Goal: Task Accomplishment & Management: Manage account settings

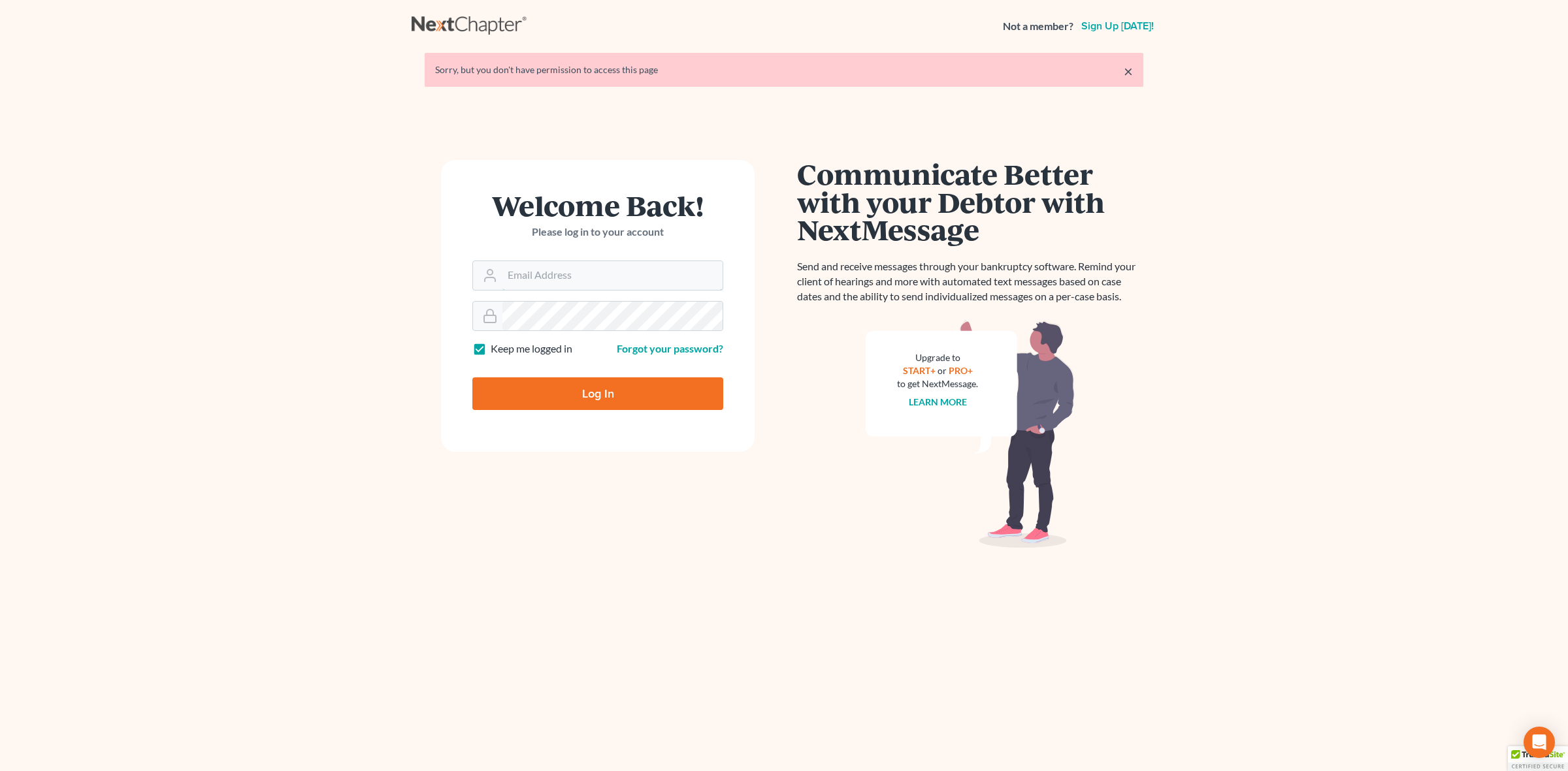
type input "[EMAIL_ADDRESS][DOMAIN_NAME]"
click at [621, 398] on input "Log In" at bounding box center [597, 394] width 251 height 33
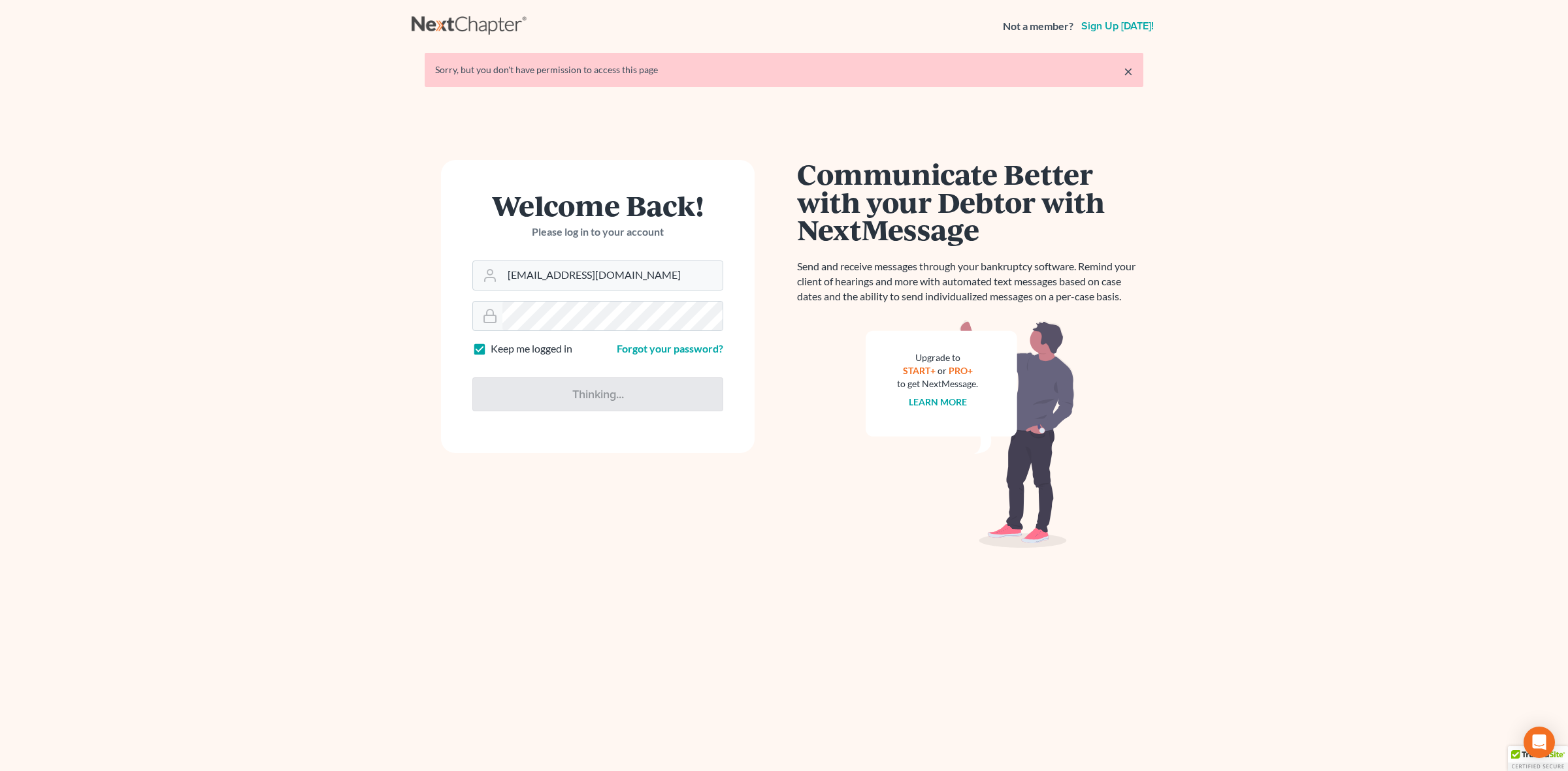
type input "Thinking..."
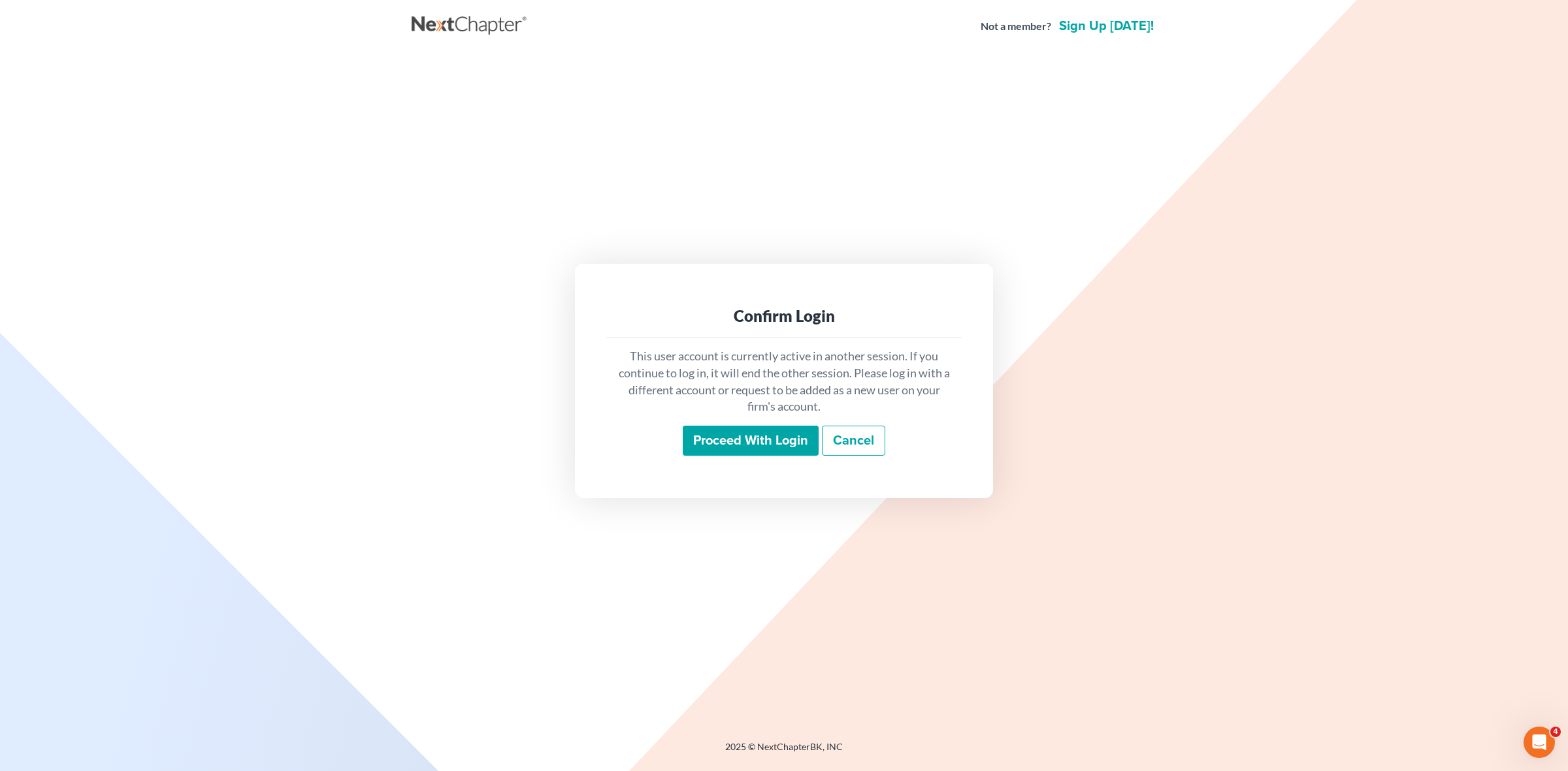
click at [756, 446] on input "Proceed with login" at bounding box center [750, 441] width 136 height 30
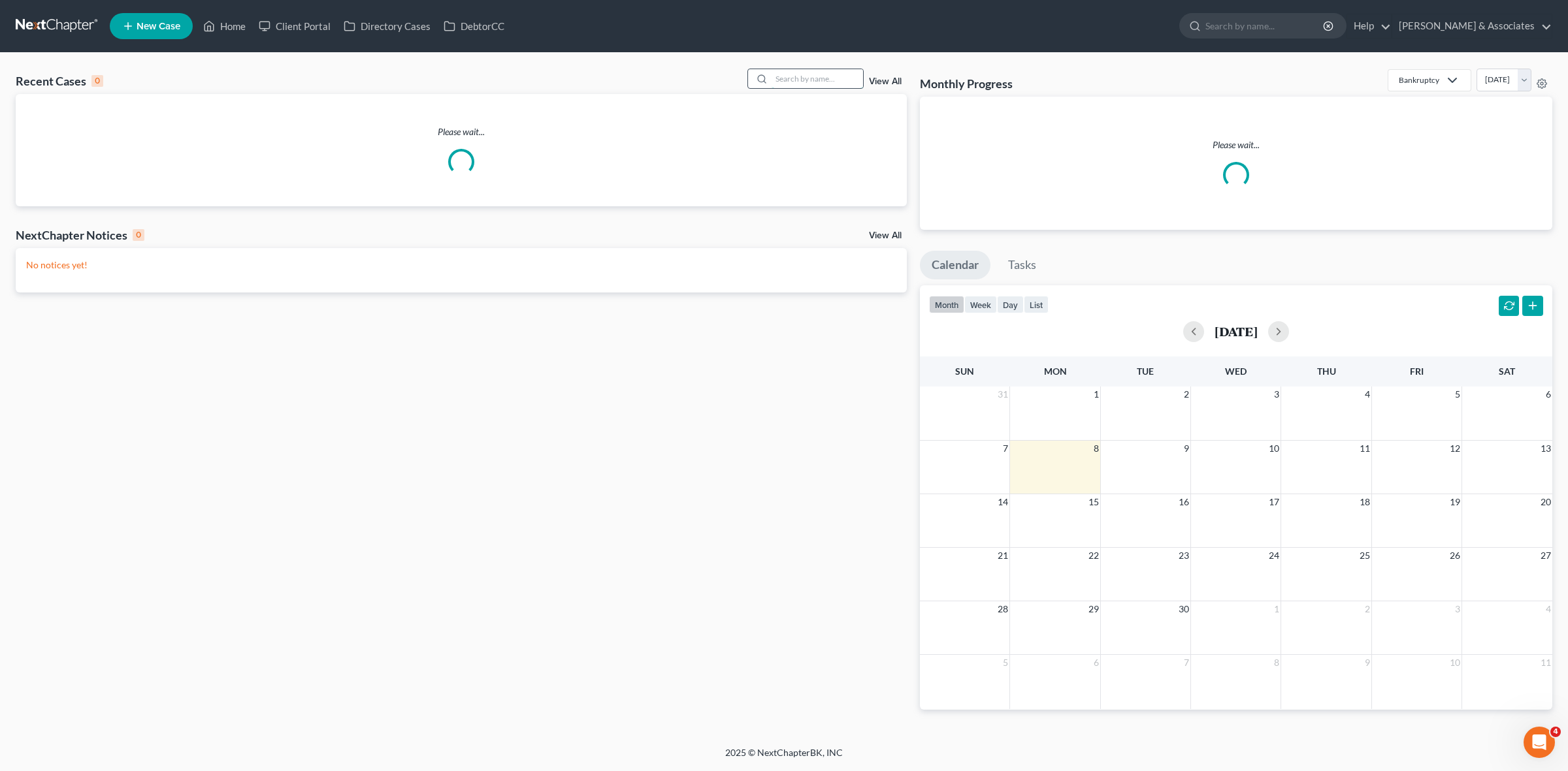
click at [805, 77] on input "search" at bounding box center [817, 79] width 91 height 19
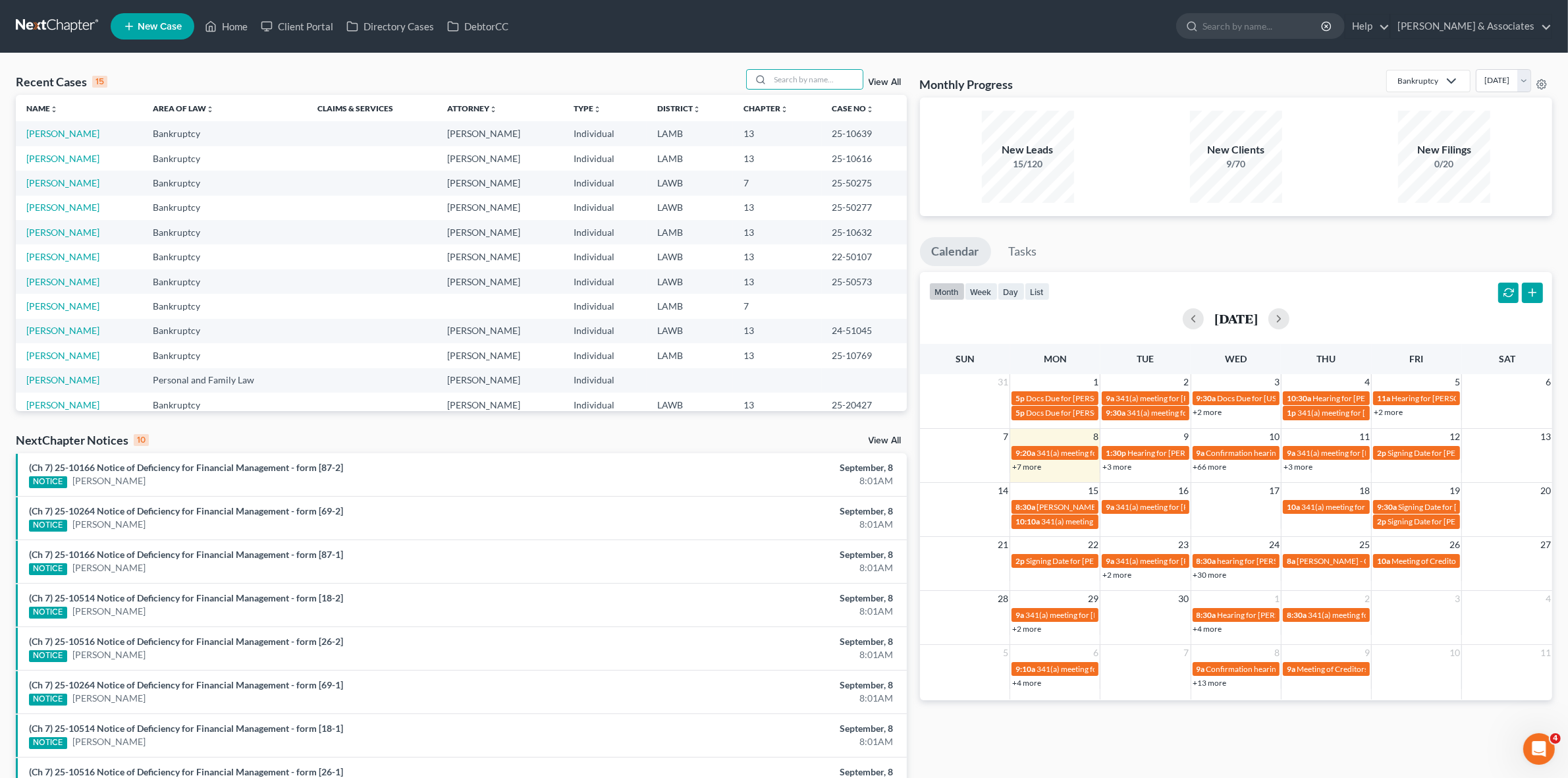
click at [1032, 467] on link "+7 more" at bounding box center [1026, 466] width 29 height 10
drag, startPoint x: 1104, startPoint y: 244, endPoint x: 1136, endPoint y: 241, distance: 32.1
click at [1171, 238] on ul "Calendar Tasks" at bounding box center [1236, 254] width 632 height 35
click at [1041, 466] on div "+7 more" at bounding box center [1054, 466] width 89 height 14
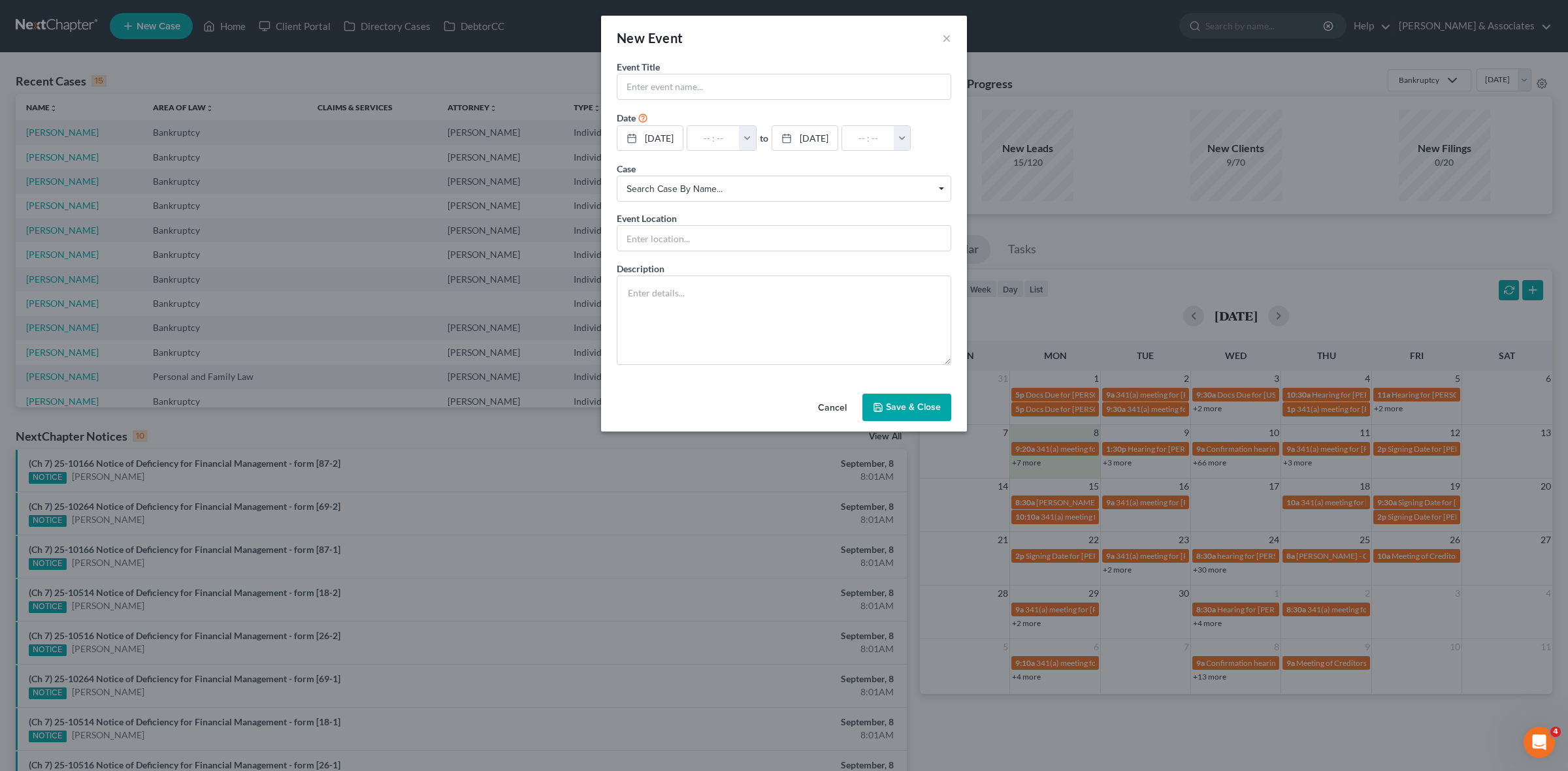
click at [939, 37] on div "New Event ×" at bounding box center [784, 38] width 366 height 45
click at [942, 39] on button "×" at bounding box center [947, 38] width 9 height 16
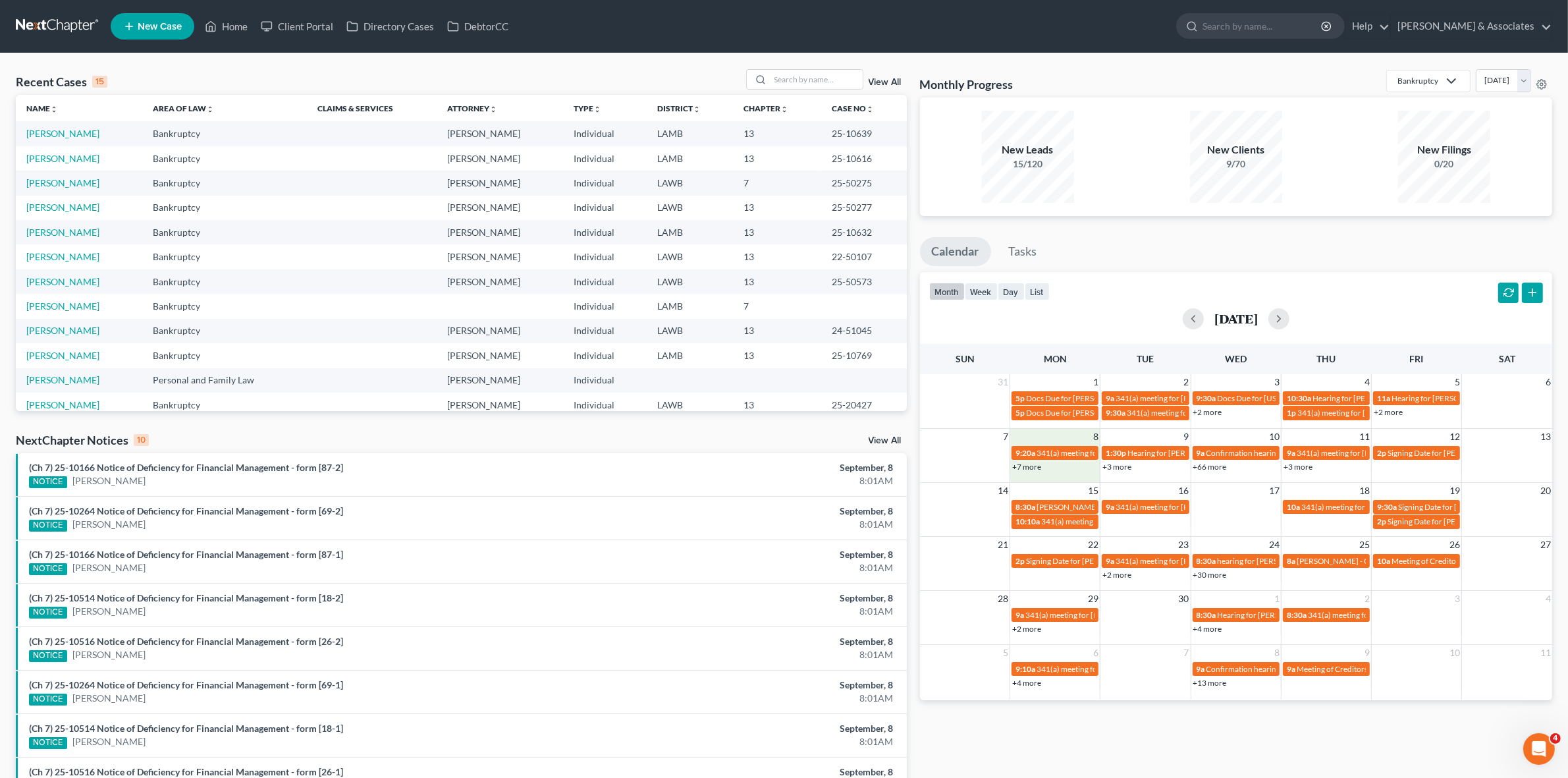
click at [1038, 465] on link "+7 more" at bounding box center [1026, 466] width 29 height 10
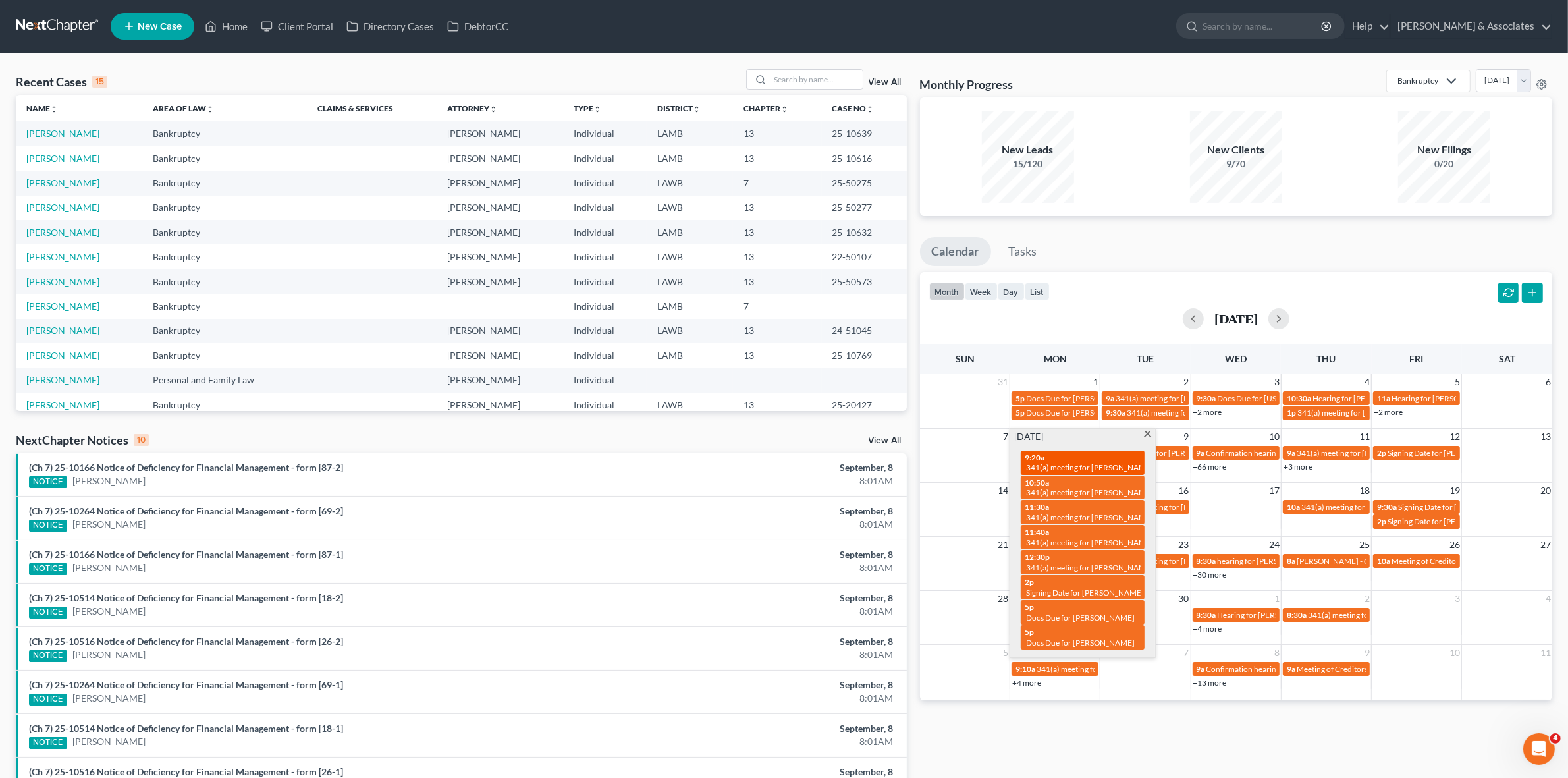
click at [1062, 469] on span "341(a) meeting for [PERSON_NAME]" at bounding box center [1089, 466] width 127 height 10
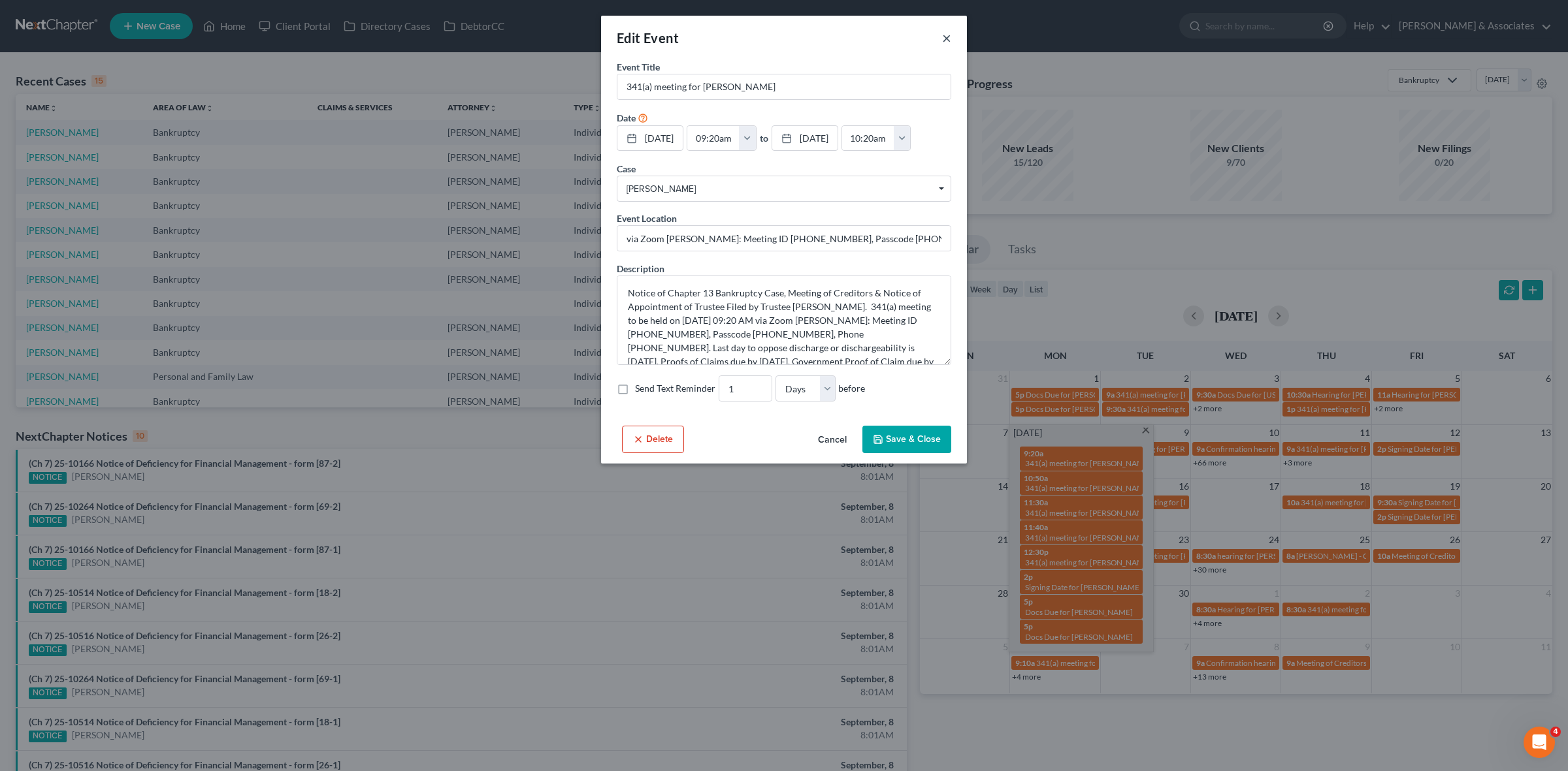
click at [948, 39] on button "×" at bounding box center [947, 38] width 9 height 16
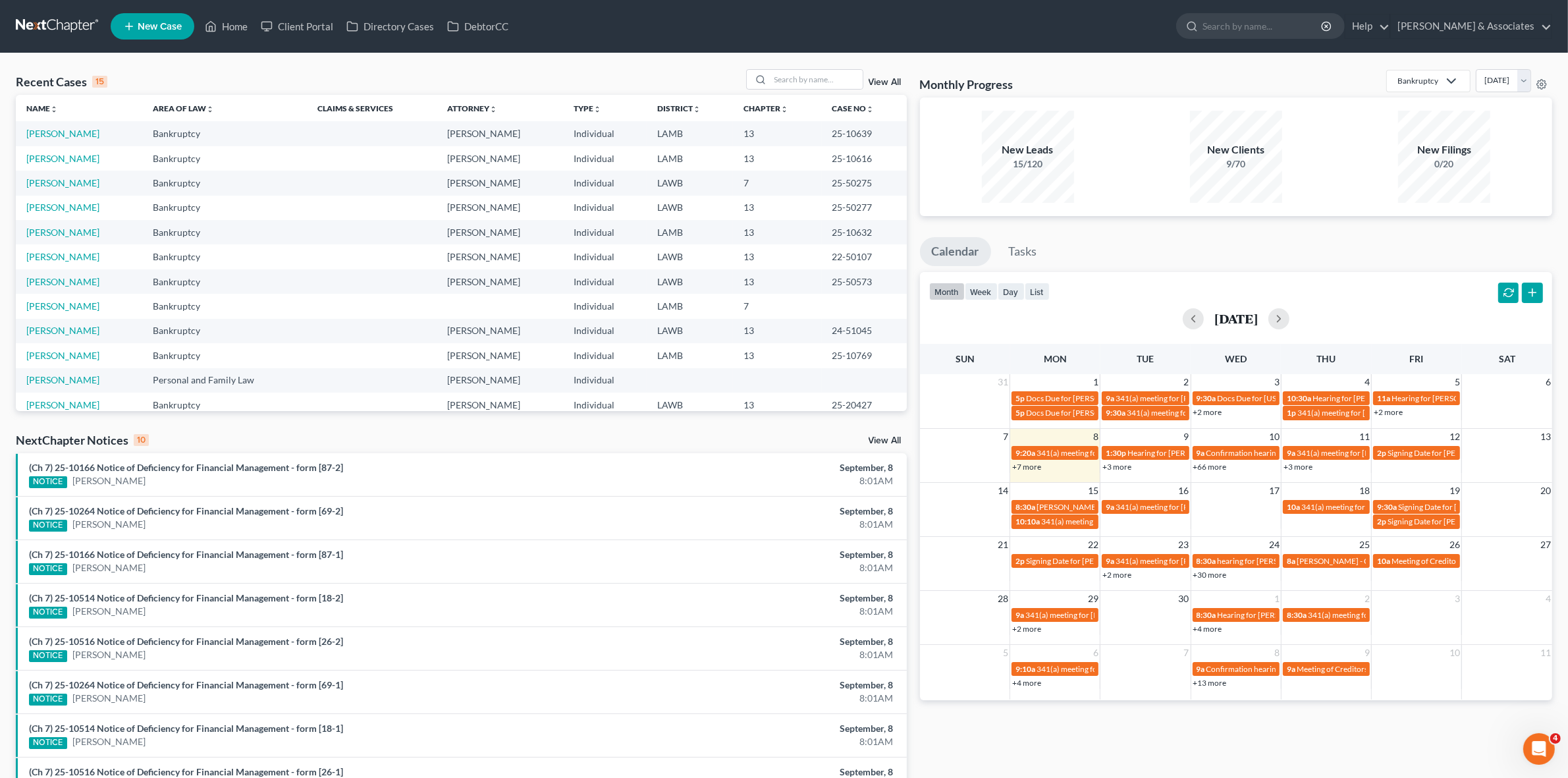
click at [1139, 295] on div "month week day list September 2025" at bounding box center [1236, 303] width 645 height 63
click at [1028, 466] on link "+7 more" at bounding box center [1026, 466] width 29 height 10
click at [1173, 739] on div "Monthly Progress Bankruptcy Bankruptcy Business Formation and Planning Collecti…" at bounding box center [1236, 489] width 645 height 839
click at [784, 94] on div "Recent Cases 15 View All" at bounding box center [462, 82] width 891 height 26
click at [781, 84] on input "search" at bounding box center [816, 79] width 92 height 19
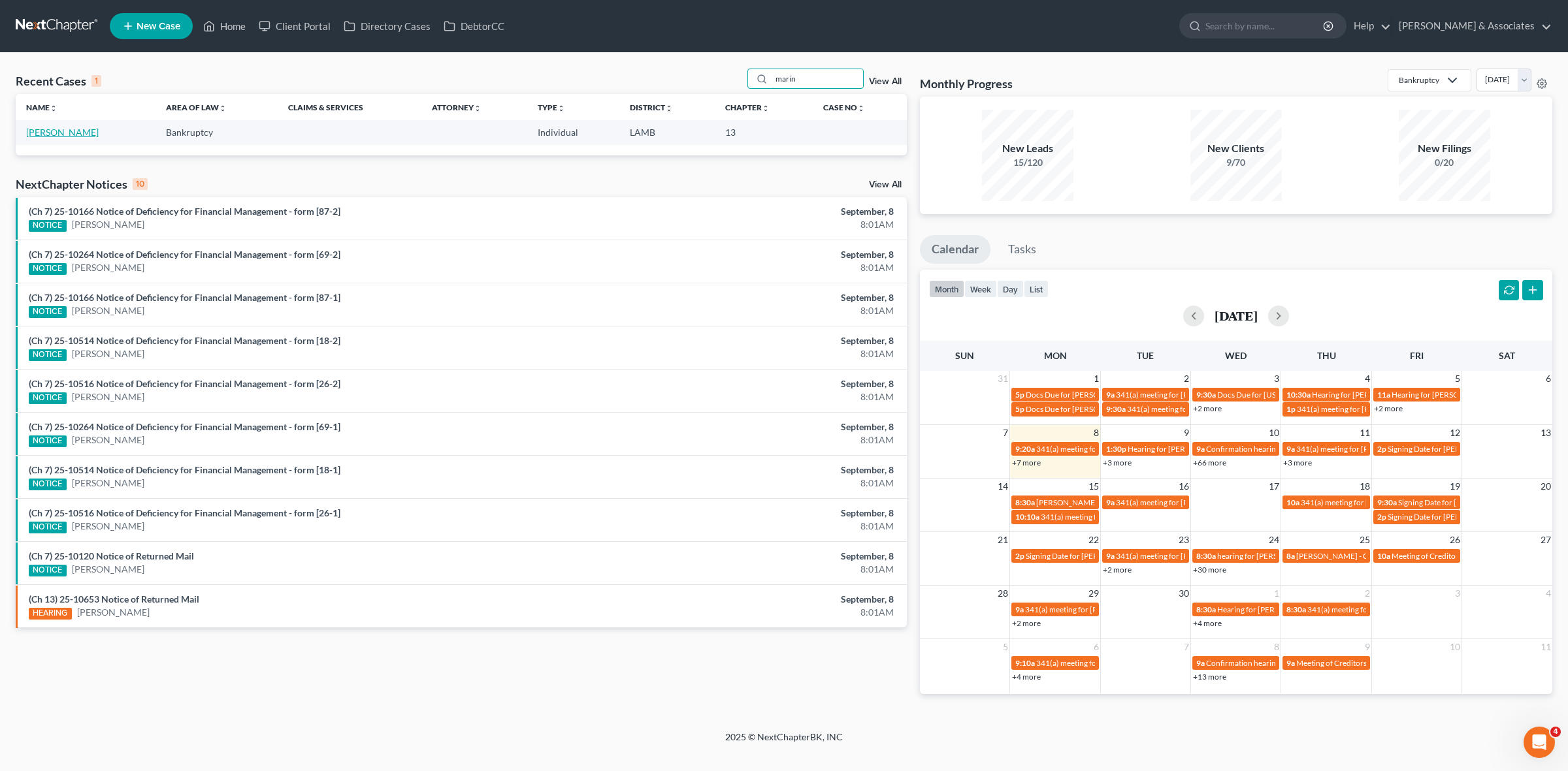
type input "marin"
click at [55, 135] on link "[PERSON_NAME]" at bounding box center [62, 132] width 72 height 11
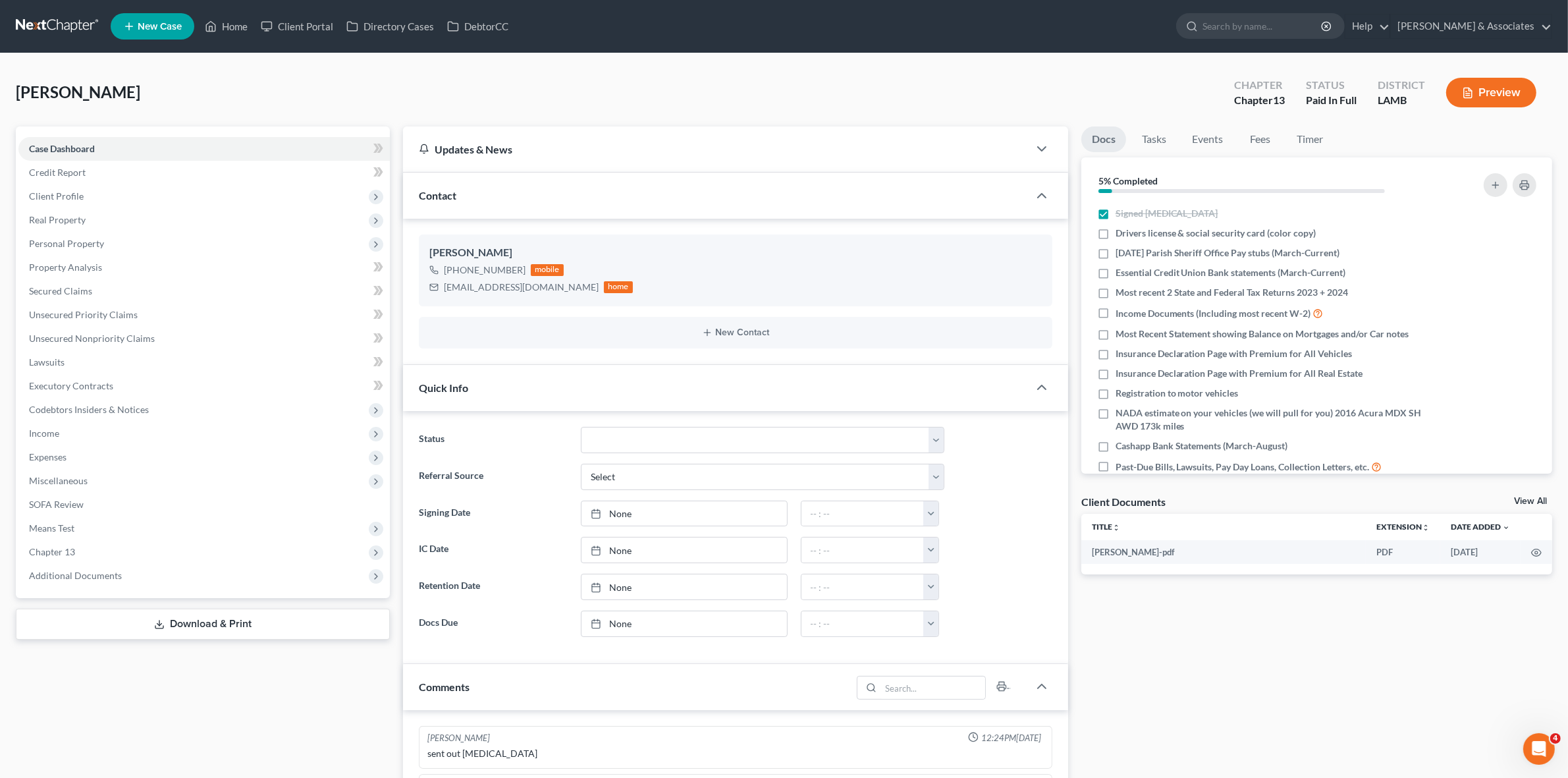
click at [1094, 77] on div "Marino, Hailey Upgraded Chapter Chapter 13 Status Paid In Full District LAMB Pr…" at bounding box center [784, 98] width 1536 height 58
click at [343, 65] on div "Marino, Hailey Upgraded Chapter Chapter 13 Status Paid In Full District LAMB Pr…" at bounding box center [784, 597] width 1568 height 1088
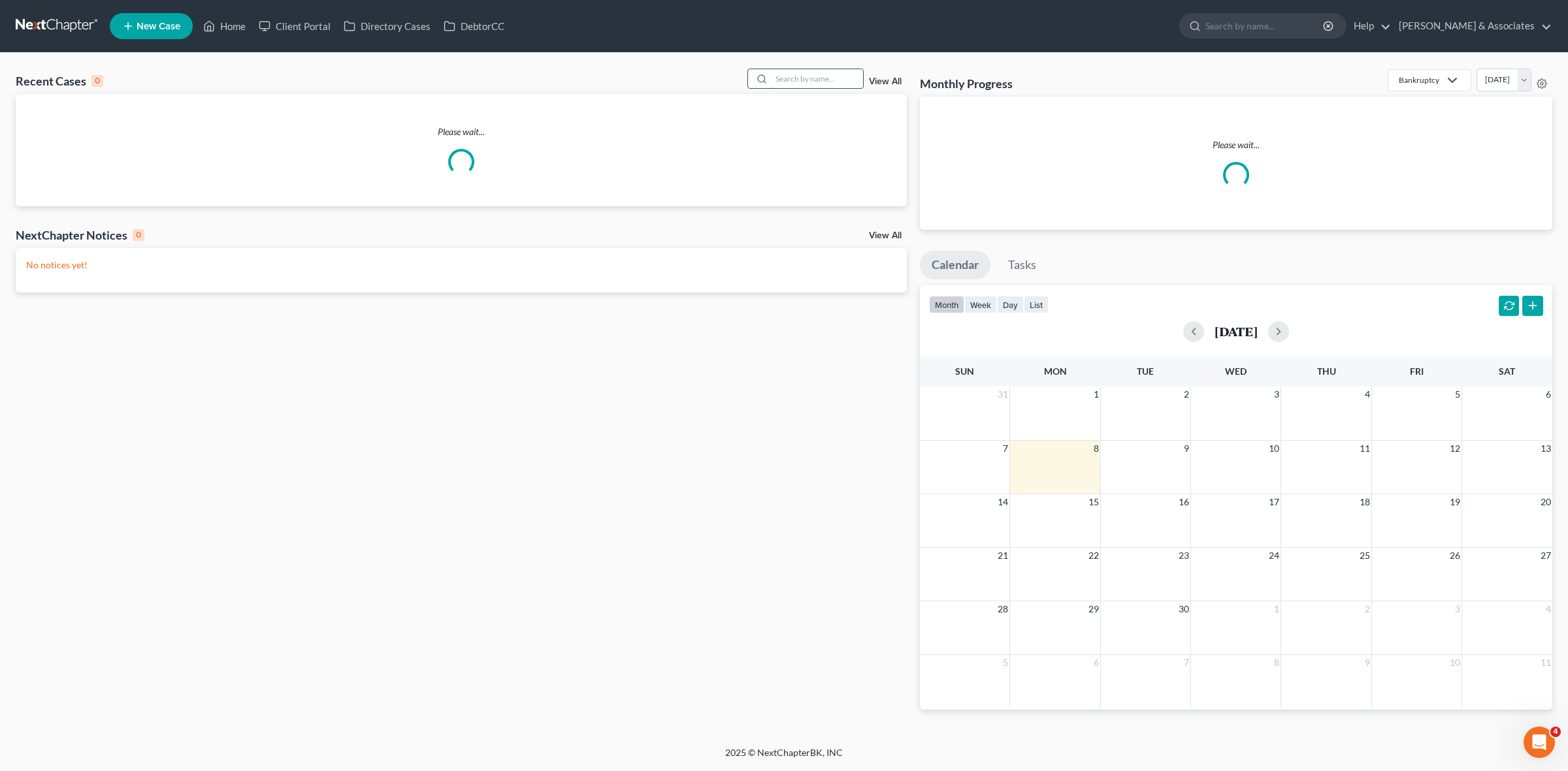
click at [846, 81] on input "search" at bounding box center [817, 79] width 91 height 19
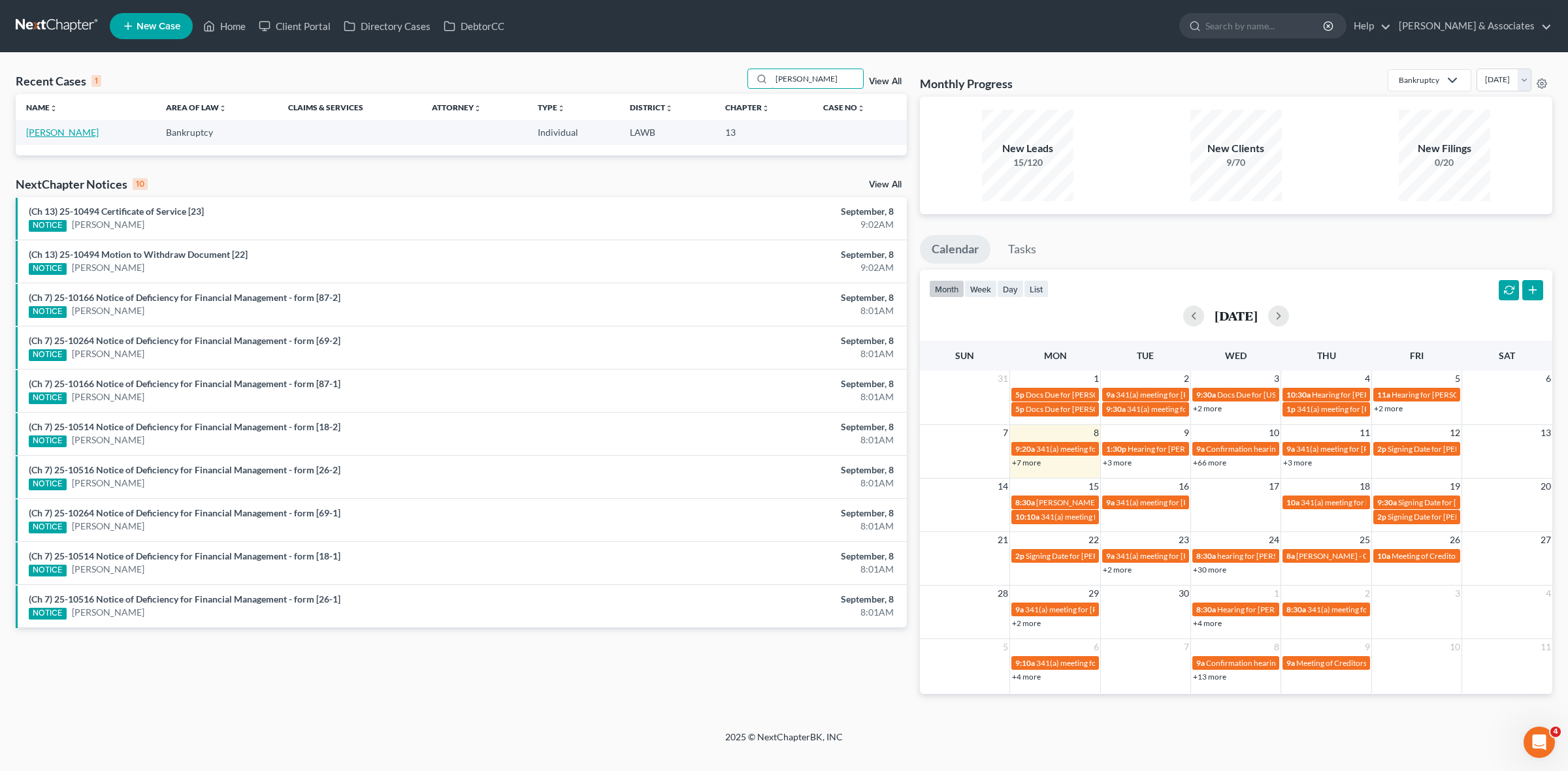
type input "moreno"
click at [49, 135] on link "[PERSON_NAME]" at bounding box center [62, 132] width 72 height 11
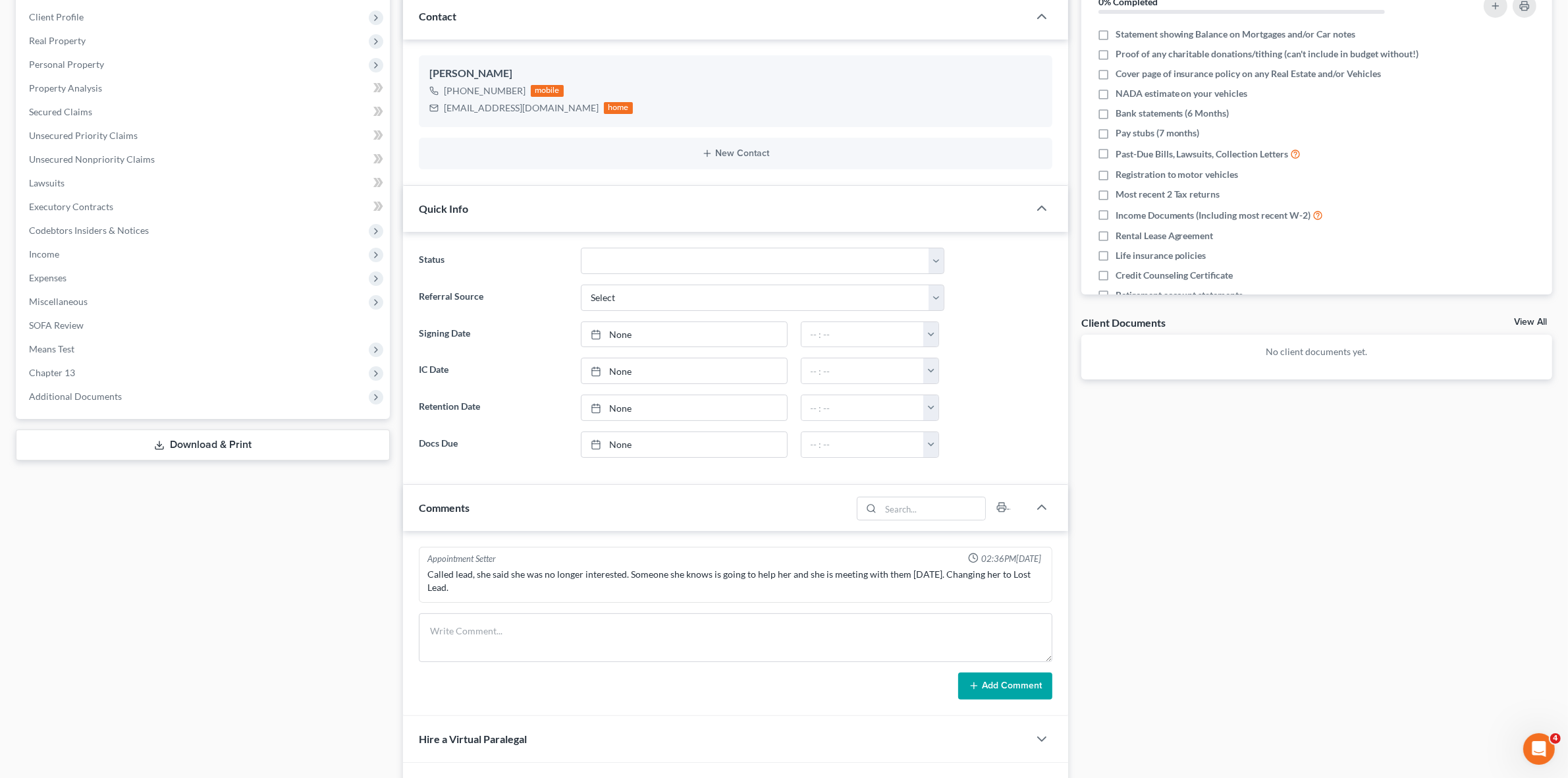
scroll to position [356, 0]
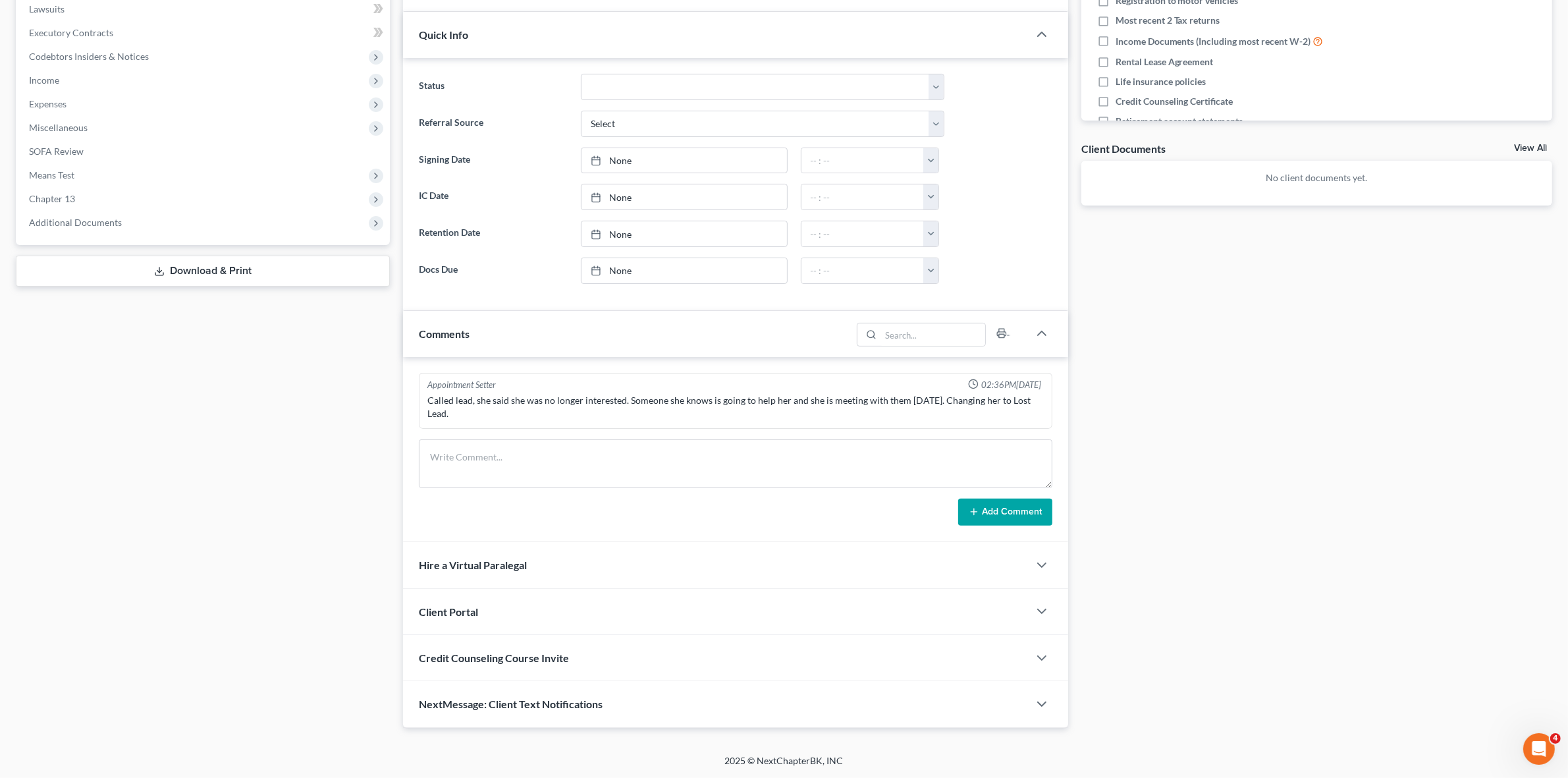
click at [563, 406] on div "Called lead, she said she was no longer interested. Someone she knows is going …" at bounding box center [735, 406] width 616 height 26
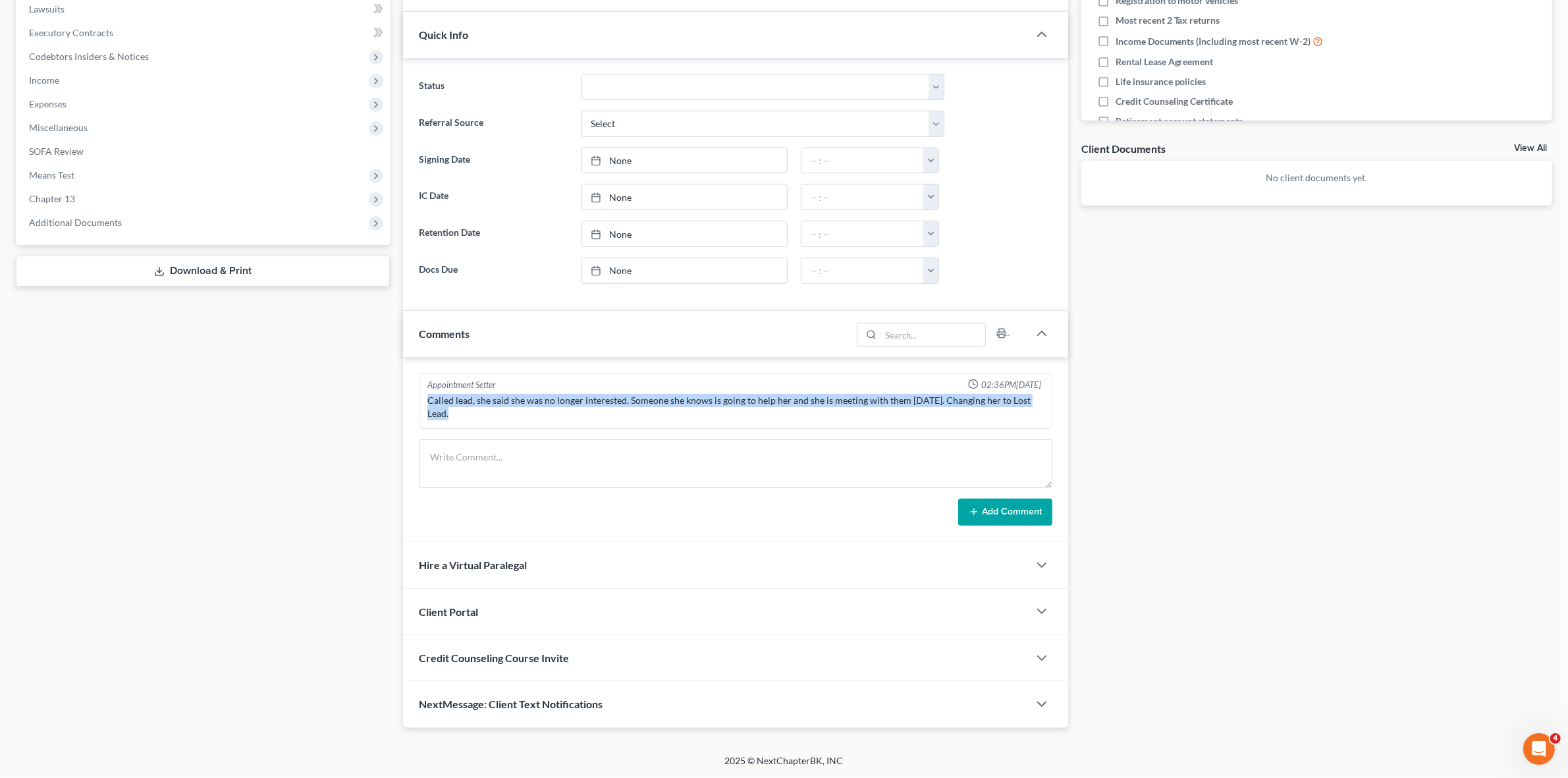
click at [563, 406] on div "Called lead, she said she was no longer interested. Someone she knows is going …" at bounding box center [735, 406] width 616 height 26
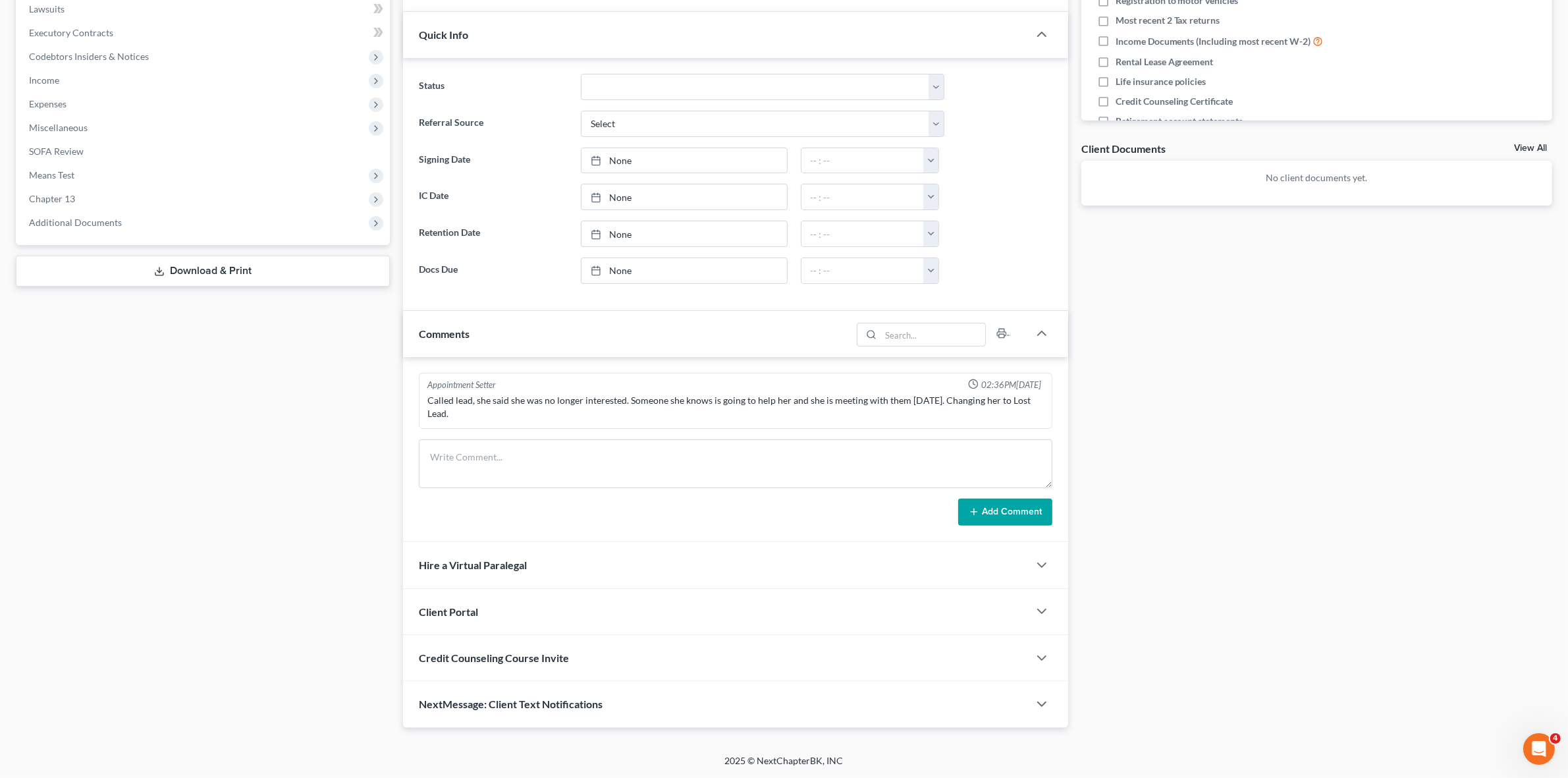
click at [307, 492] on div "Case Dashboard Payments Invoices Payments Payments Credit Report Client Profile" at bounding box center [203, 250] width 387 height 954
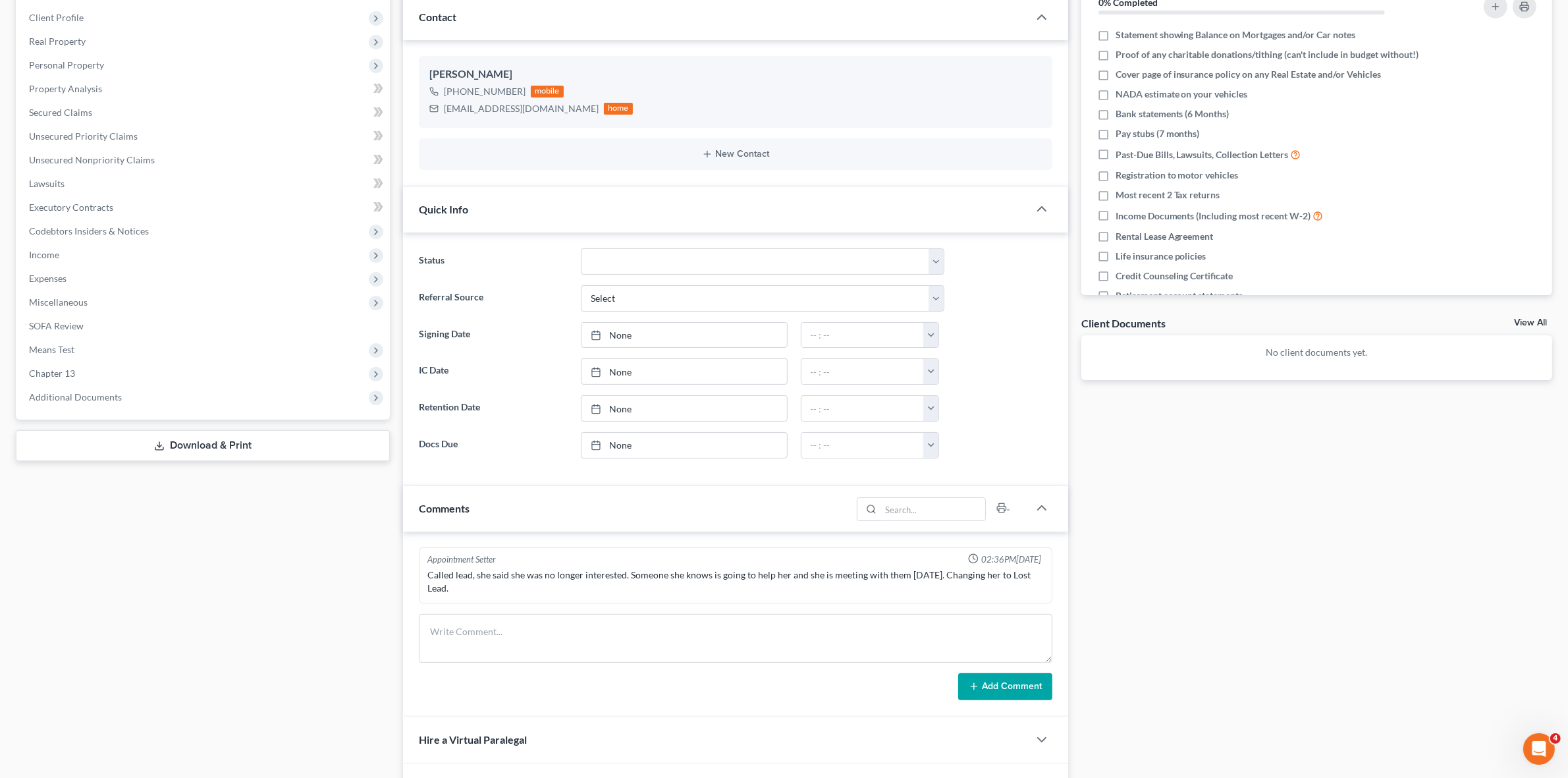
scroll to position [0, 0]
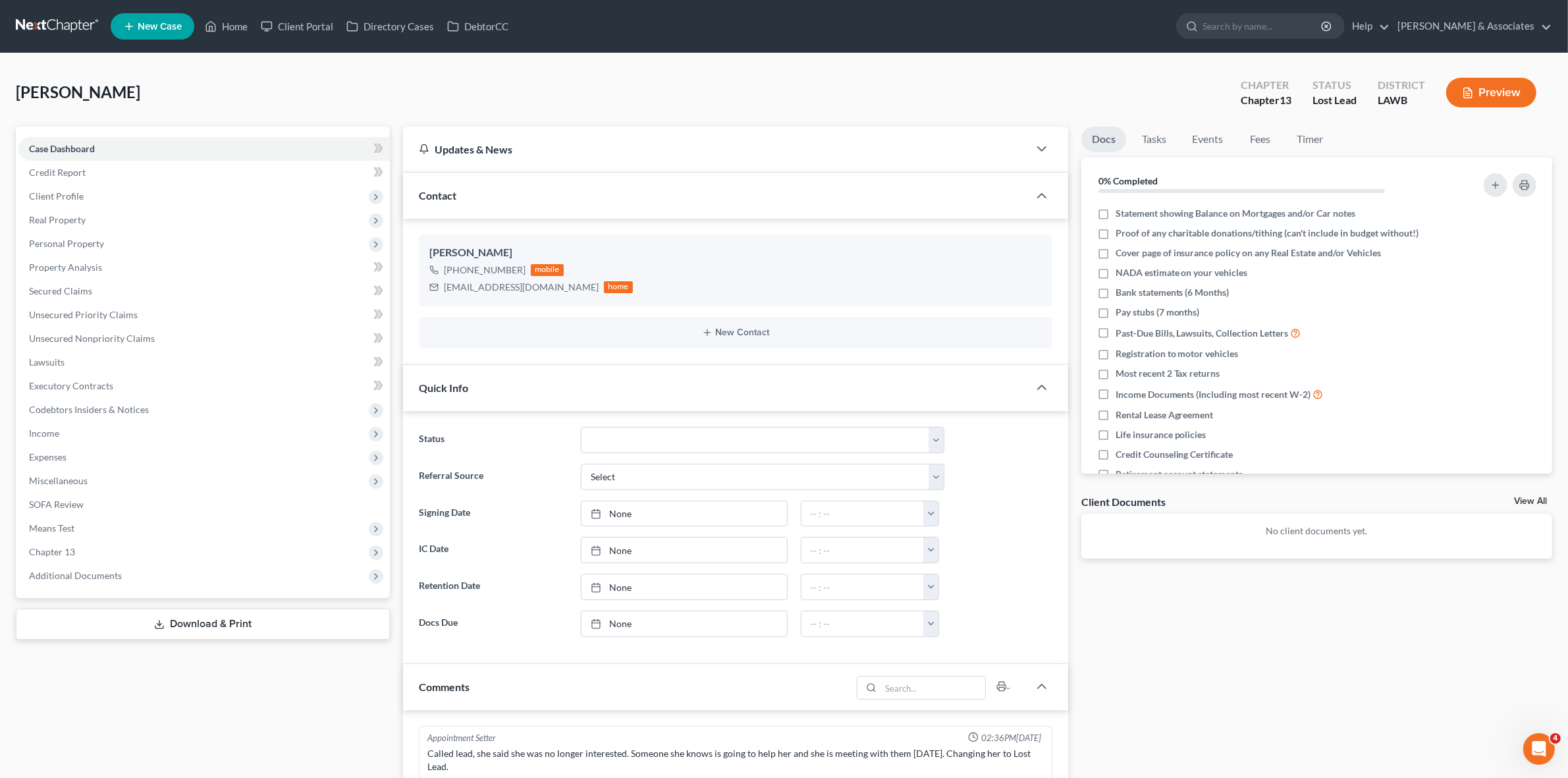
click at [72, 23] on link at bounding box center [59, 26] width 85 height 23
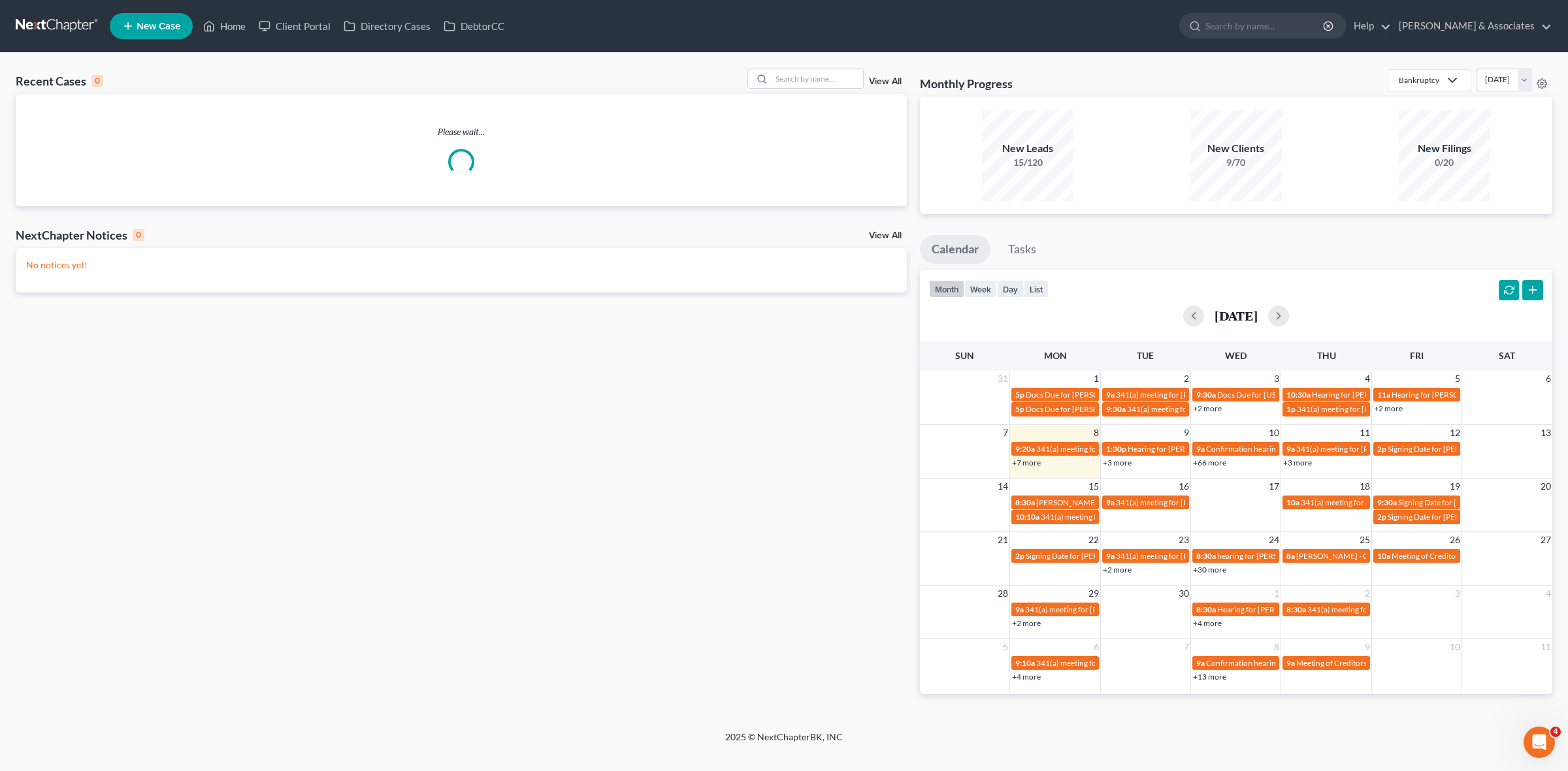
click at [830, 91] on div "Recent Cases 0 View All" at bounding box center [462, 81] width 891 height 26
click at [821, 82] on input "search" at bounding box center [817, 79] width 91 height 19
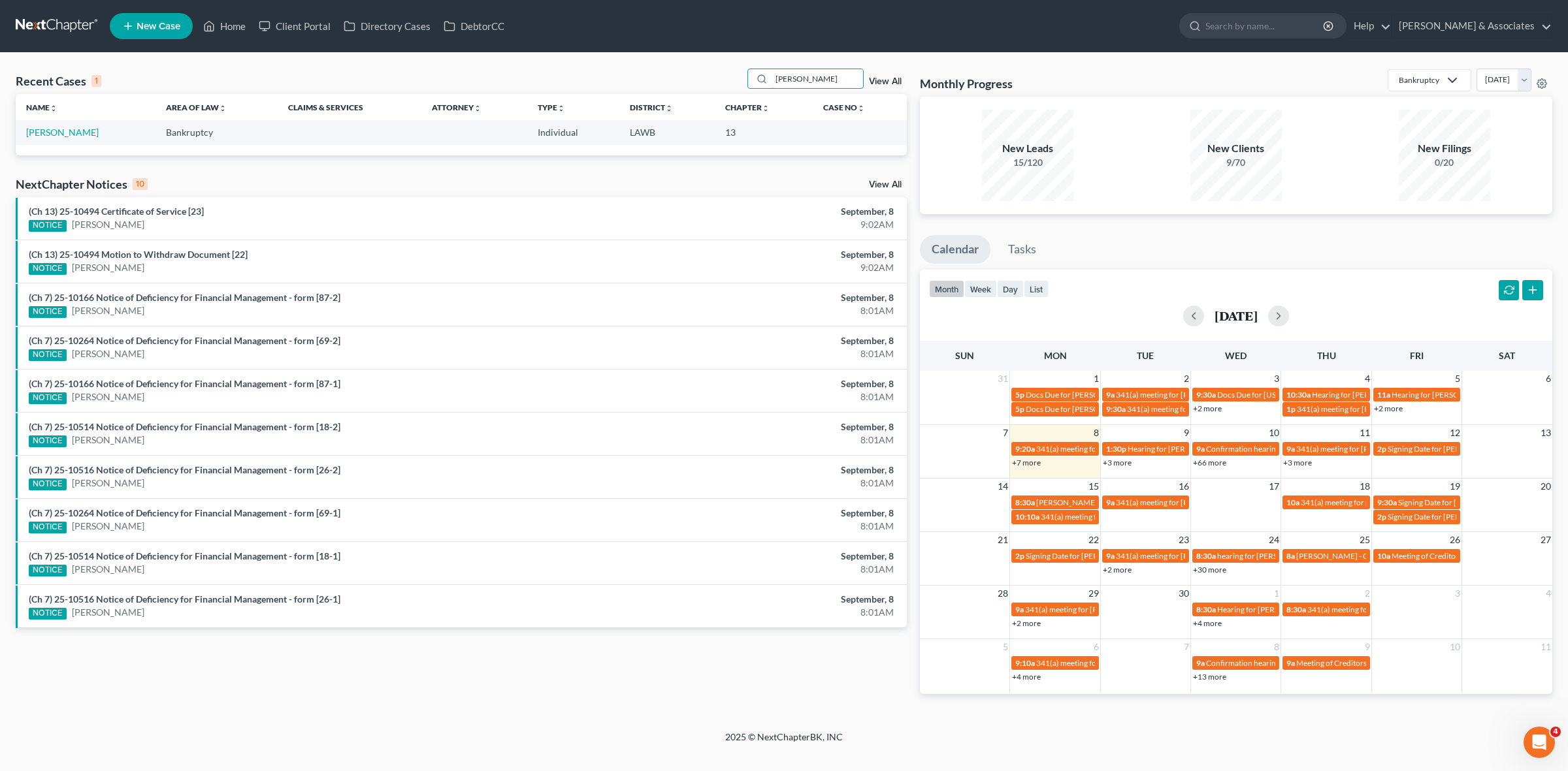
type input "moreno"
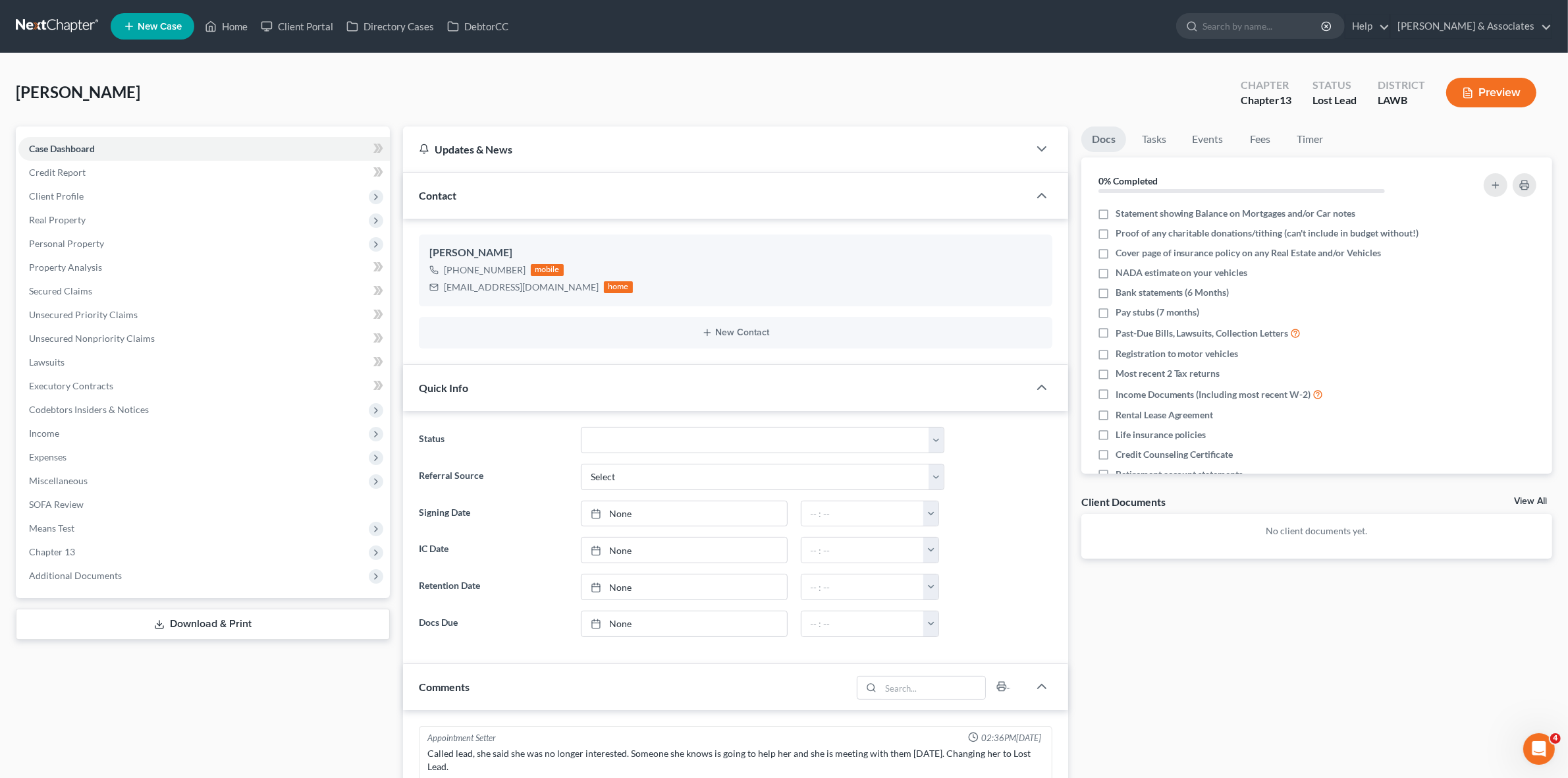
click at [54, 26] on link at bounding box center [59, 26] width 85 height 23
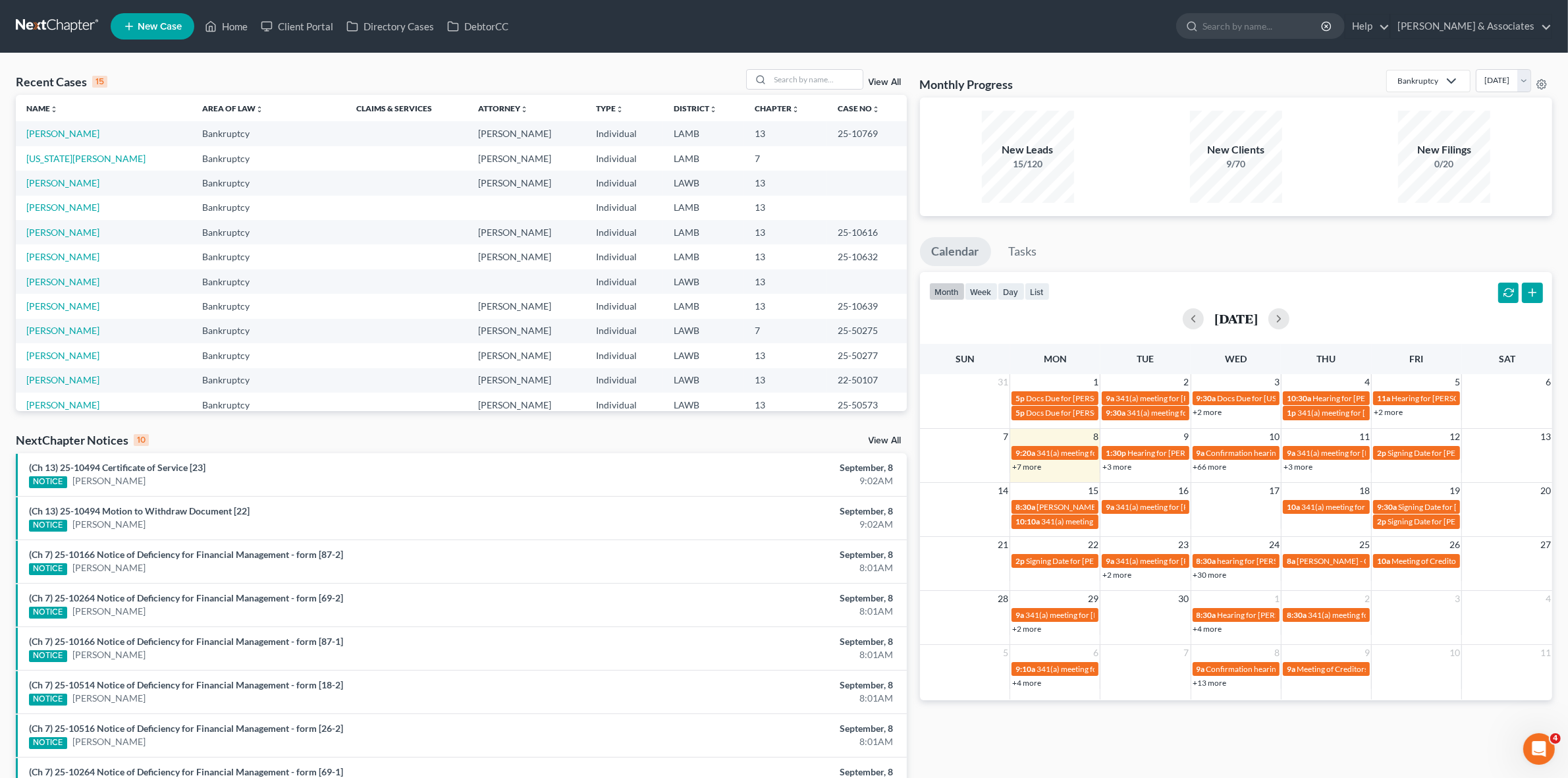
click at [1032, 470] on link "+7 more" at bounding box center [1026, 466] width 29 height 10
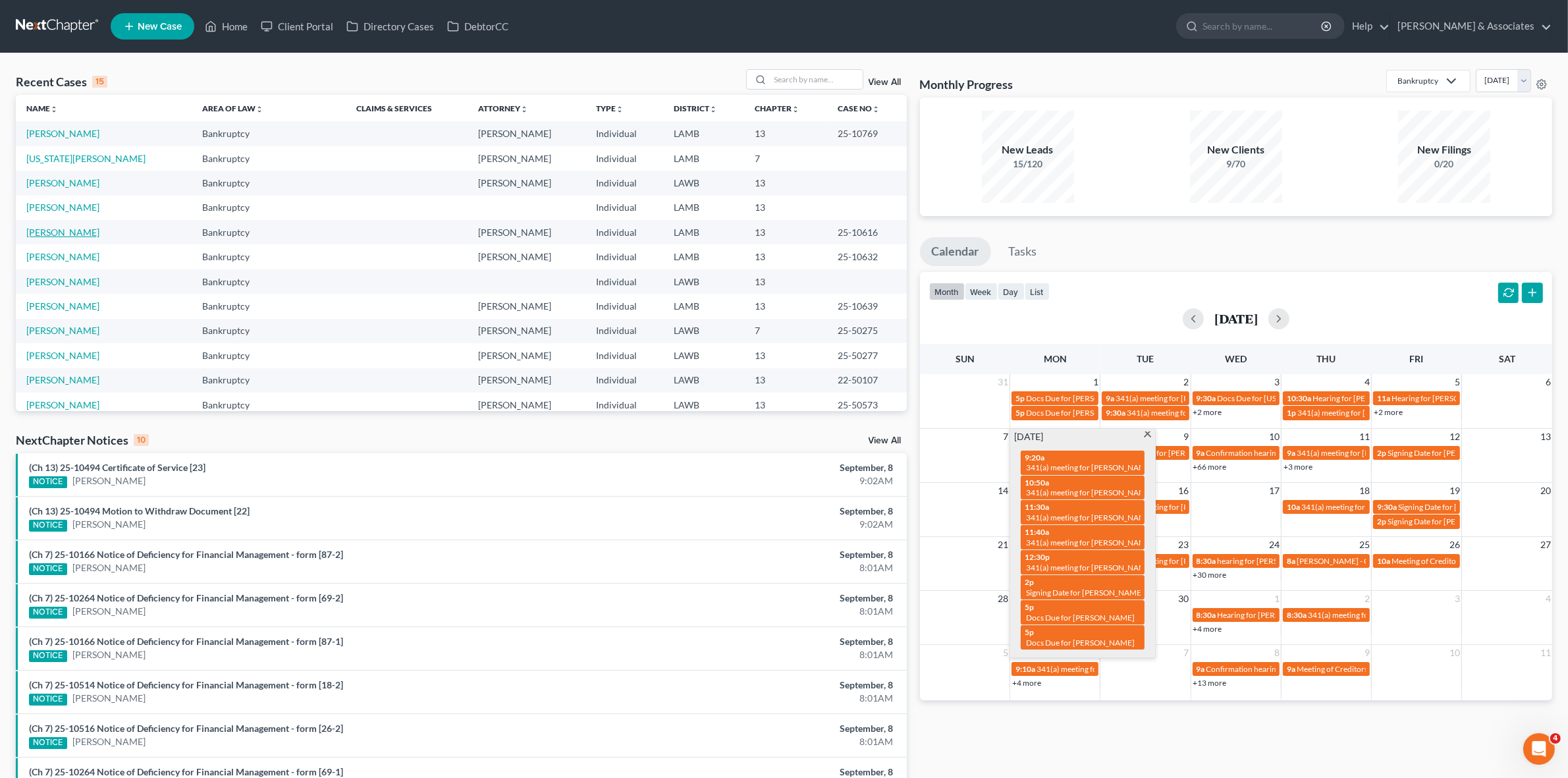
click at [71, 230] on link "[PERSON_NAME]" at bounding box center [62, 232] width 73 height 11
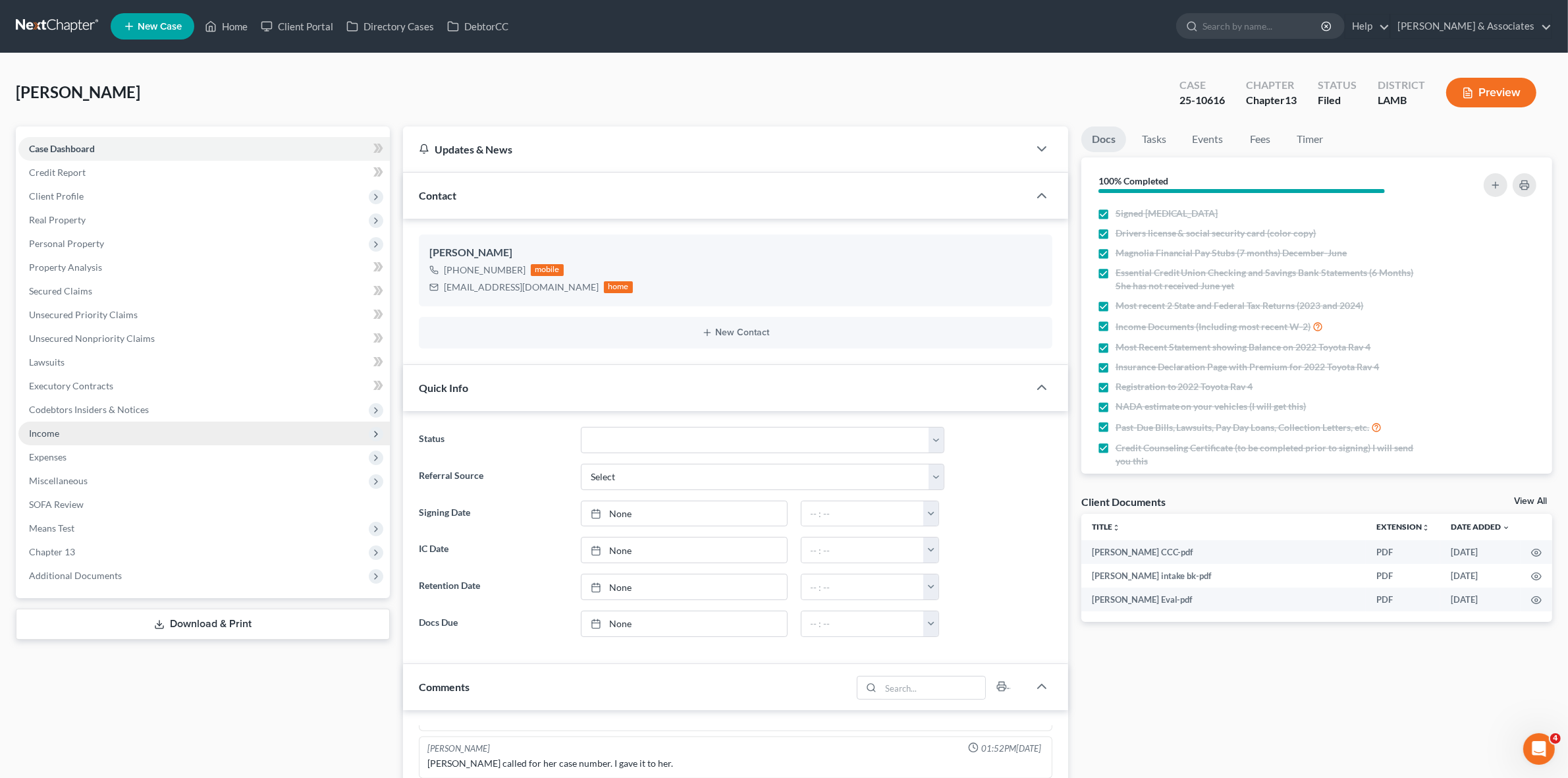
scroll to position [248, 0]
click at [153, 190] on span "Client Profile" at bounding box center [203, 196] width 372 height 23
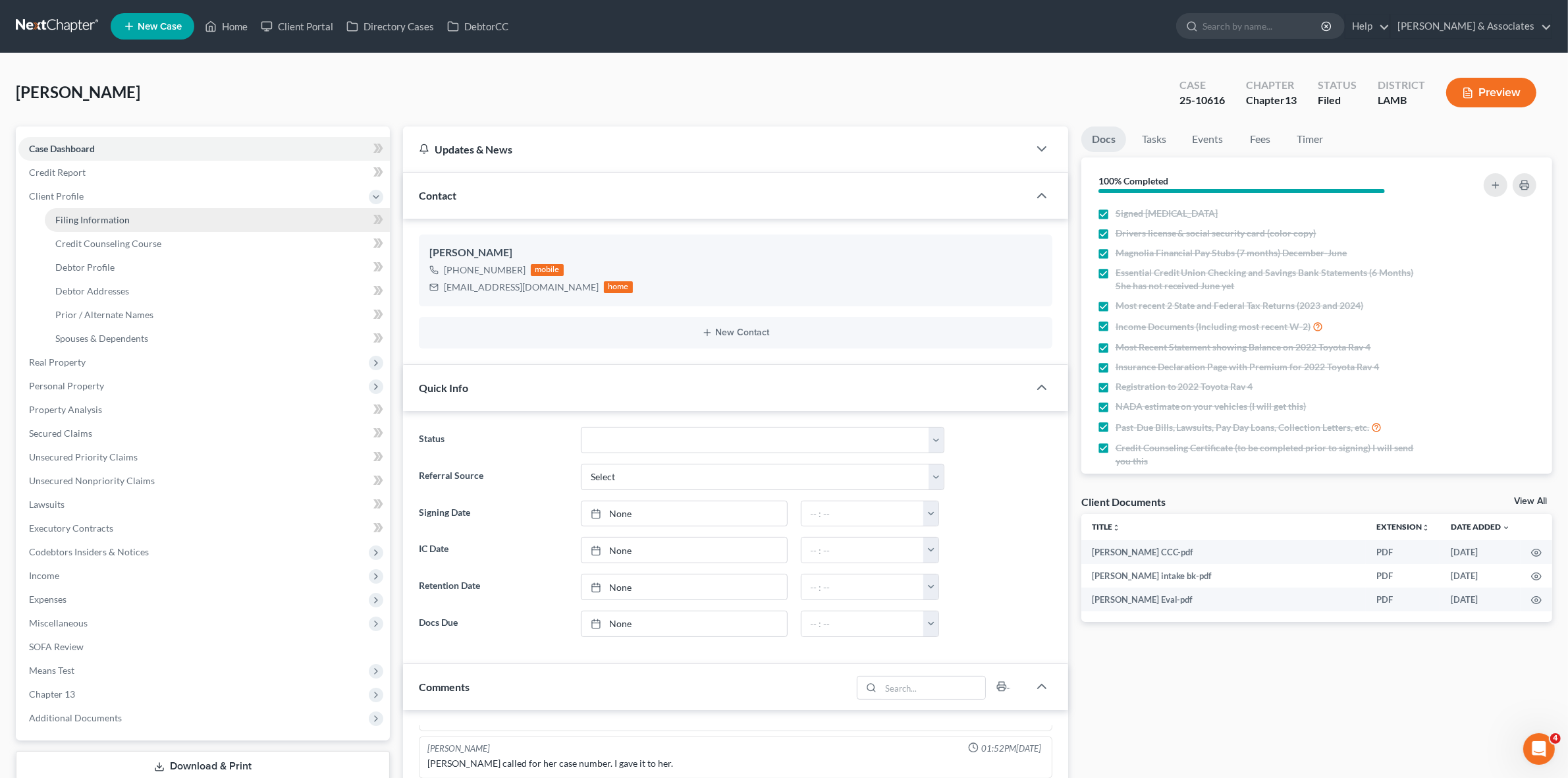
click at [160, 216] on link "Filing Information" at bounding box center [217, 220] width 345 height 23
select select "1"
select select "0"
select select "3"
select select "19"
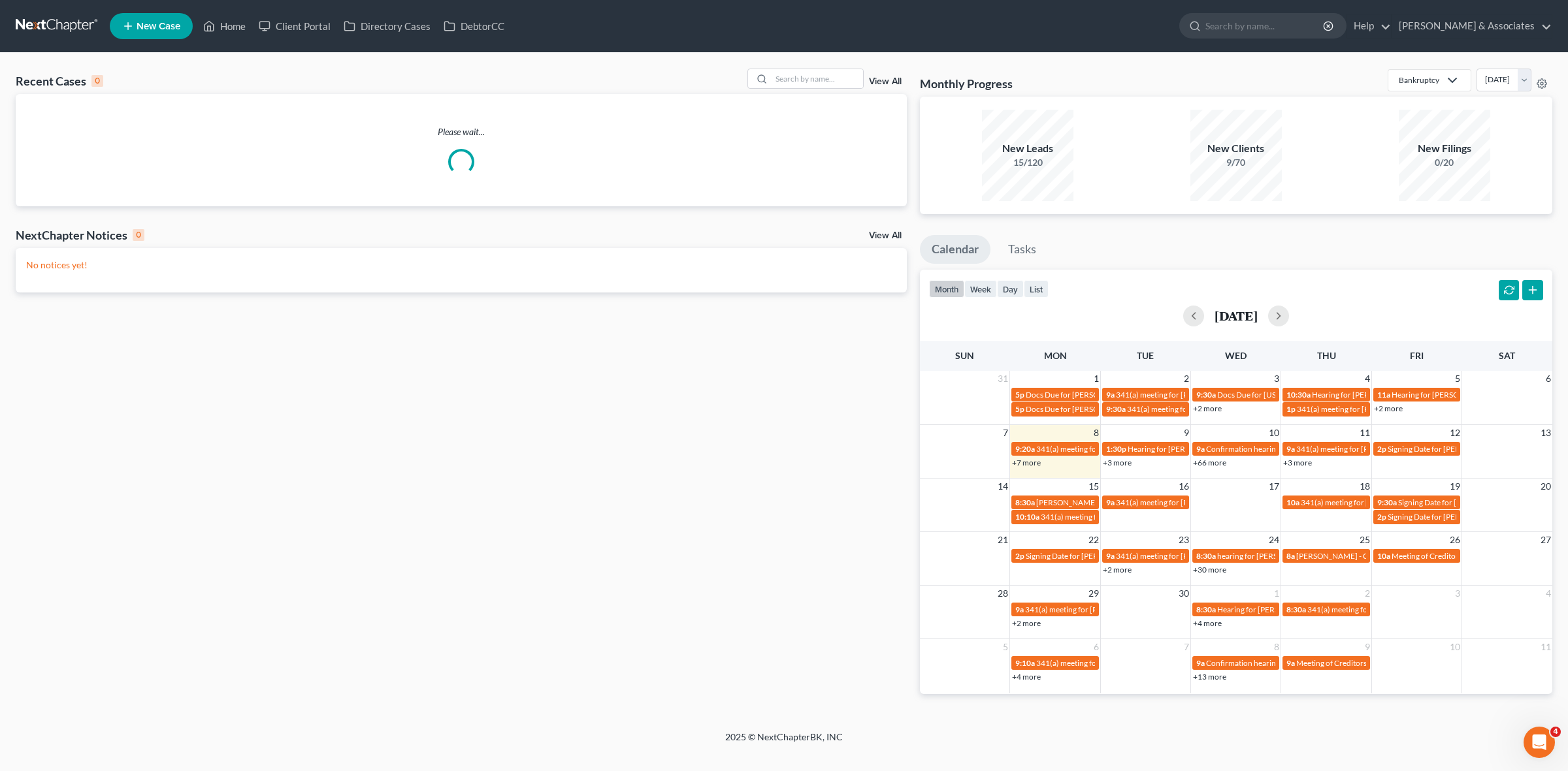
click at [1036, 467] on link "+7 more" at bounding box center [1026, 462] width 29 height 10
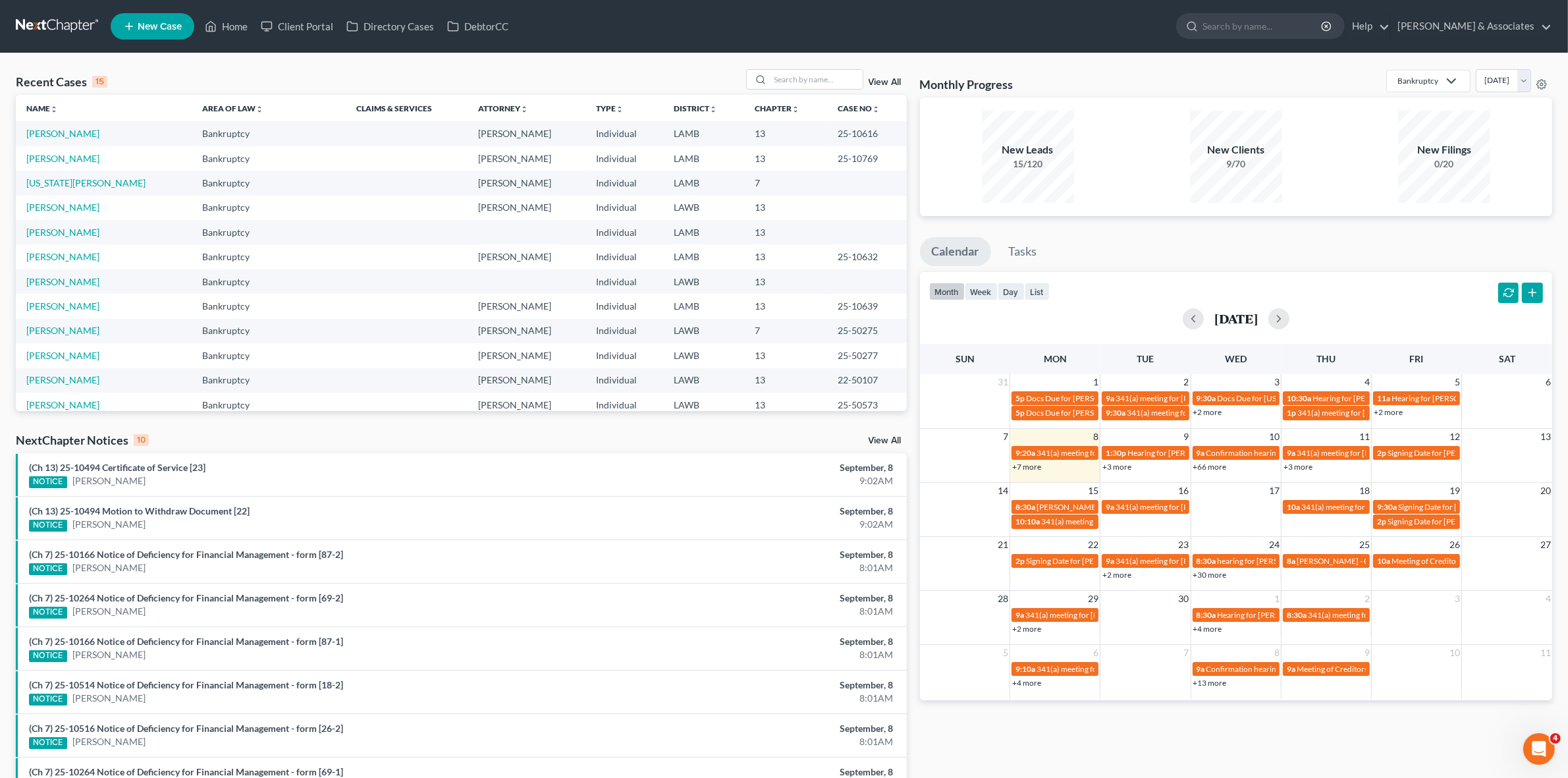
click at [328, 57] on div "Recent Cases 15 View All Name unfold_more expand_more expand_less Area of Law u…" at bounding box center [784, 488] width 1568 height 871
click at [800, 85] on input "search" at bounding box center [816, 79] width 92 height 19
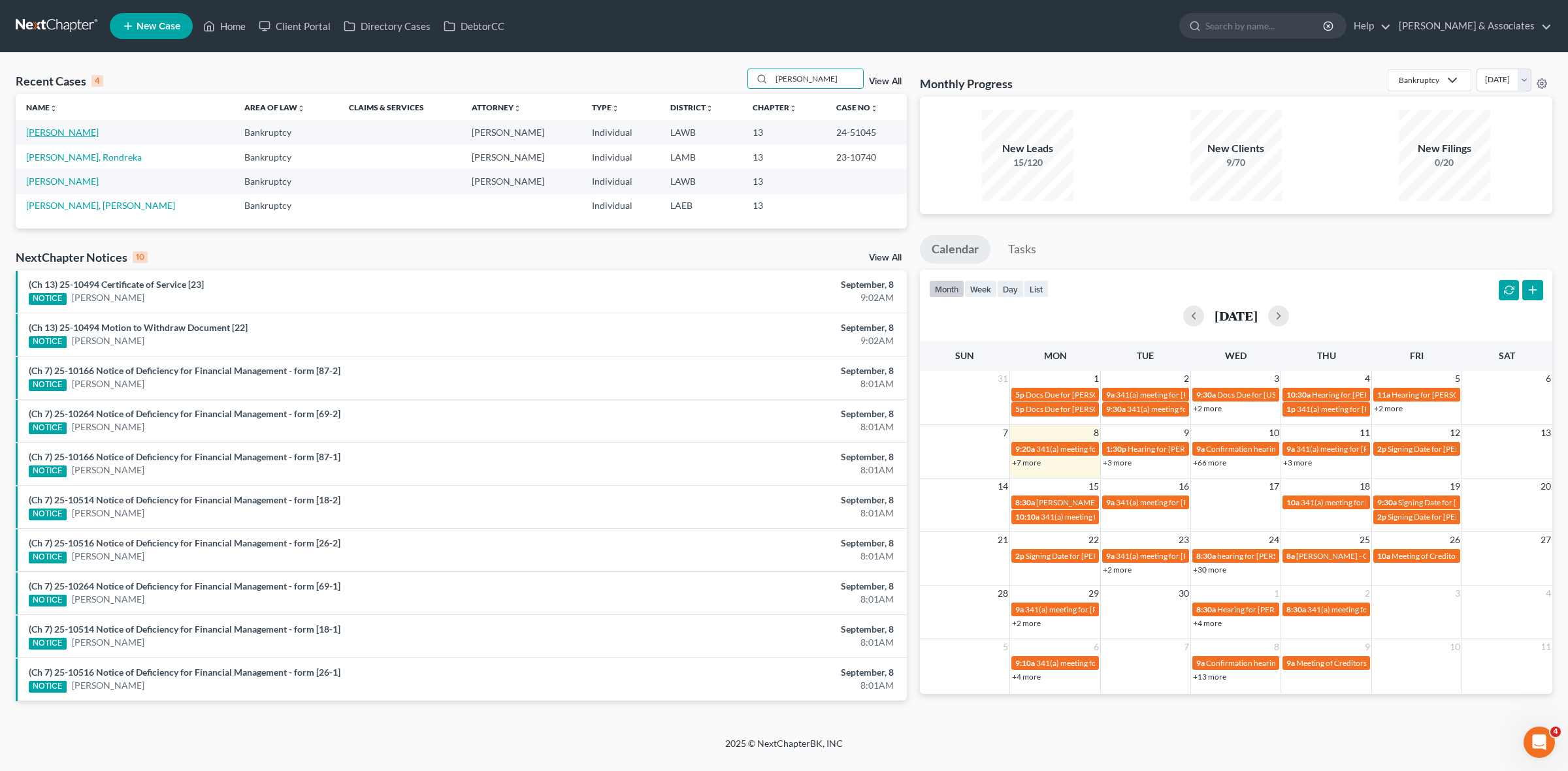
type input "pitts"
click at [43, 135] on link "[PERSON_NAME]" at bounding box center [62, 132] width 72 height 11
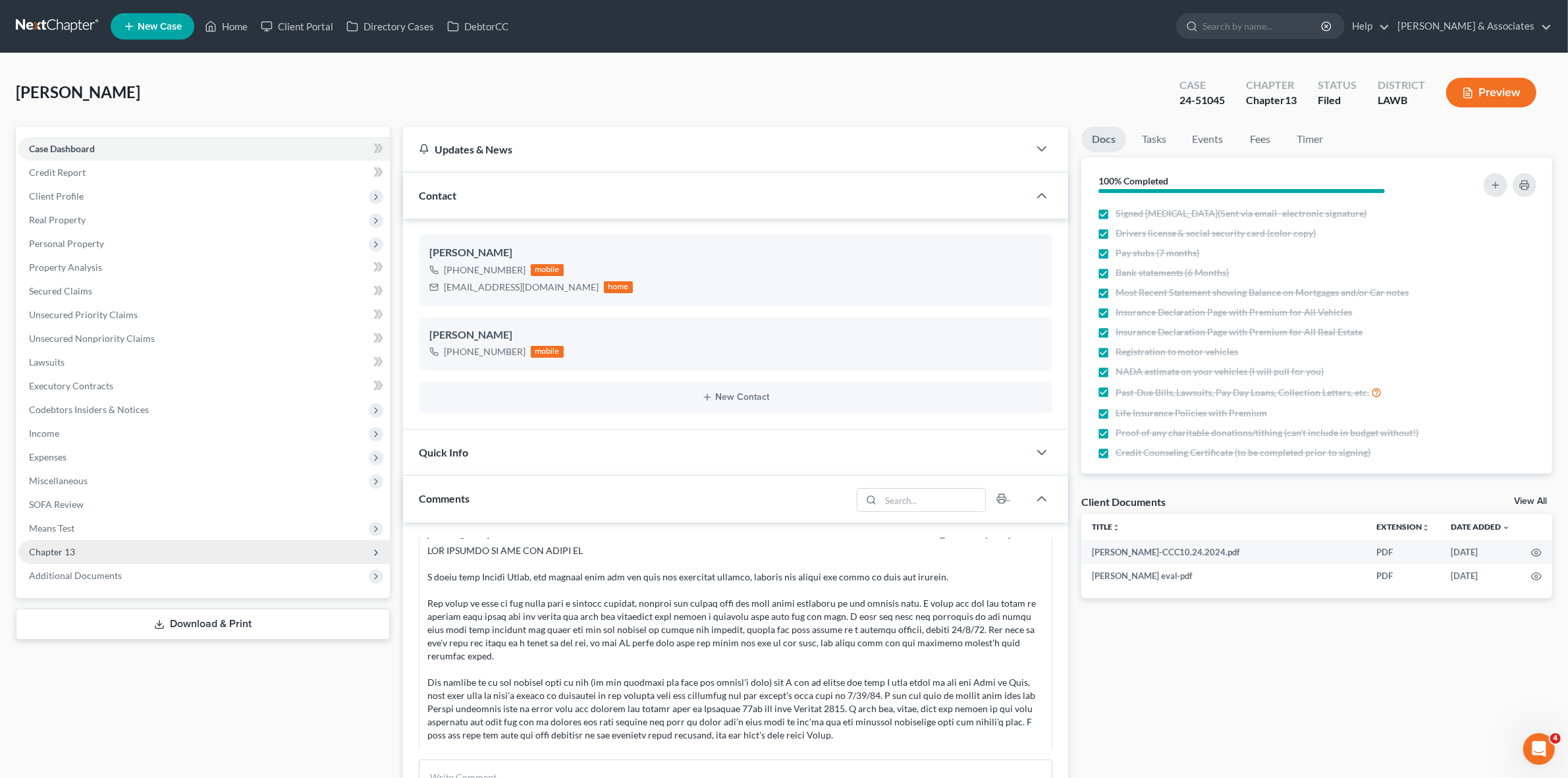
click at [304, 542] on span "Chapter 13" at bounding box center [203, 552] width 372 height 23
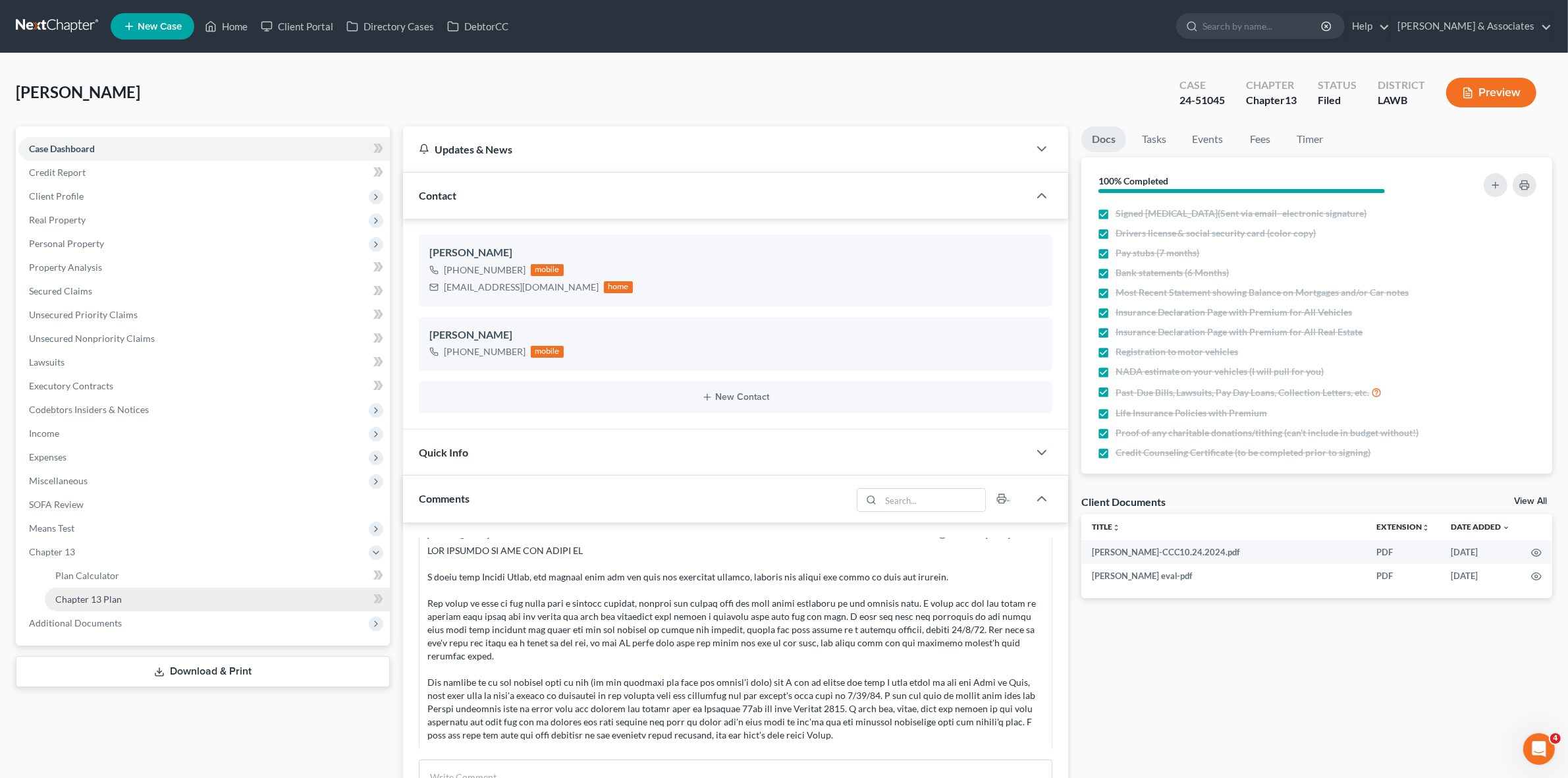
click at [282, 601] on link "Chapter 13 Plan" at bounding box center [217, 599] width 345 height 23
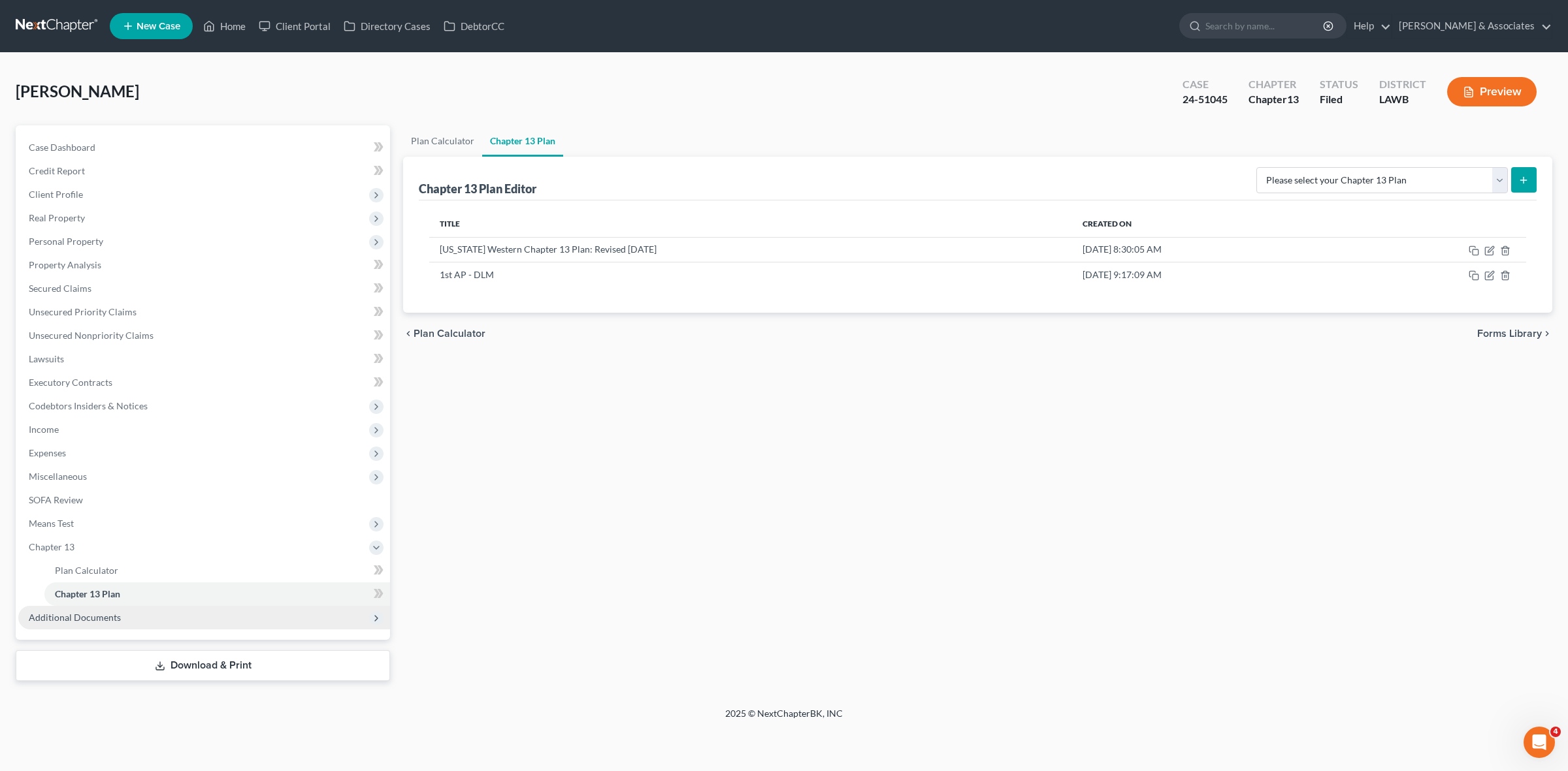
click at [239, 618] on span "Additional Documents" at bounding box center [204, 618] width 371 height 23
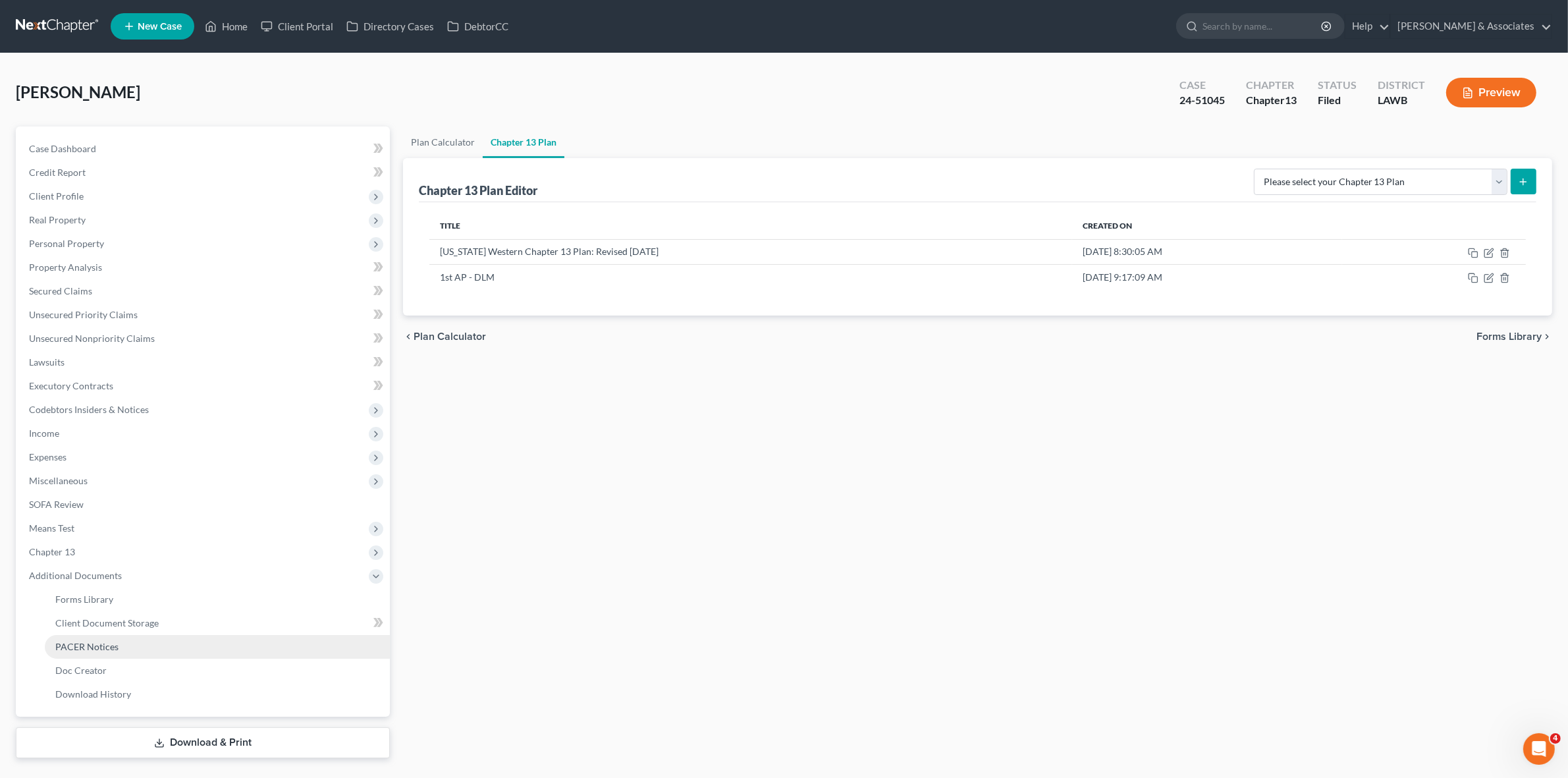
click at [240, 649] on link "PACER Notices" at bounding box center [217, 647] width 345 height 23
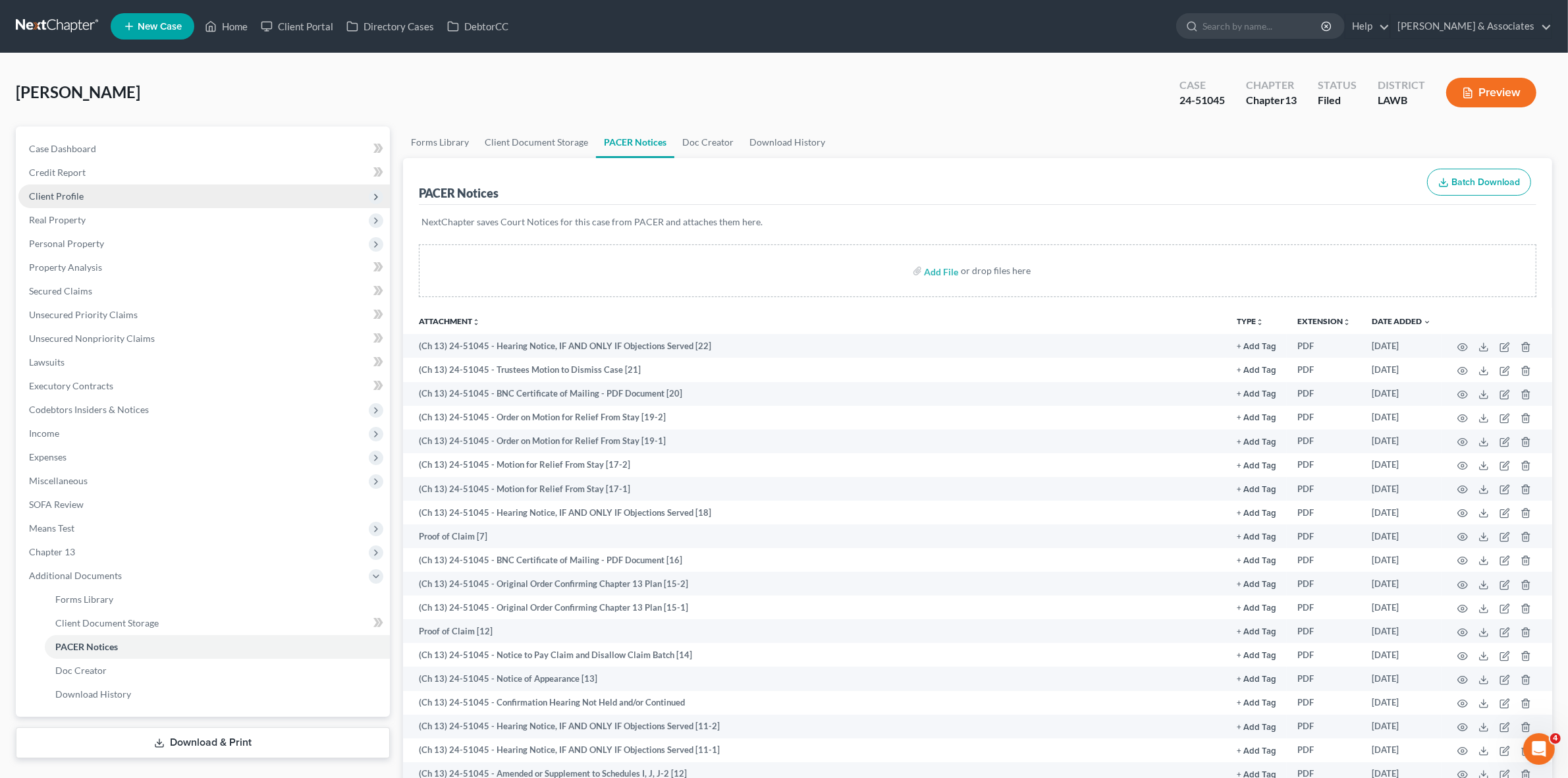
click at [234, 196] on span "Client Profile" at bounding box center [203, 196] width 372 height 23
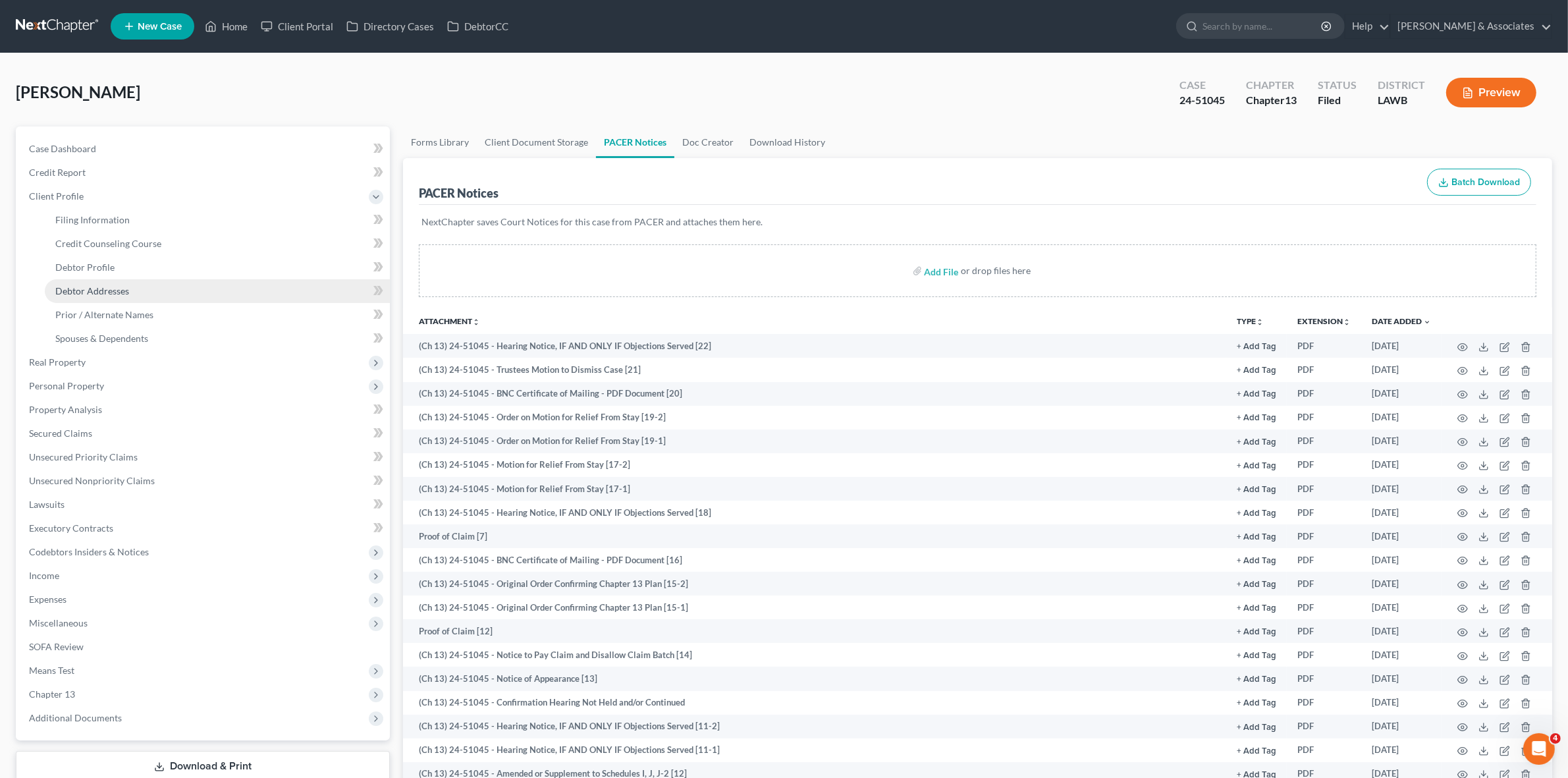
click at [238, 284] on link "Debtor Addresses" at bounding box center [217, 291] width 345 height 23
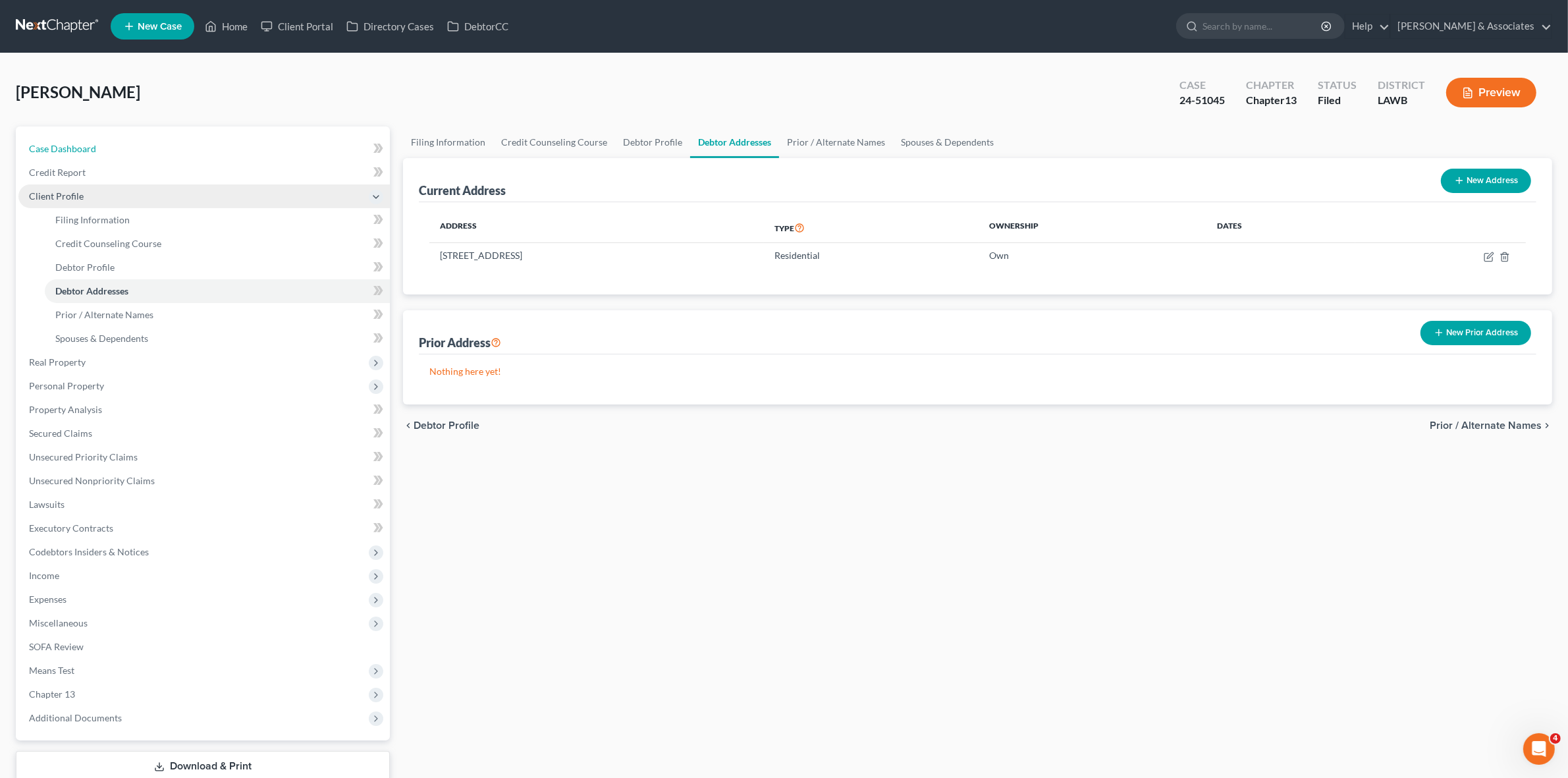
drag, startPoint x: 311, startPoint y: 149, endPoint x: 329, endPoint y: 183, distance: 38.5
click at [311, 149] on link "Case Dashboard" at bounding box center [203, 149] width 372 height 23
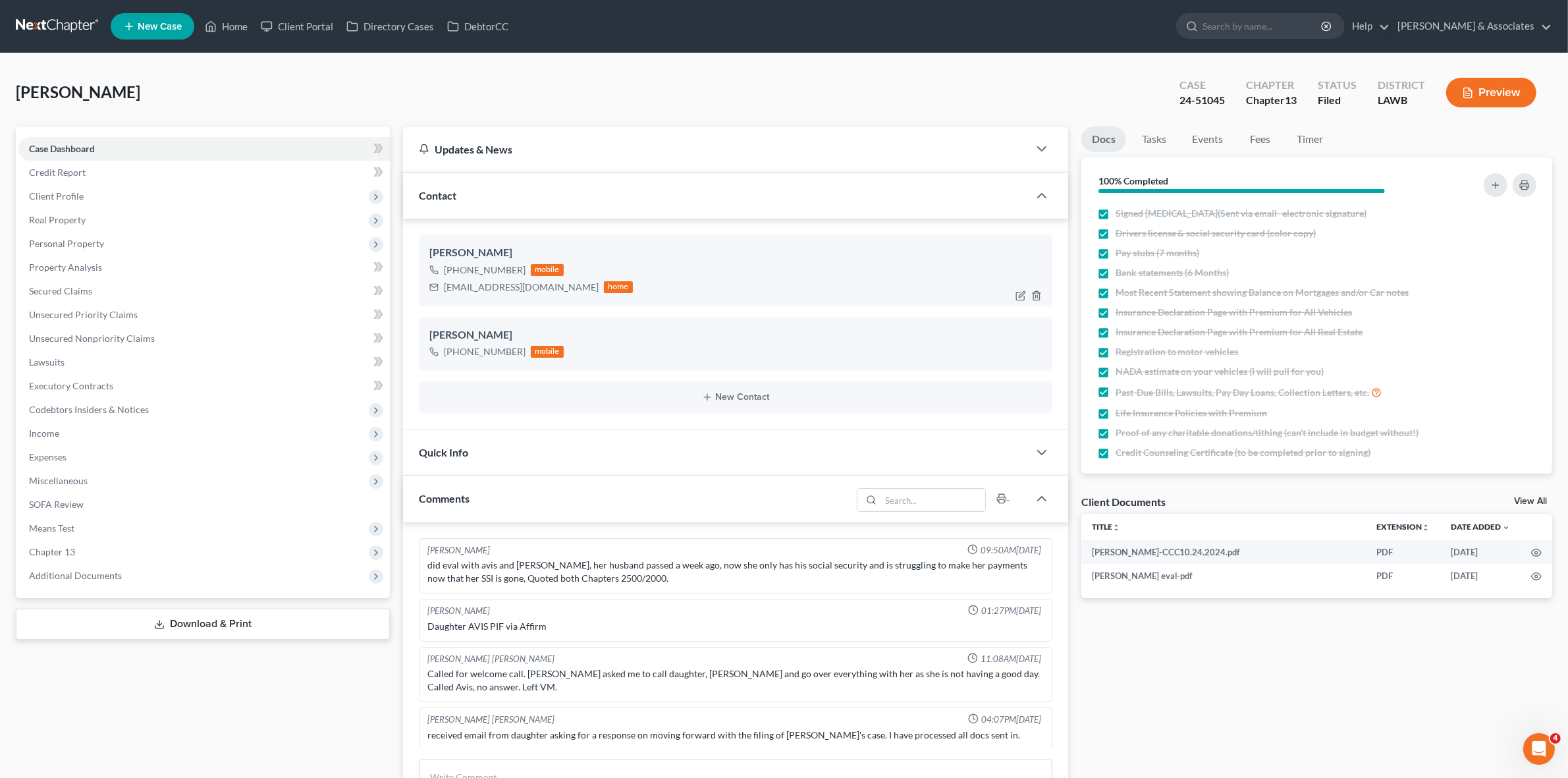
scroll to position [3350, 0]
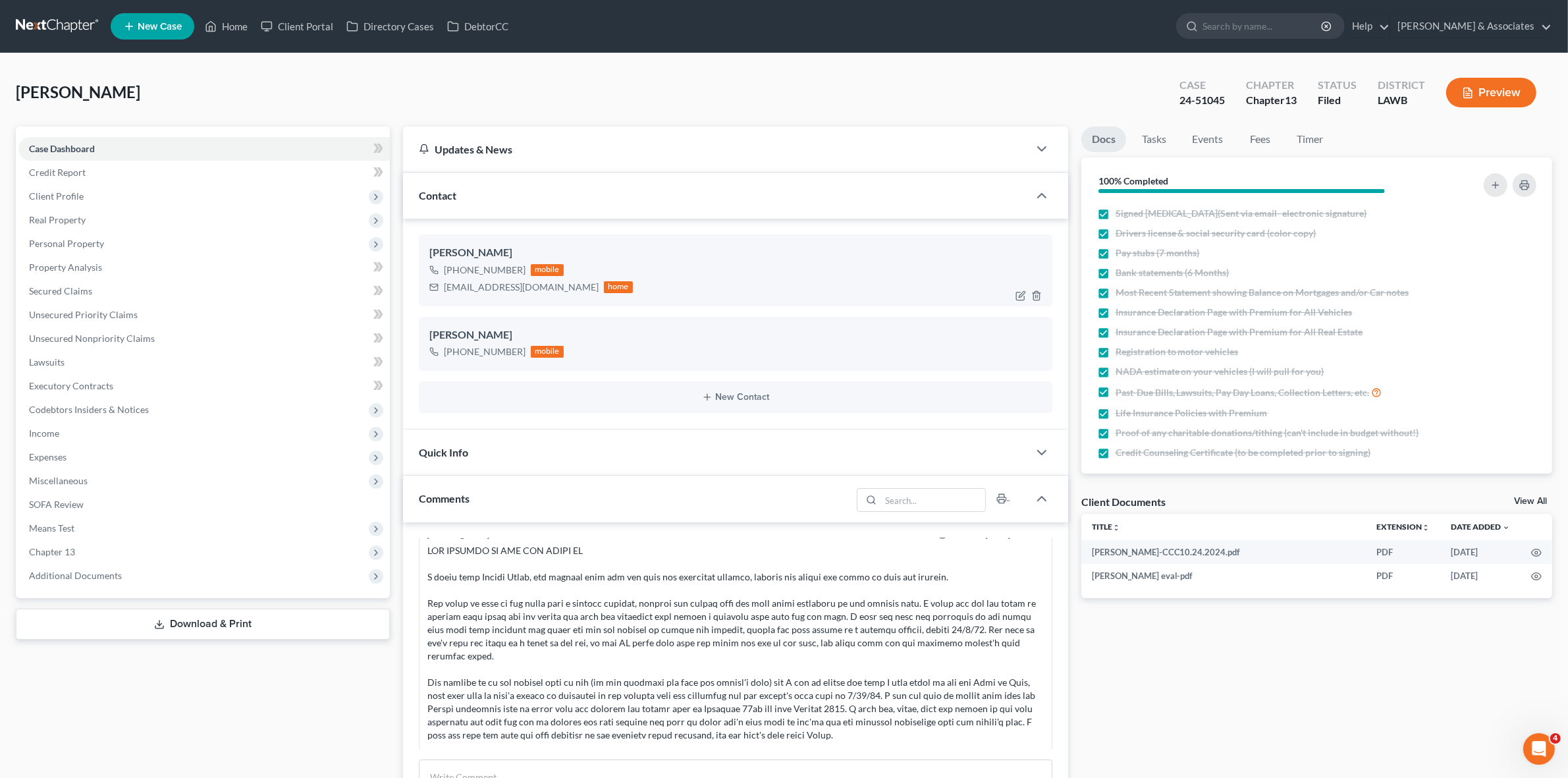
click at [500, 290] on div "aclemons@clemonsemhc.com" at bounding box center [521, 287] width 155 height 14
copy div "aclemons@clemonsemhc.com"
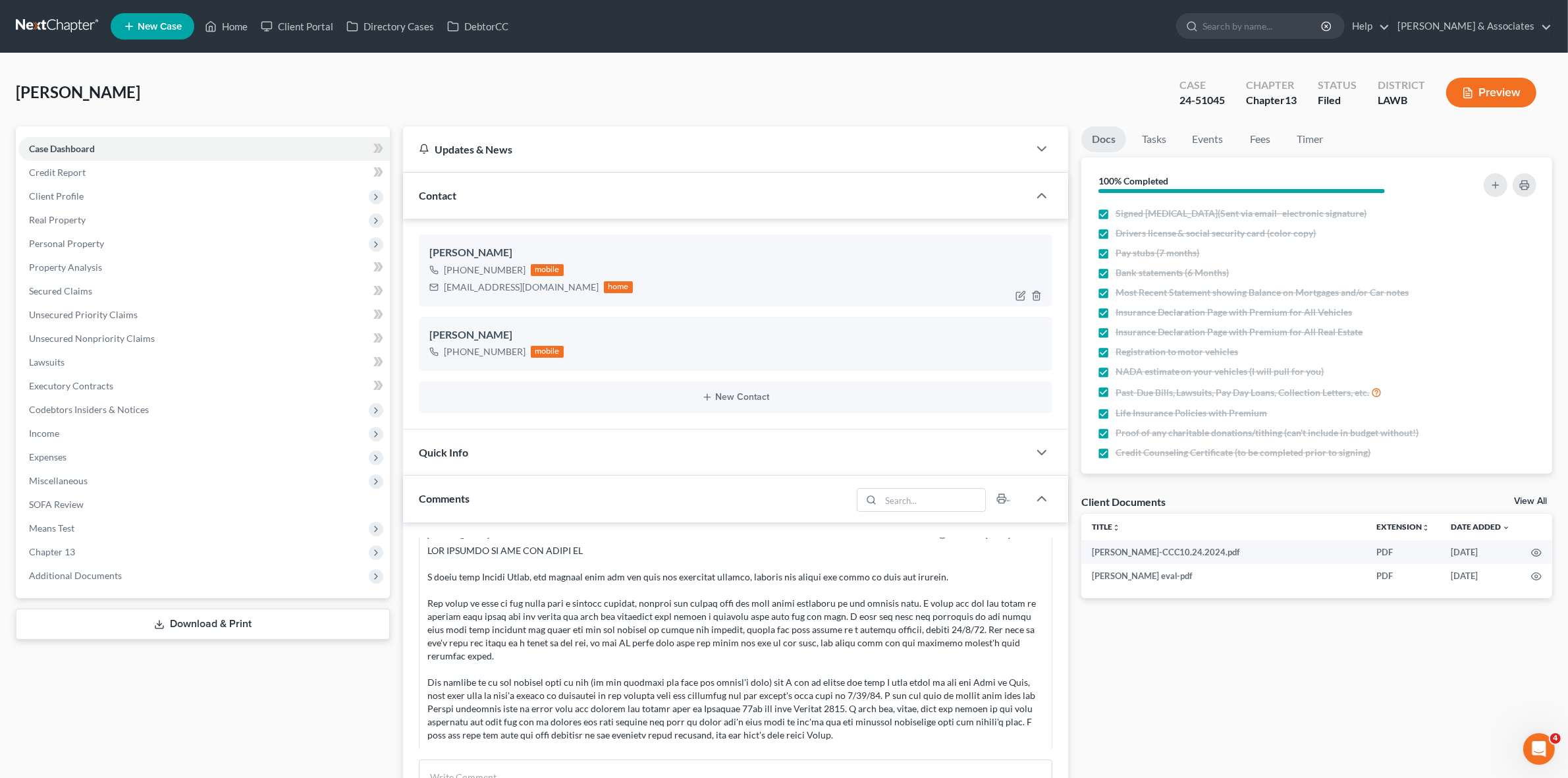
click at [897, 298] on div "Brenda Pitts +1 (985) 519-7206 mobile aclemons@clemonsemhc.com home" at bounding box center [734, 269] width 633 height 71
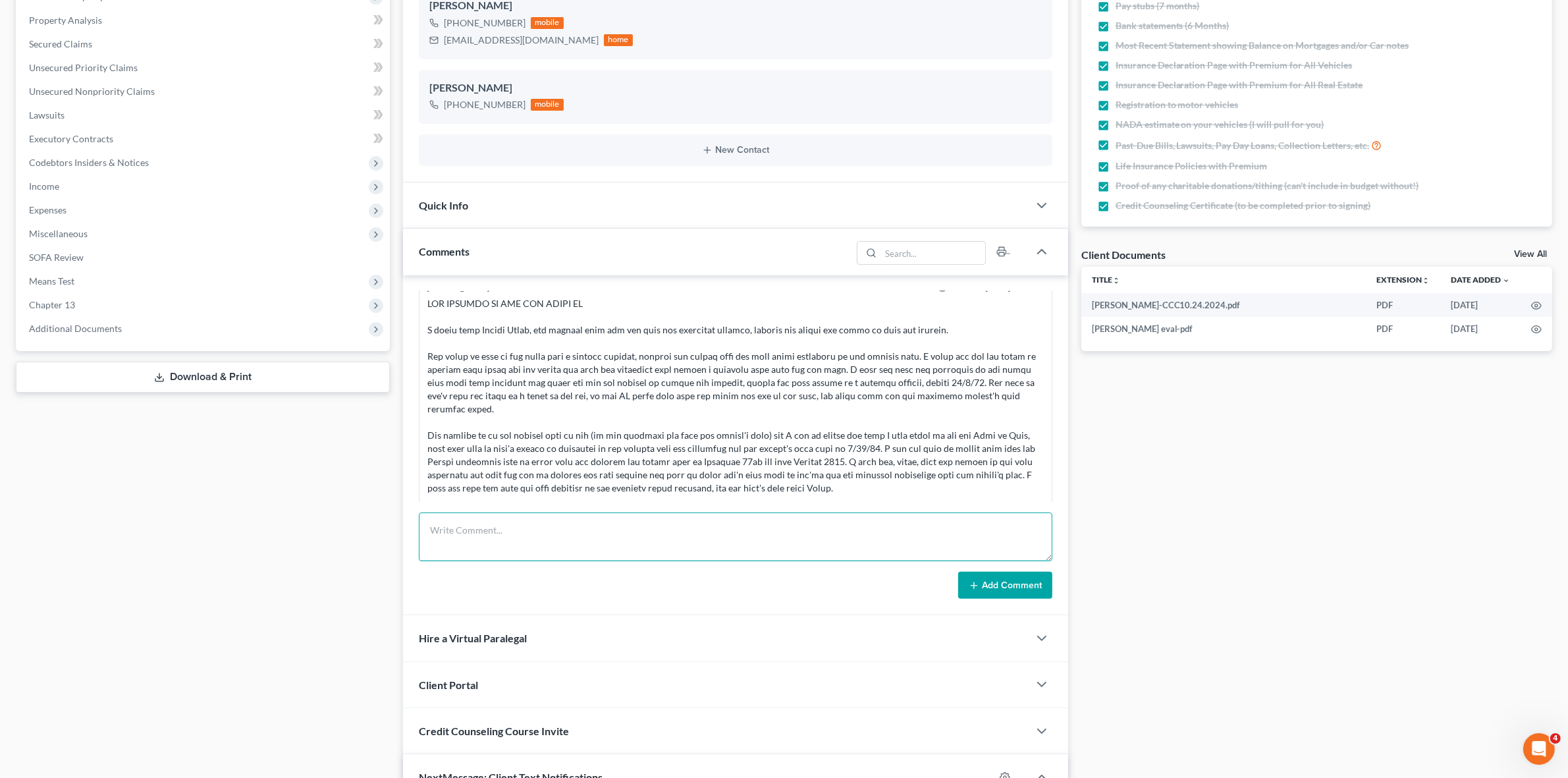
click at [715, 530] on textarea at bounding box center [734, 537] width 633 height 49
click at [851, 478] on div at bounding box center [735, 396] width 616 height 197
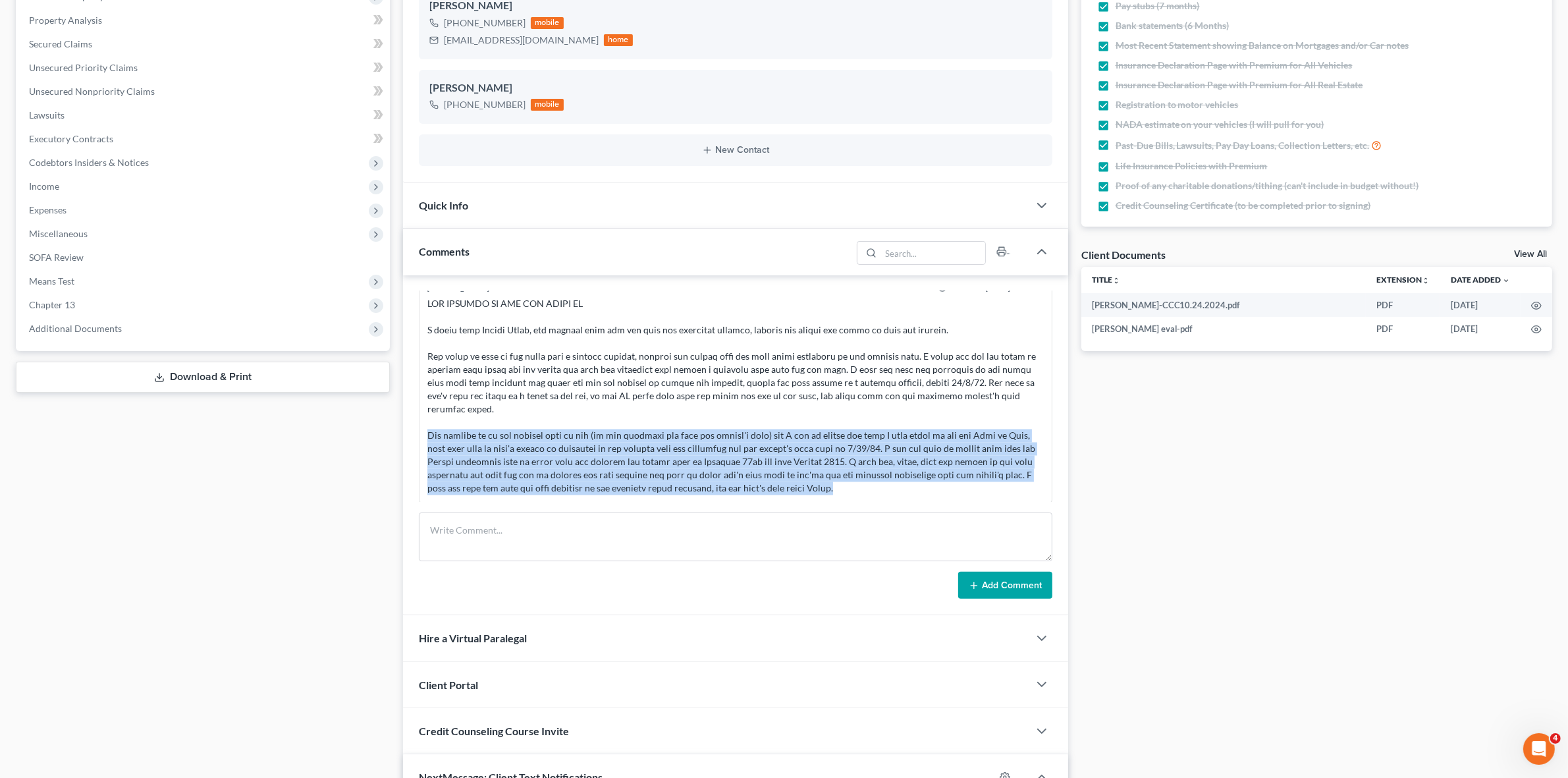
click at [851, 478] on div at bounding box center [735, 396] width 616 height 197
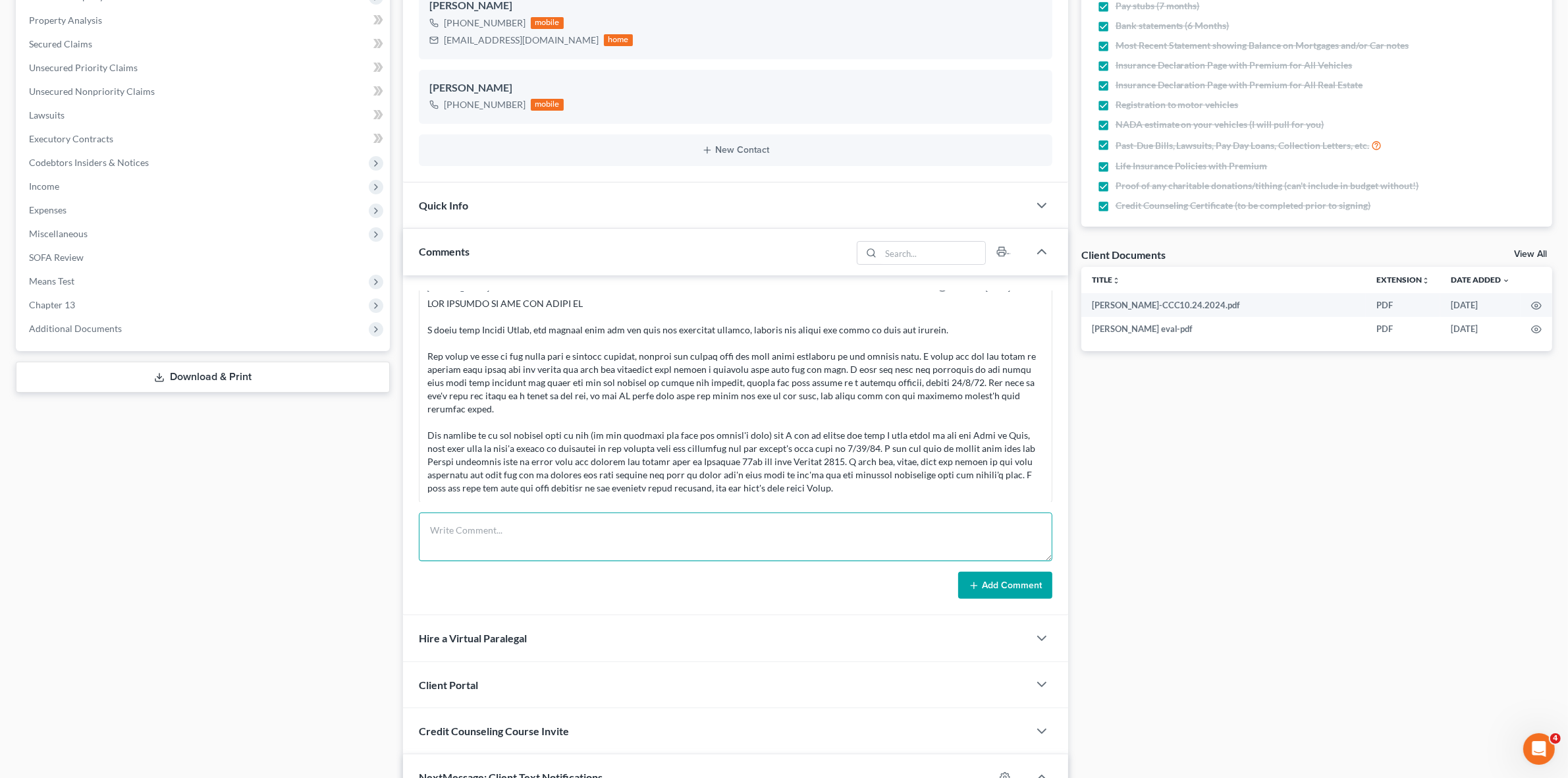
click at [860, 526] on textarea at bounding box center [734, 537] width 633 height 49
click at [1097, 693] on div "Docs Tasks Events Fees Timer 100% Completed Nothing here yet! Signed Retainer(S…" at bounding box center [1317, 487] width 484 height 1217
click at [844, 547] on textarea "Called back on Friday 9/" at bounding box center [734, 537] width 633 height 49
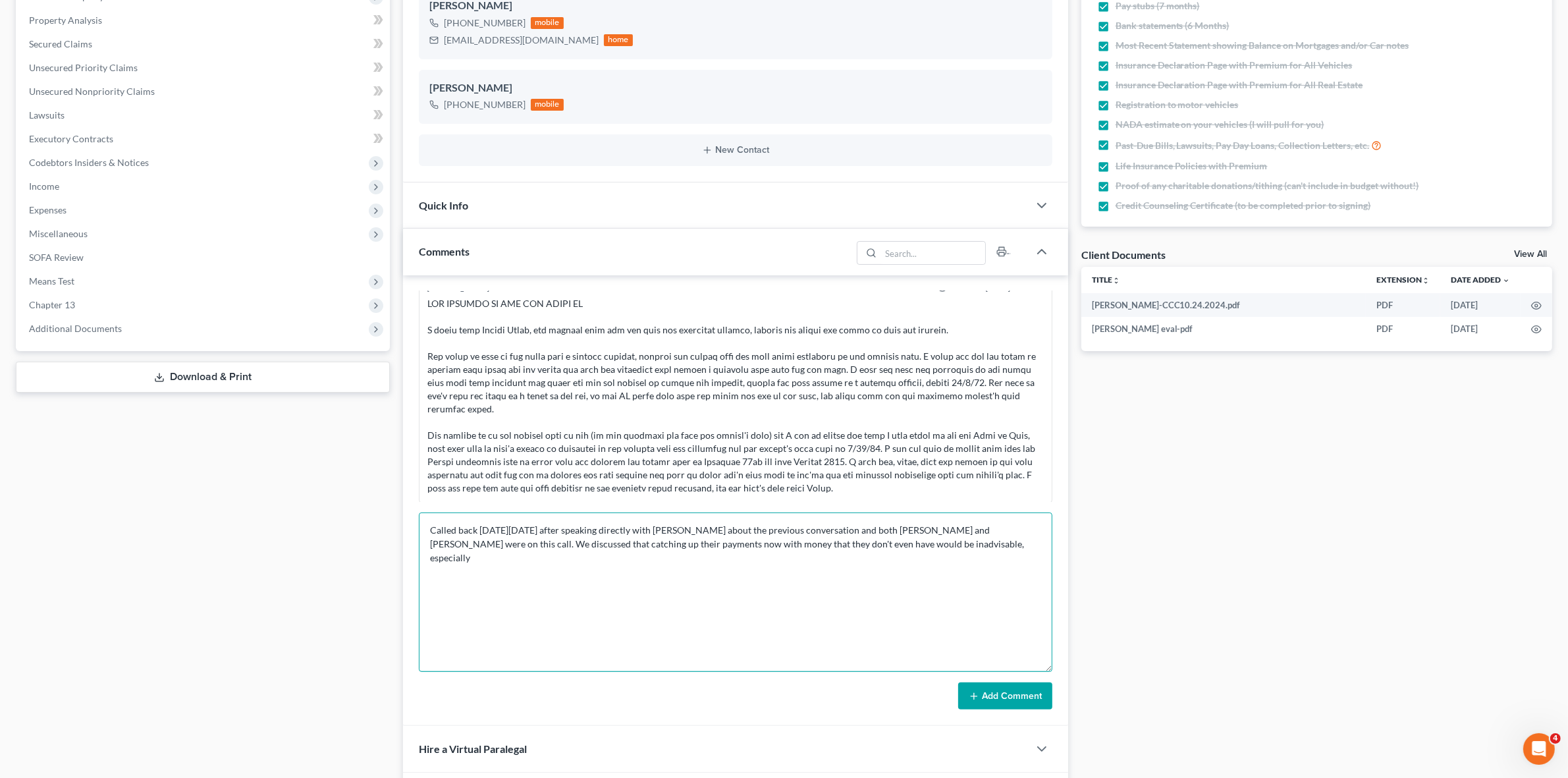
drag, startPoint x: 1049, startPoint y: 558, endPoint x: 1048, endPoint y: 678, distance: 120.0
click at [1052, 681] on div "Richard Prunick 09:50AM, 09/24/2024 did eval with avis and Brenda, her husband …" at bounding box center [735, 501] width 664 height 451
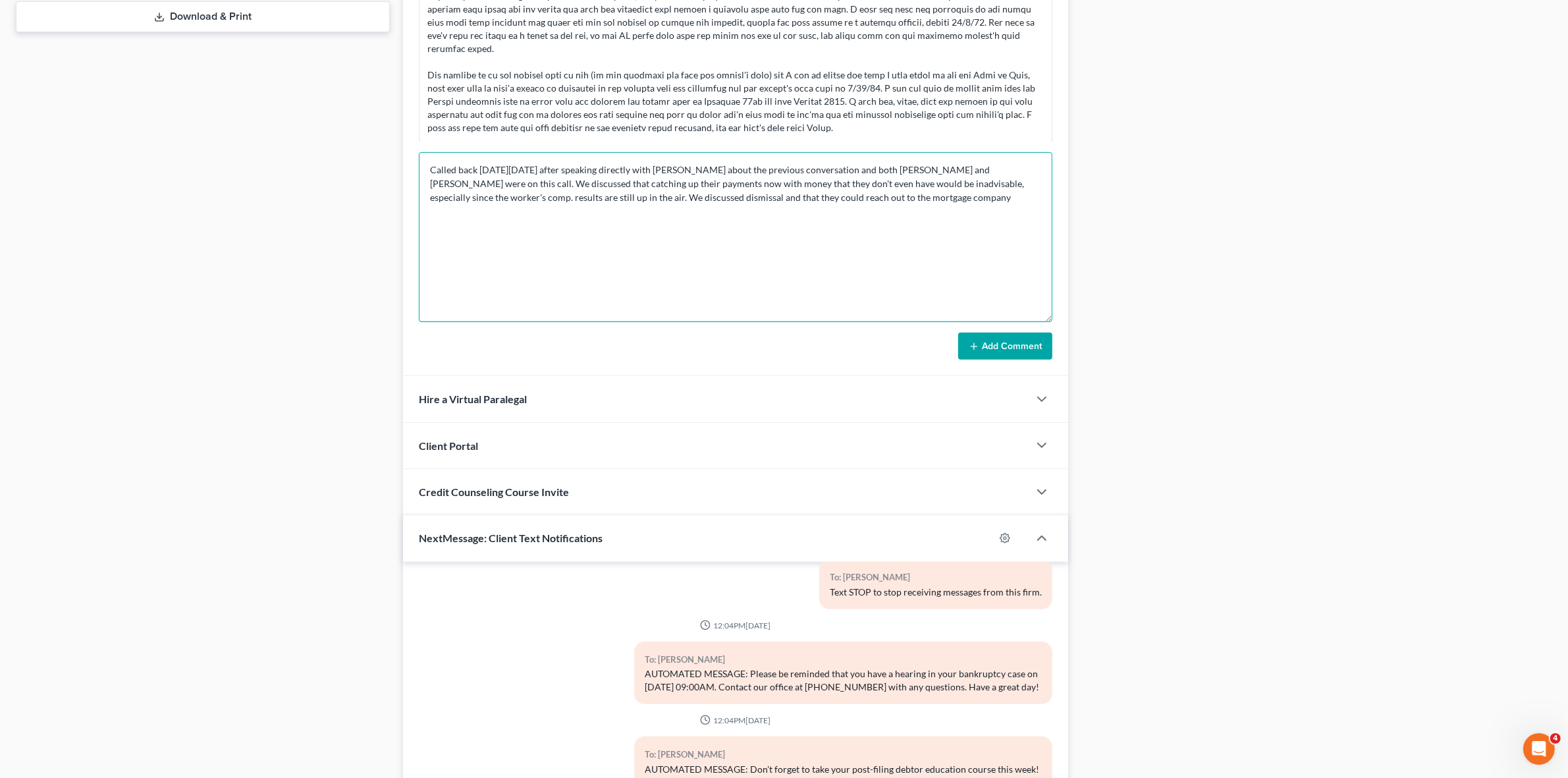
scroll to position [407, 0]
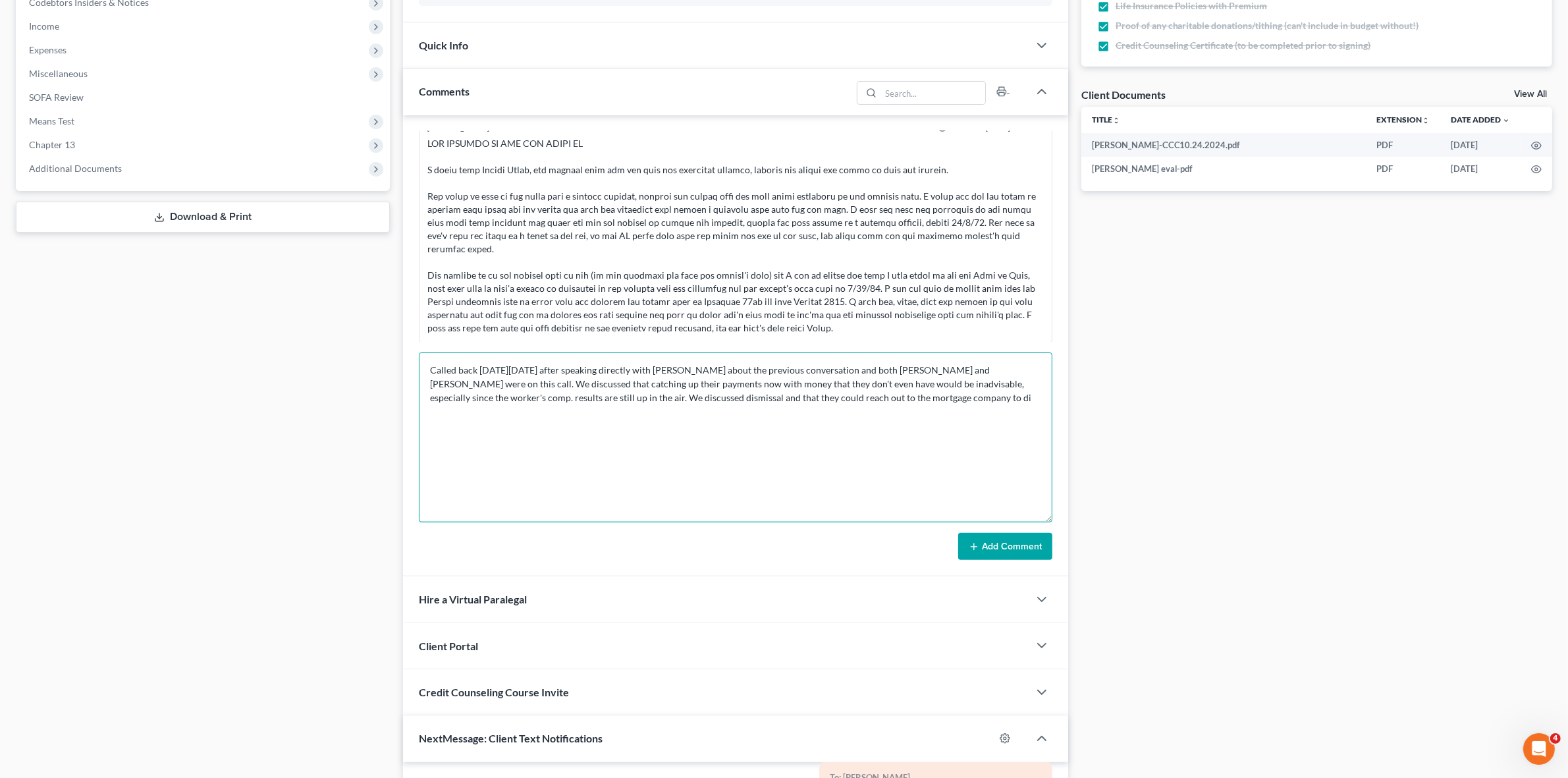
click at [630, 396] on textarea "Called back on Friday 9/5 after speaking directly with Avis about the previous …" at bounding box center [734, 437] width 633 height 170
click at [876, 402] on textarea "Called back on Friday 9/5 after speaking directly with Avis about the previous …" at bounding box center [734, 437] width 633 height 170
type textarea "Called back on Friday 9/5 after speaking directly with Avis about the previous …"
click at [1009, 548] on button "Add Comment" at bounding box center [1005, 547] width 95 height 28
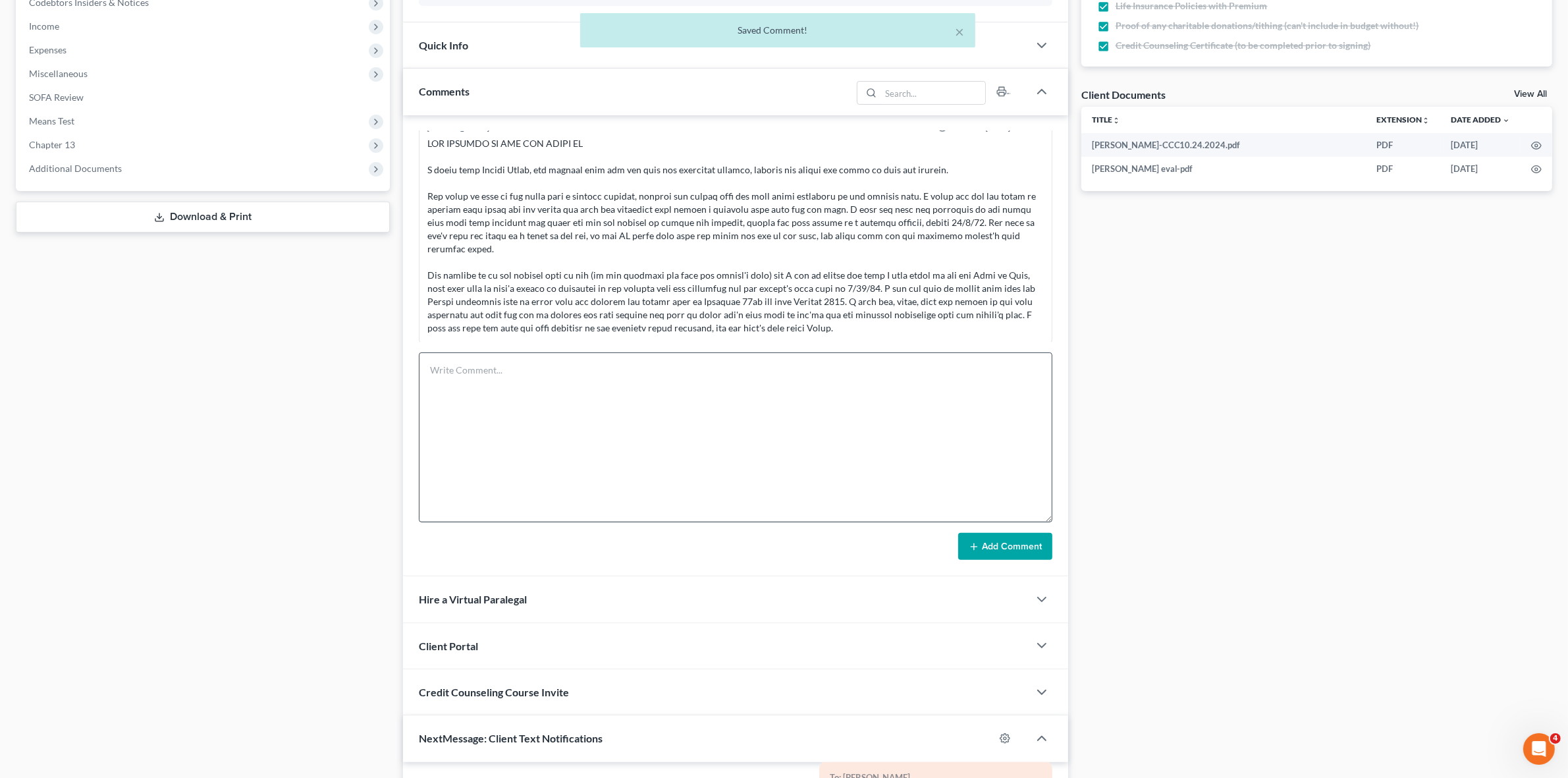
scroll to position [3452, 0]
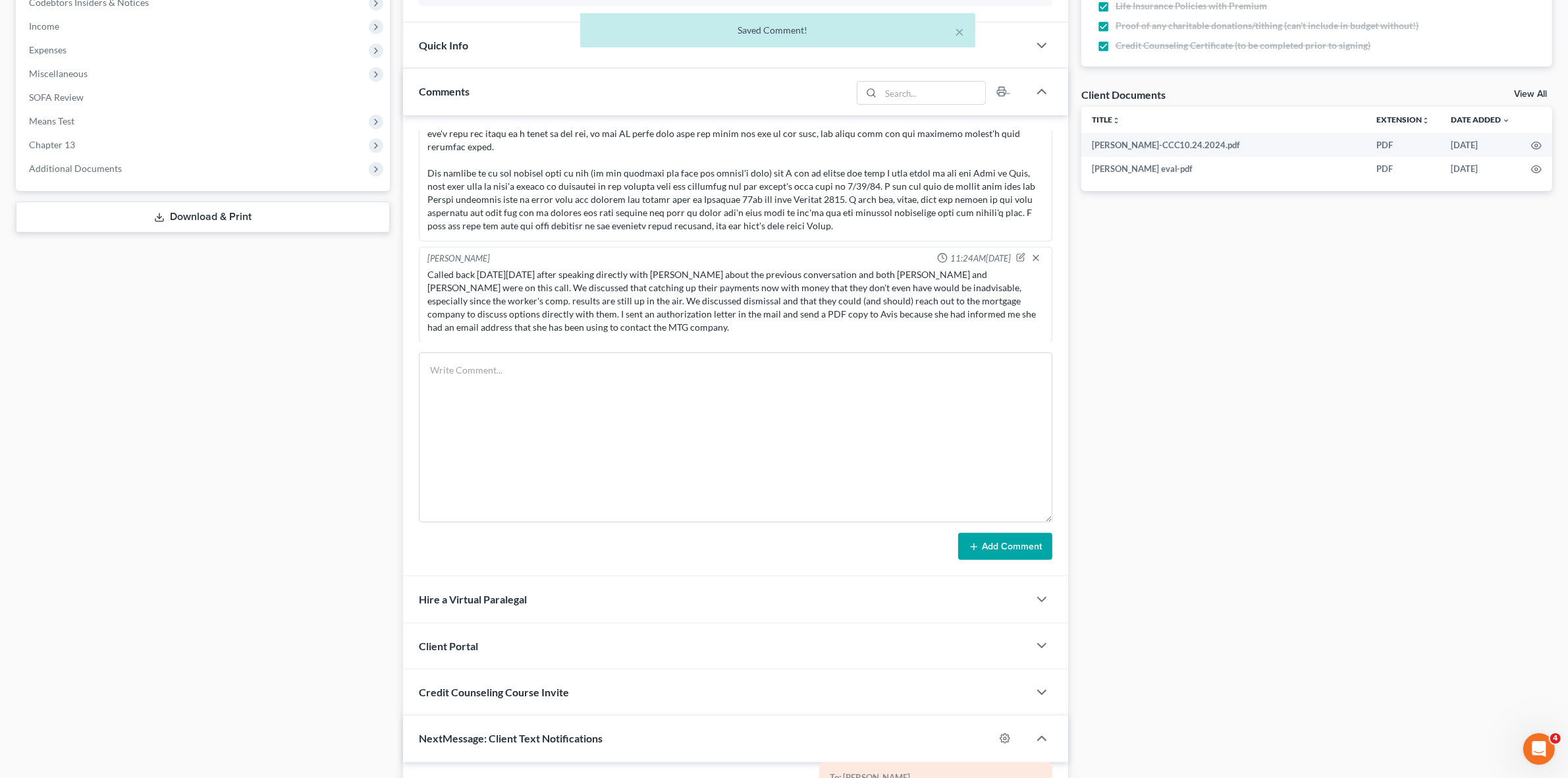
click at [244, 446] on div "Case Dashboard Payments Invoices Payments Payments Credit Report Client Profile" at bounding box center [203, 388] width 387 height 1338
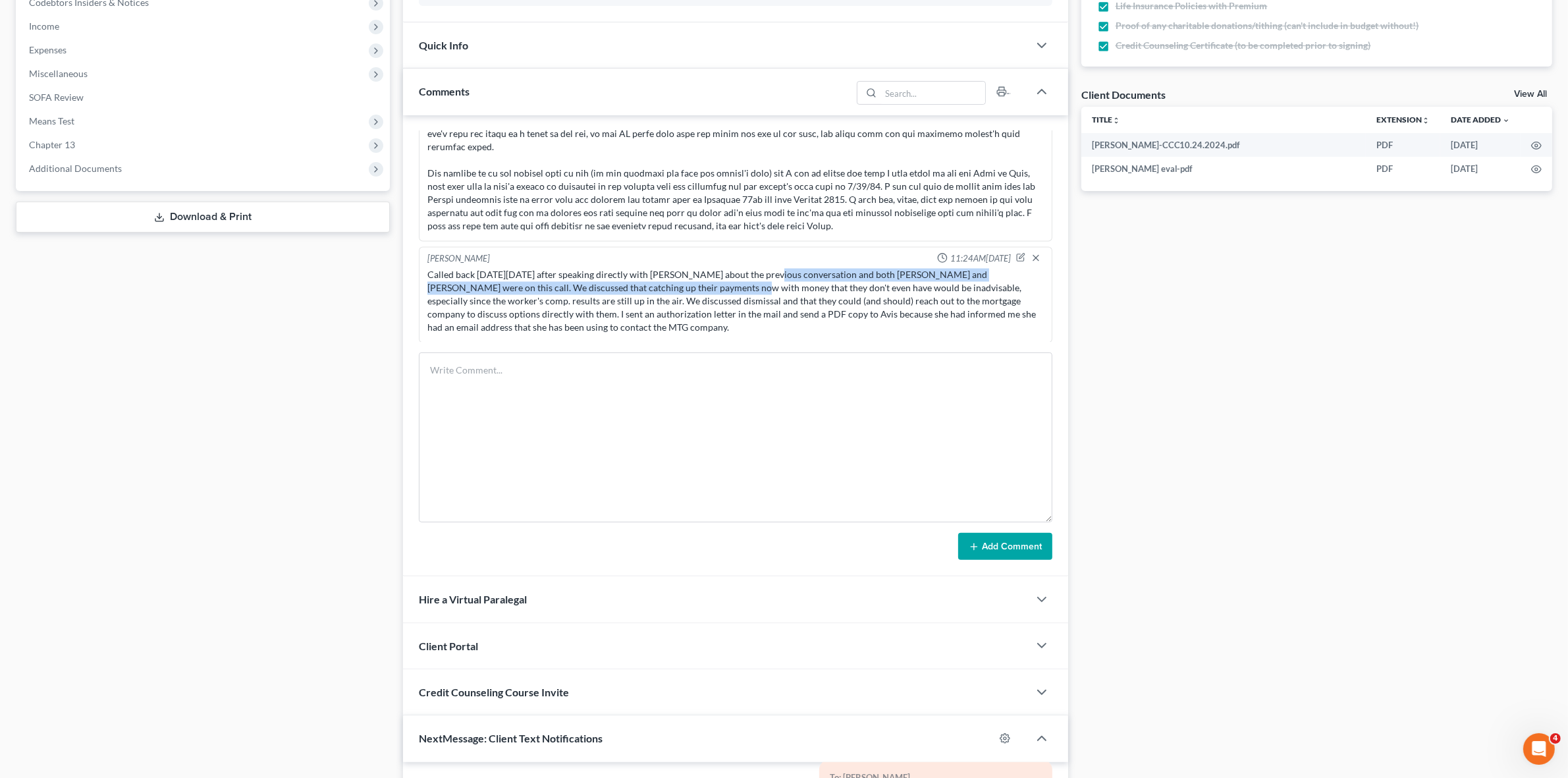
drag, startPoint x: 752, startPoint y: 267, endPoint x: 657, endPoint y: 290, distance: 97.7
click at [657, 290] on div "Called back on Friday 9/5 after speaking directly with Avis about the previous …" at bounding box center [735, 301] width 616 height 66
click at [771, 298] on div "Called back on Friday 9/5 after speaking directly with Avis about the previous …" at bounding box center [735, 301] width 616 height 66
click at [996, 253] on span "11:24AM, 09/08/2025" at bounding box center [980, 259] width 60 height 13
click at [1016, 254] on icon "button" at bounding box center [1021, 258] width 9 height 9
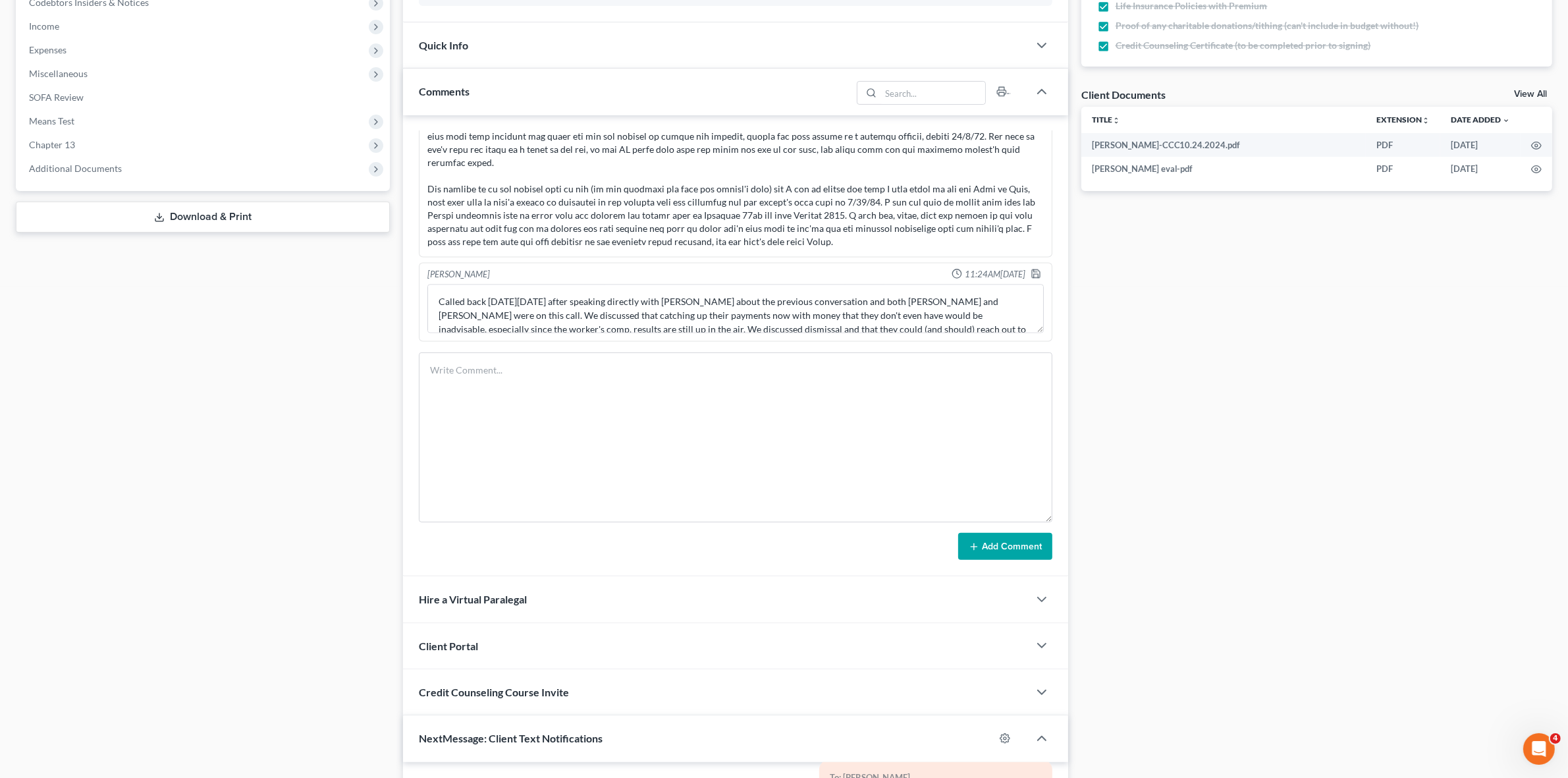
scroll to position [3435, 0]
click at [626, 315] on textarea "Called back on Friday 9/5 after speaking directly with Avis about the previous …" at bounding box center [735, 310] width 616 height 49
click at [775, 316] on textarea "Called back on Friday 9/5 after speaking directly with Avis about the previous …" at bounding box center [735, 310] width 616 height 49
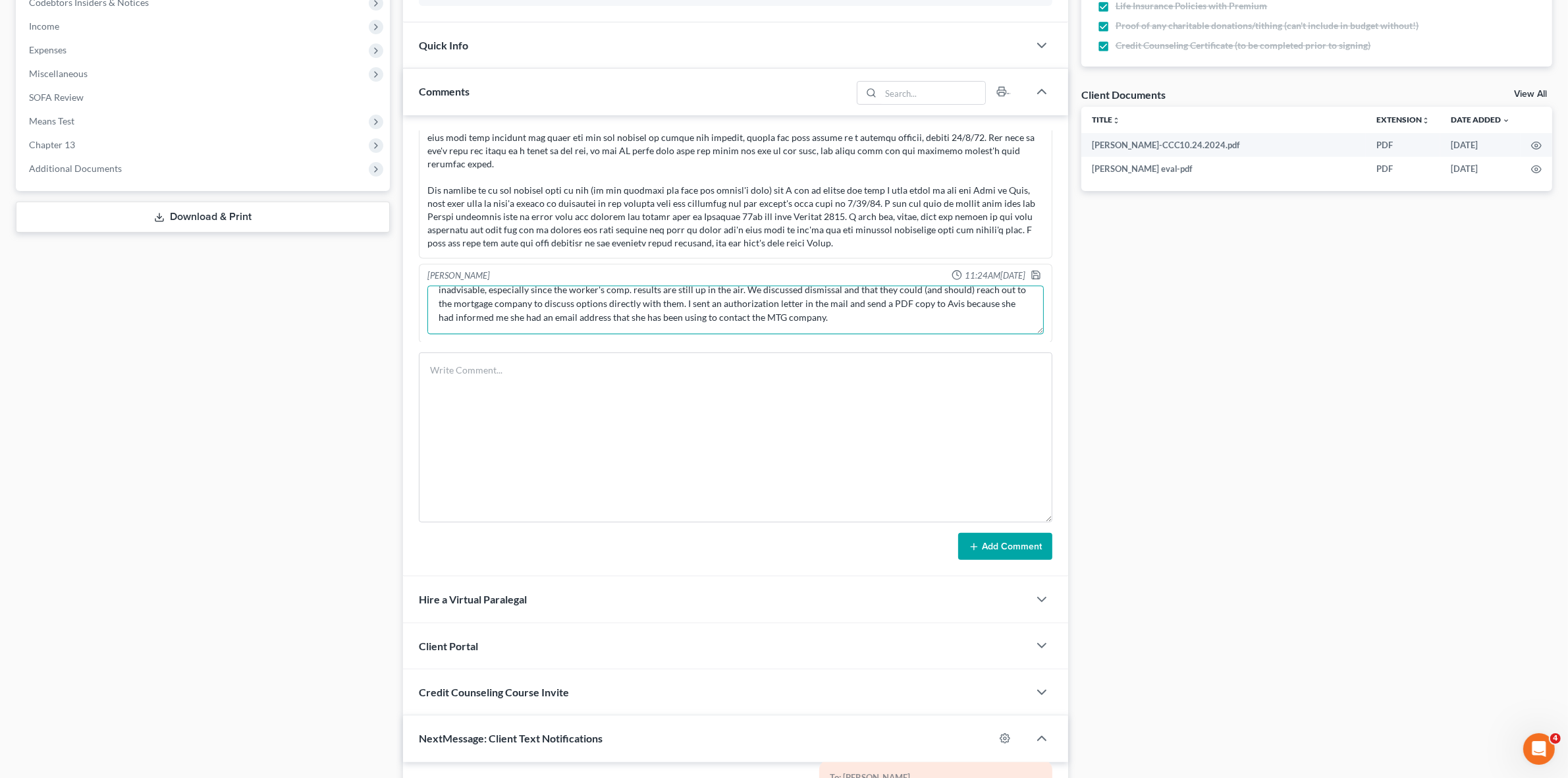
click at [959, 318] on textarea "Called back on Friday 9/5 after speaking directly with Avis about the previous …" at bounding box center [735, 310] width 616 height 49
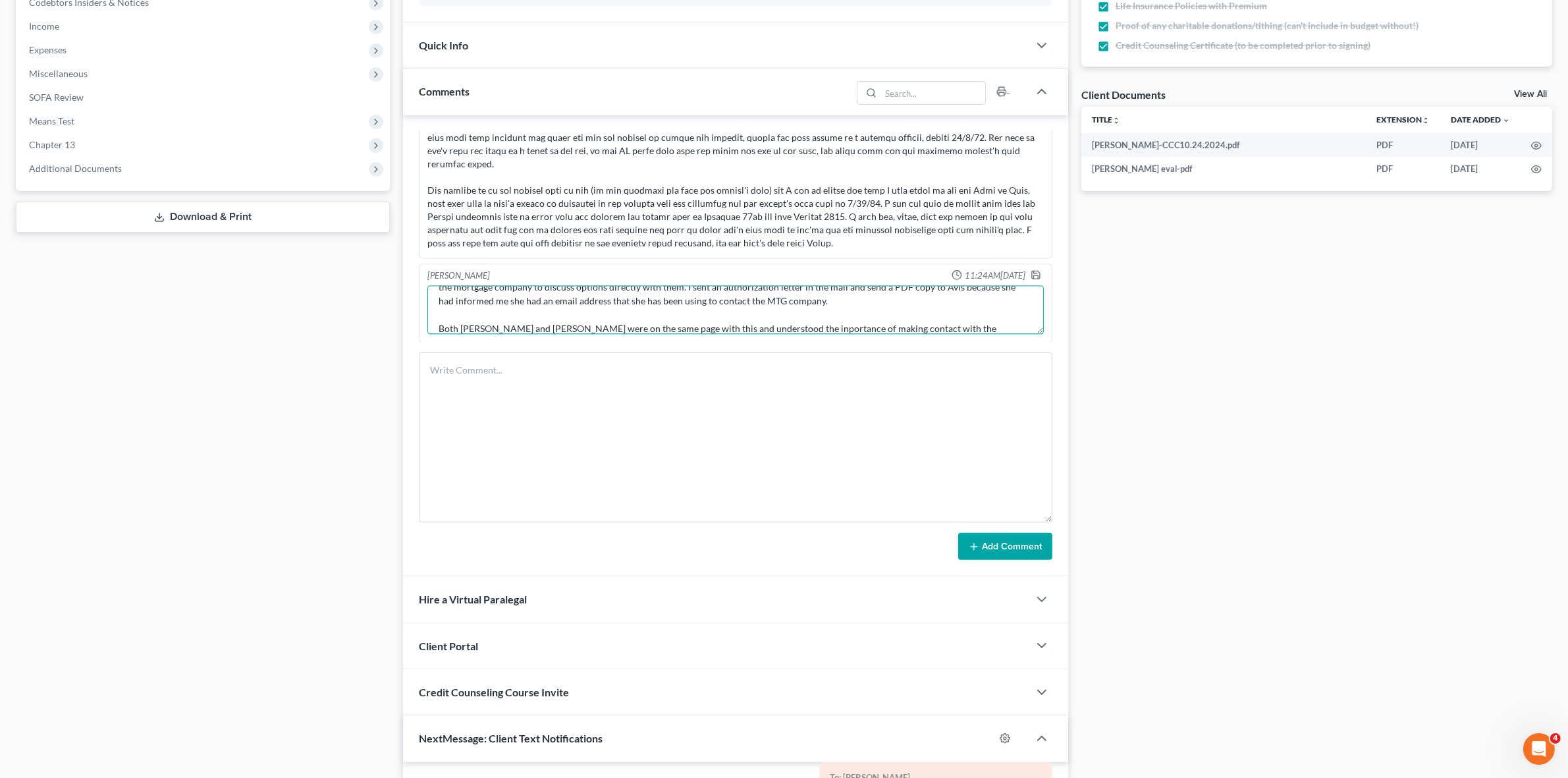
scroll to position [70, 0]
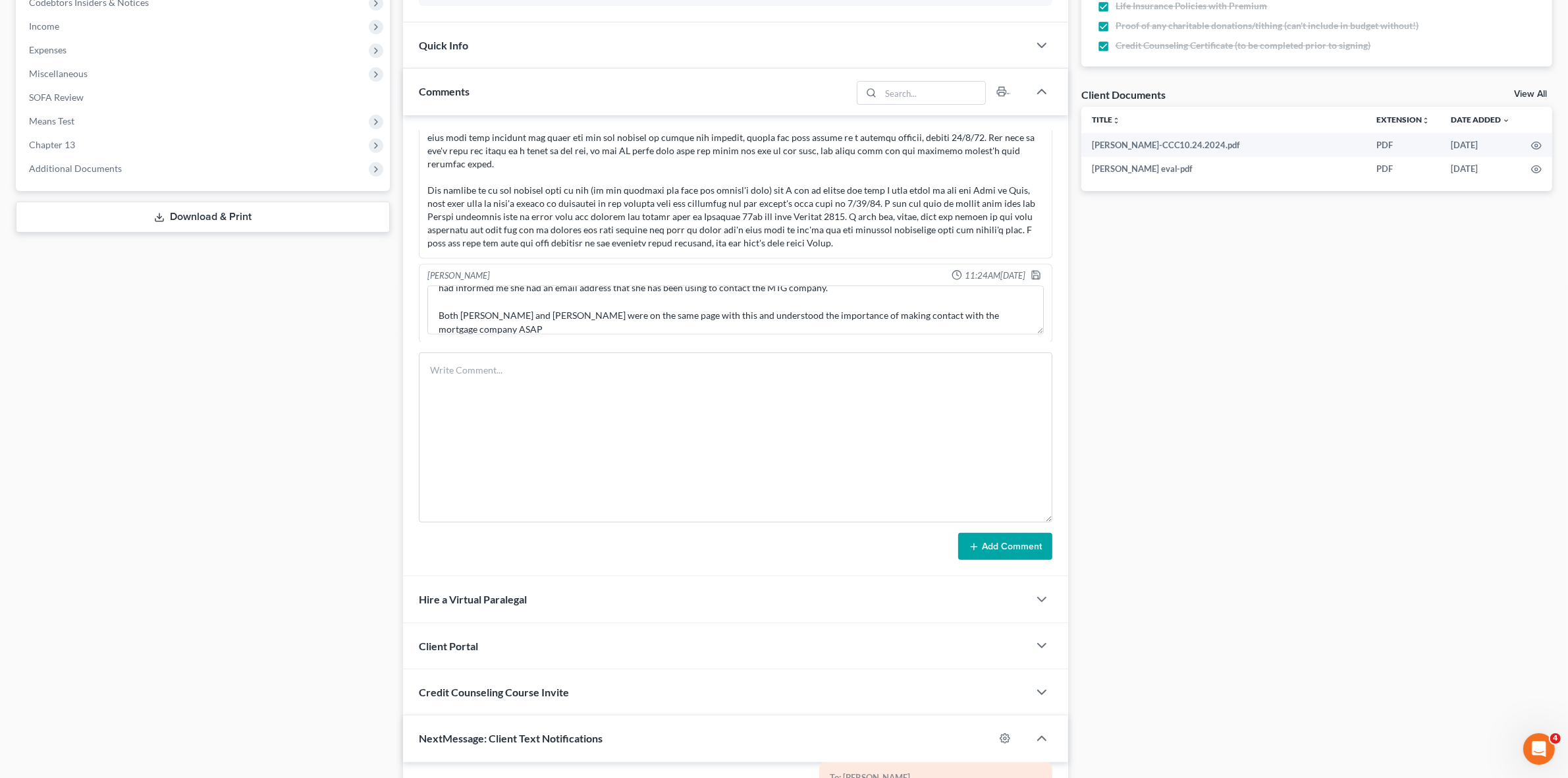
click at [826, 339] on div "Josh O'Connell 11:24AM, 09/08/2025 Called back on Friday 9/5 after speaking dir…" at bounding box center [734, 303] width 633 height 79
click at [825, 330] on textarea "Called back on Friday 9/5 after speaking directly with Avis about the previous …" at bounding box center [735, 310] width 616 height 49
type textarea "Called back on Friday 9/5 after speaking directly with Avis about the previous …"
click at [1031, 271] on icon "button" at bounding box center [1036, 276] width 11 height 11
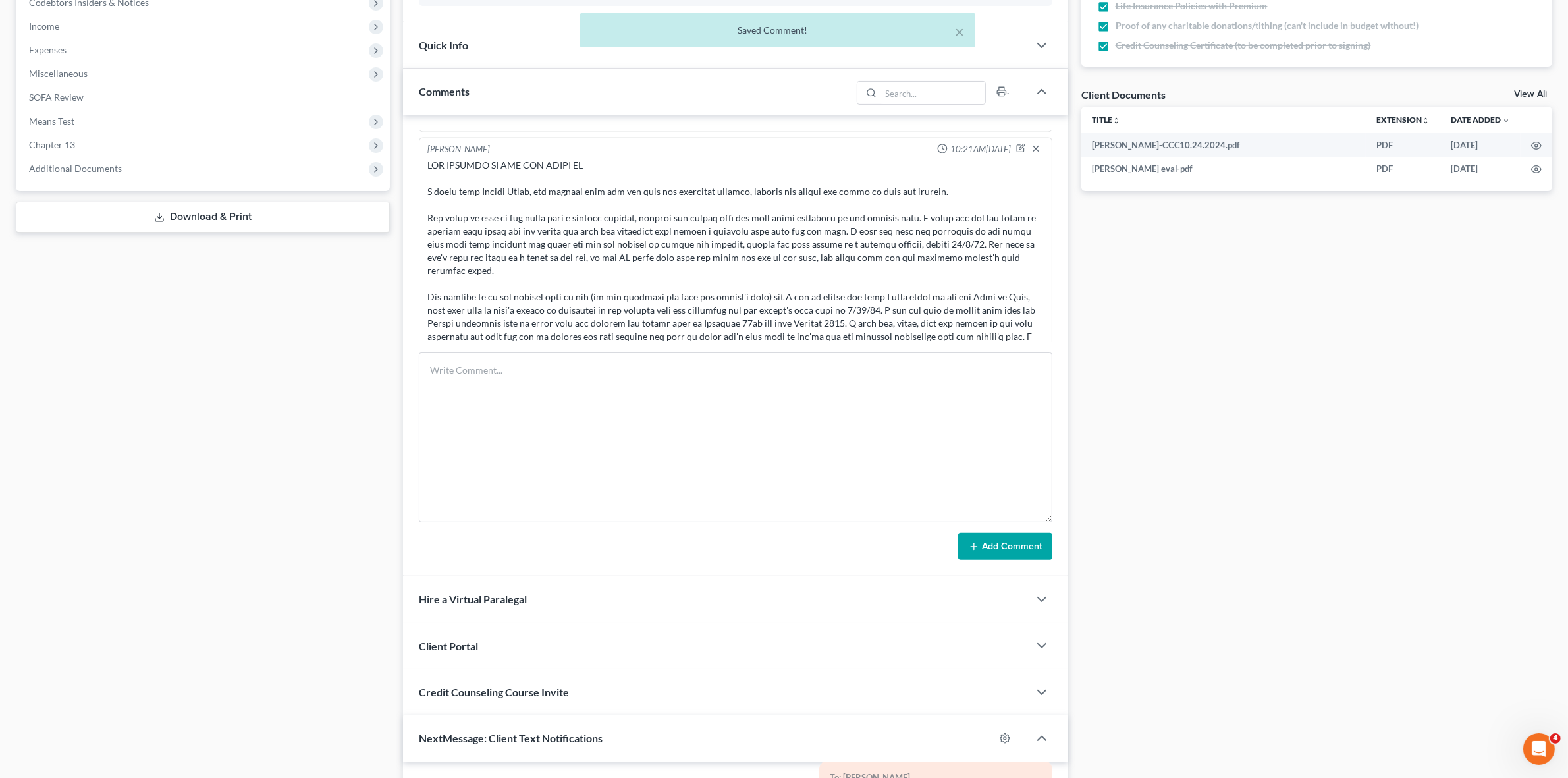
scroll to position [3327, 0]
click at [554, 189] on div at bounding box center [735, 258] width 616 height 197
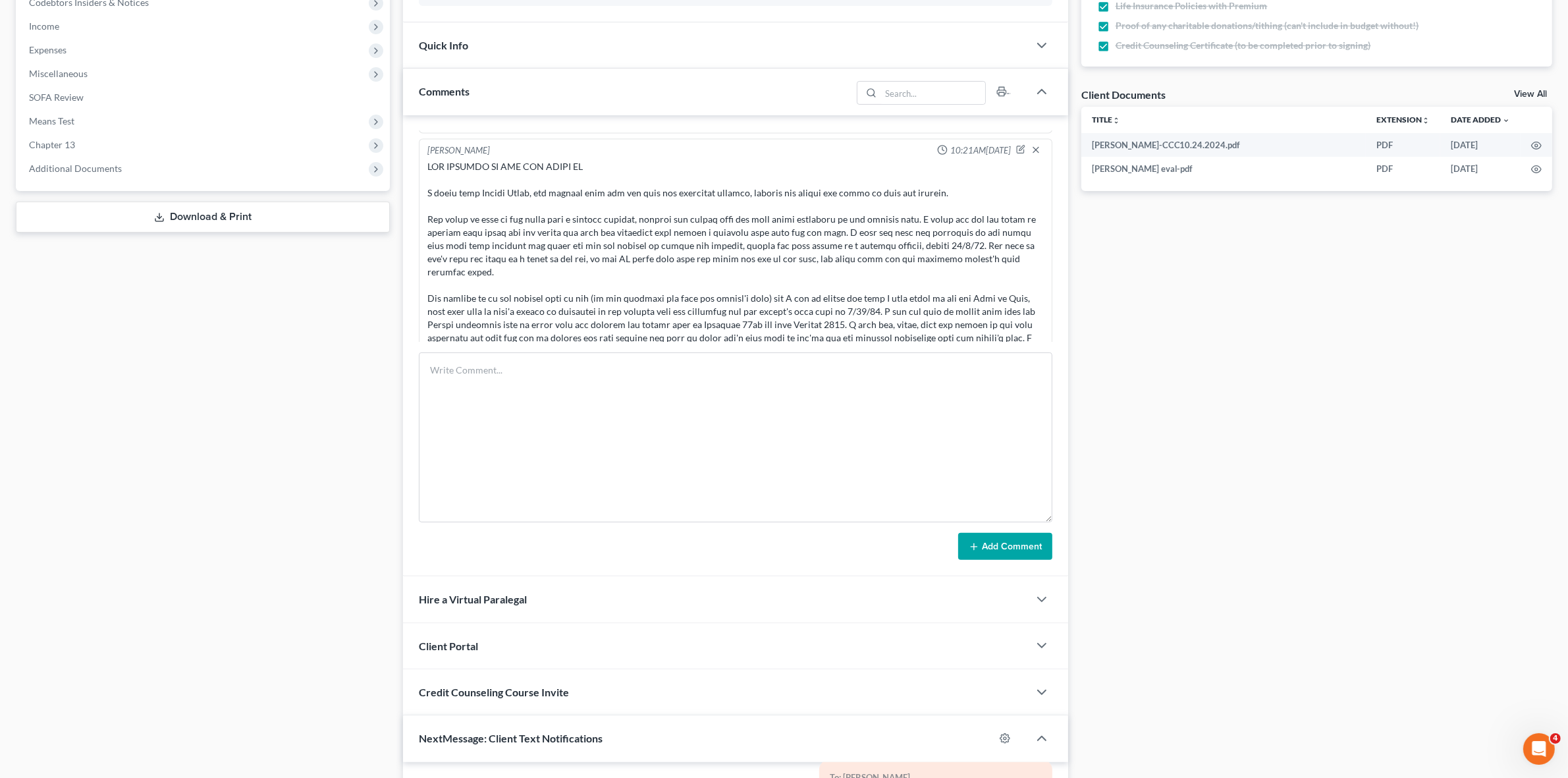
click at [572, 215] on div at bounding box center [735, 258] width 616 height 197
click at [484, 212] on div at bounding box center [735, 258] width 616 height 197
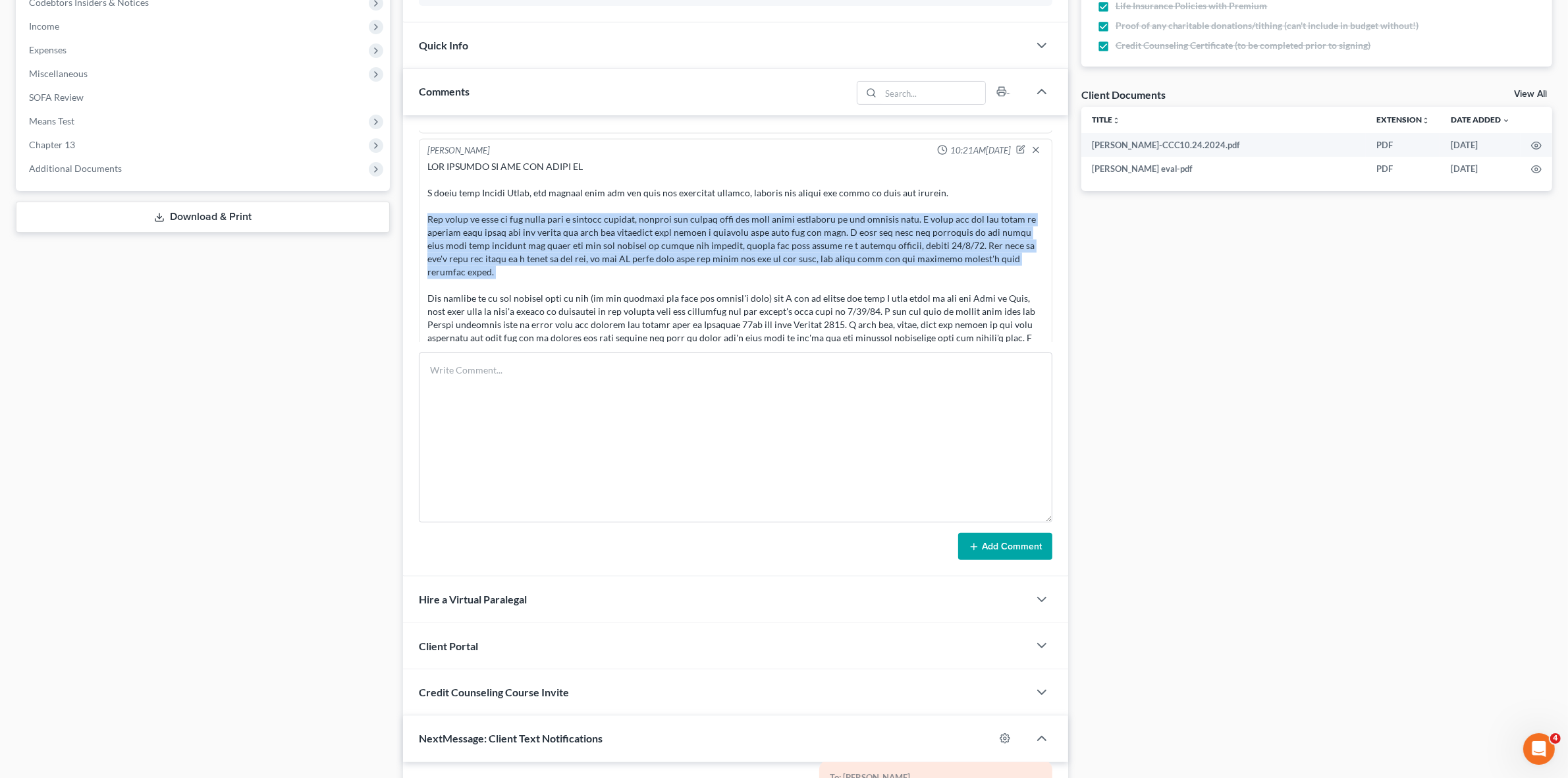
click at [484, 212] on div at bounding box center [735, 258] width 616 height 197
click at [518, 227] on div at bounding box center [735, 258] width 616 height 197
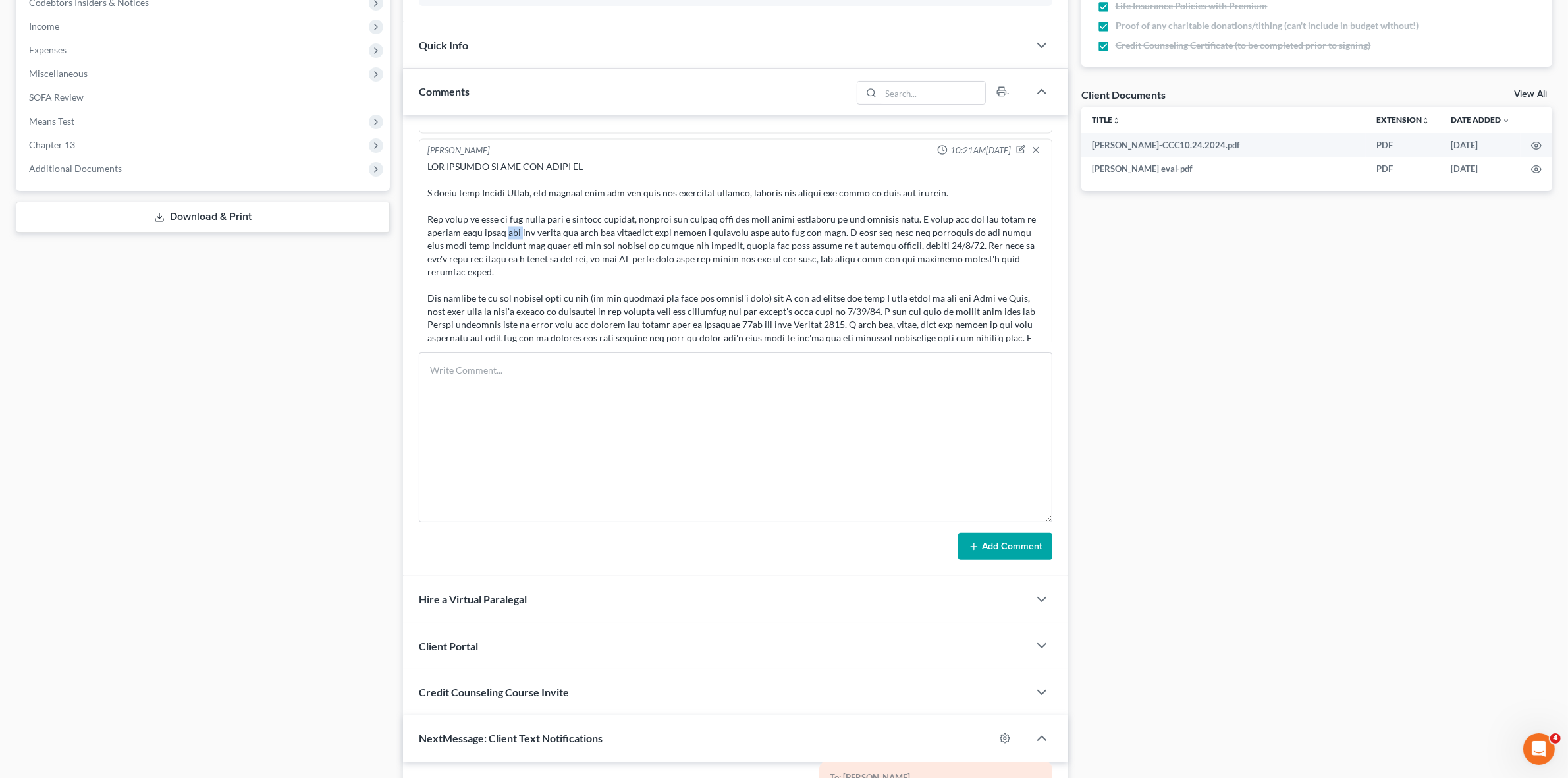
click at [518, 227] on div at bounding box center [735, 258] width 616 height 197
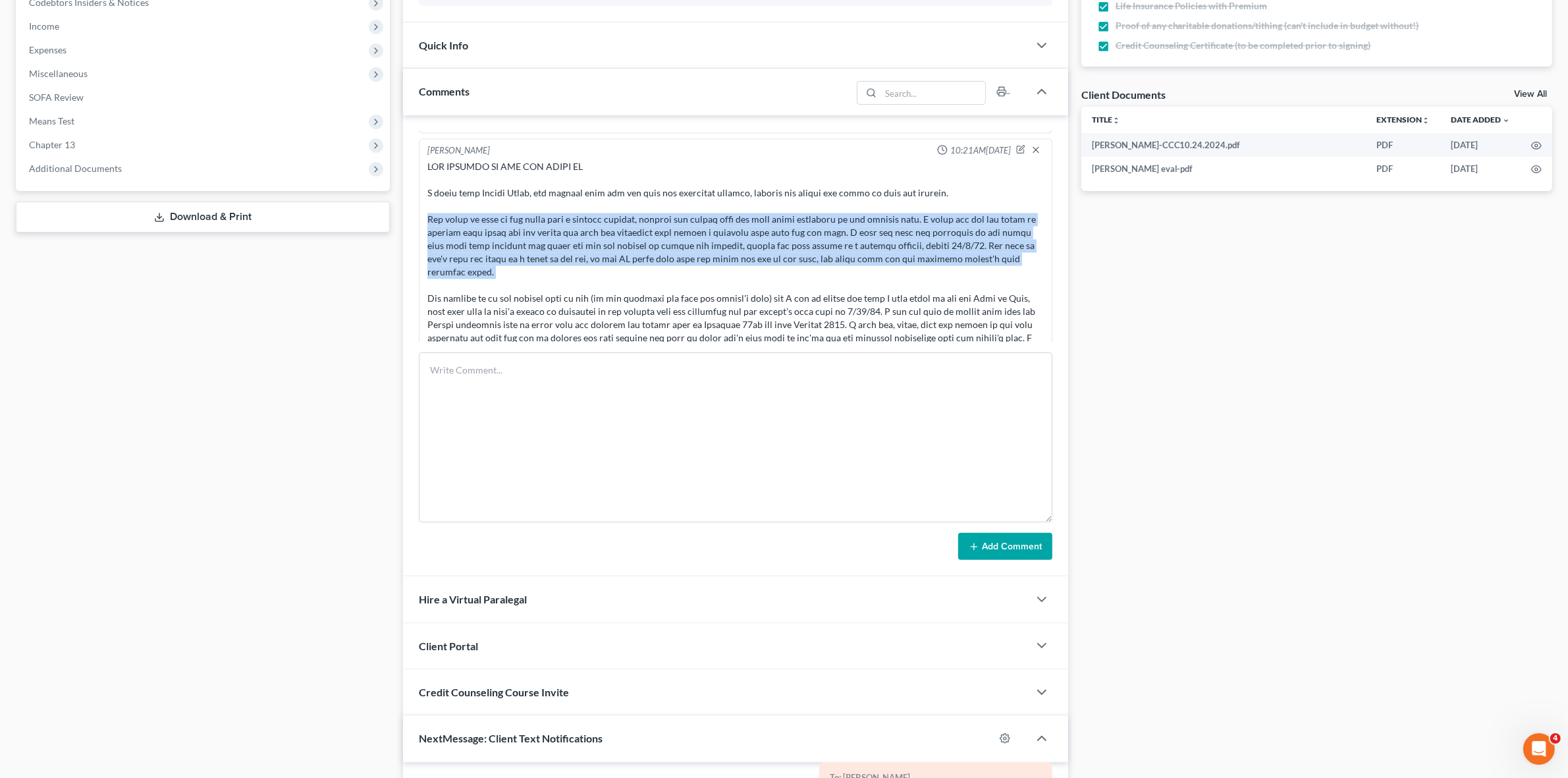
click at [518, 227] on div at bounding box center [735, 258] width 616 height 197
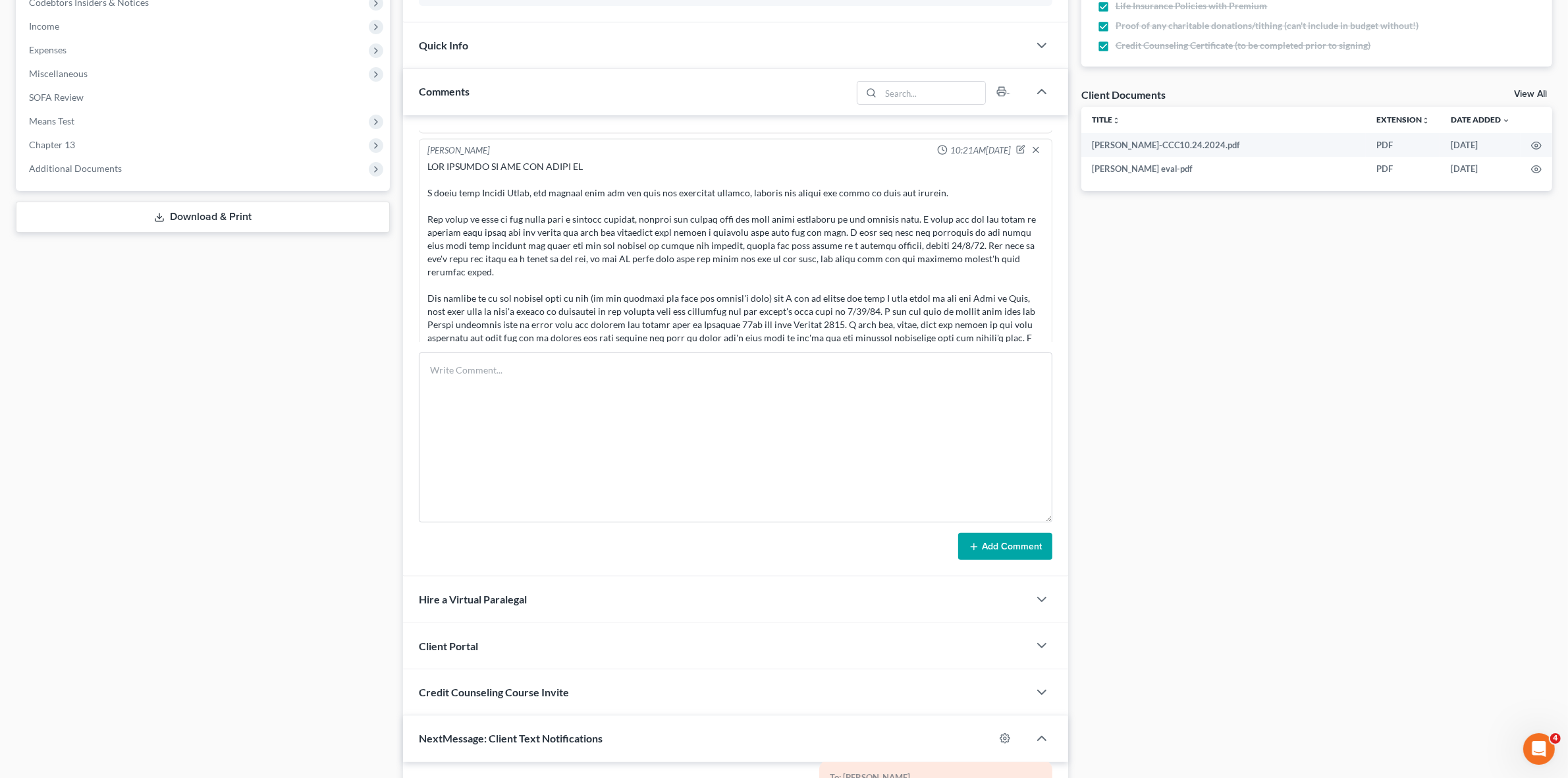
click at [580, 311] on div at bounding box center [735, 258] width 616 height 197
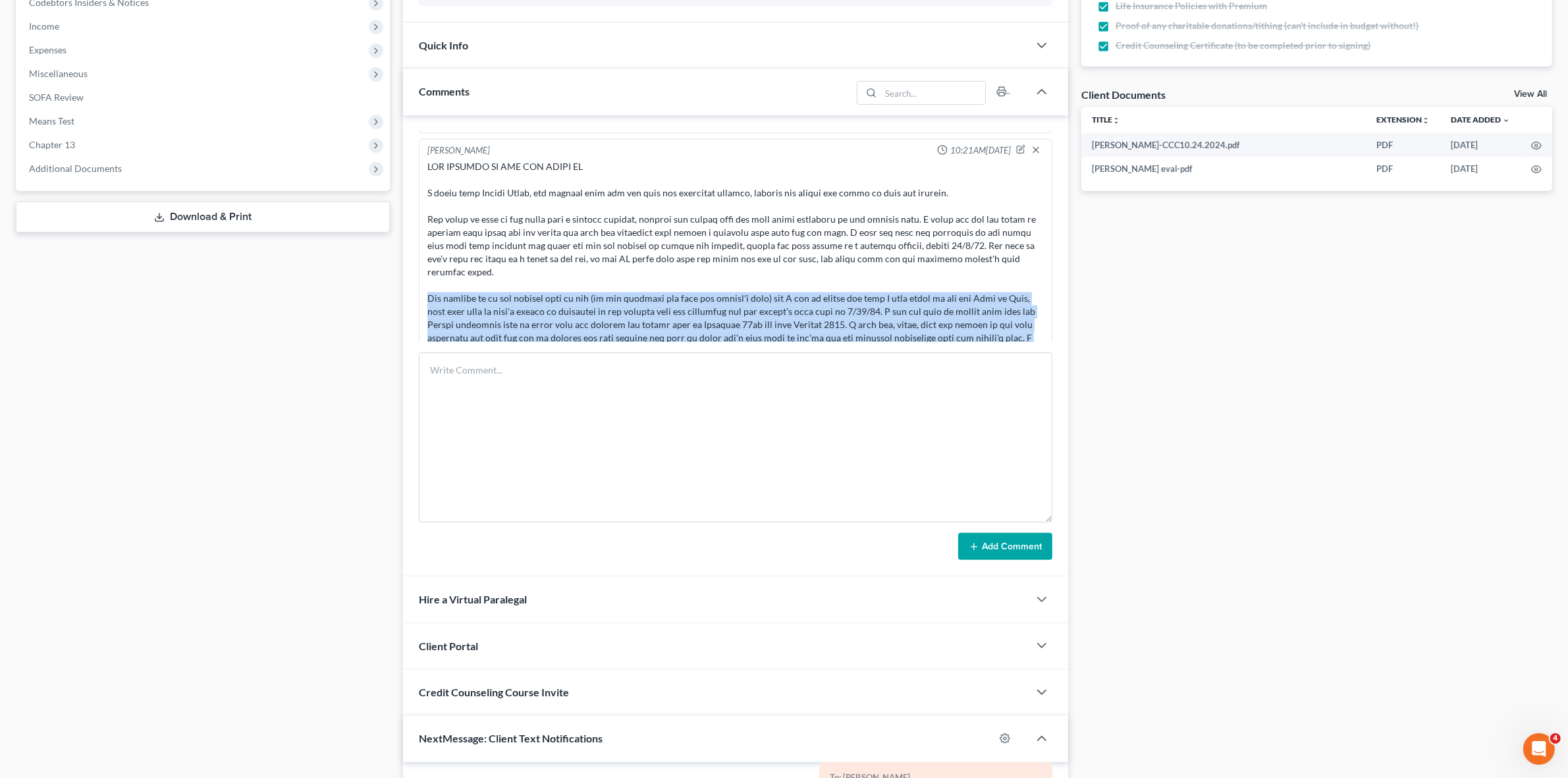
click at [580, 311] on div at bounding box center [735, 258] width 616 height 197
click at [583, 315] on div at bounding box center [735, 258] width 616 height 197
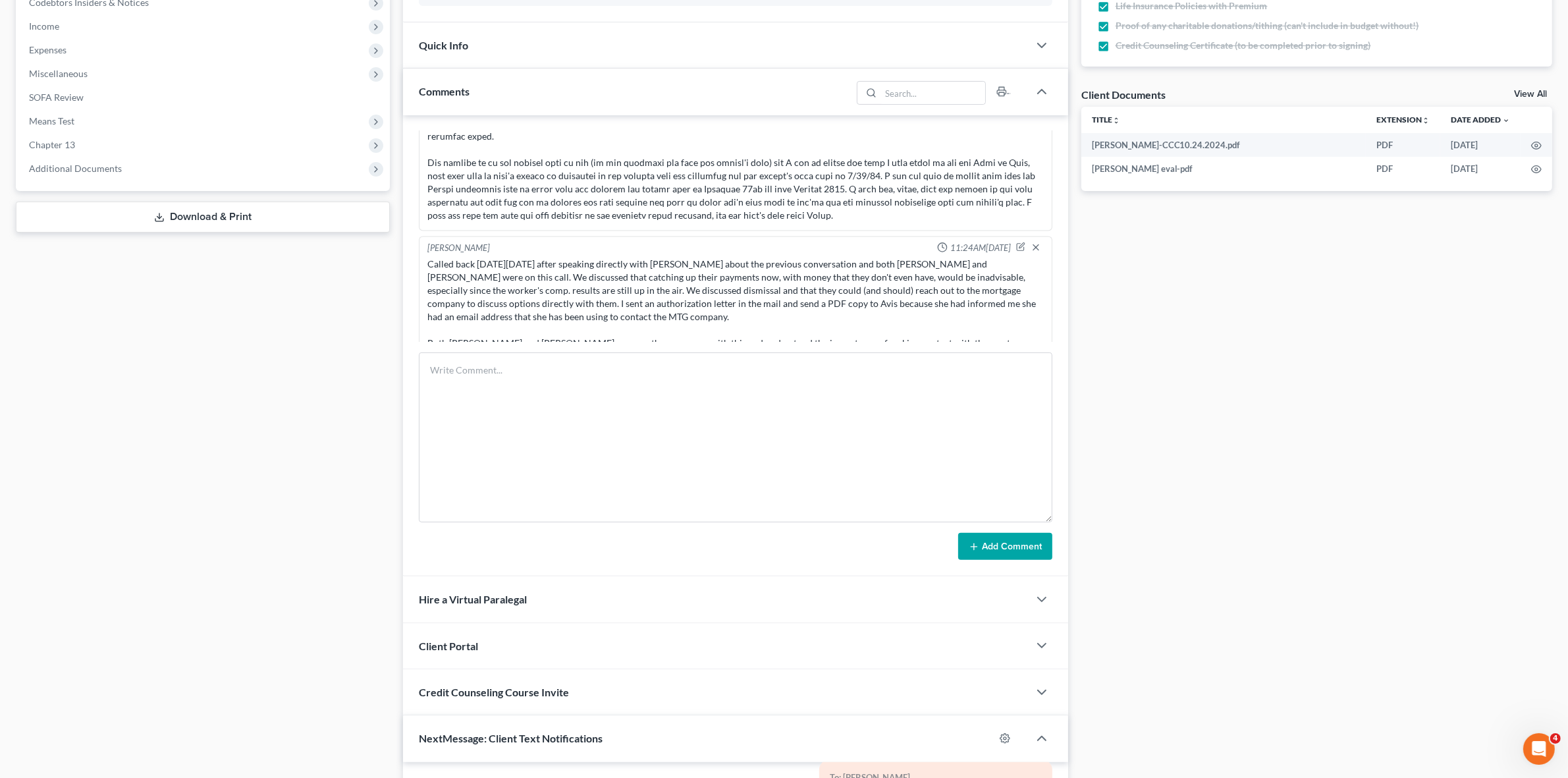
scroll to position [3492, 0]
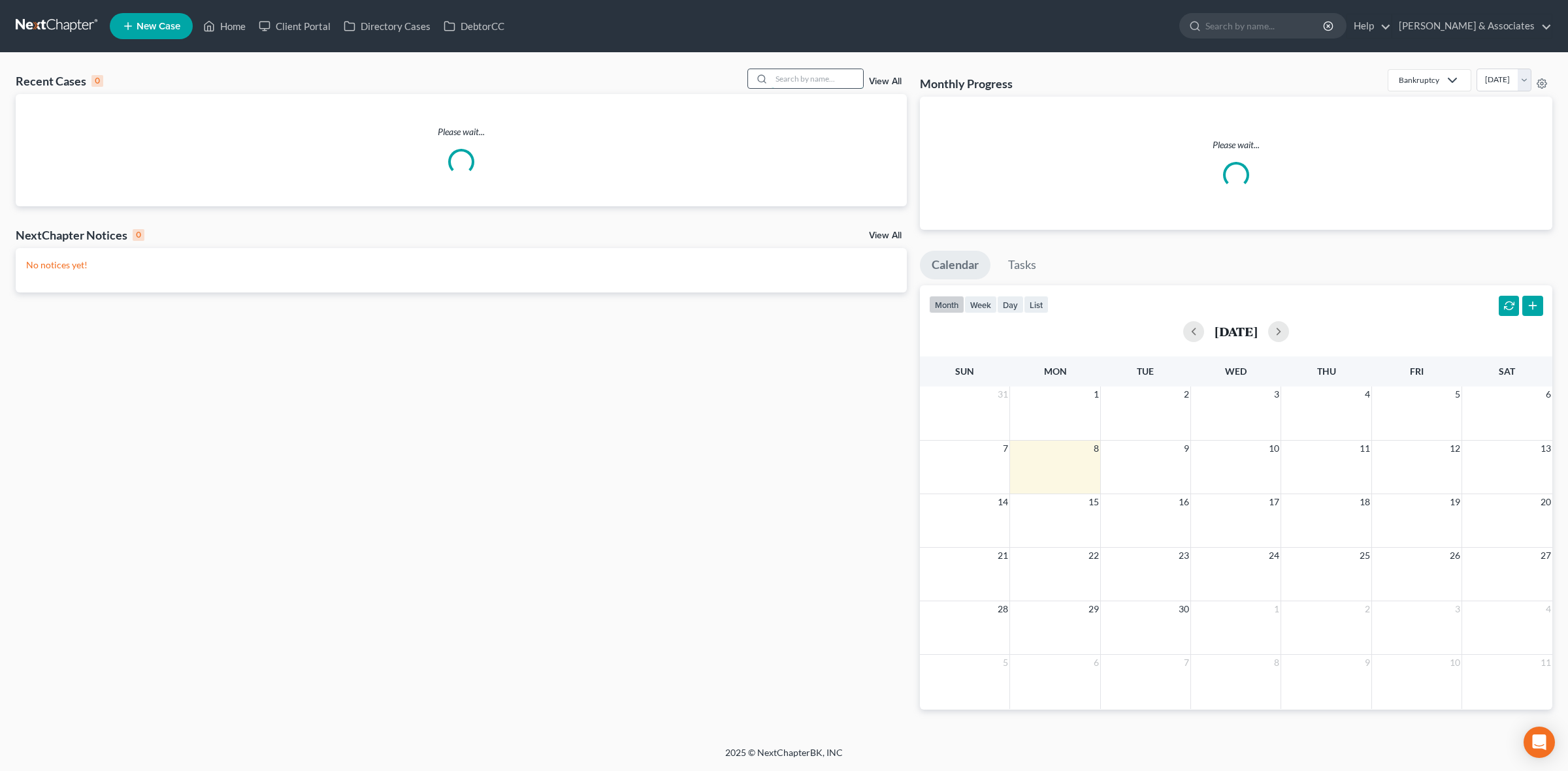
click at [810, 77] on input "search" at bounding box center [817, 79] width 91 height 19
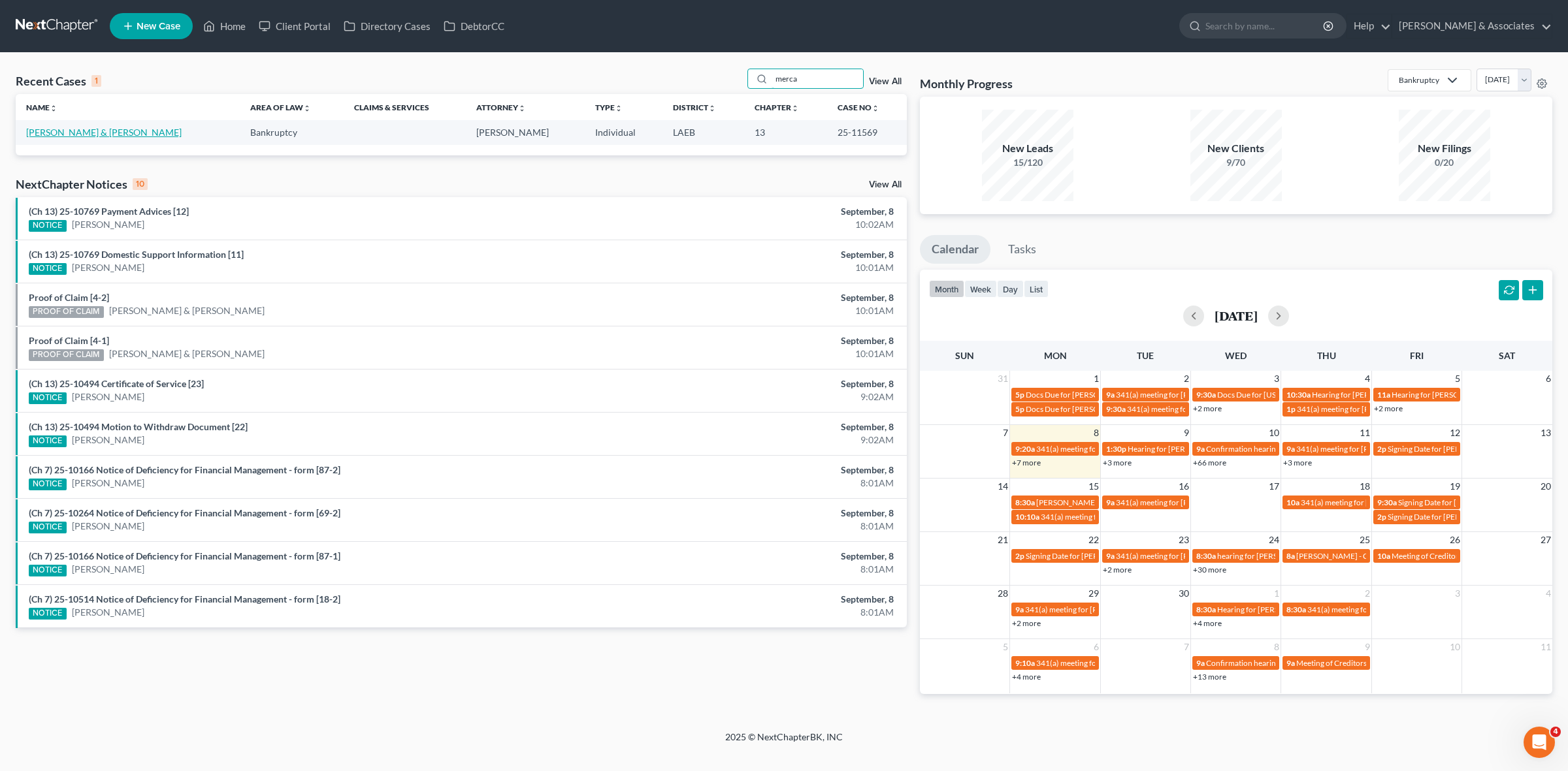
type input "merca"
click at [77, 132] on link "[PERSON_NAME] & [PERSON_NAME]" at bounding box center [104, 132] width 155 height 11
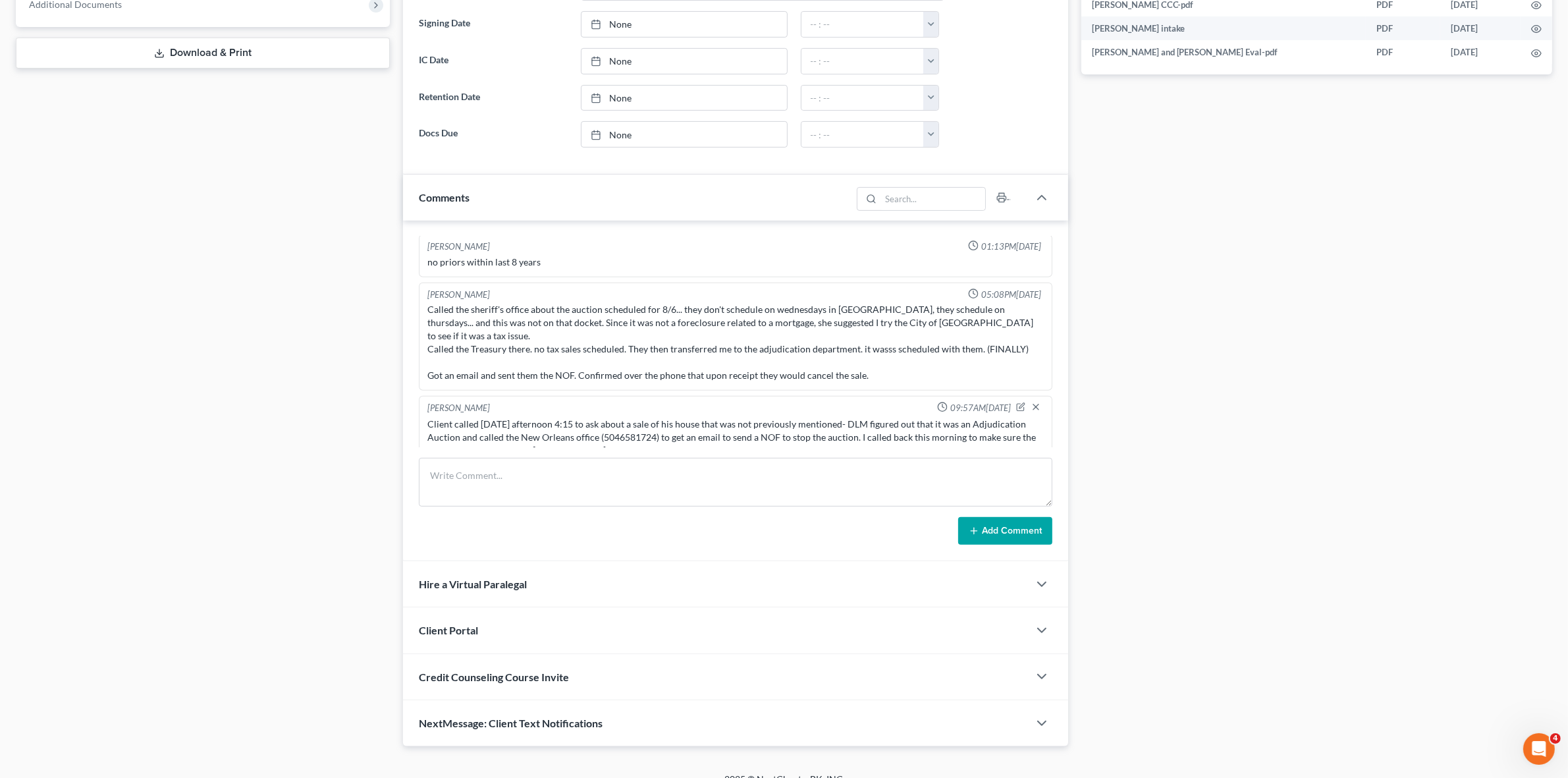
scroll to position [576, 0]
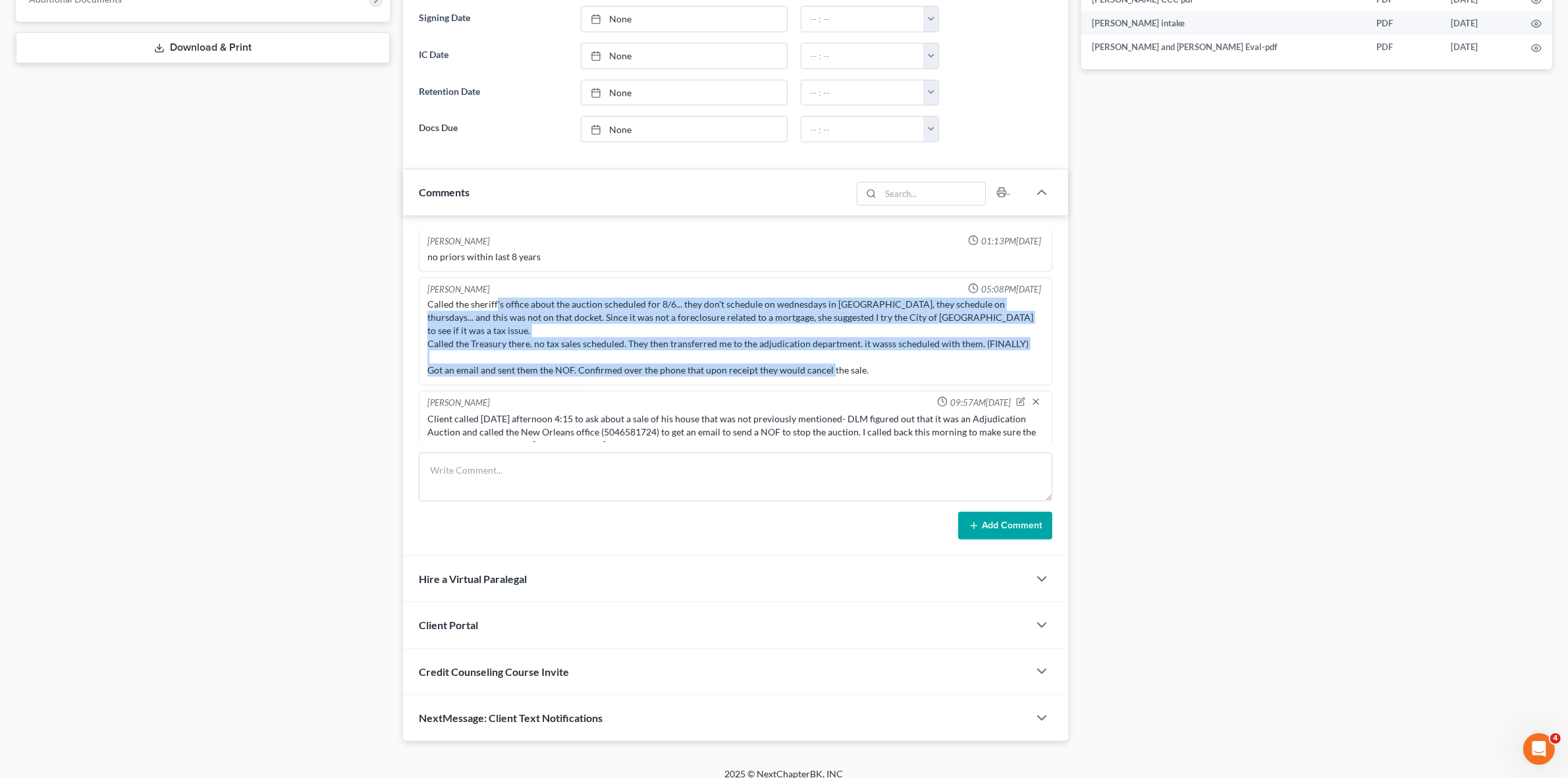
drag, startPoint x: 497, startPoint y: 281, endPoint x: 863, endPoint y: 347, distance: 371.9
click at [863, 347] on div "Called the sheriff's office about the auction scheduled for 8/6... they don't s…" at bounding box center [735, 338] width 621 height 85
click at [861, 343] on div "Called the sheriff's office about the auction scheduled for 8/6... they don't s…" at bounding box center [735, 338] width 616 height 79
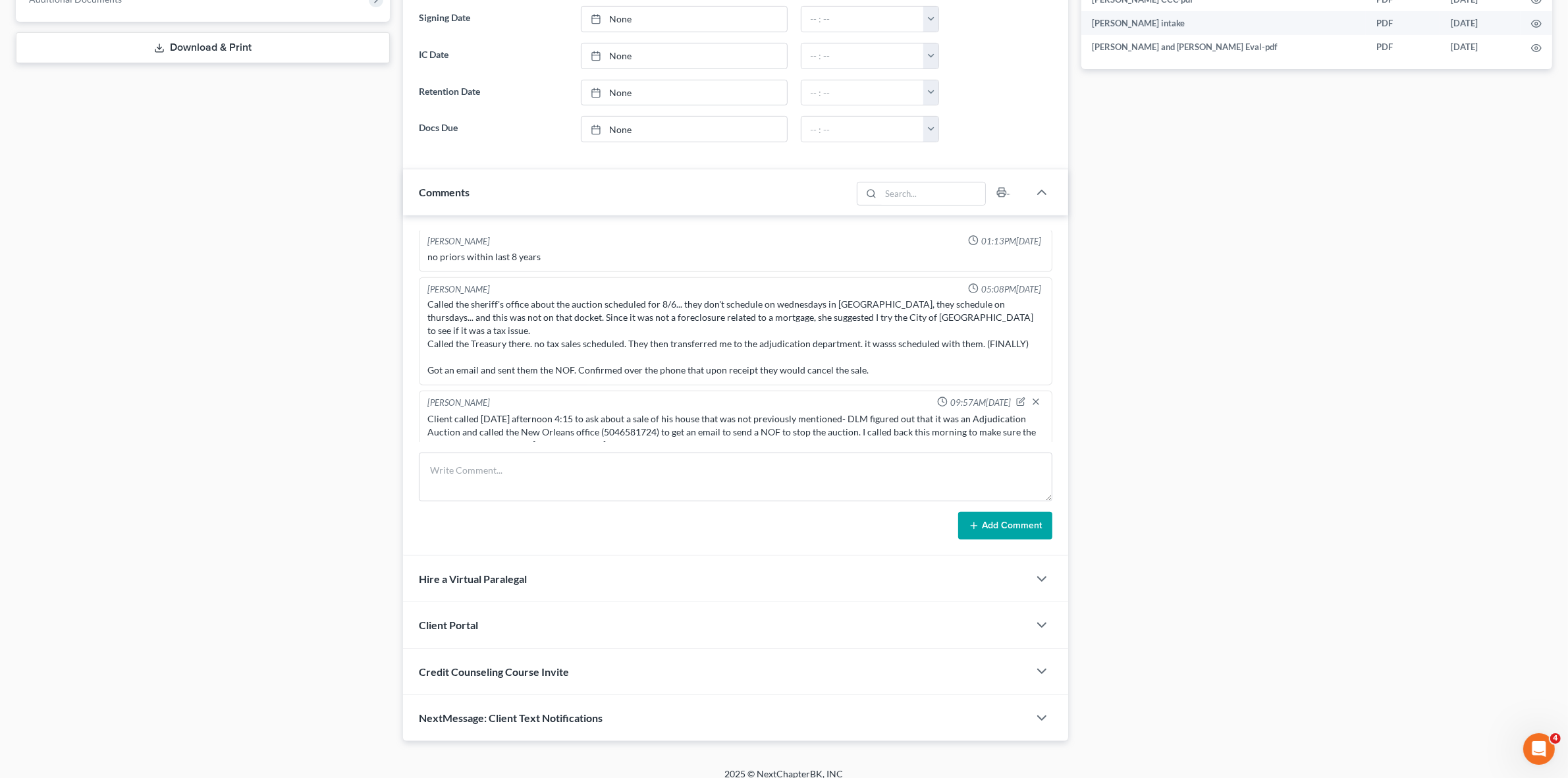
click at [96, 511] on div "Case Dashboard Payments Invoices Payments Payments Credit Report Client Profile" at bounding box center [203, 145] width 387 height 1191
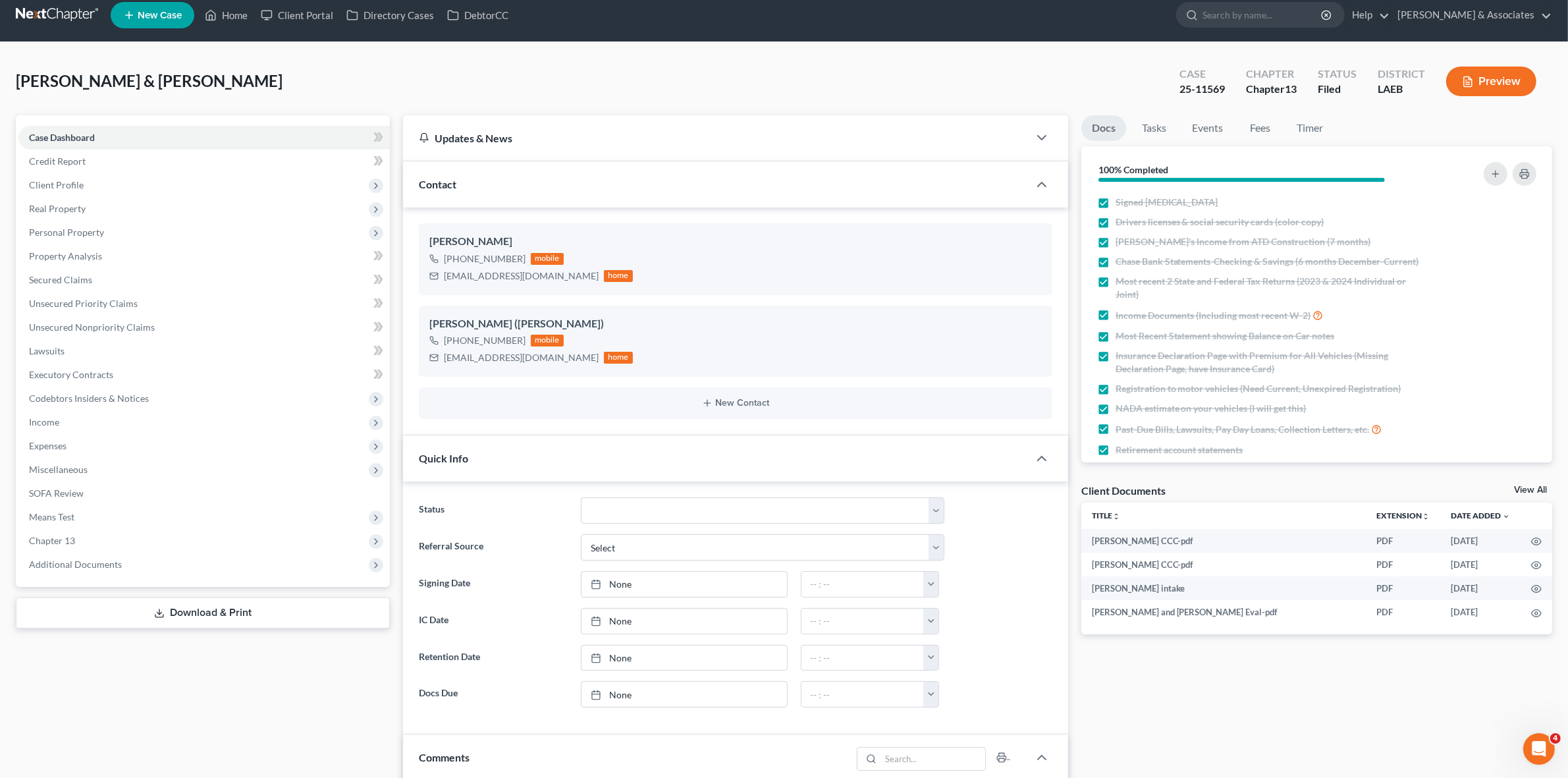
scroll to position [0, 0]
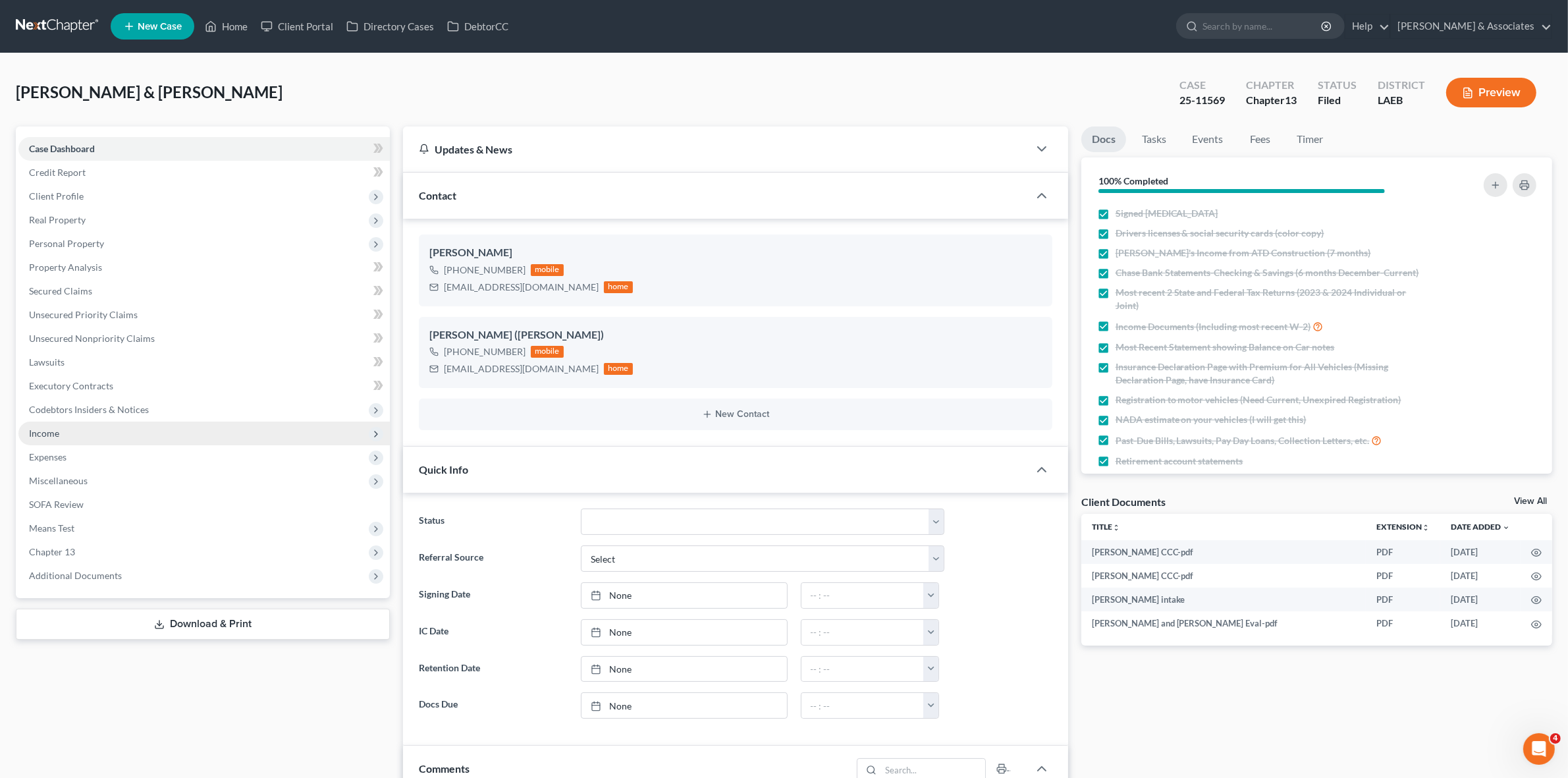
click at [140, 426] on span "Income" at bounding box center [203, 433] width 372 height 23
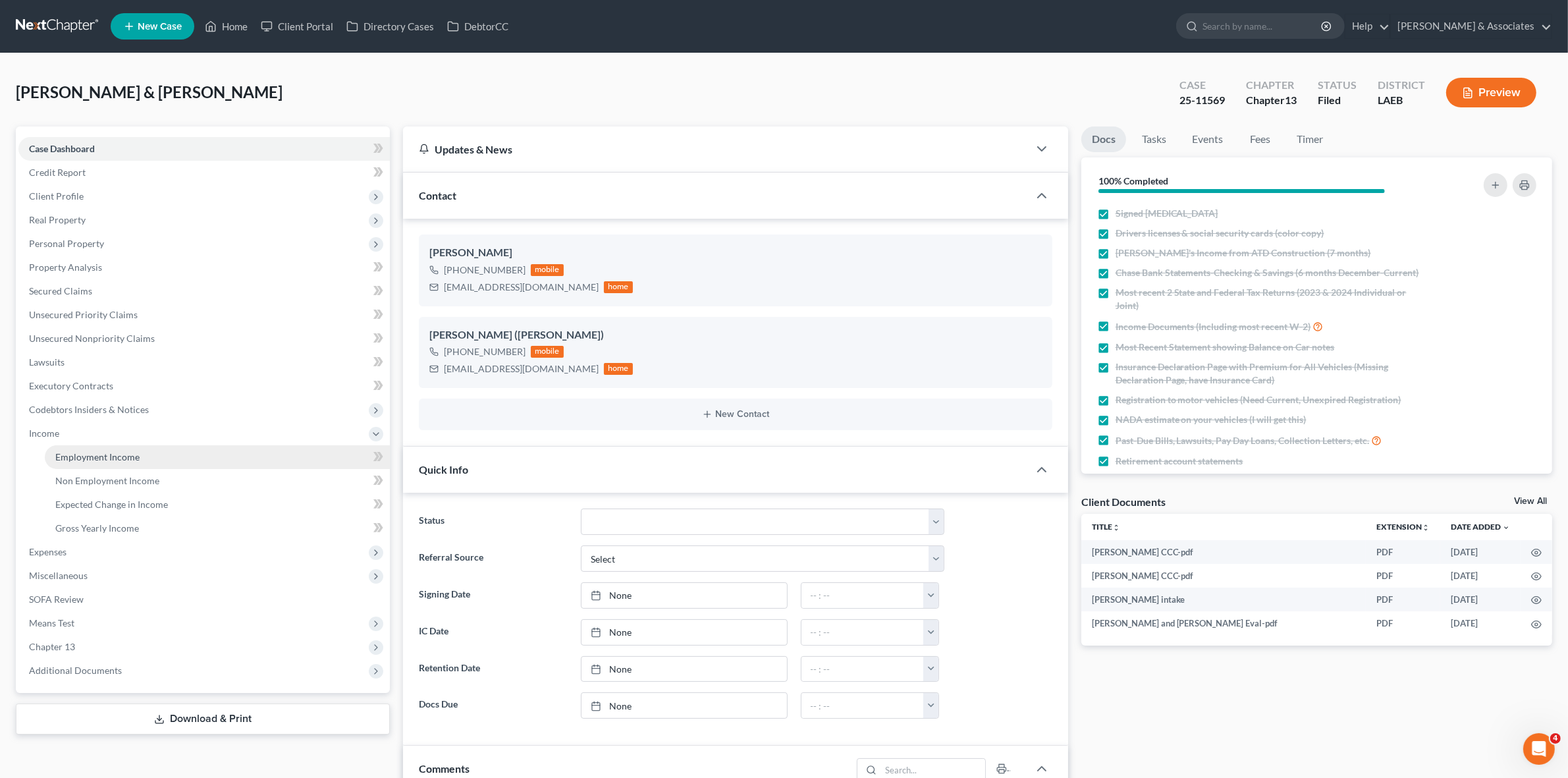
click at [167, 453] on link "Employment Income" at bounding box center [217, 457] width 345 height 23
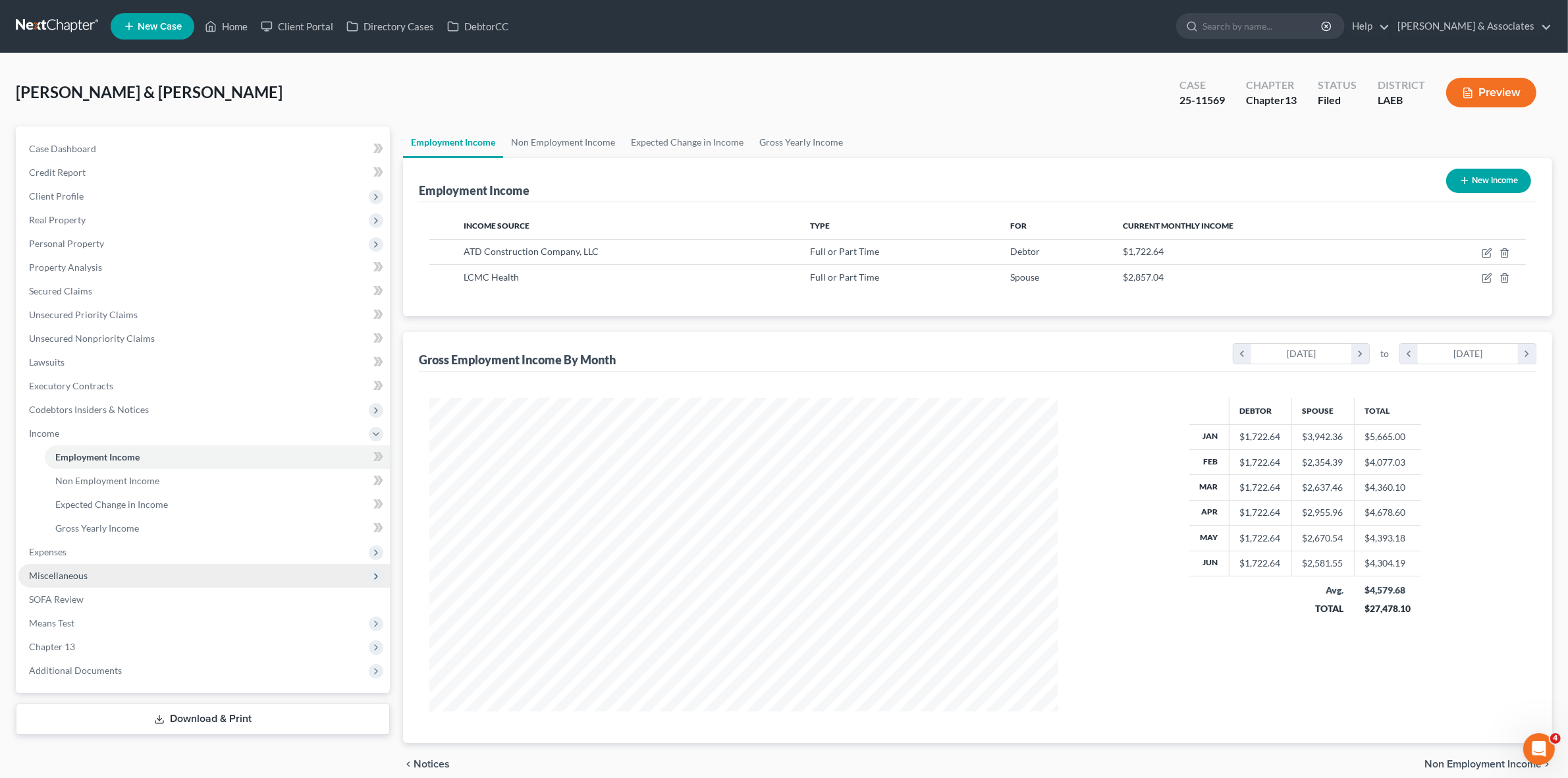
scroll to position [313, 653]
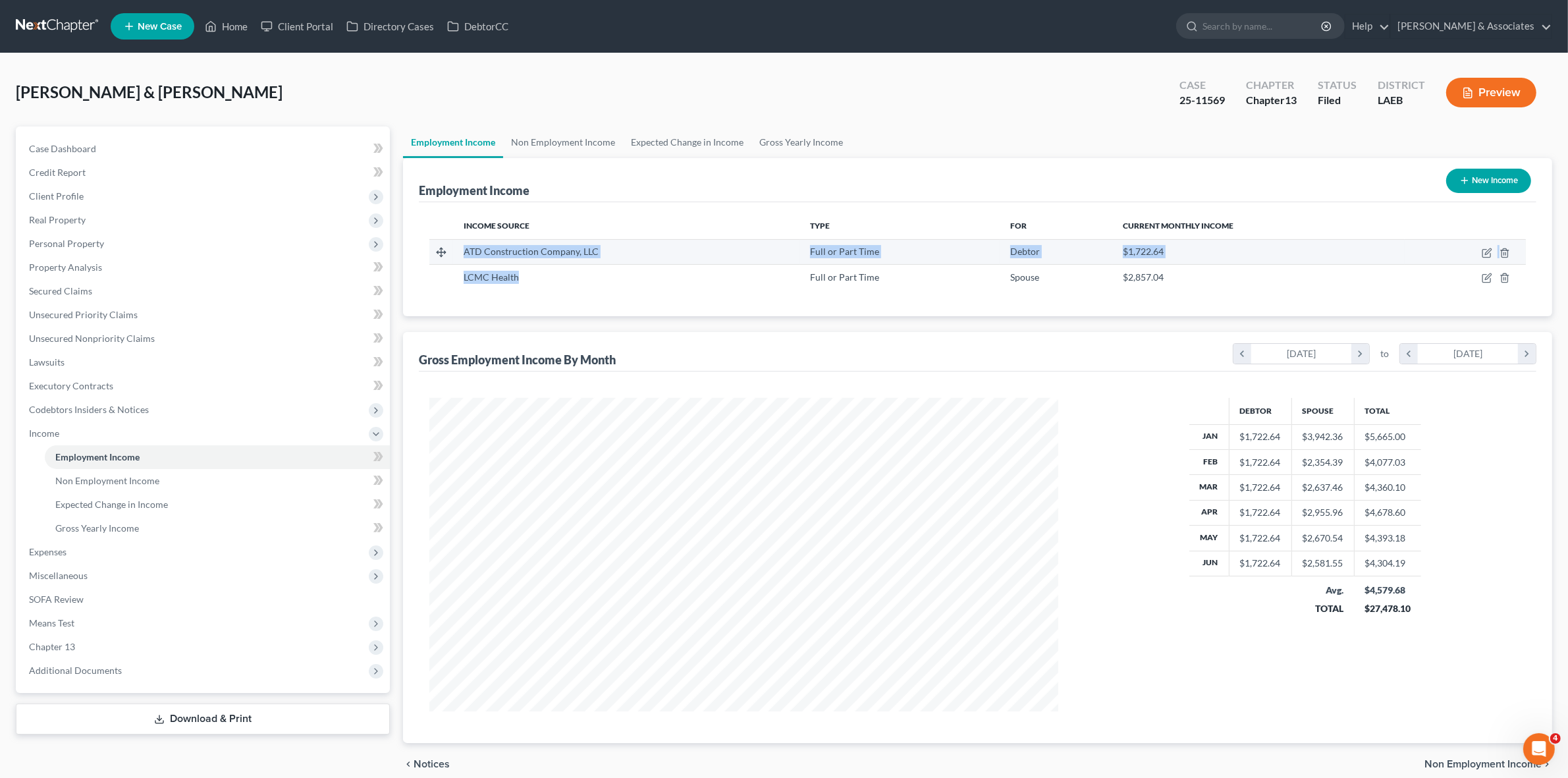
drag, startPoint x: 546, startPoint y: 278, endPoint x: 465, endPoint y: 252, distance: 85.1
click at [465, 252] on tbody "ATD Construction Company, LLC Full or Part Time Debtor $1,722.64 LCMC Health Fu…" at bounding box center [978, 265] width 1096 height 50
click at [467, 252] on span "ATD Construction Company, LLC" at bounding box center [531, 251] width 135 height 11
drag, startPoint x: 464, startPoint y: 251, endPoint x: 568, endPoint y: 276, distance: 107.0
click at [568, 276] on tbody "ATD Construction Company, LLC Full or Part Time Debtor $1,722.64 LCMC Health Fu…" at bounding box center [978, 265] width 1096 height 50
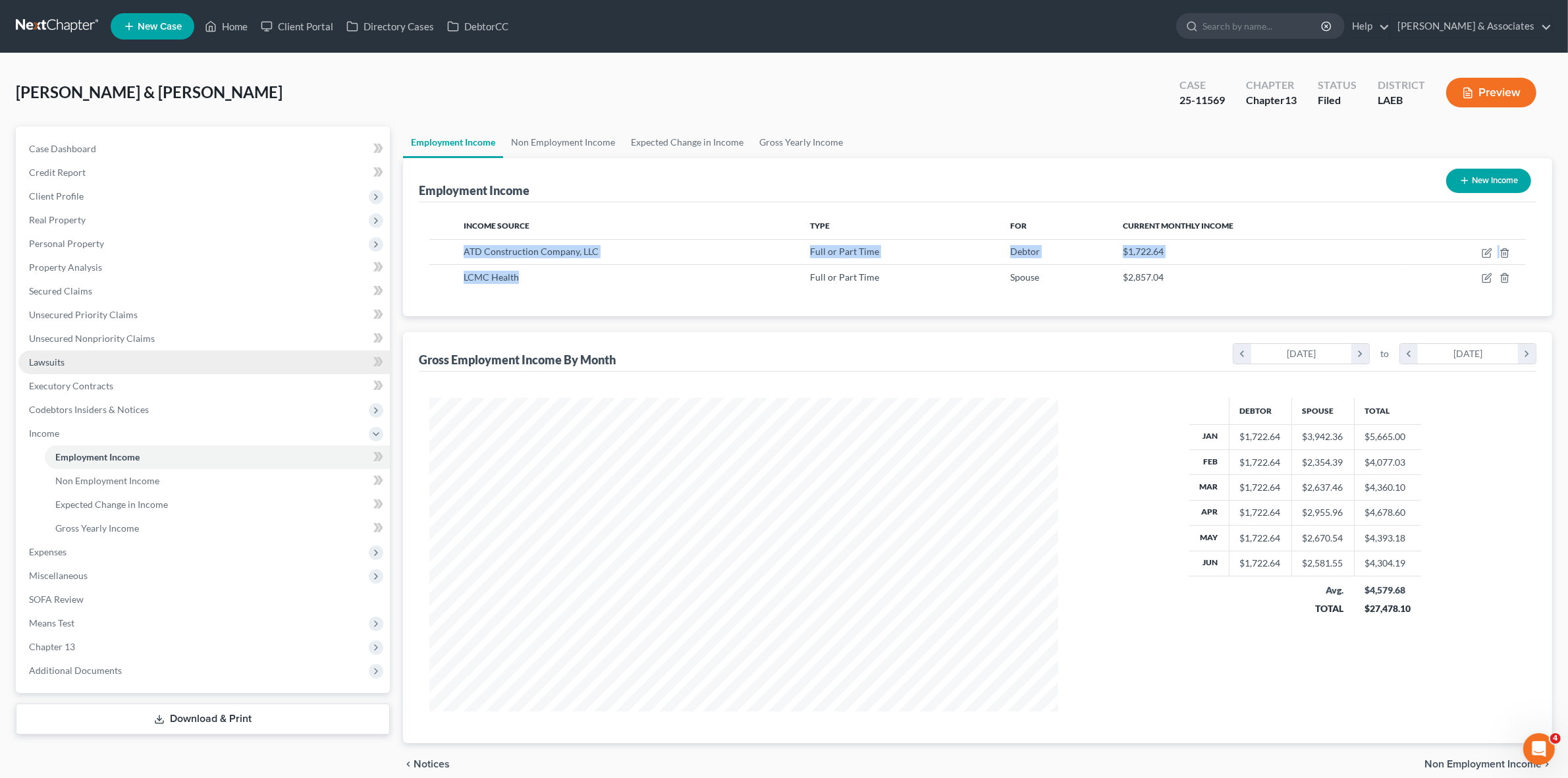
click at [244, 367] on link "Lawsuits" at bounding box center [203, 362] width 372 height 23
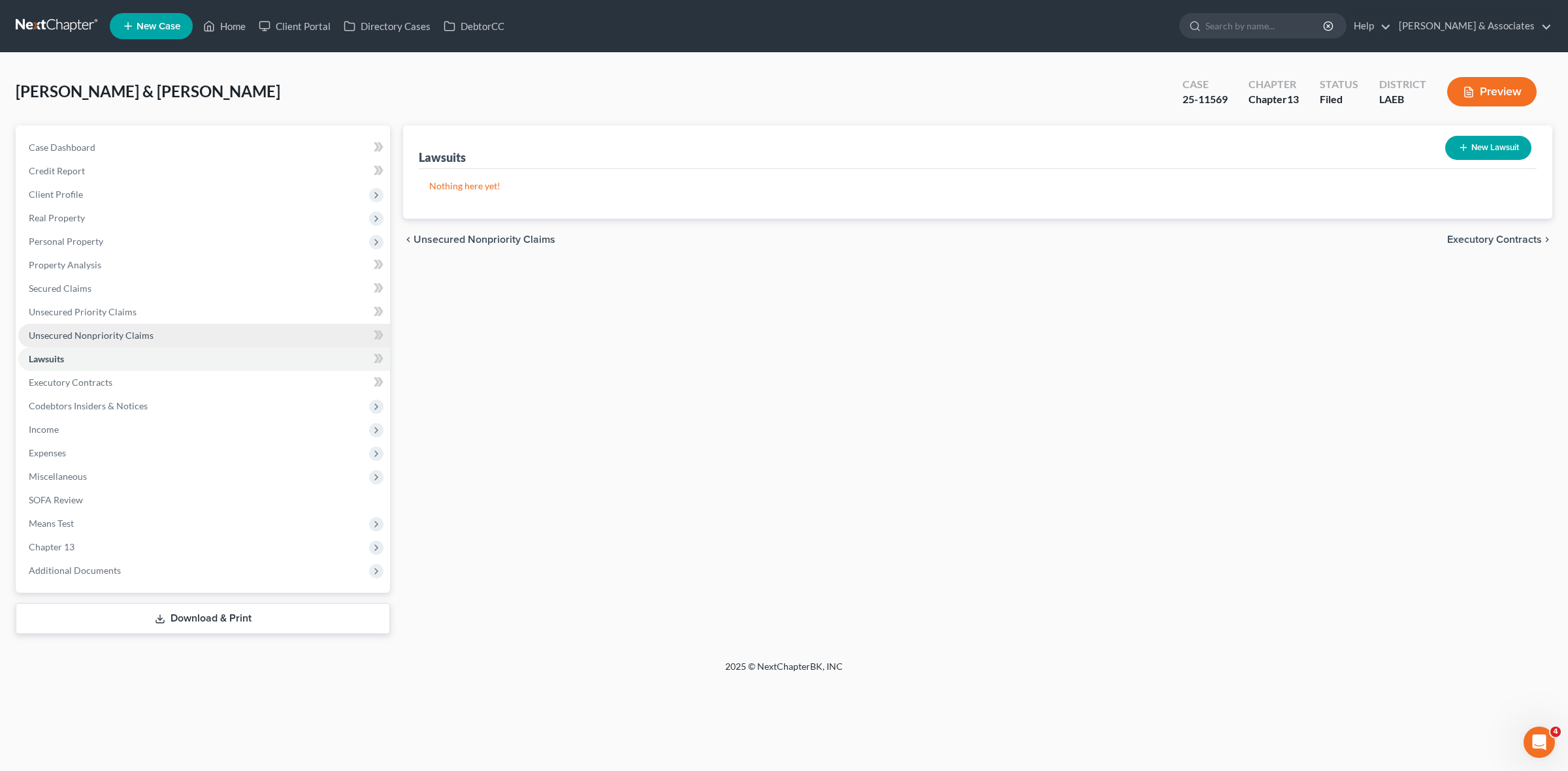
click at [222, 339] on link "Unsecured Nonpriority Claims" at bounding box center [204, 336] width 371 height 23
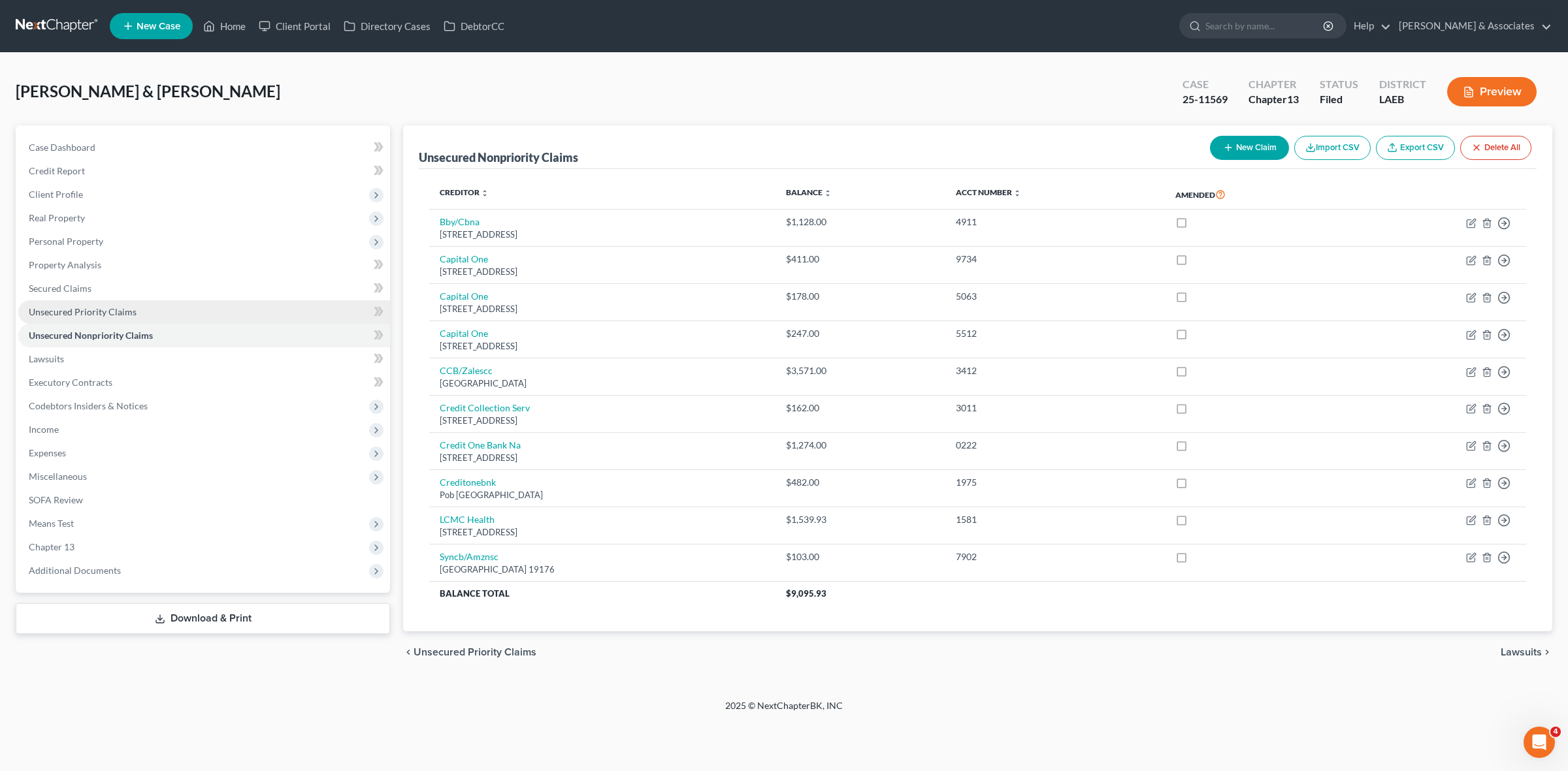
click at [201, 308] on link "Unsecured Priority Claims" at bounding box center [204, 311] width 371 height 23
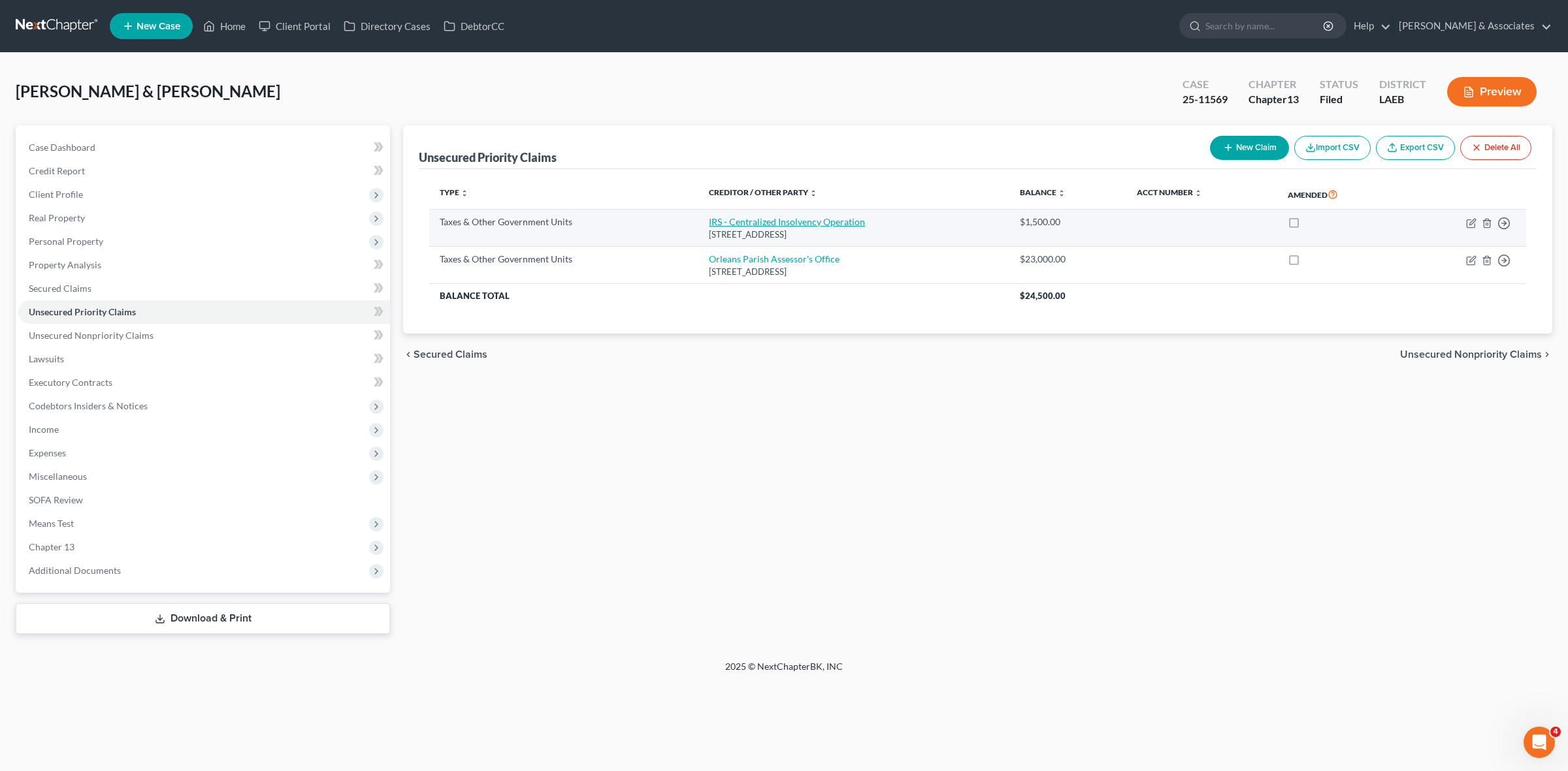
click at [751, 222] on link "IRS - Centralized Insolvency Operation" at bounding box center [787, 221] width 156 height 11
select select "0"
select select "39"
select select "4"
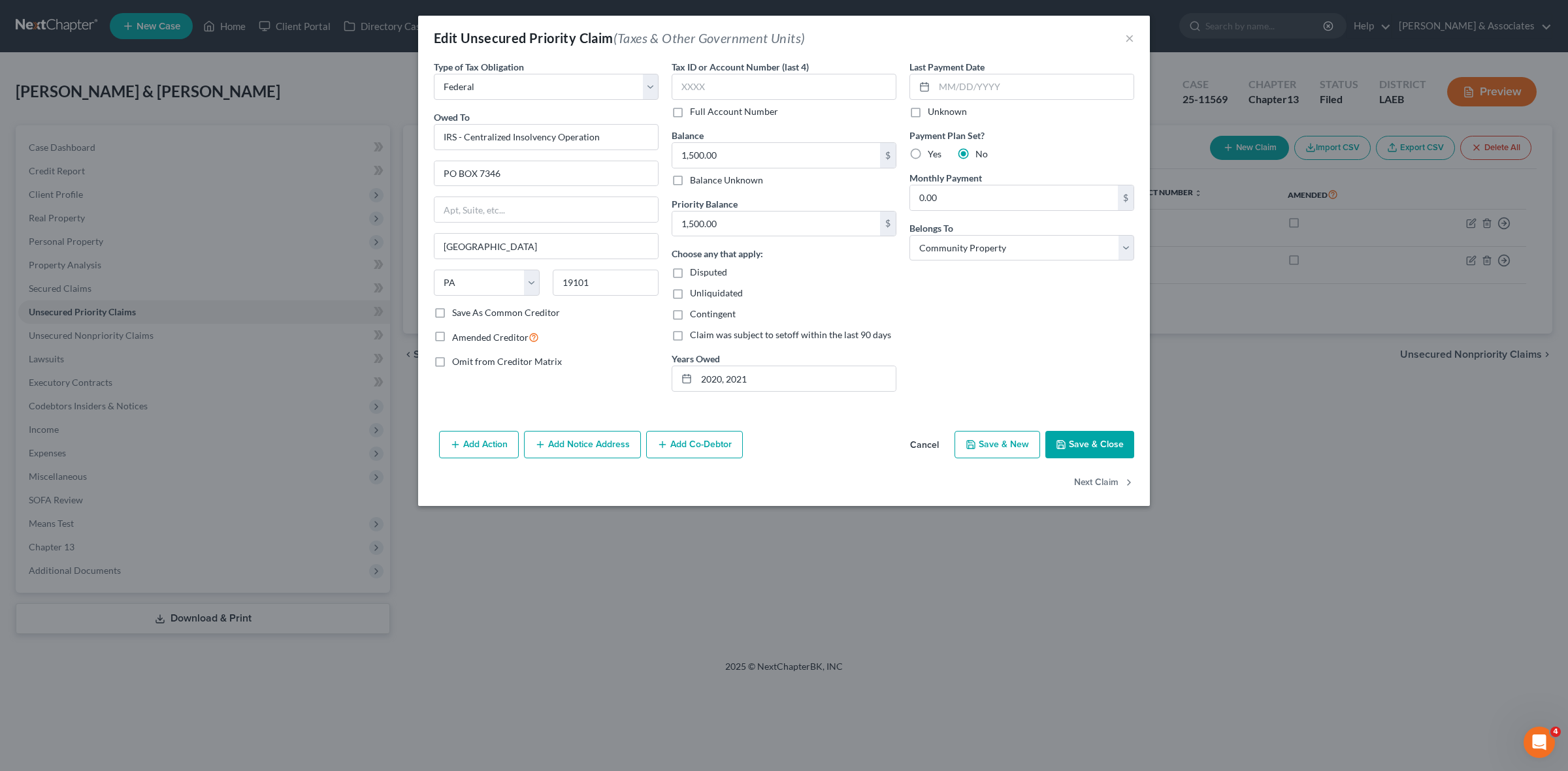
click at [938, 441] on button "Cancel" at bounding box center [924, 444] width 50 height 26
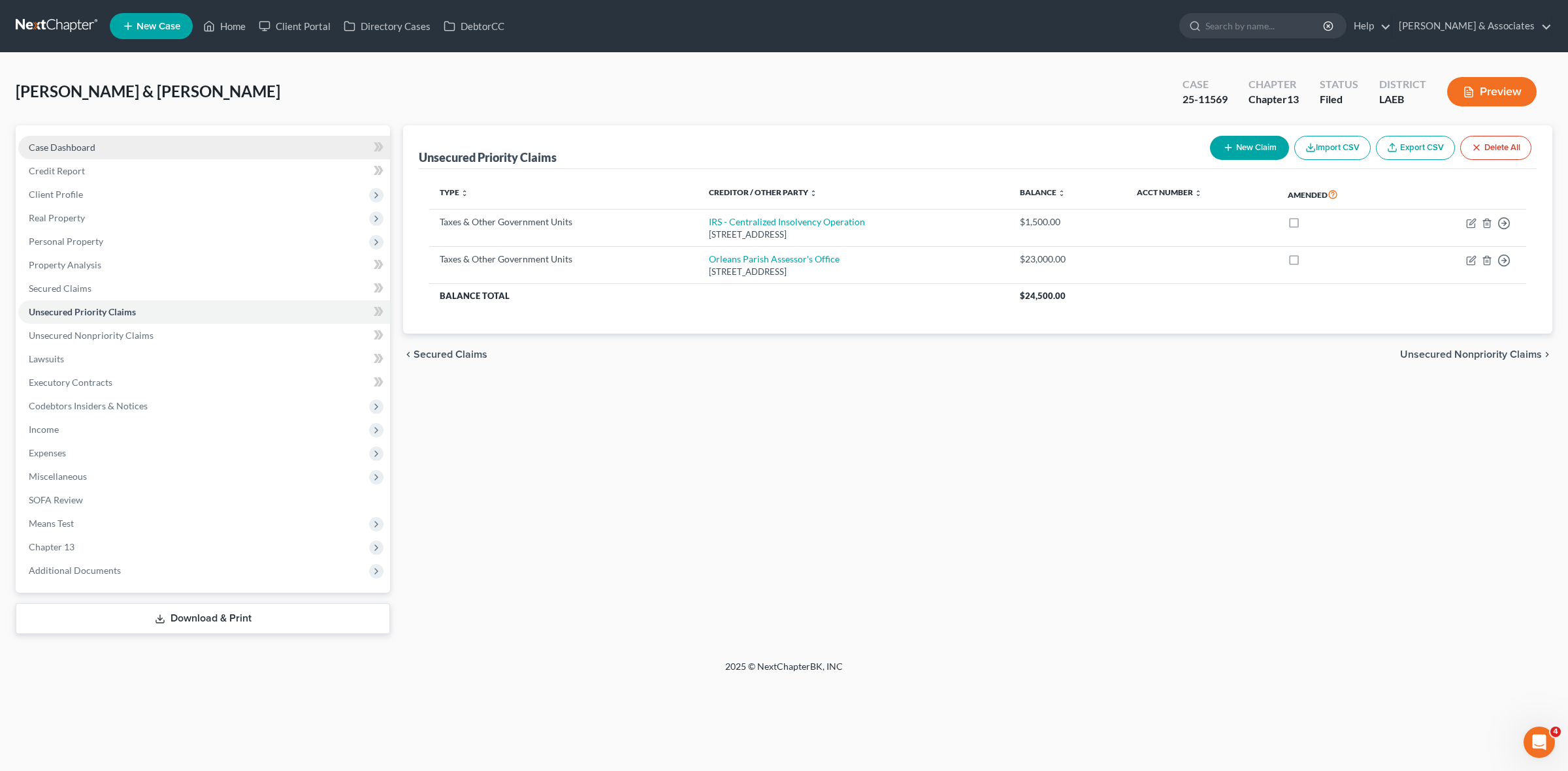
click at [329, 150] on link "Case Dashboard" at bounding box center [204, 147] width 371 height 23
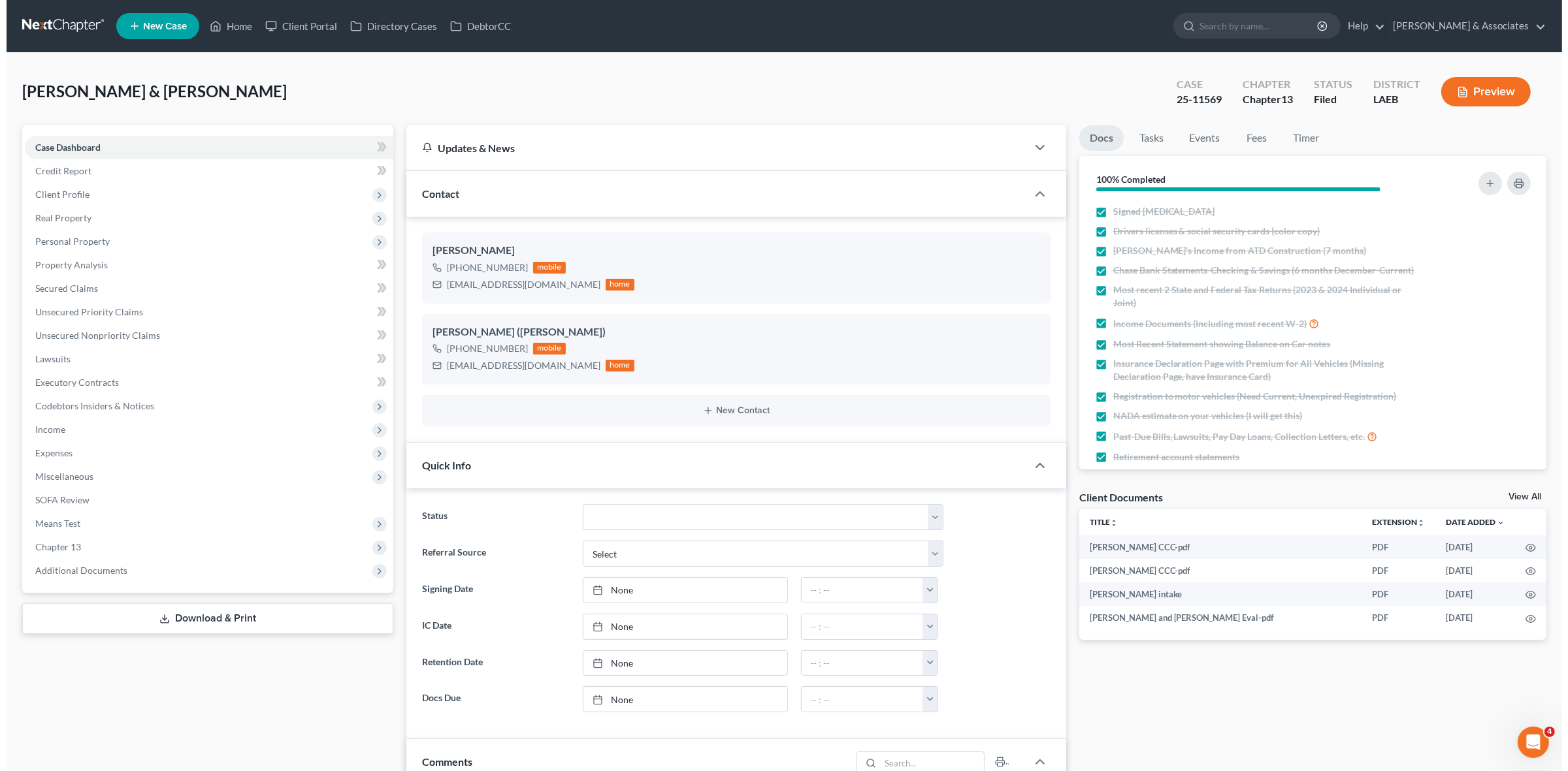
scroll to position [1883, 0]
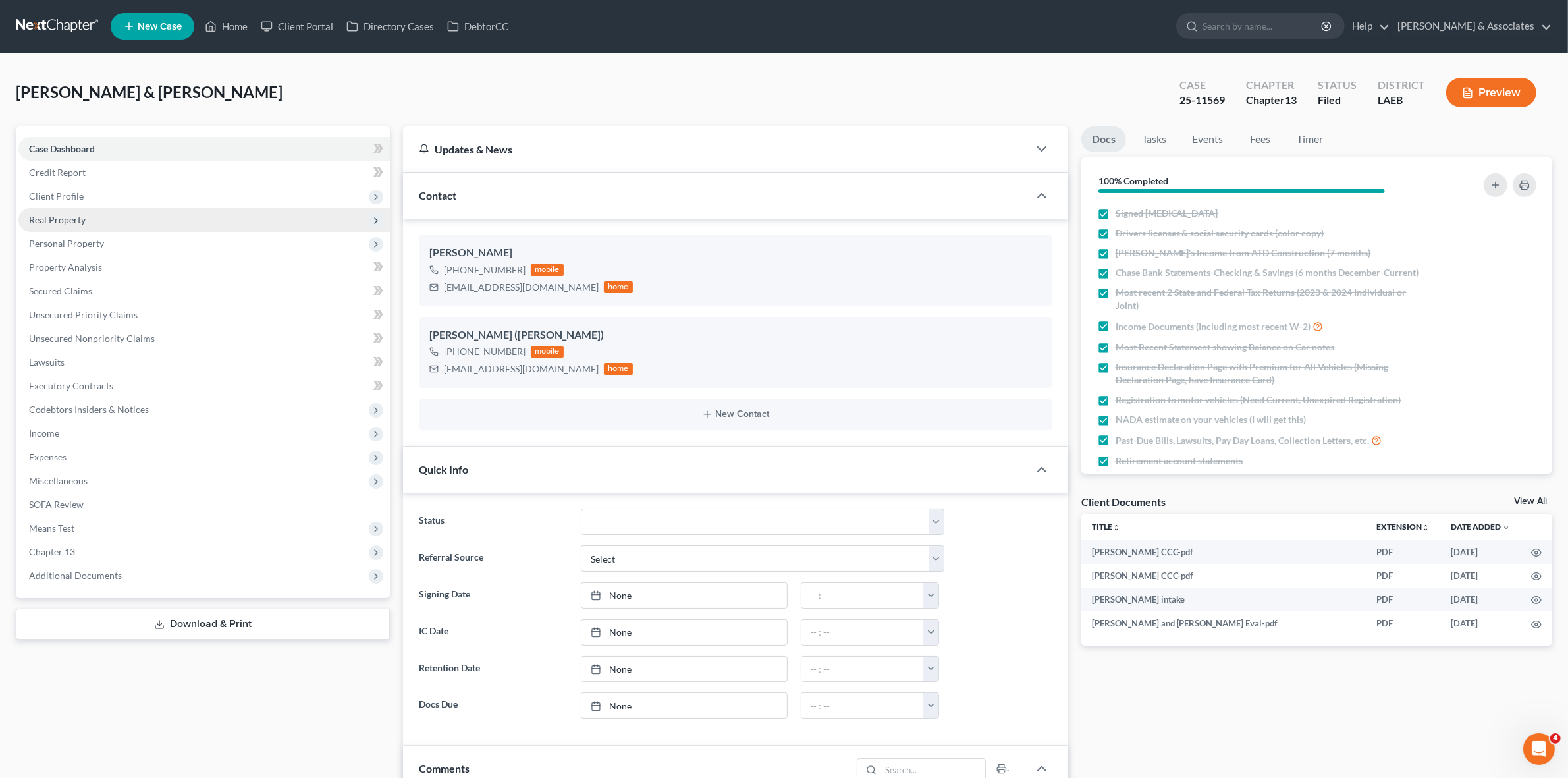
click at [288, 222] on span "Real Property" at bounding box center [203, 220] width 372 height 23
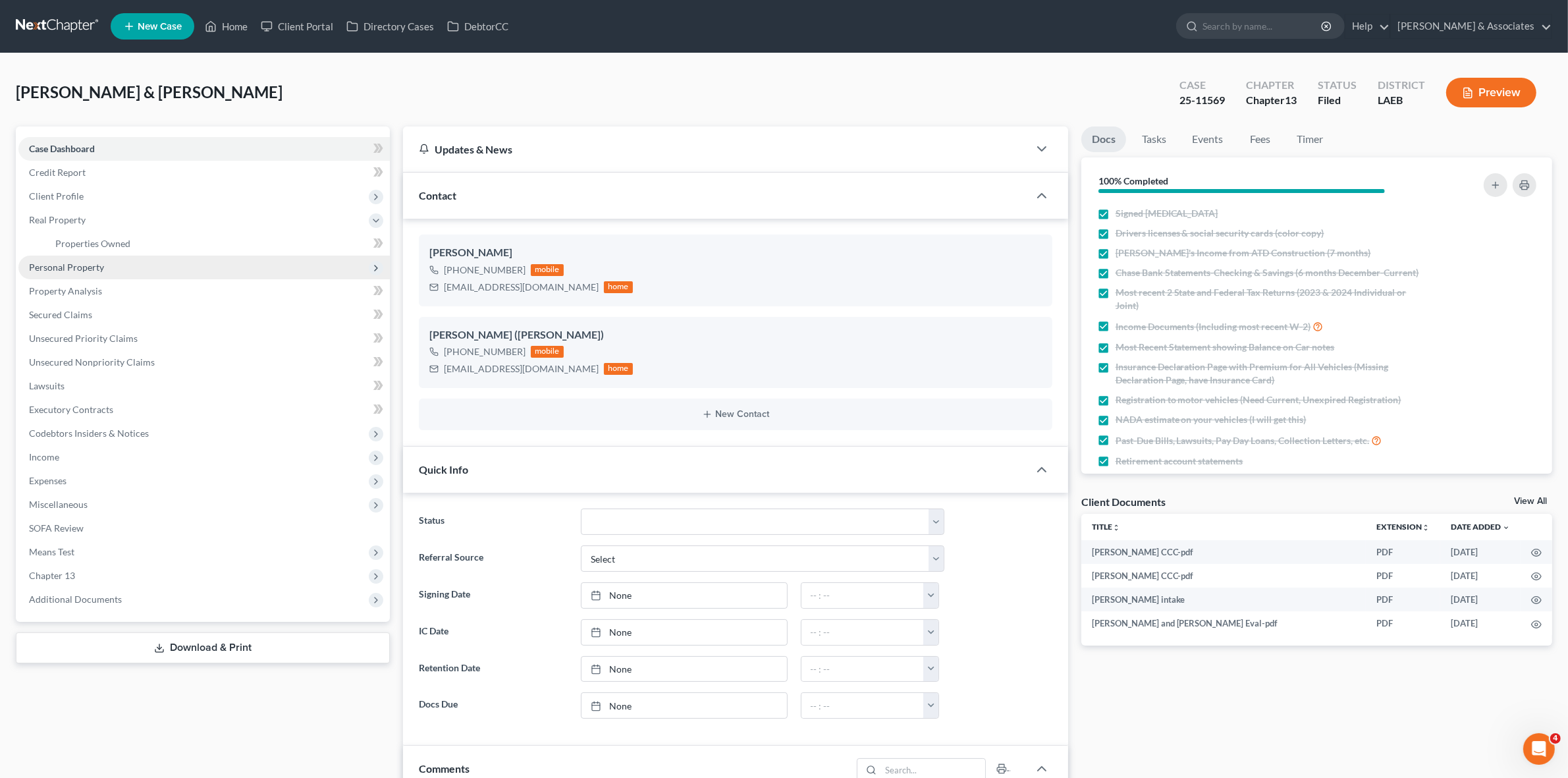
click at [264, 266] on span "Personal Property" at bounding box center [203, 267] width 372 height 23
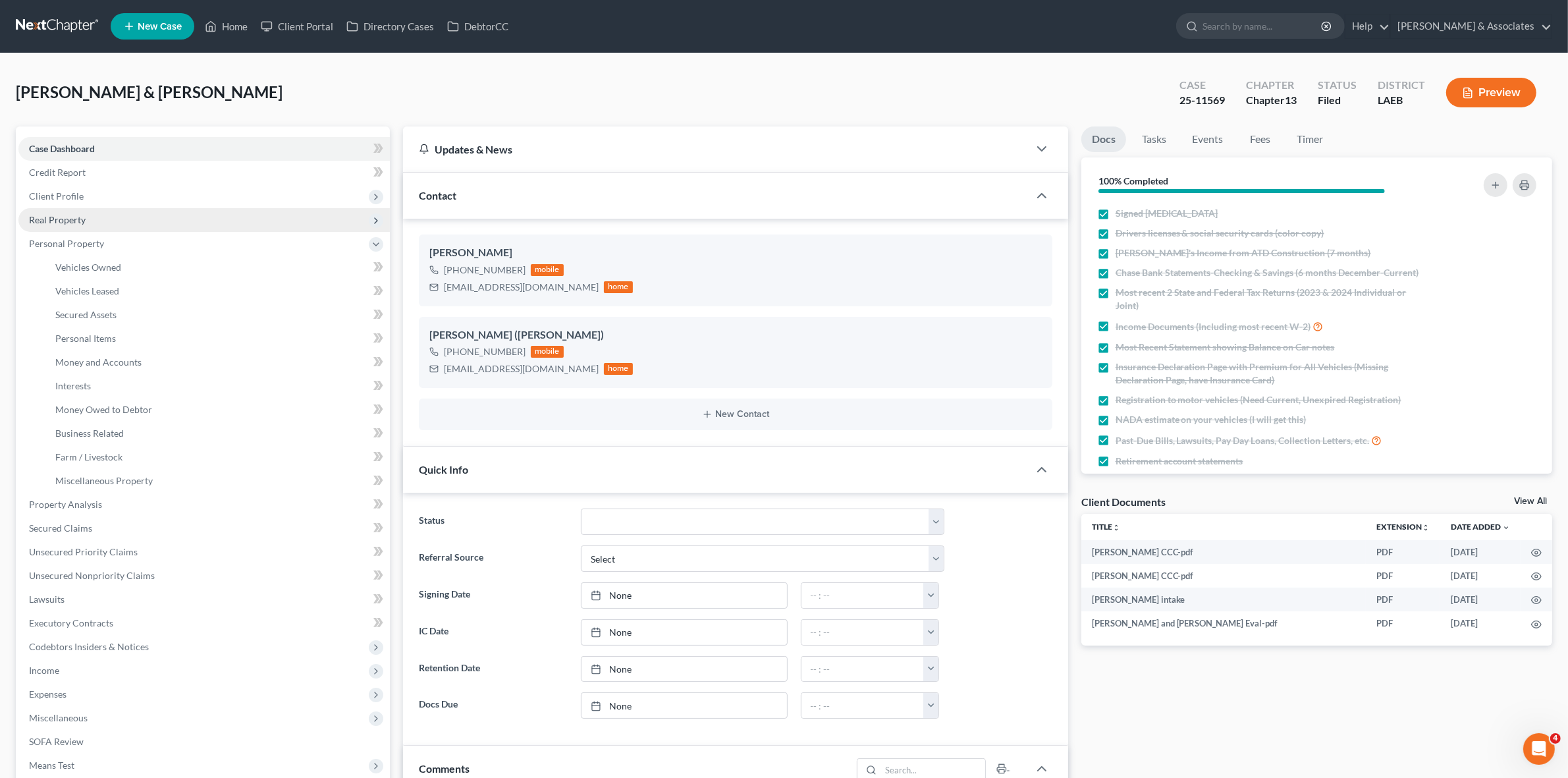
click at [60, 214] on span "Real Property" at bounding box center [57, 220] width 57 height 11
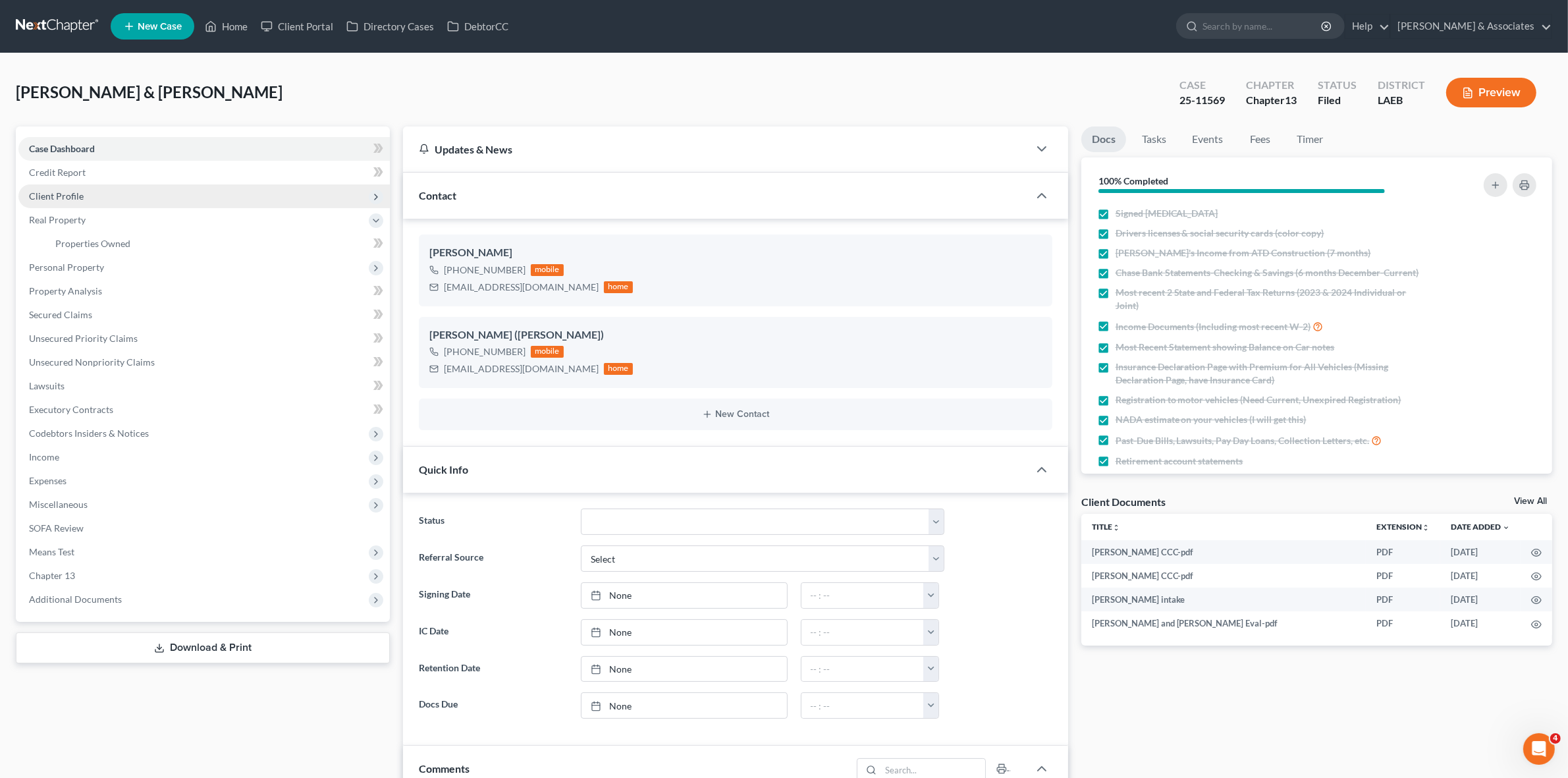
click at [80, 187] on span "Client Profile" at bounding box center [203, 196] width 372 height 23
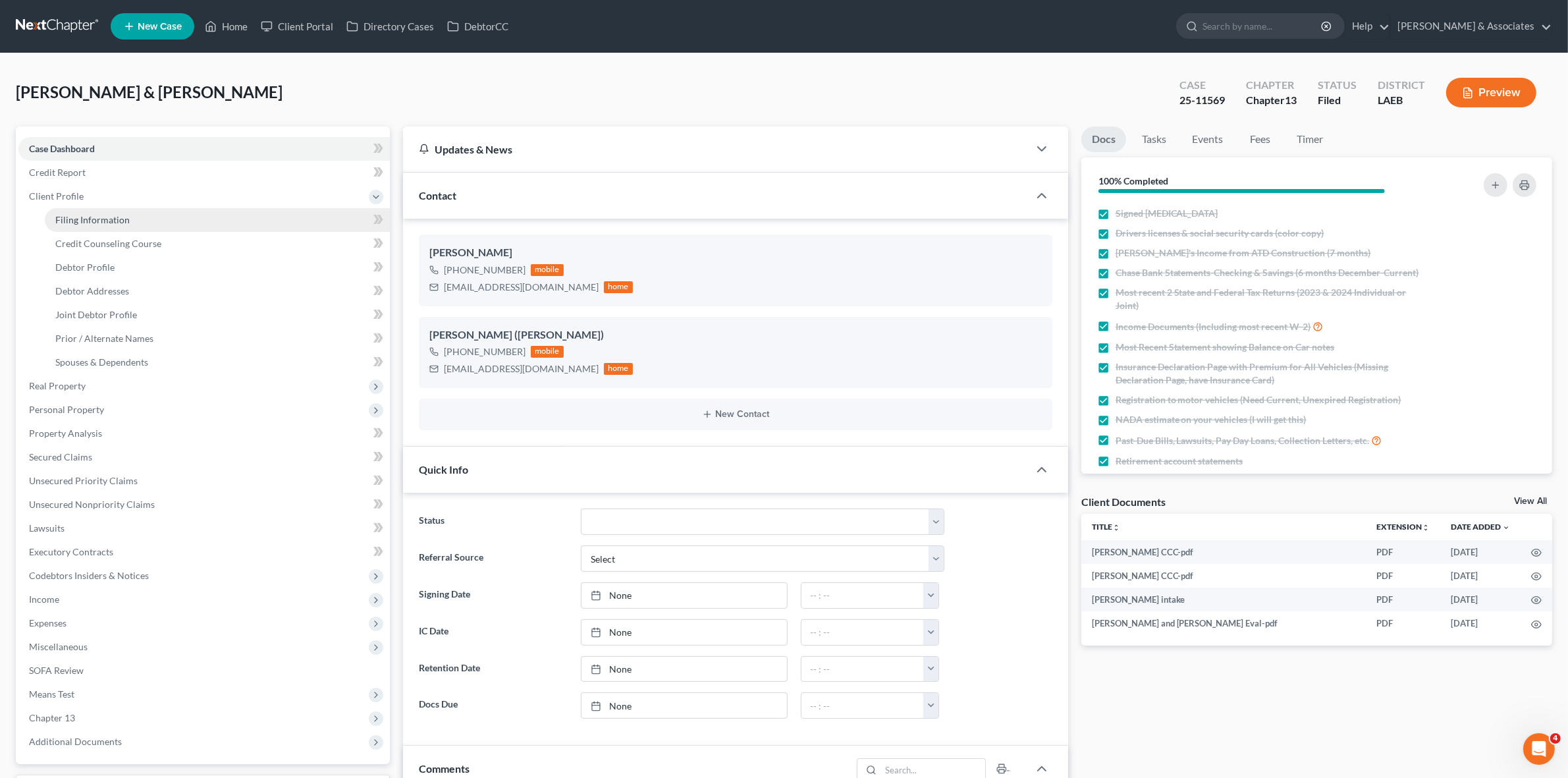
click at [124, 217] on span "Filing Information" at bounding box center [92, 220] width 75 height 11
select select "1"
select select "3"
select select "19"
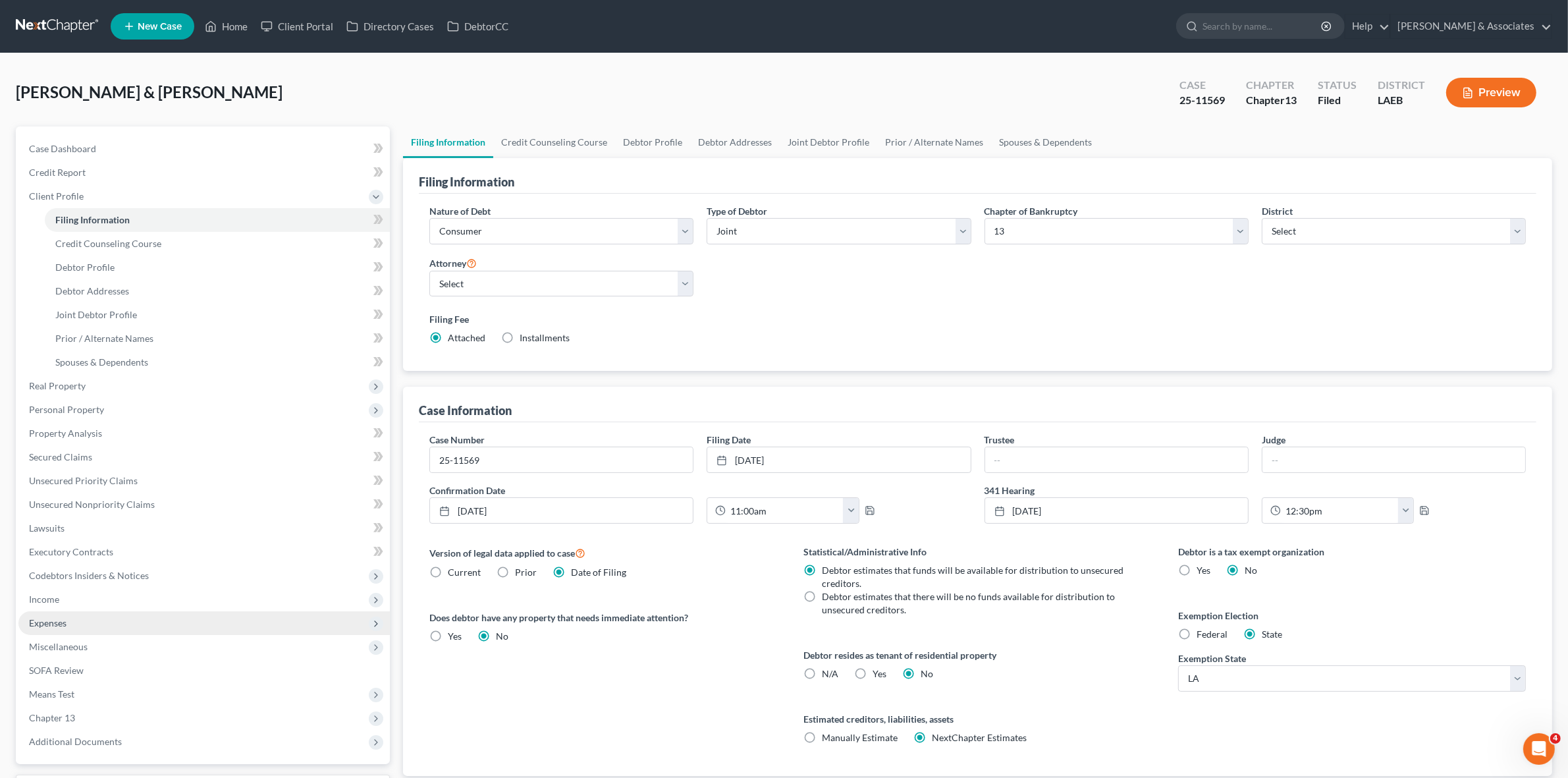
click at [247, 613] on span "Expenses" at bounding box center [203, 623] width 372 height 23
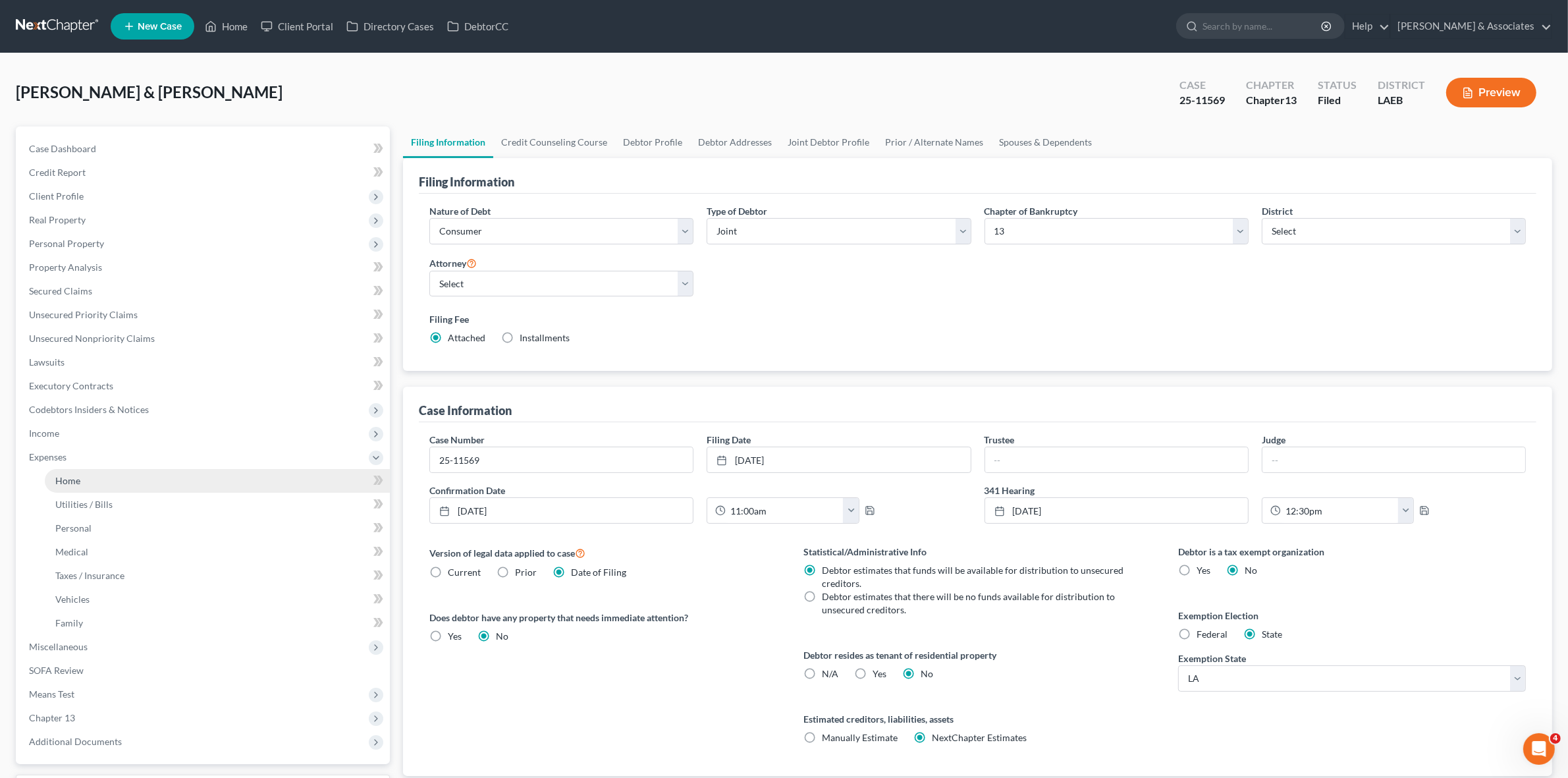
click at [224, 487] on link "Home" at bounding box center [217, 481] width 345 height 23
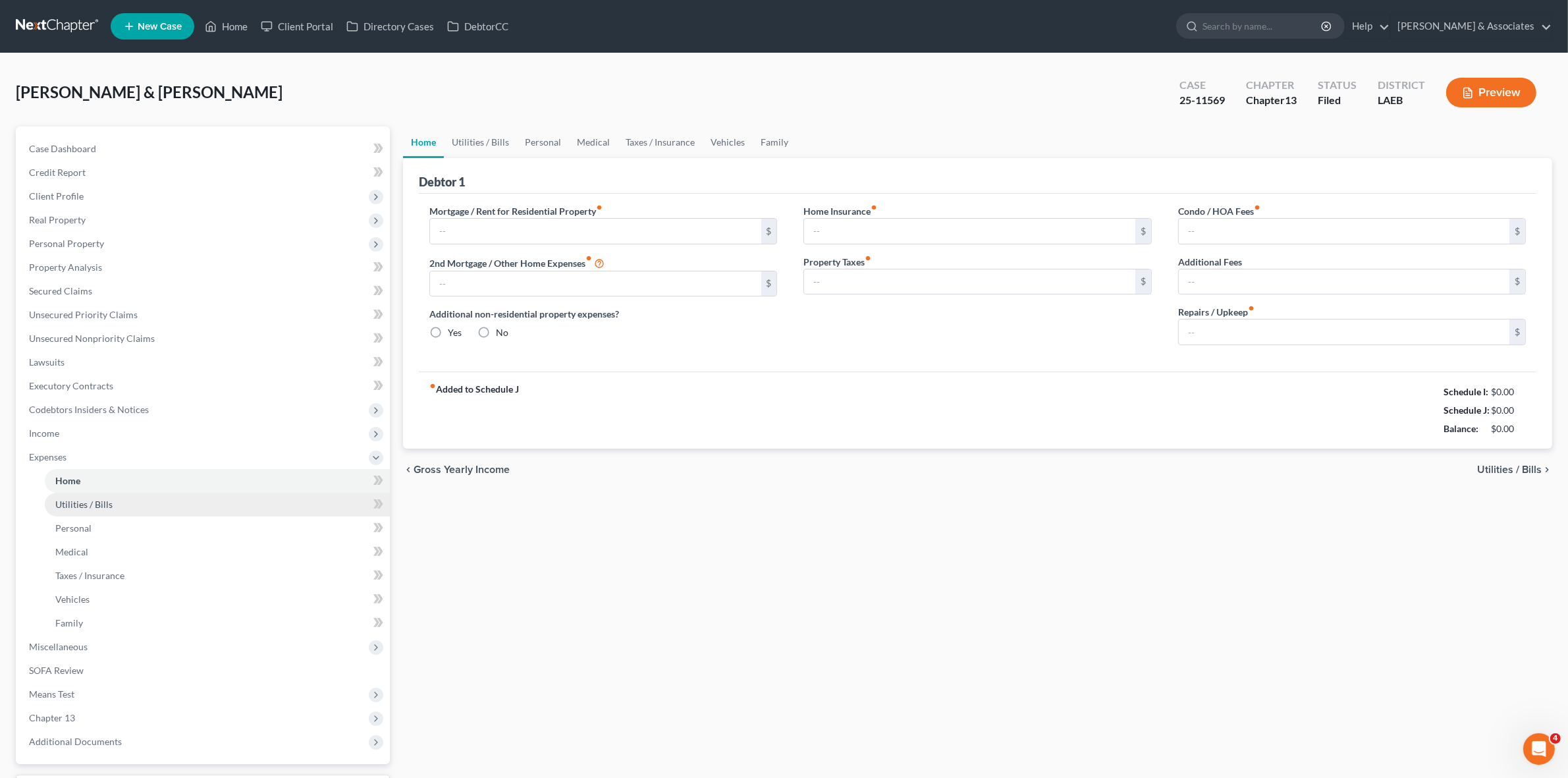
type input "0.00"
radio input "true"
type input "0.00"
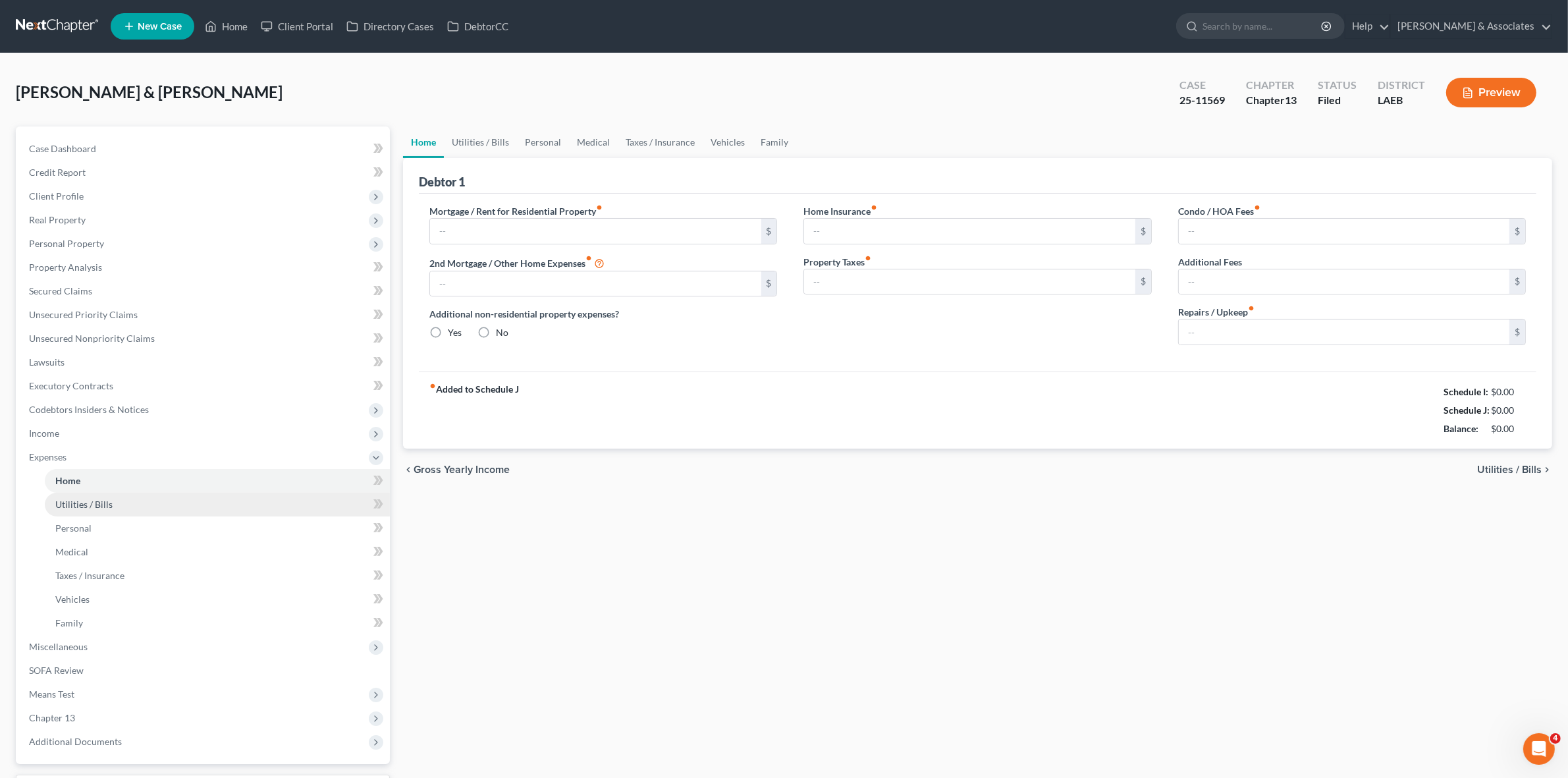
type input "0.00"
type input "200.00"
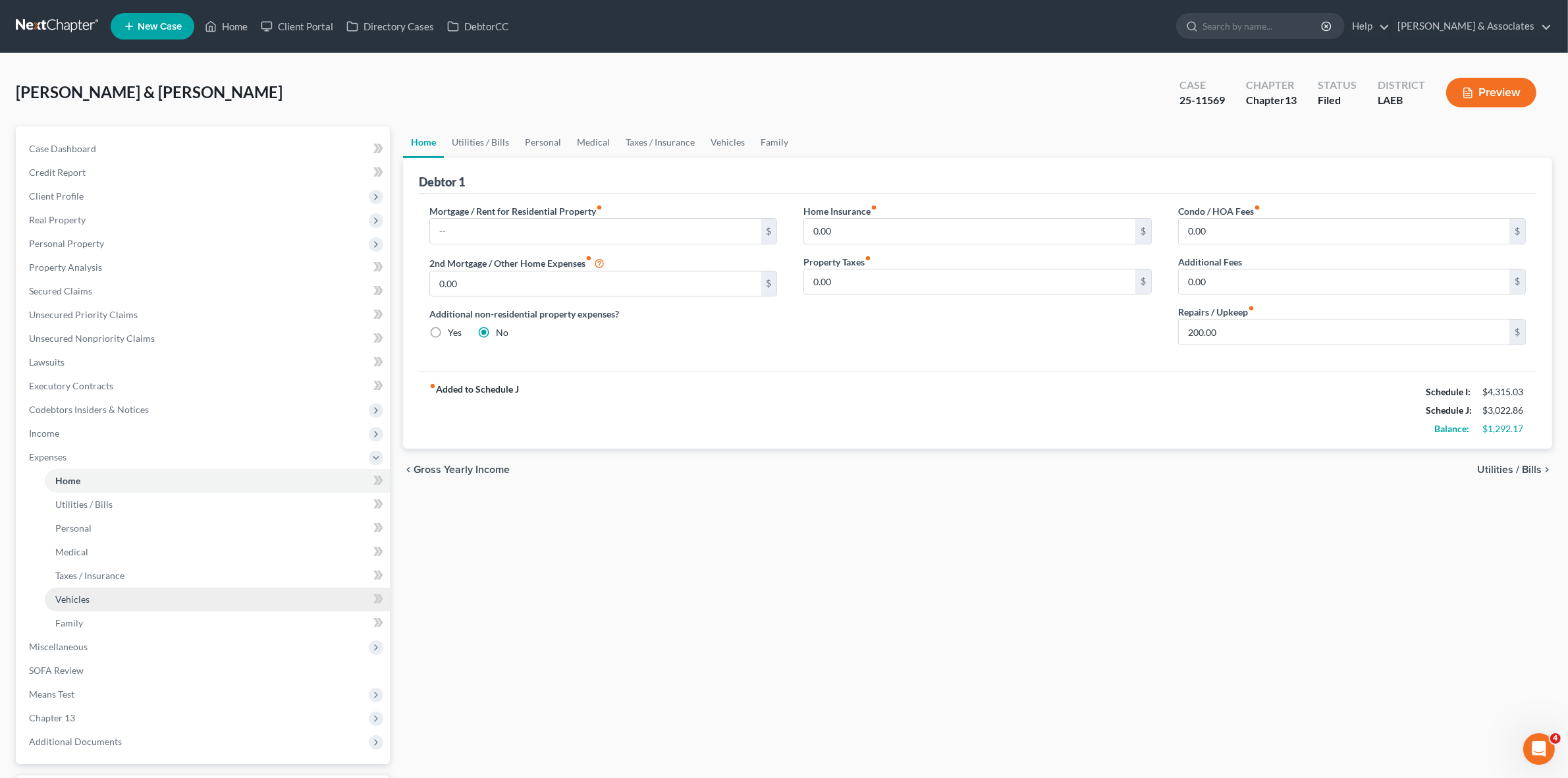
click at [250, 596] on link "Vehicles" at bounding box center [217, 599] width 345 height 23
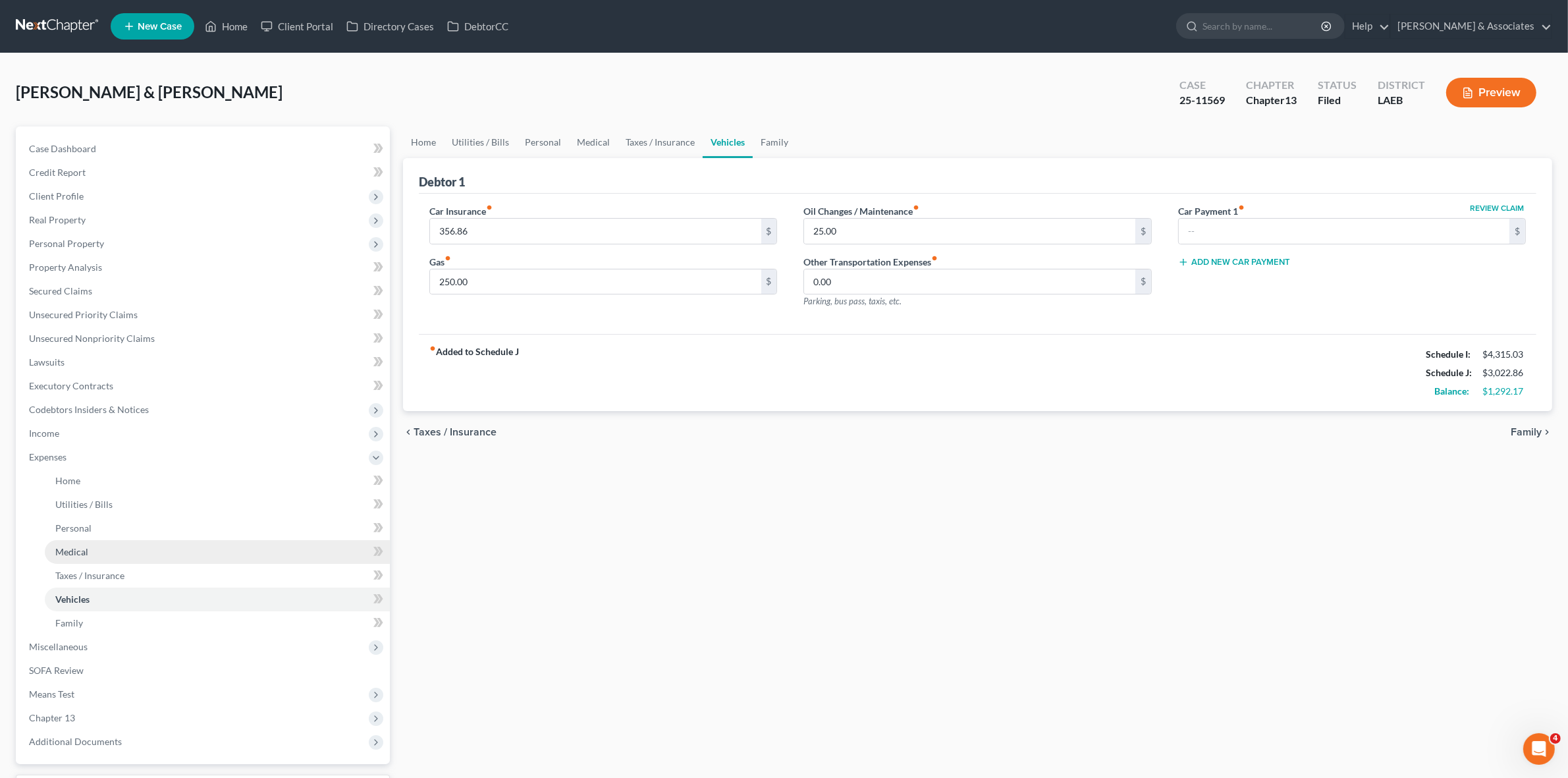
drag, startPoint x: 278, startPoint y: 546, endPoint x: 274, endPoint y: 541, distance: 6.4
drag, startPoint x: 274, startPoint y: 541, endPoint x: 631, endPoint y: 534, distance: 357.1
click at [631, 534] on div "Home Utilities / Bills Personal Medical Taxes / Insurance Vehicles Family Debto…" at bounding box center [977, 466] width 1162 height 679
click at [94, 483] on link "Home" at bounding box center [217, 481] width 345 height 23
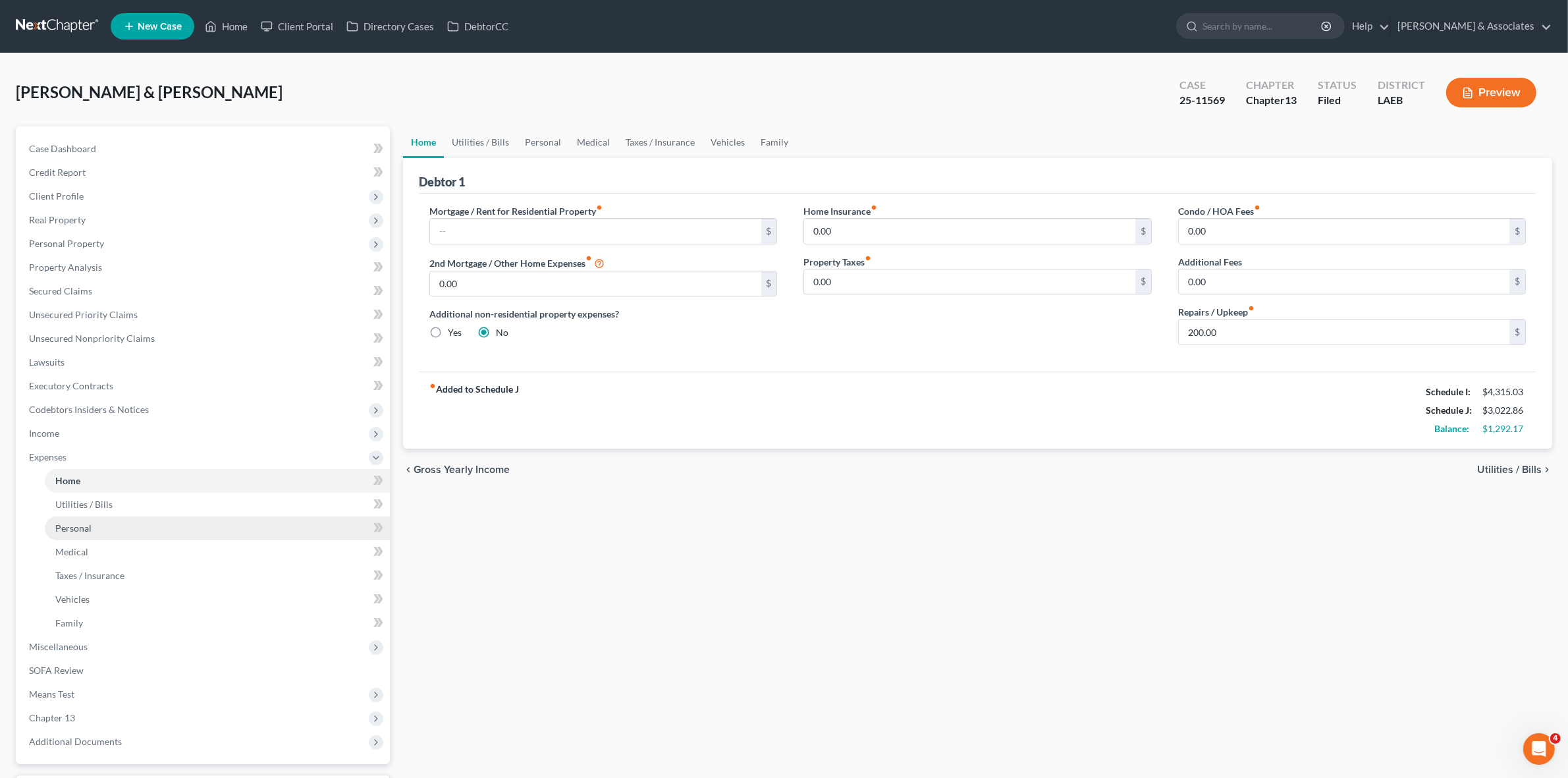
click at [234, 516] on link "Personal" at bounding box center [217, 528] width 345 height 23
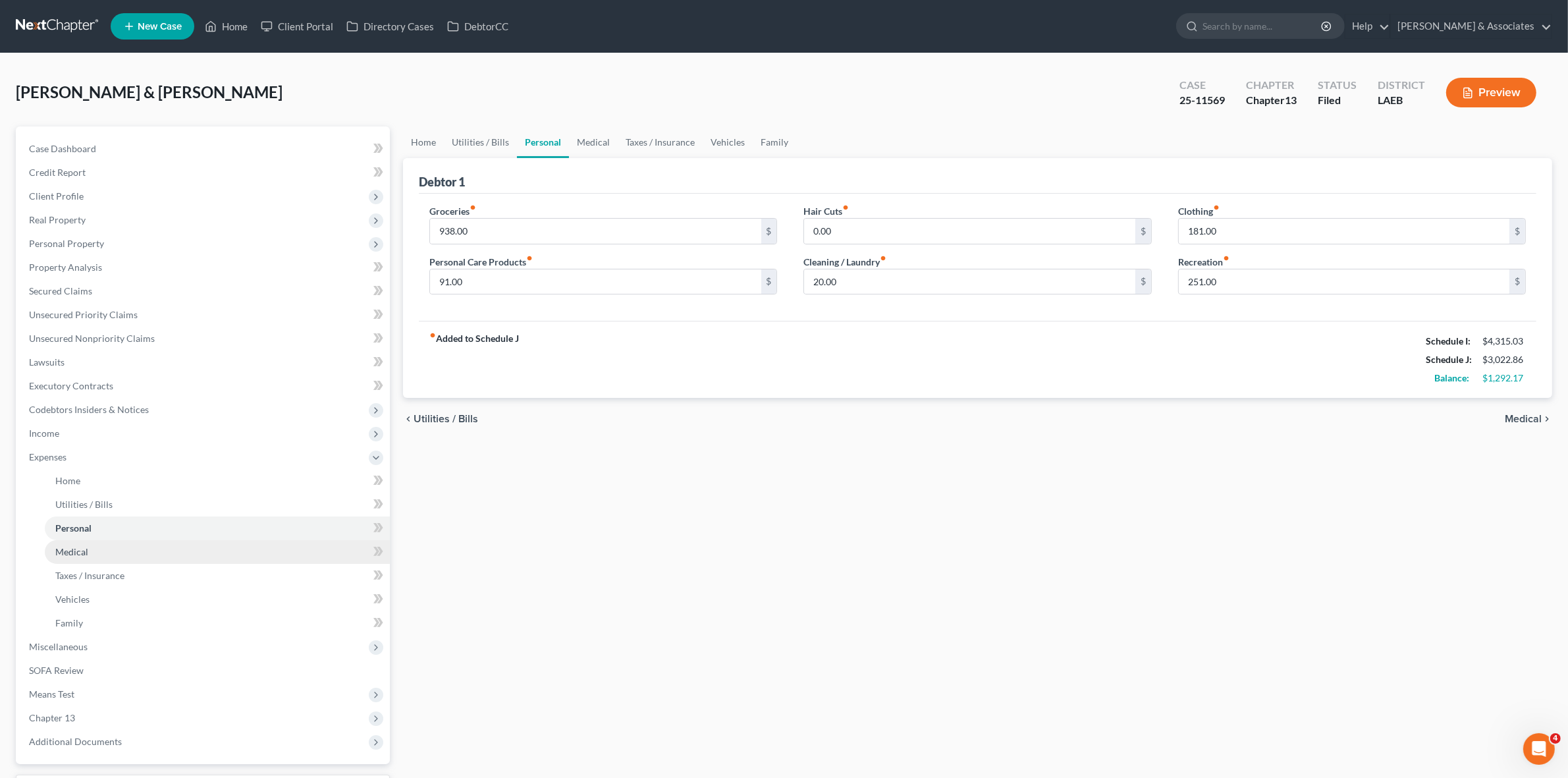
click at [235, 552] on link "Medical" at bounding box center [217, 552] width 345 height 23
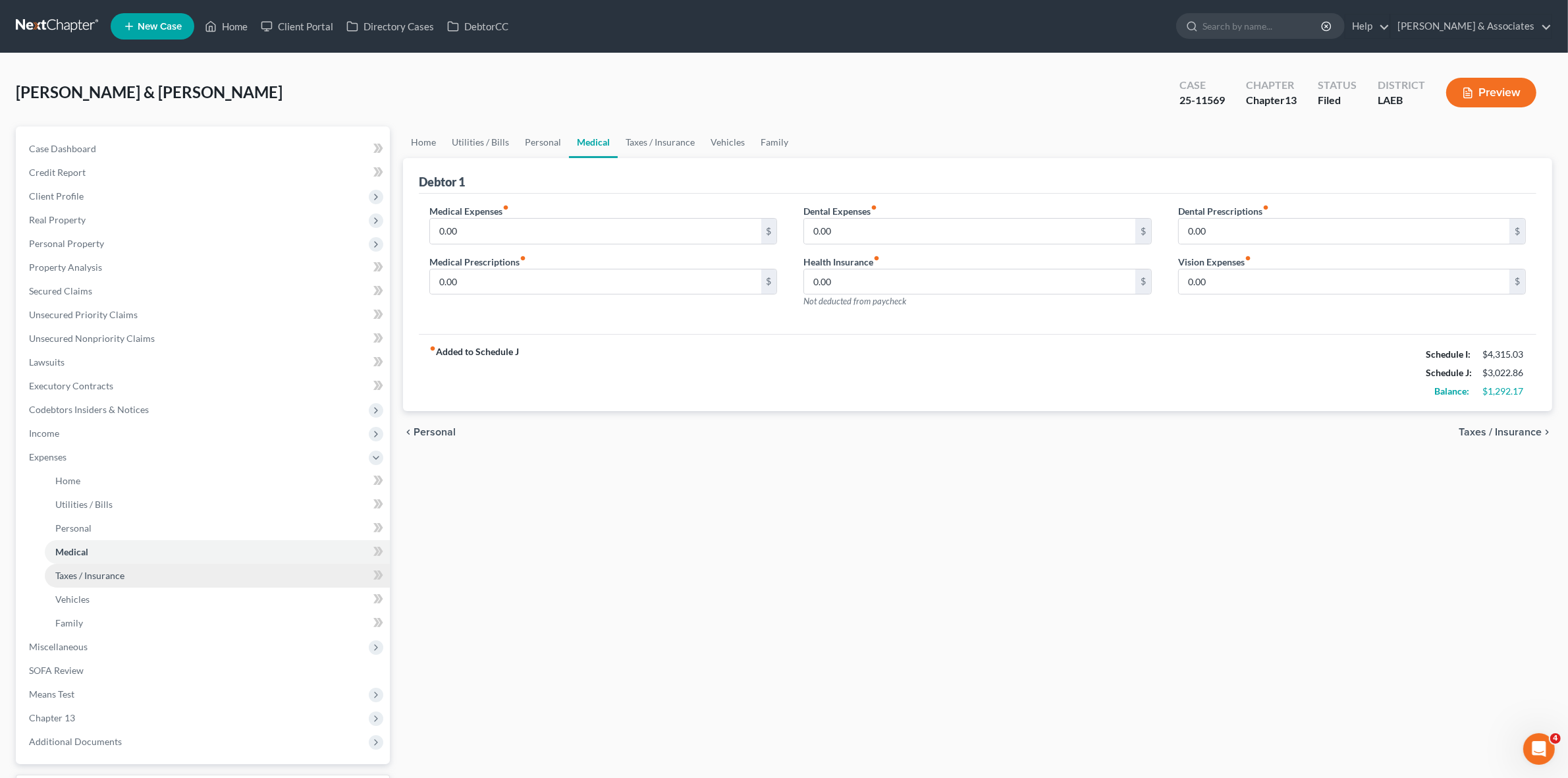
click at [235, 566] on link "Taxes / Insurance" at bounding box center [217, 575] width 345 height 23
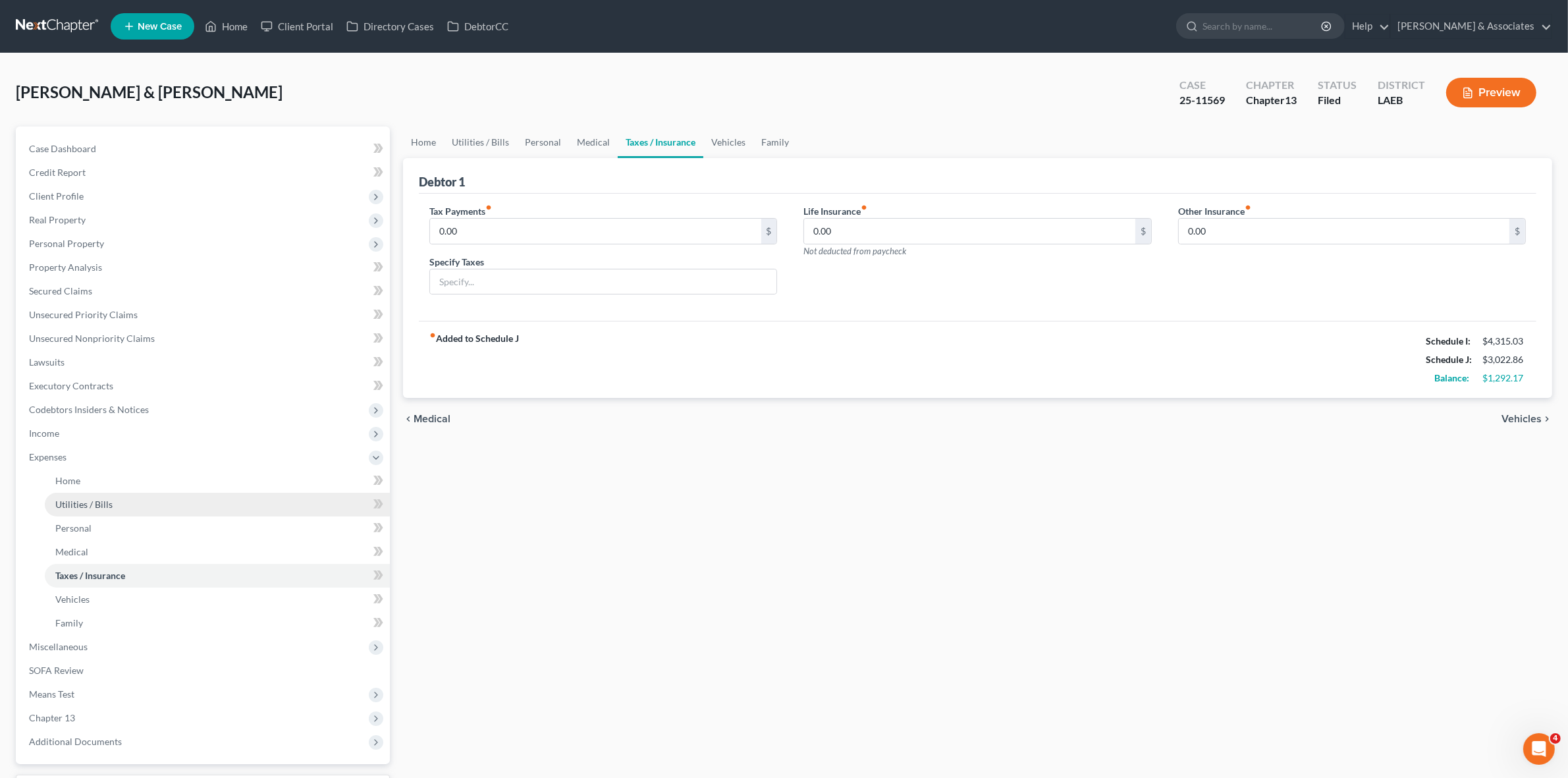
click at [230, 509] on link "Utilities / Bills" at bounding box center [217, 504] width 345 height 23
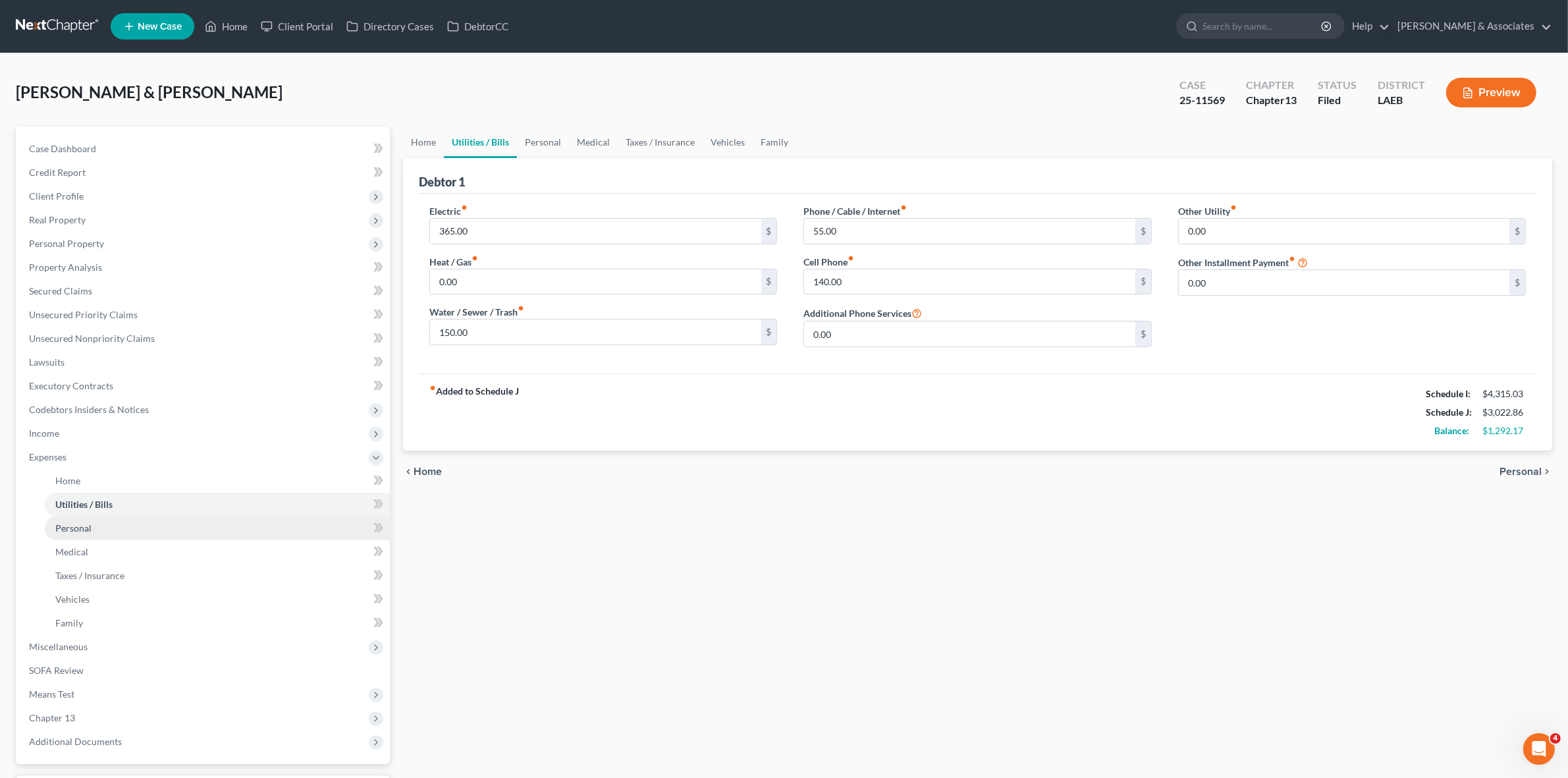
click at [229, 531] on link "Personal" at bounding box center [217, 528] width 345 height 23
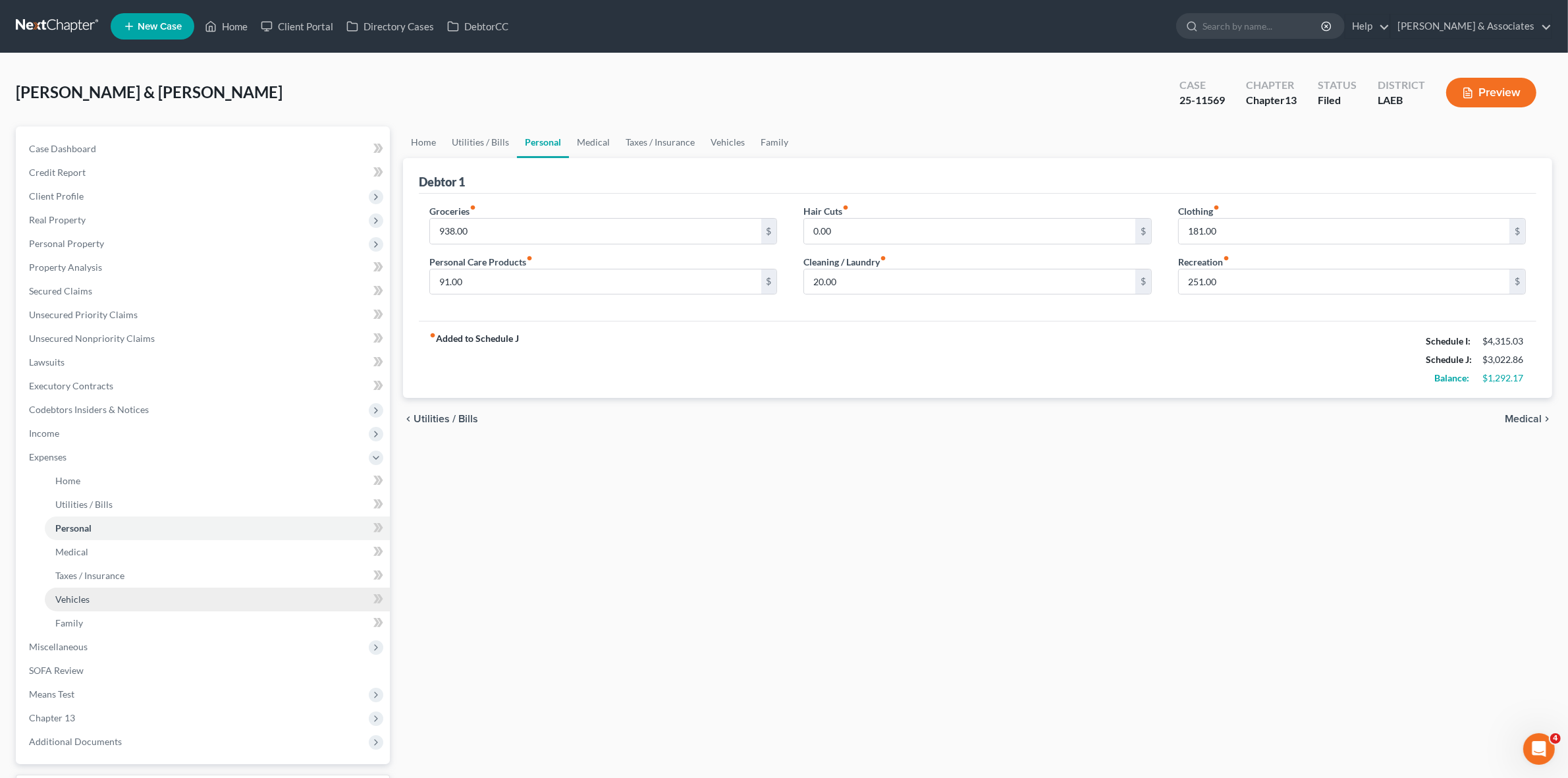
click at [231, 590] on link "Vehicles" at bounding box center [217, 599] width 345 height 23
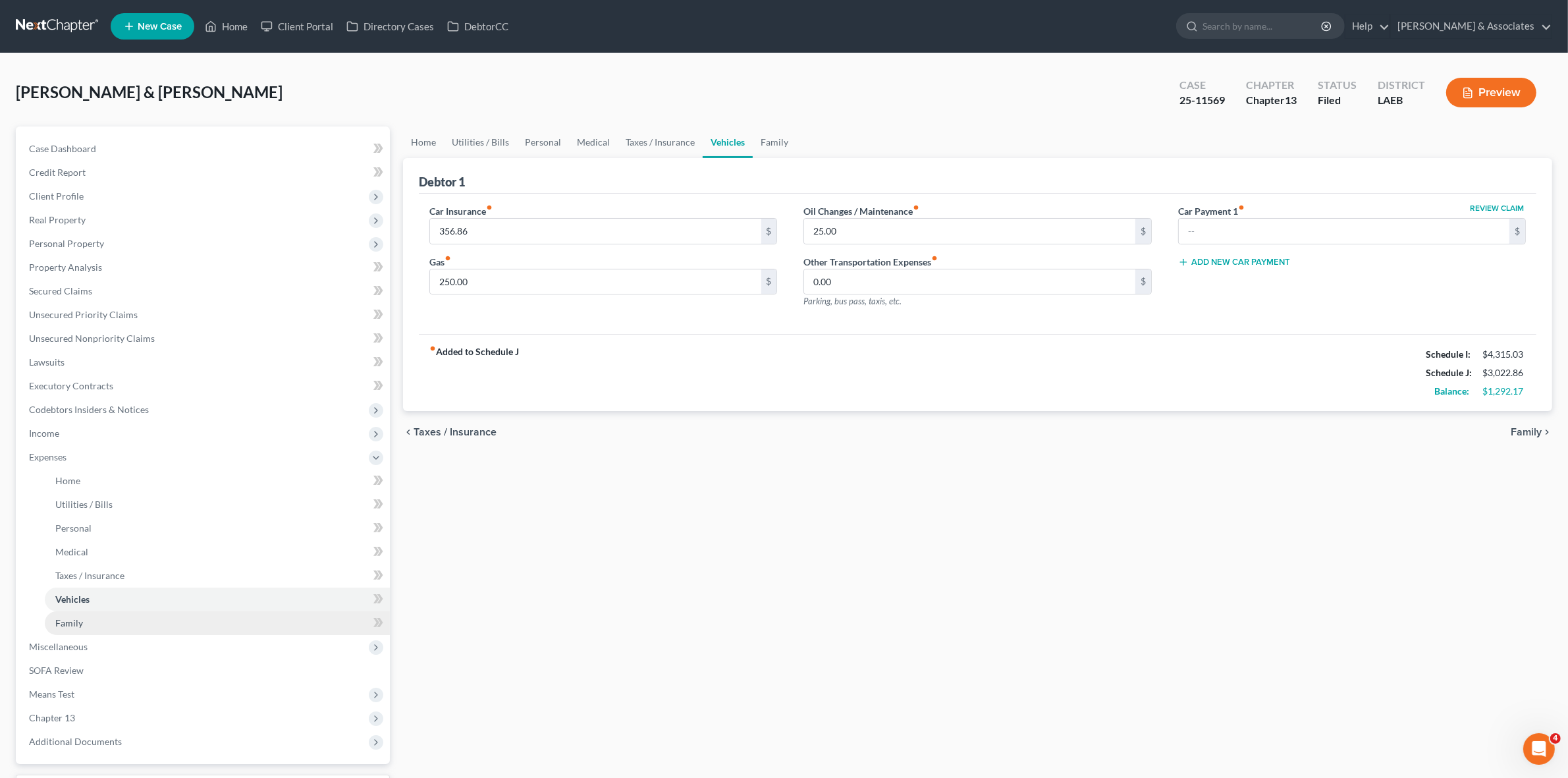
click at [231, 617] on link "Family" at bounding box center [217, 623] width 345 height 23
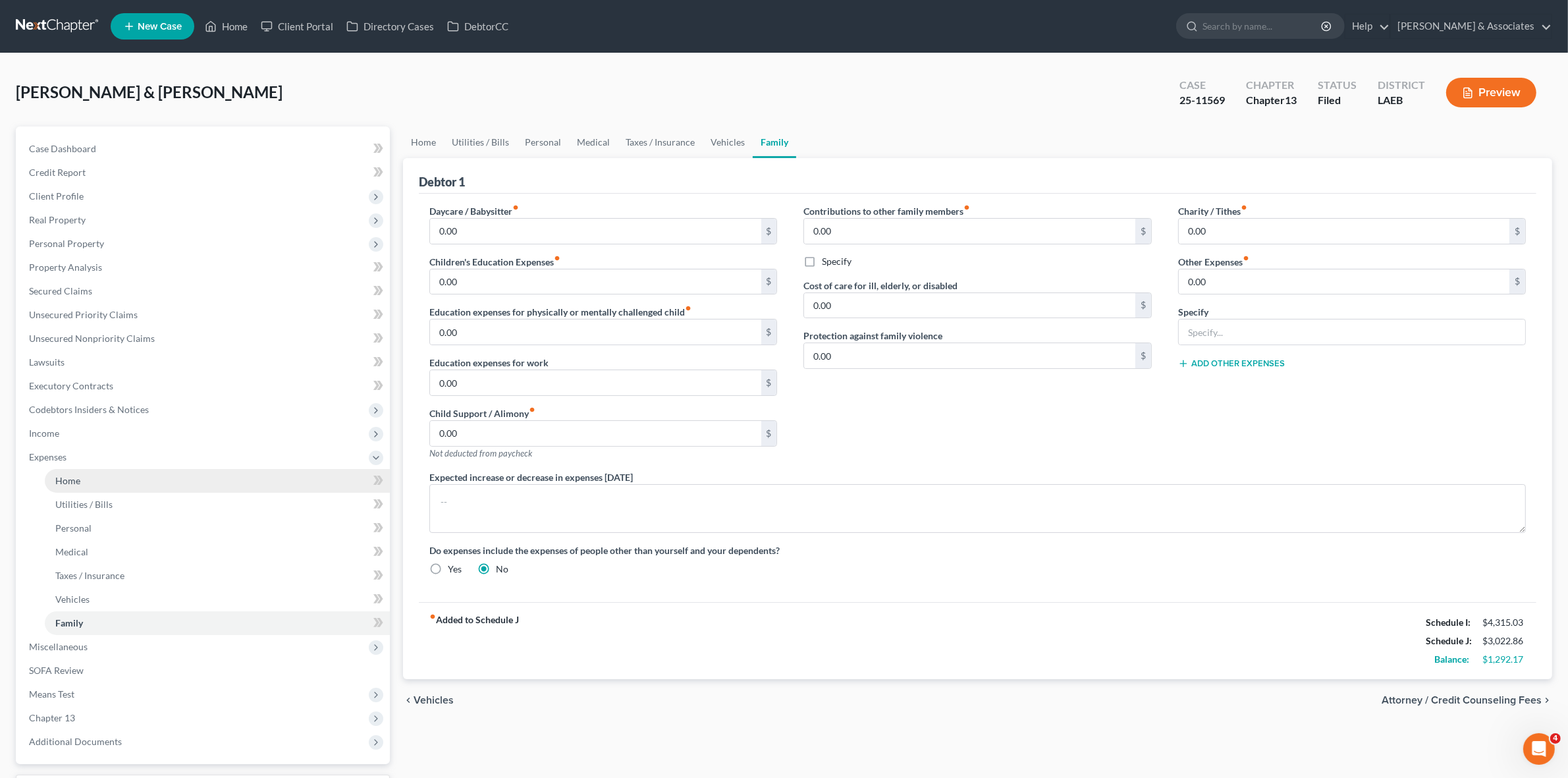
click at [230, 472] on link "Home" at bounding box center [217, 481] width 345 height 23
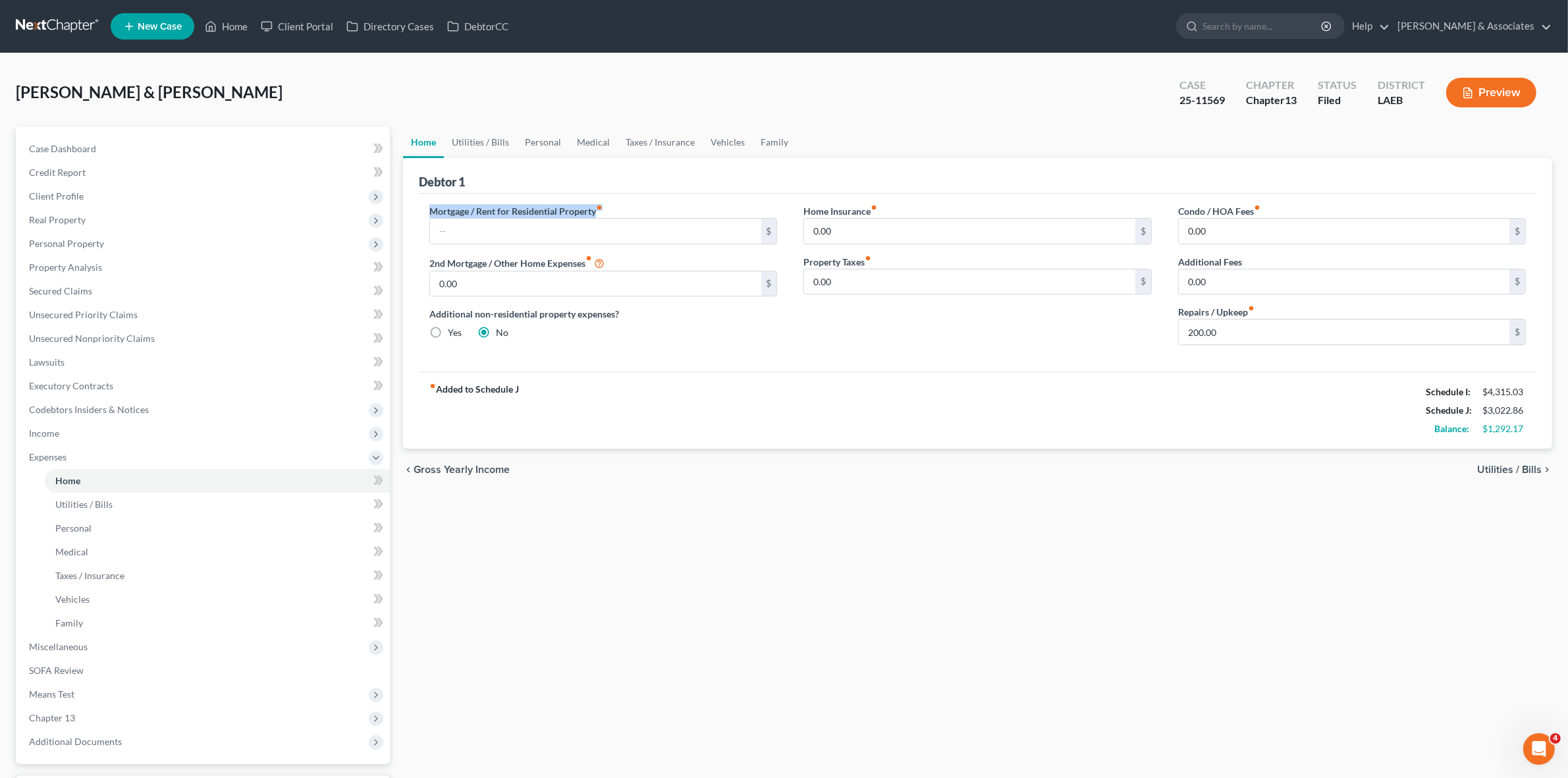
drag, startPoint x: 609, startPoint y: 210, endPoint x: 430, endPoint y: 201, distance: 179.2
click at [430, 201] on div "Mortgage / Rent for Residential Property fiber_manual_record $ 2nd Mortgage / O…" at bounding box center [977, 282] width 1117 height 177
click at [428, 200] on div "Mortgage / Rent for Residential Property fiber_manual_record $ 2nd Mortgage / O…" at bounding box center [977, 282] width 1117 height 177
drag, startPoint x: 428, startPoint y: 200, endPoint x: 597, endPoint y: 214, distance: 169.6
click at [597, 214] on div "Mortgage / Rent for Residential Property fiber_manual_record $ 2nd Mortgage / O…" at bounding box center [977, 282] width 1117 height 177
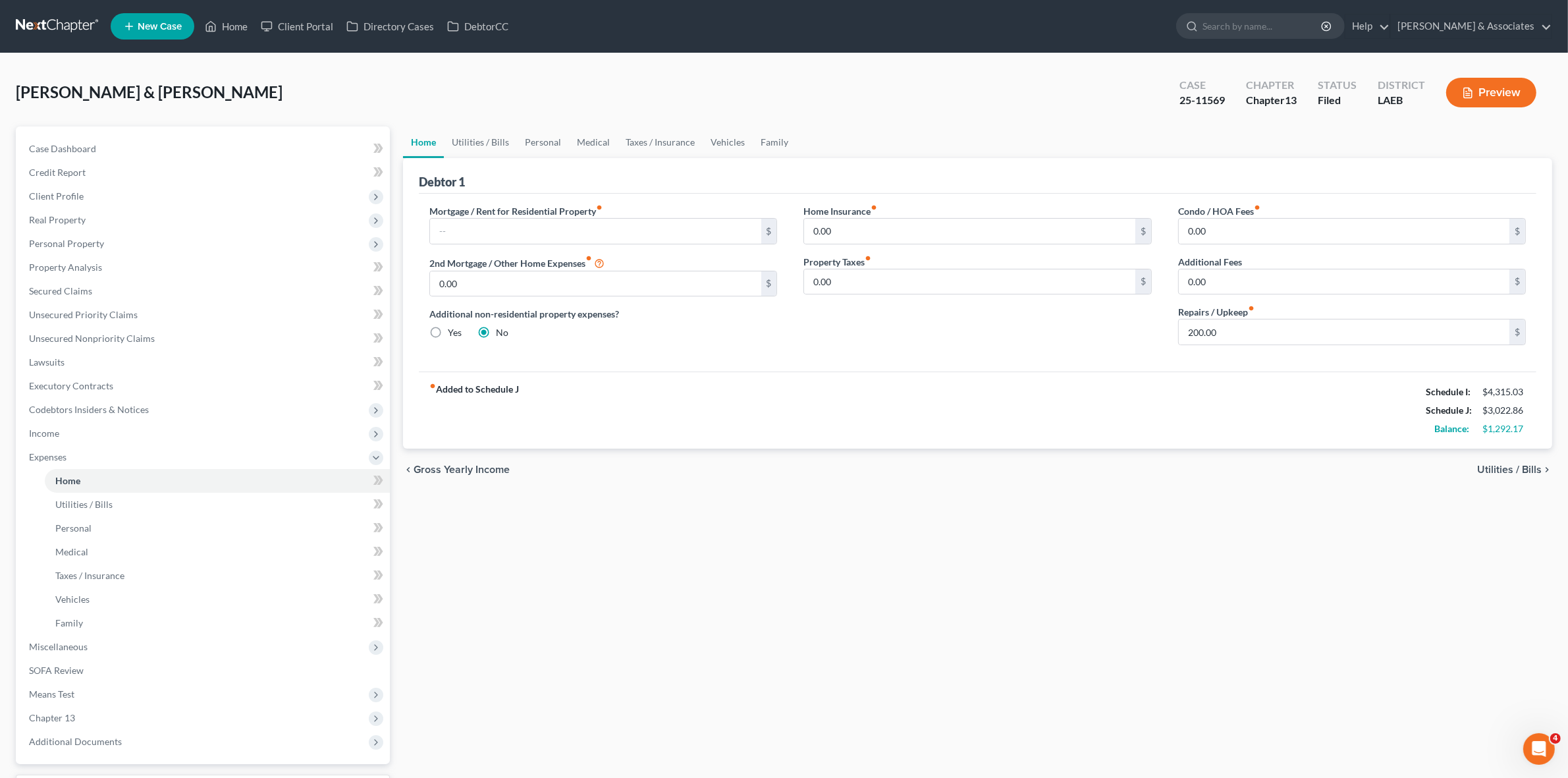
click at [685, 406] on div "fiber_manual_record Added to Schedule J Schedule I: $4,315.03 Schedule J: $3,02…" at bounding box center [977, 411] width 1117 height 77
click at [179, 352] on link "Lawsuits" at bounding box center [203, 362] width 372 height 23
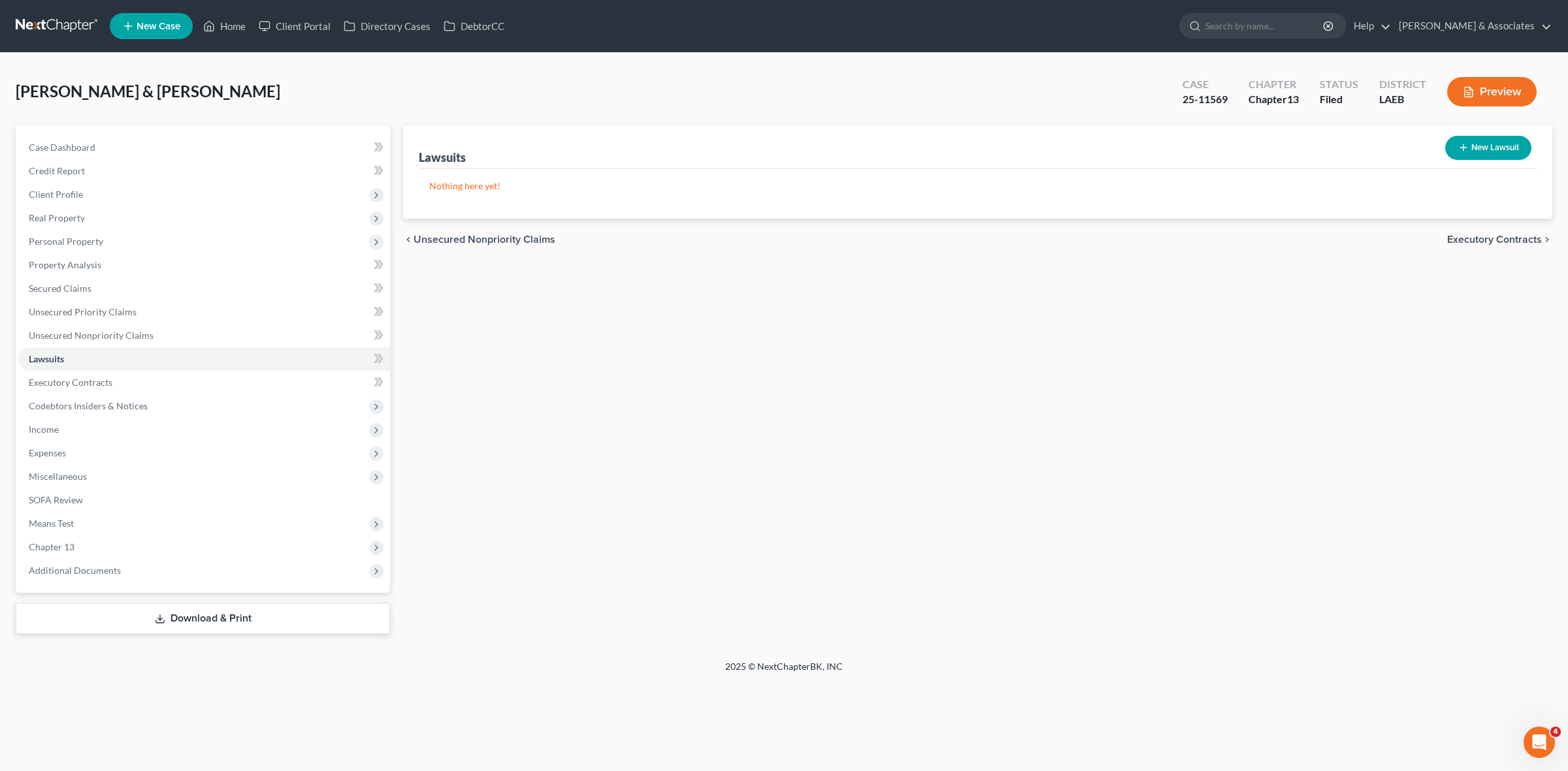
click at [1217, 104] on div "25-11569" at bounding box center [1205, 99] width 45 height 15
copy div "25-11569"
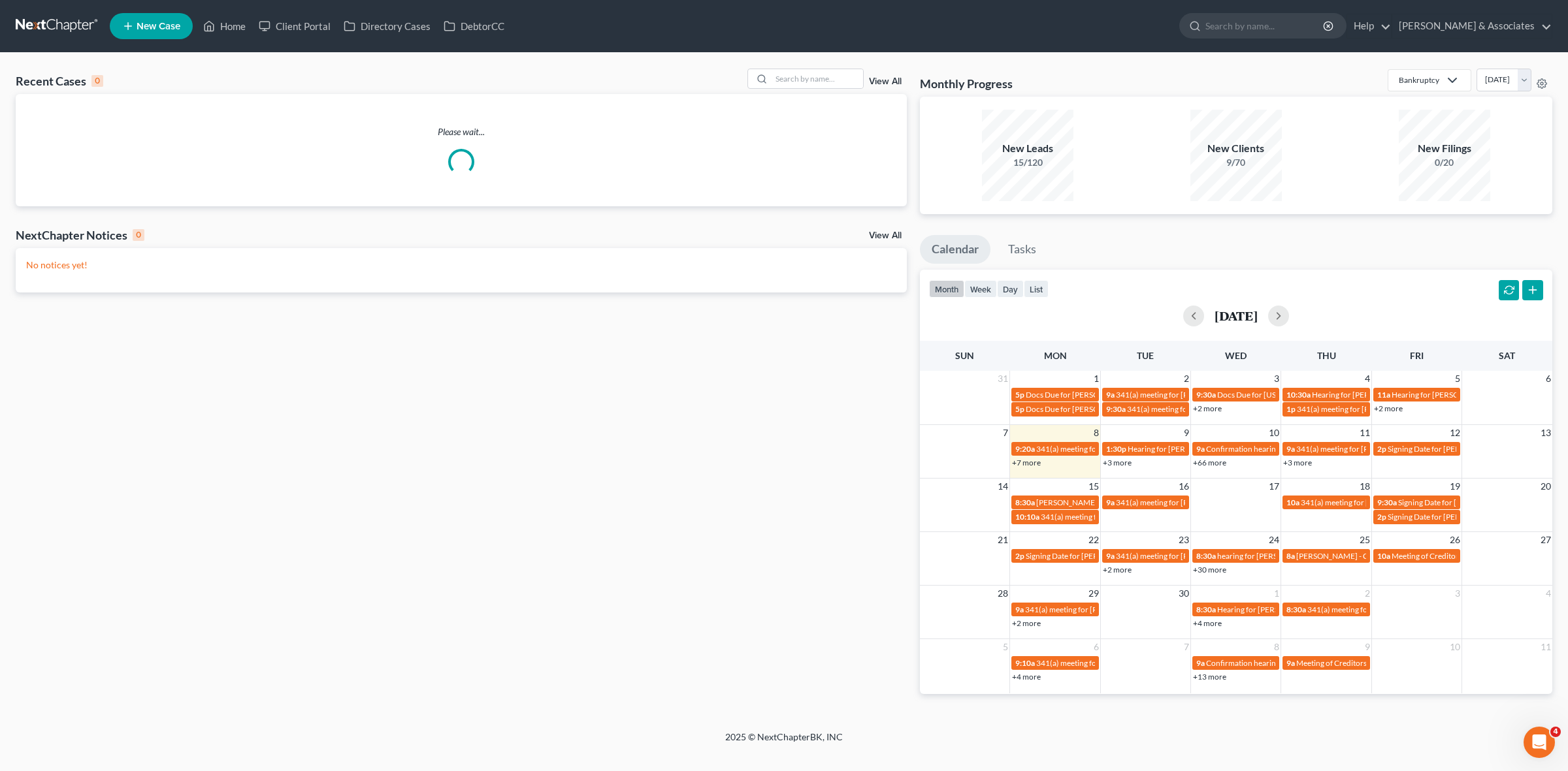
click at [1017, 460] on link "+7 more" at bounding box center [1026, 462] width 29 height 10
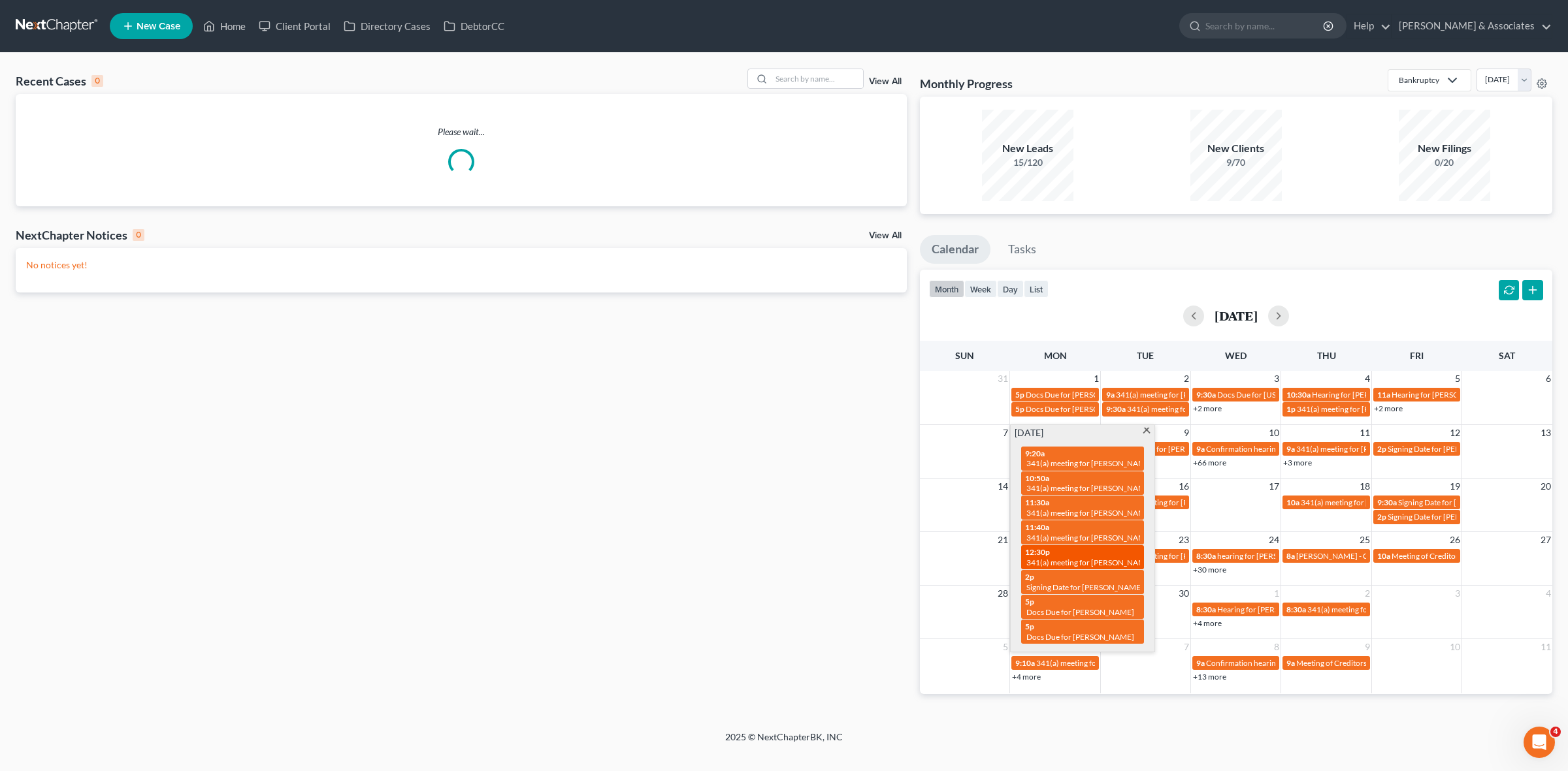
click at [1091, 563] on span "341(a) meeting for [PERSON_NAME] & [PERSON_NAME]" at bounding box center [1123, 562] width 196 height 10
select select "Days"
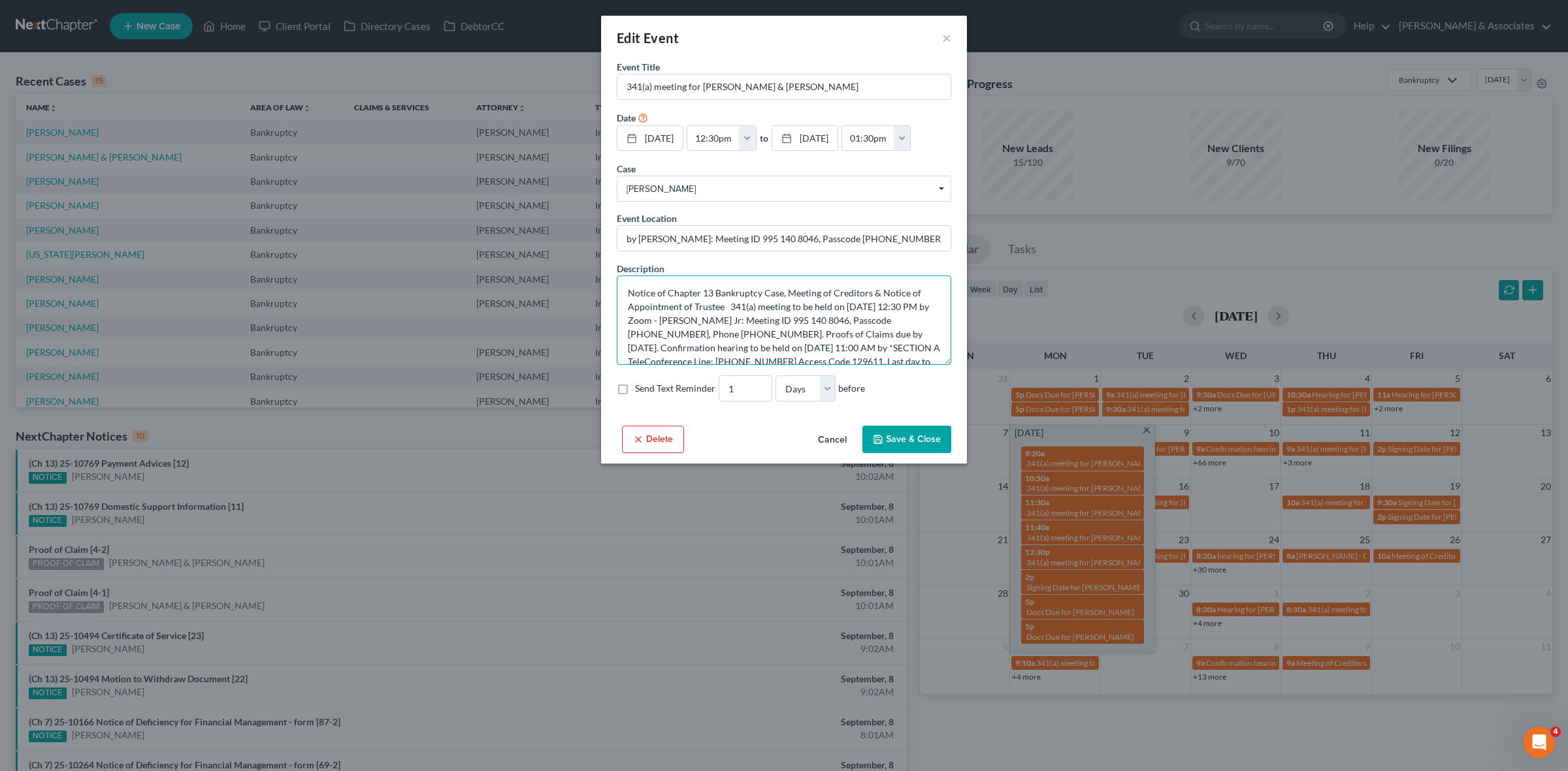
drag, startPoint x: 729, startPoint y: 305, endPoint x: 680, endPoint y: 331, distance: 55.5
click at [680, 331] on textarea "Notice of Chapter 13 Bankruptcy Case, Meeting of Creditors & Notice of Appointm…" at bounding box center [784, 320] width 335 height 89
click at [918, 660] on div "Edit Event × Event Title * 341(a) meeting for Stefan Mercadel & Michelle Mercad…" at bounding box center [784, 386] width 1568 height 771
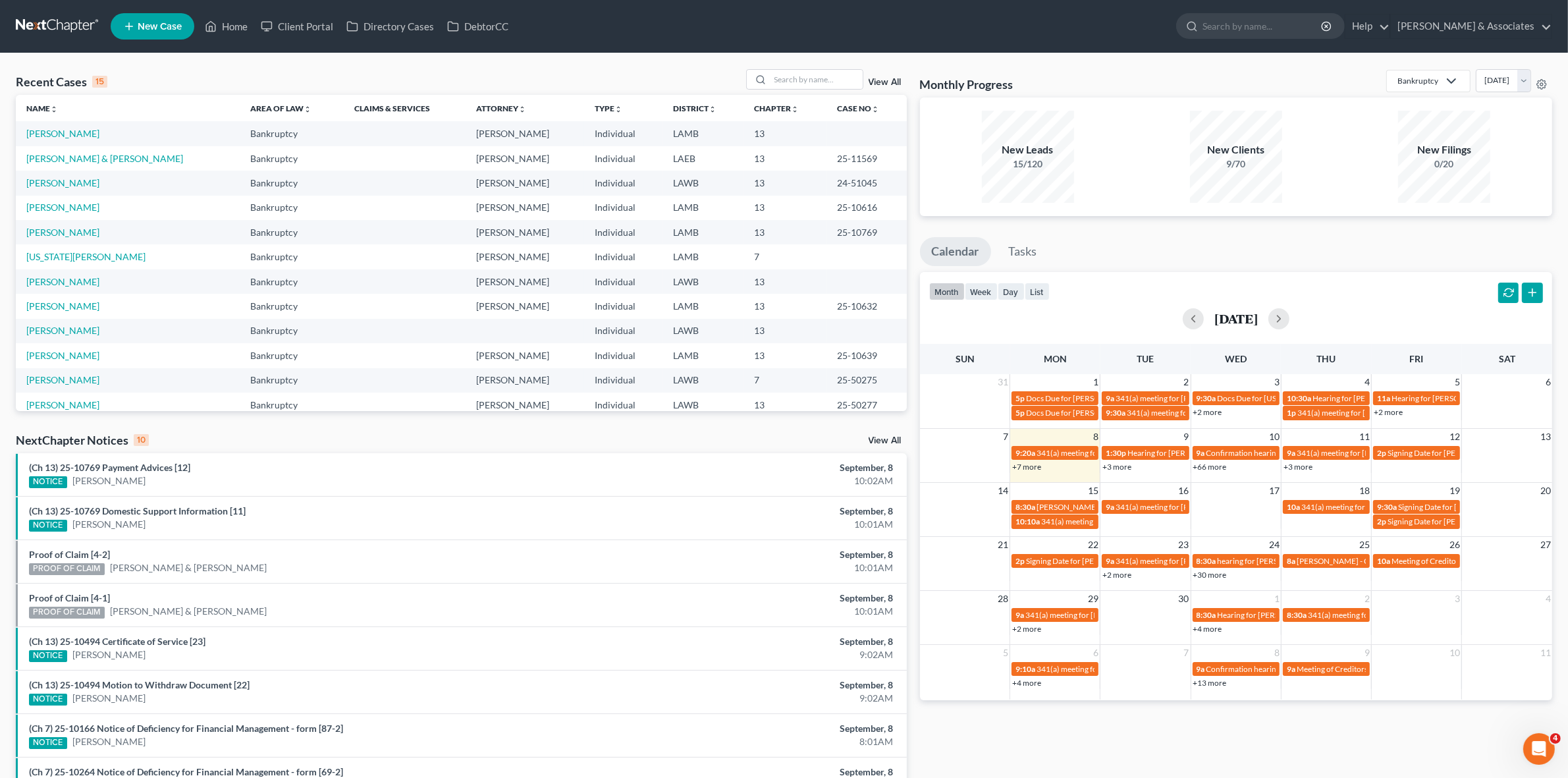
click at [1029, 468] on link "+7 more" at bounding box center [1026, 466] width 29 height 10
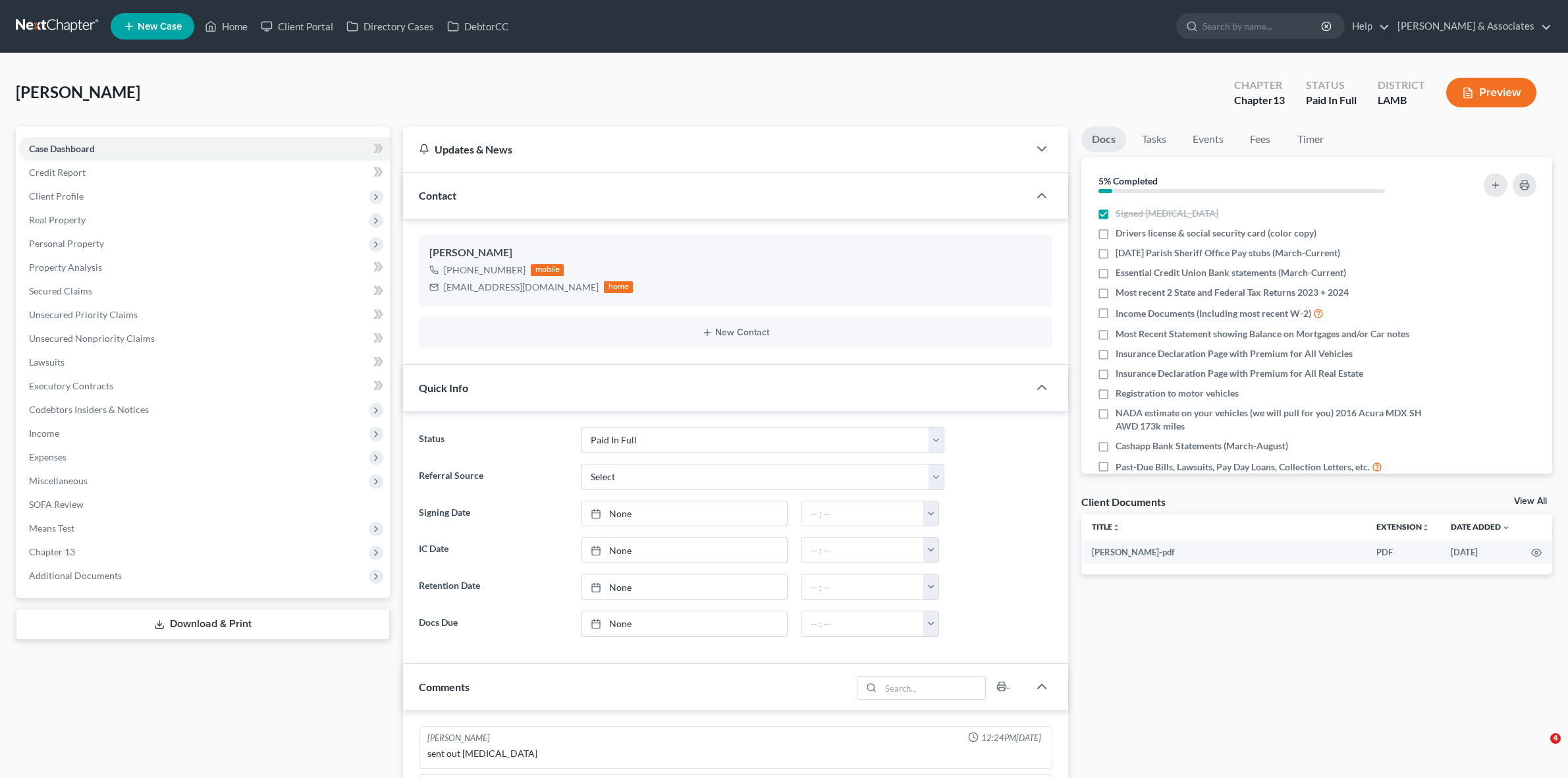
select select "17"
click at [70, 21] on link at bounding box center [59, 26] width 85 height 23
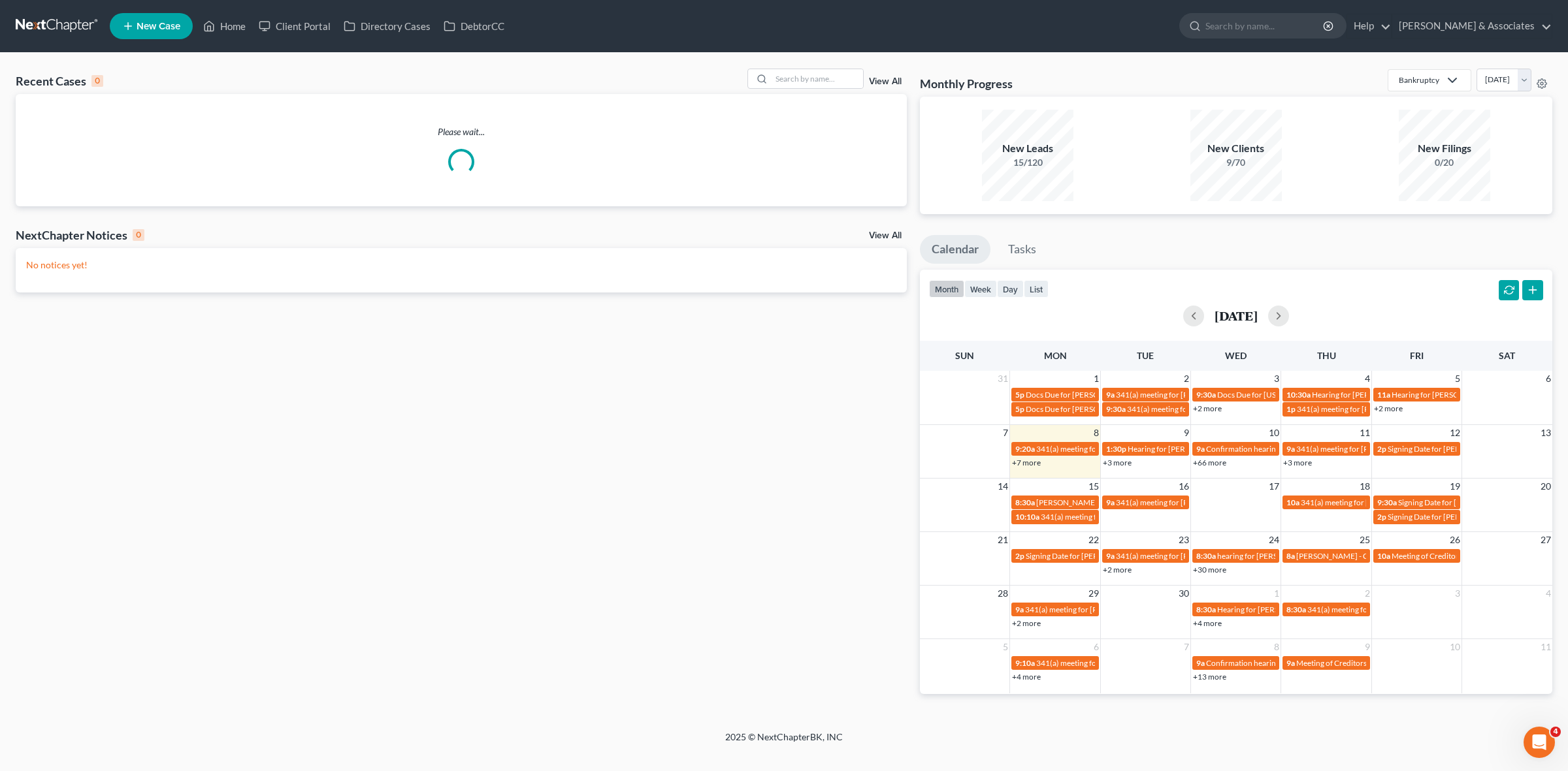
click at [1036, 460] on link "+7 more" at bounding box center [1026, 462] width 29 height 10
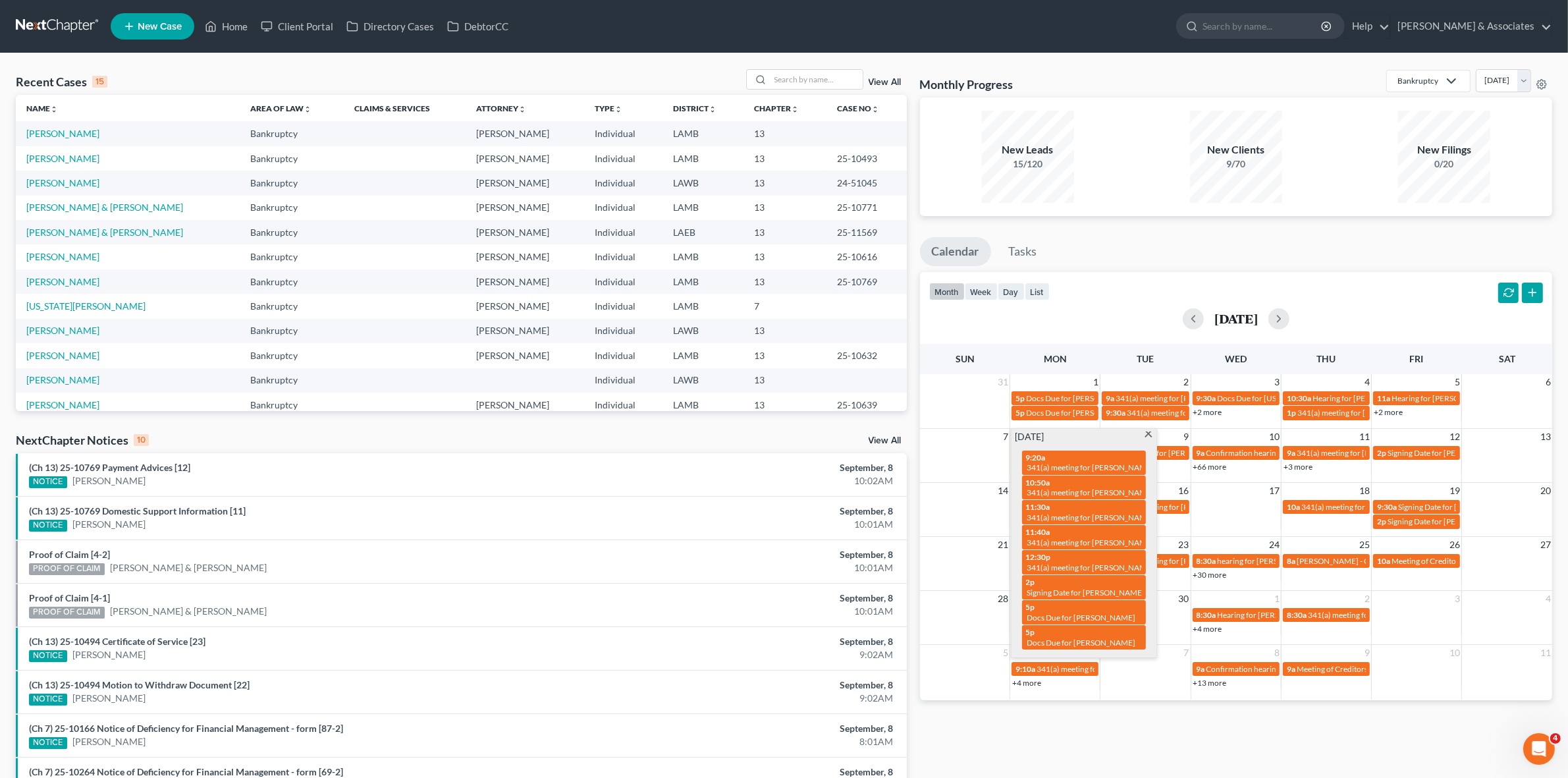
click at [1446, 759] on div "Monthly Progress Bankruptcy Bankruptcy Business Formation and Planning Collecti…" at bounding box center [1236, 489] width 645 height 839
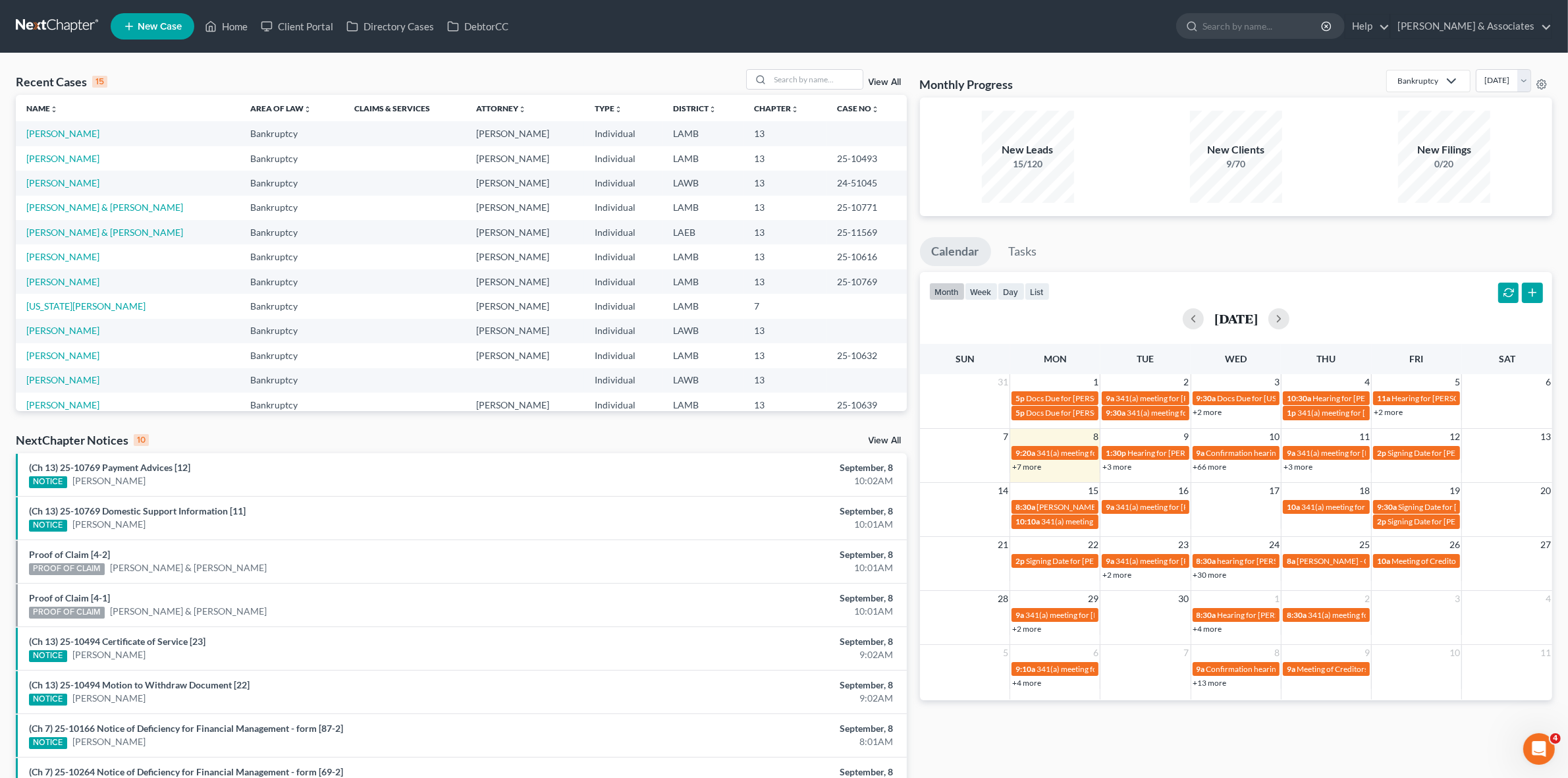
click at [713, 463] on div "September, 8" at bounding box center [753, 467] width 279 height 14
click at [1017, 470] on link "+7 more" at bounding box center [1026, 466] width 29 height 10
click at [823, 446] on div "NextChapter Notices 10 View All" at bounding box center [462, 442] width 891 height 21
click at [1248, 752] on div "Monthly Progress Bankruptcy Bankruptcy Business Formation and Planning Collecti…" at bounding box center [1236, 489] width 645 height 839
click at [1035, 466] on link "+7 more" at bounding box center [1026, 466] width 29 height 10
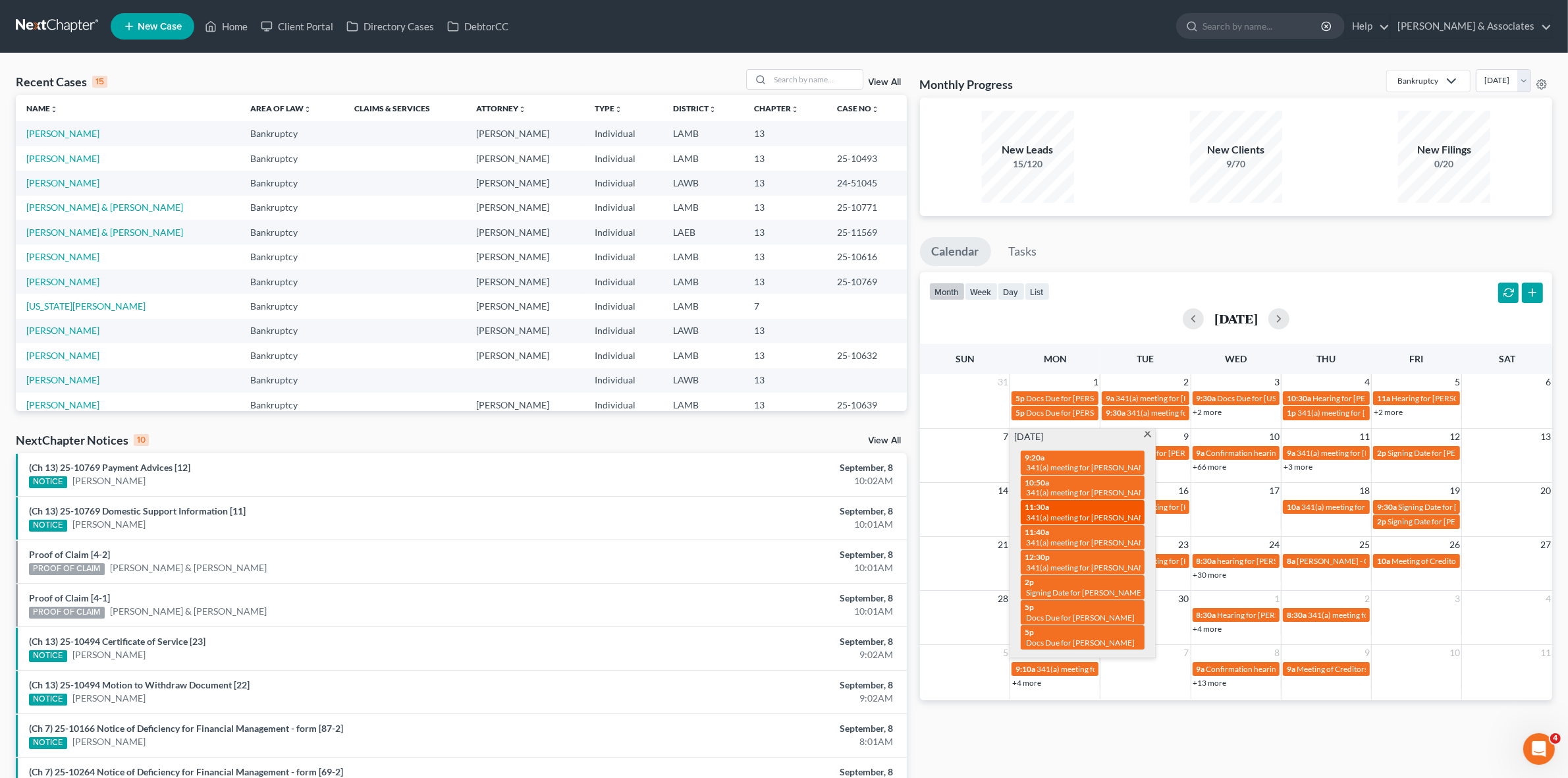
click at [1077, 515] on span "341(a) meeting for Suncera Davis" at bounding box center [1089, 517] width 127 height 10
select select "Days"
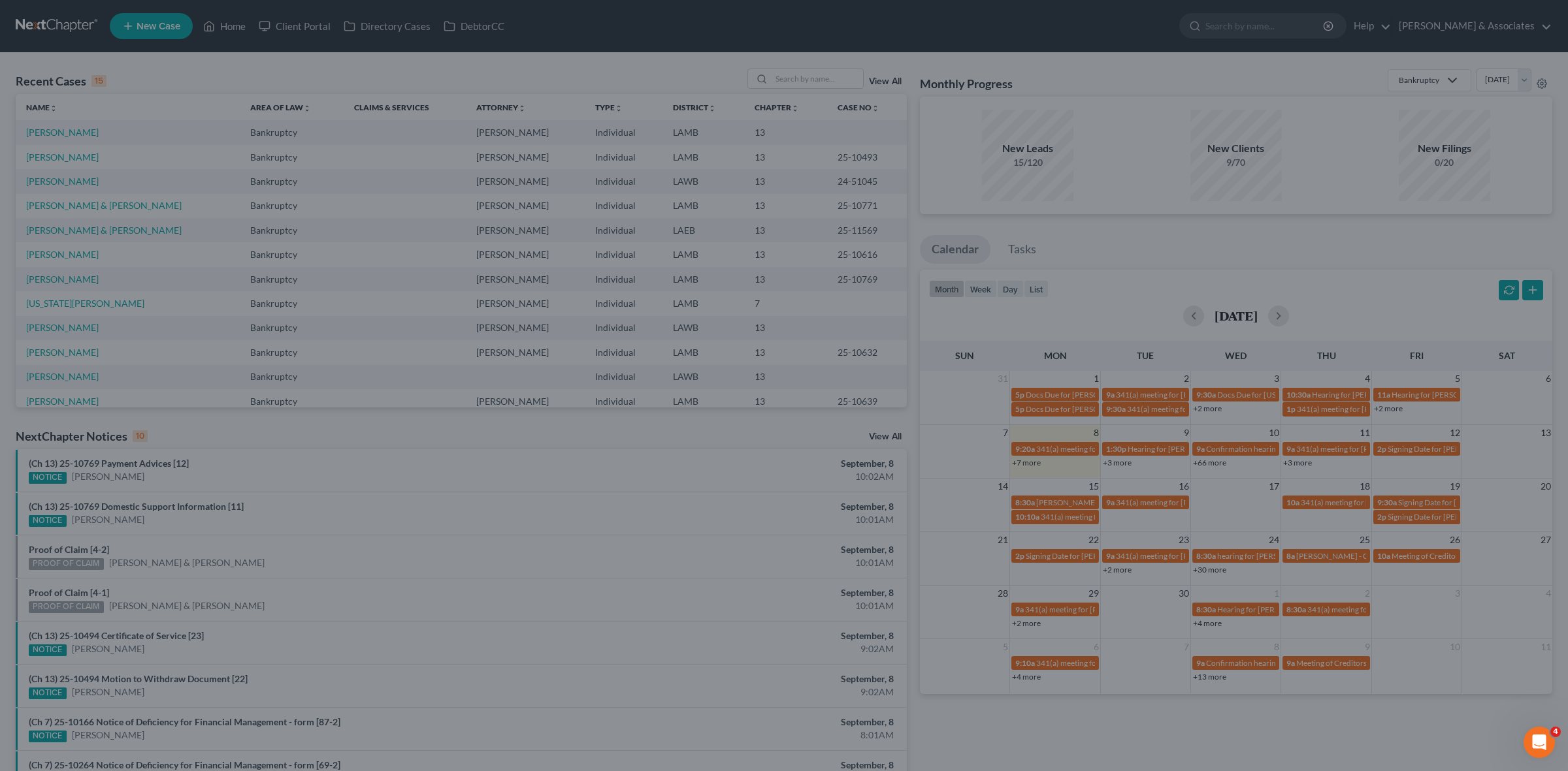
click at [458, 63] on div "Edit Event × Event Title * 341(a) meeting for Suncera Davis Date 9/8/2025 close…" at bounding box center [784, 386] width 1568 height 771
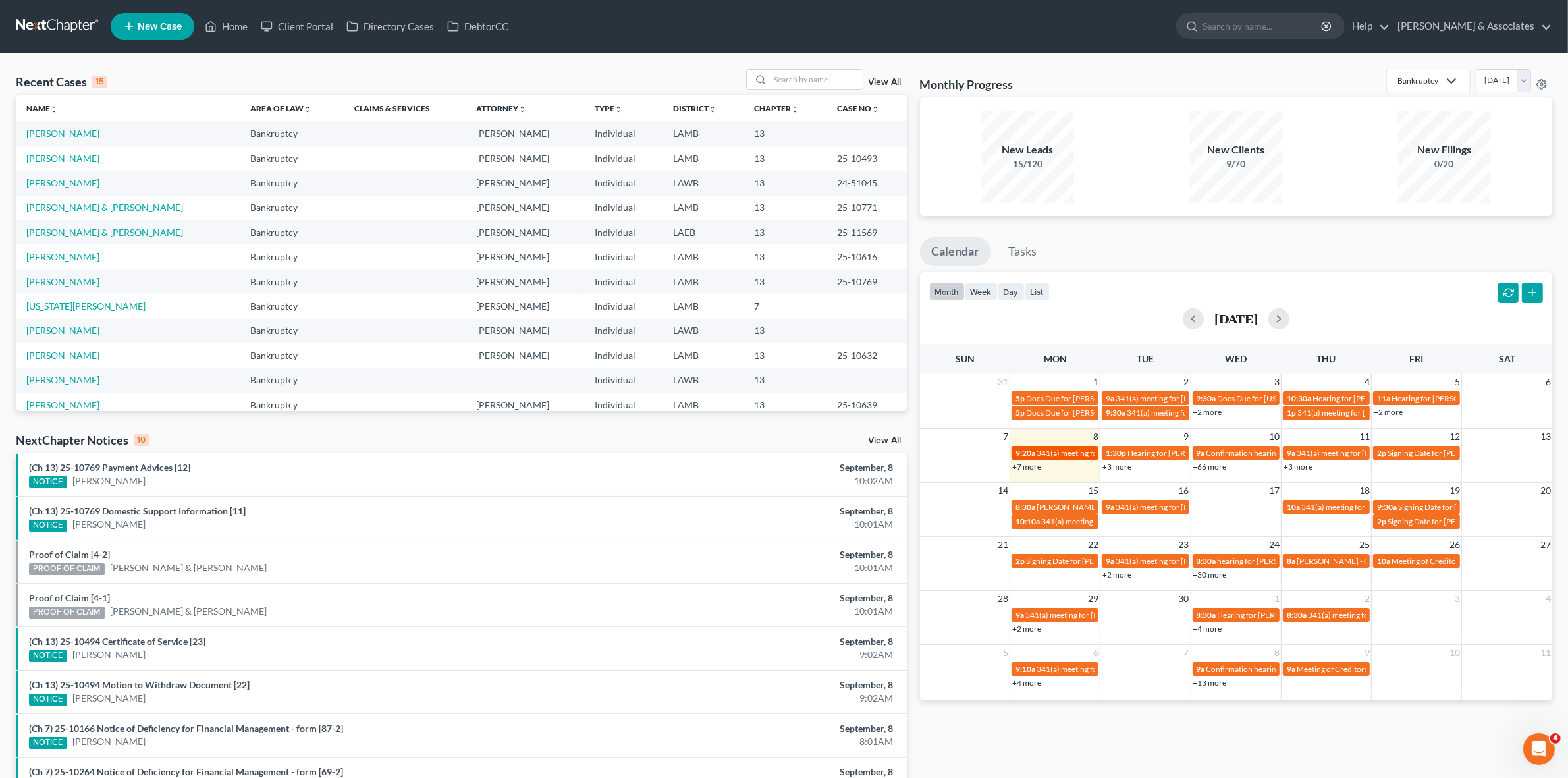
click at [1027, 459] on link "9:20a 341(a) meeting for Maria Bonadona" at bounding box center [1055, 452] width 87 height 14
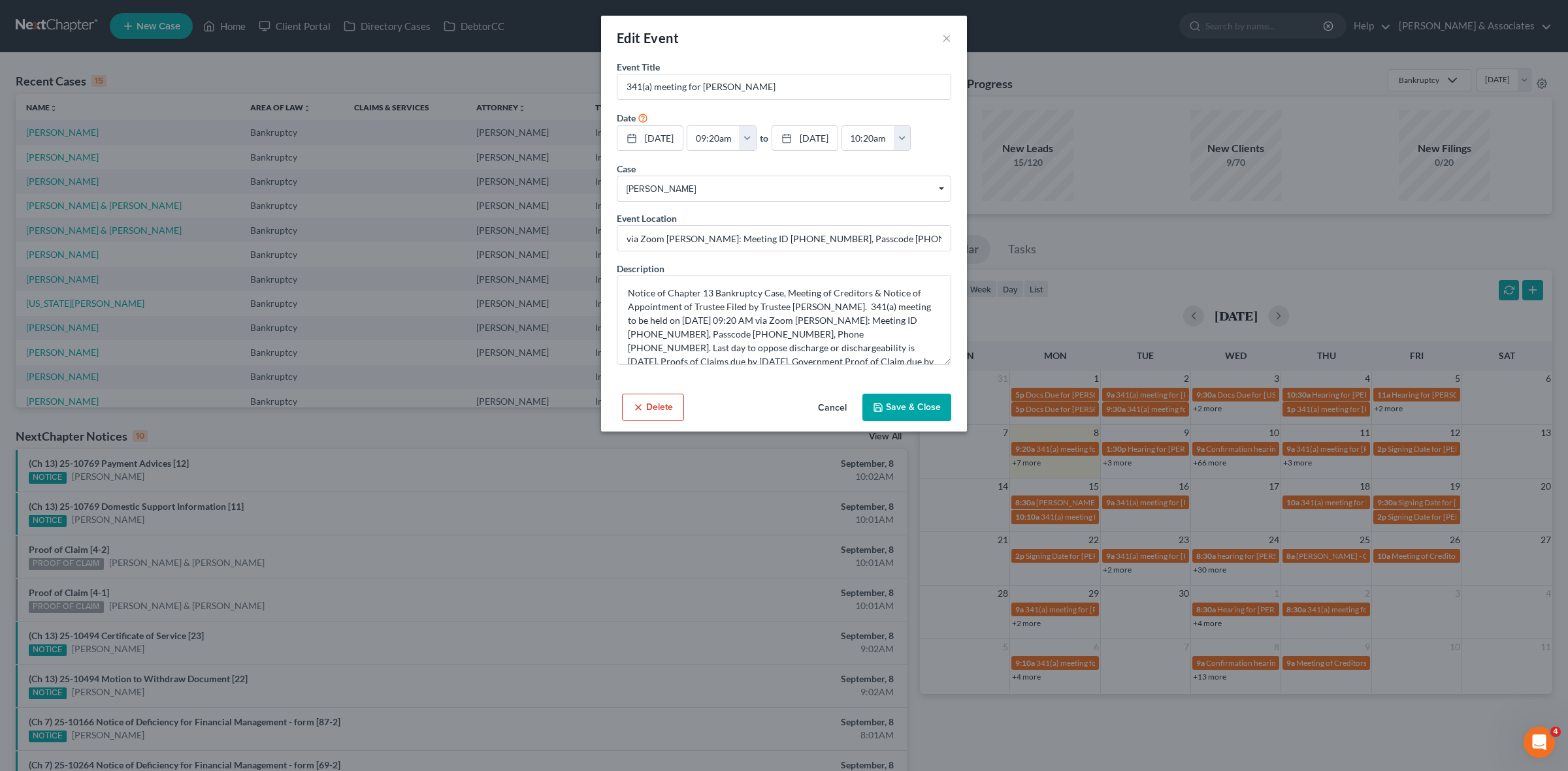
click at [1018, 455] on div "Edit Event × Event Title * 341(a) meeting for Maria Bonadona Date 9/8/2025 clos…" at bounding box center [784, 386] width 1568 height 771
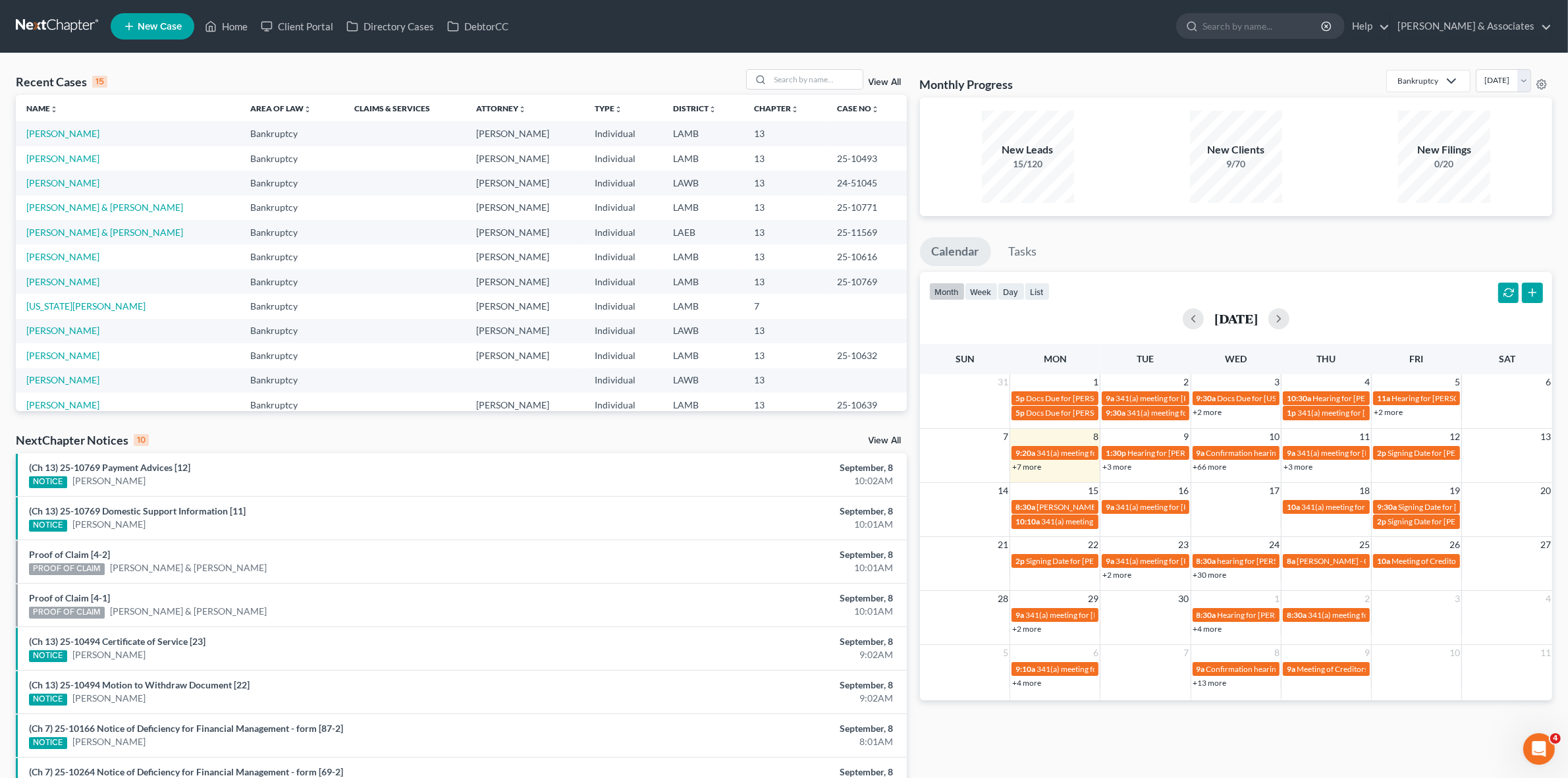
click at [1028, 466] on link "+7 more" at bounding box center [1026, 466] width 29 height 10
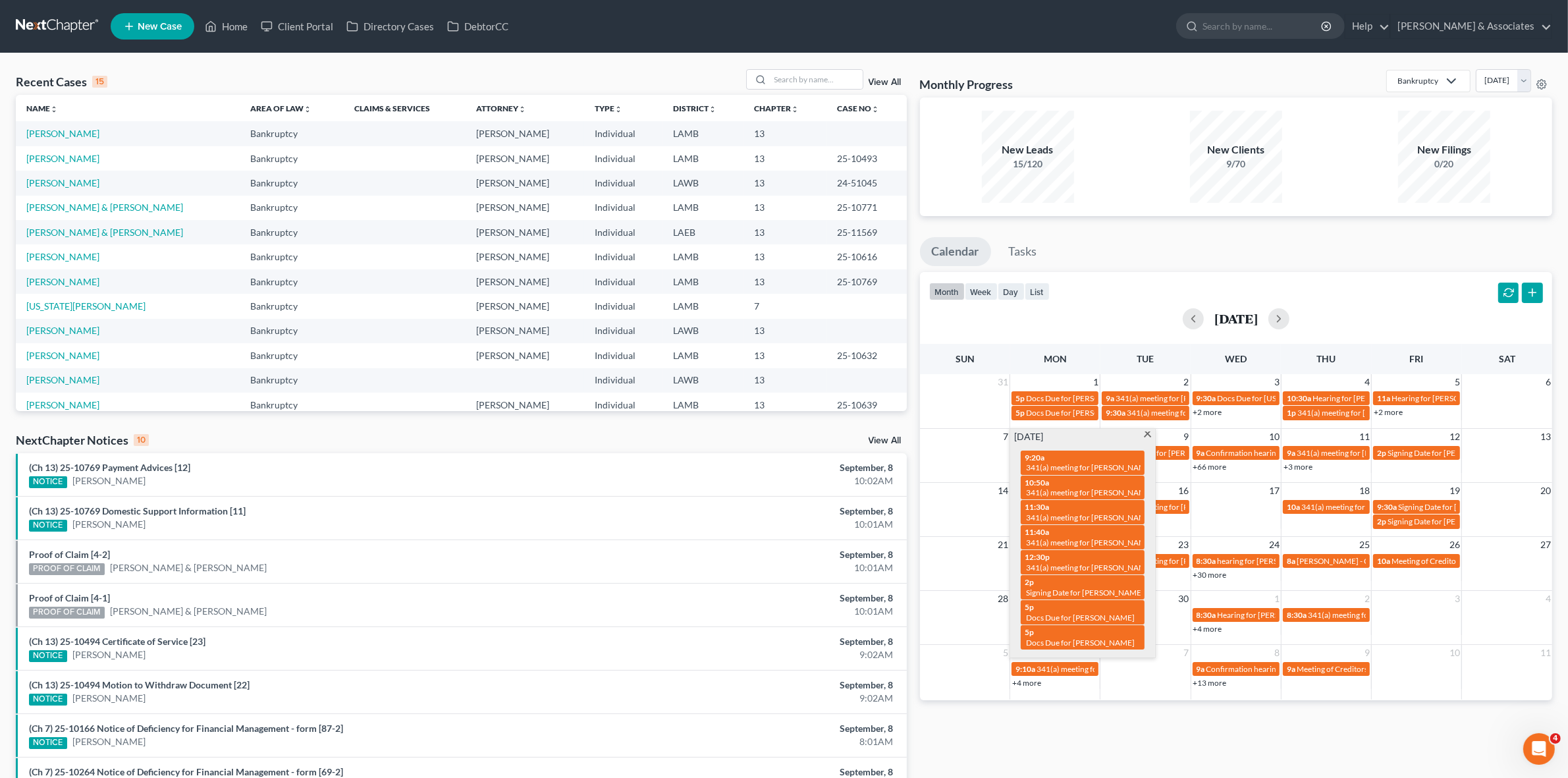
click at [1077, 743] on div "Monthly Progress Bankruptcy Bankruptcy Business Formation and Planning Collecti…" at bounding box center [1236, 489] width 645 height 839
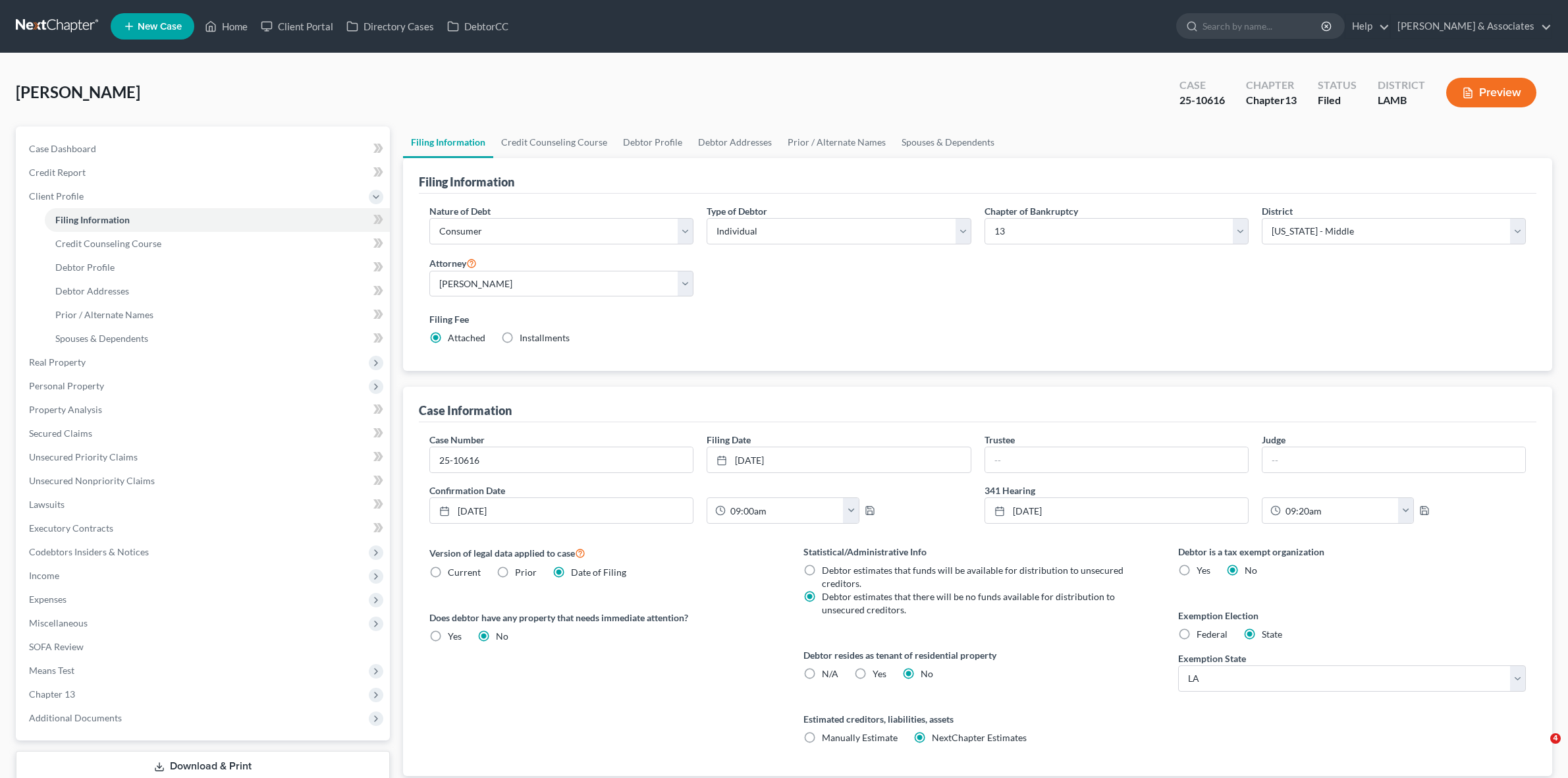
select select "1"
select select "0"
select select "3"
select select "35"
select select "0"
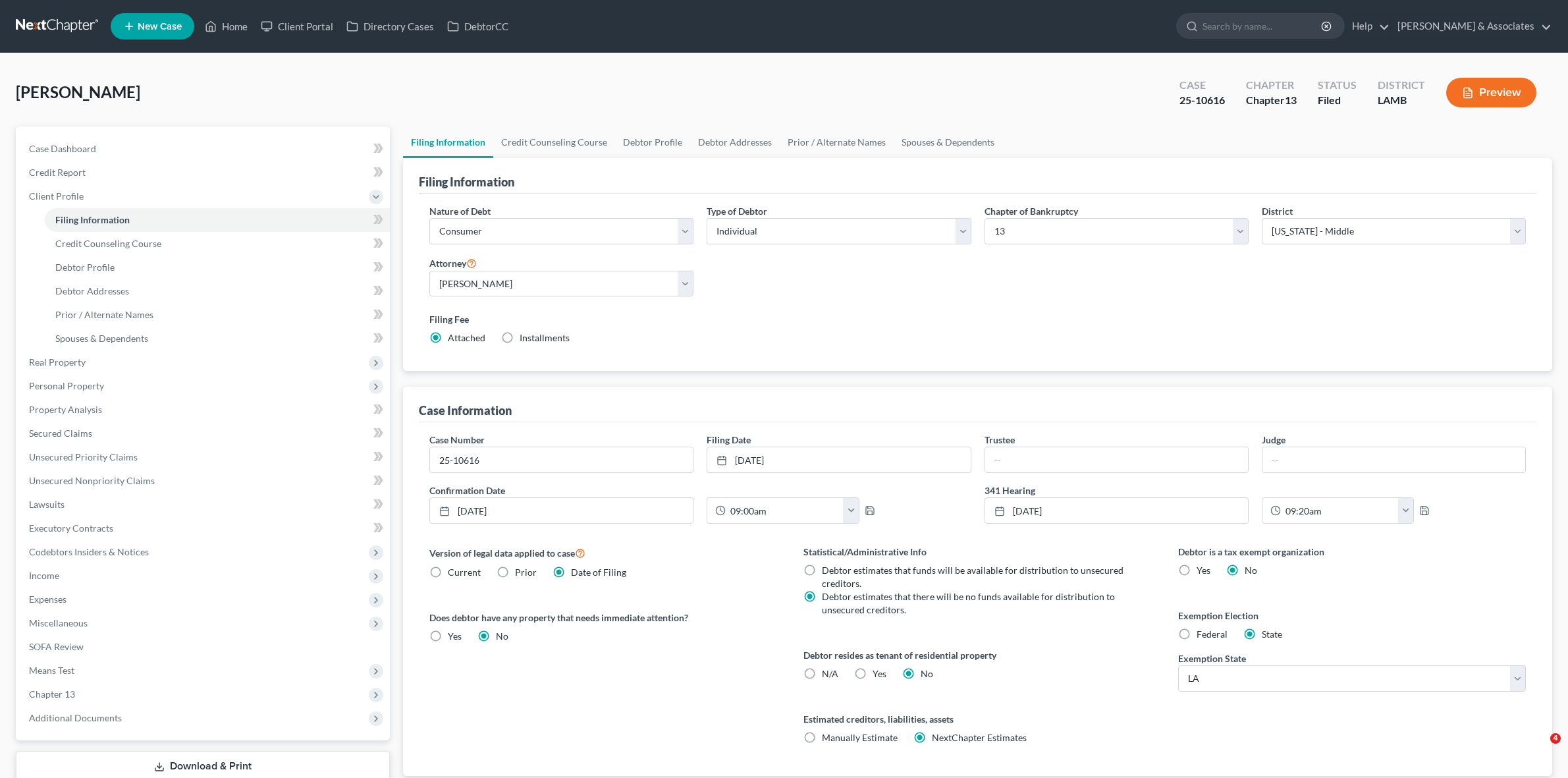
select select "19"
click at [68, 28] on link at bounding box center [59, 26] width 85 height 23
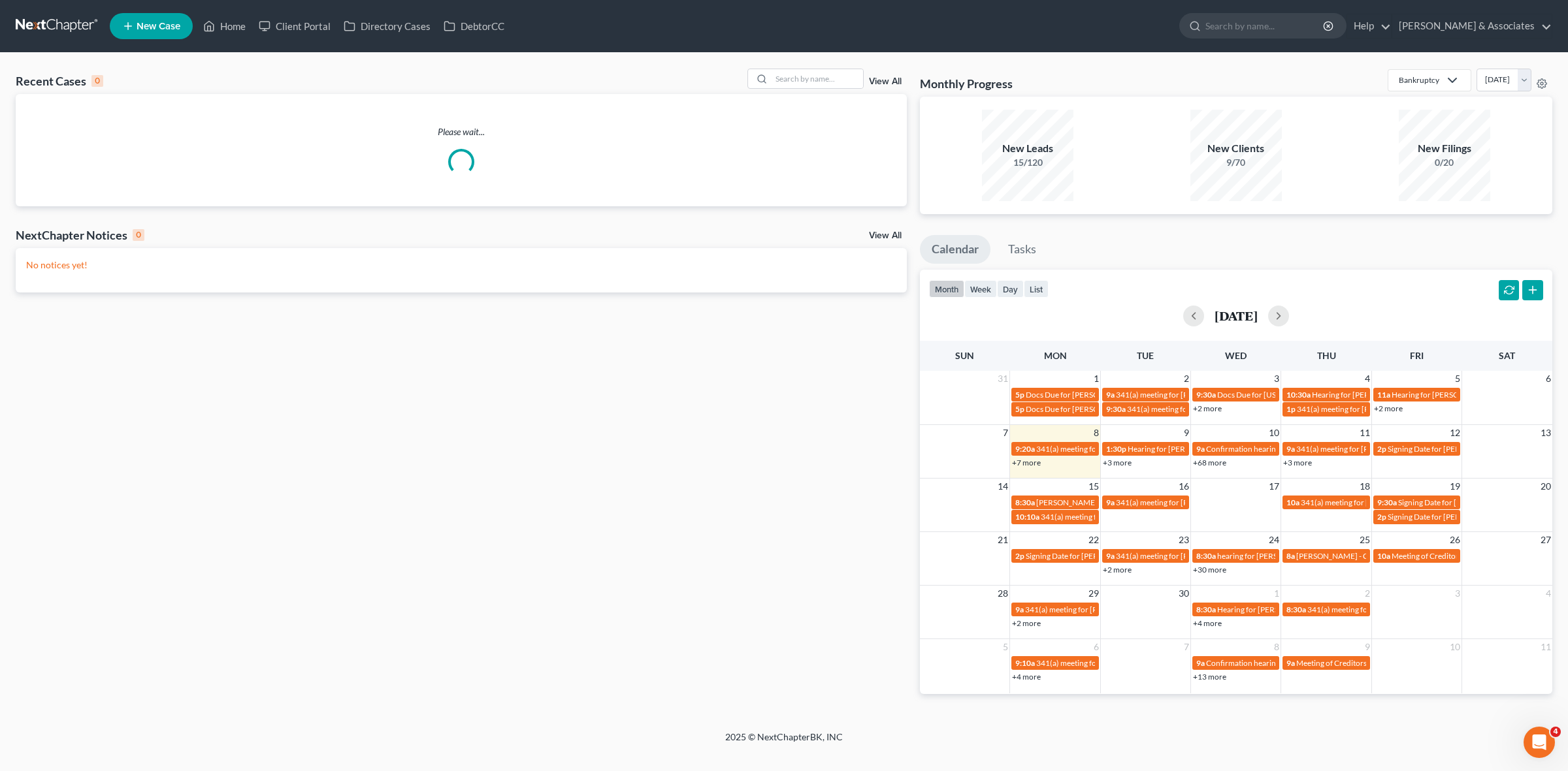
click at [1023, 461] on link "+7 more" at bounding box center [1026, 462] width 29 height 10
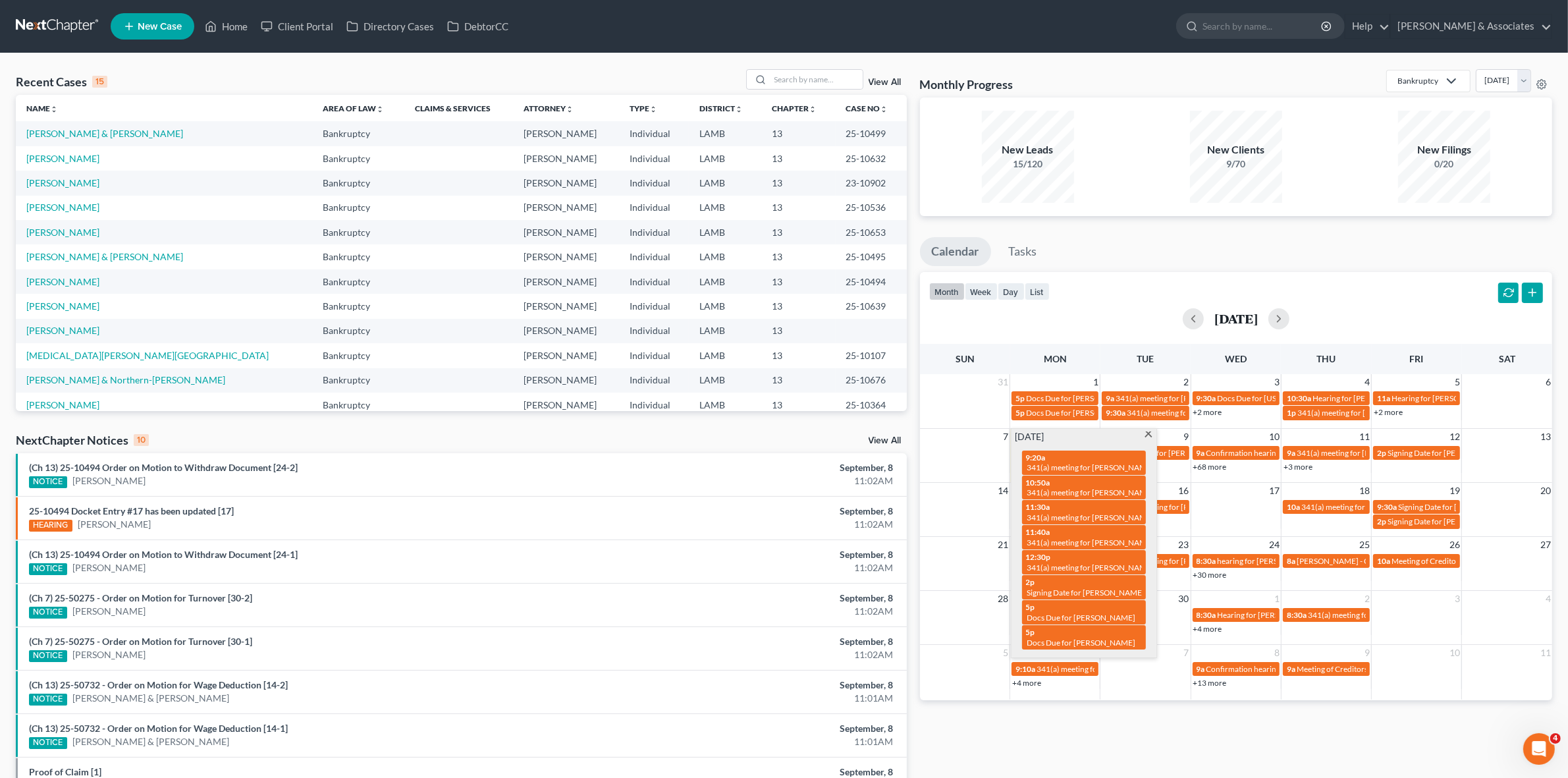
click at [651, 435] on div "NextChapter Notices 10 View All" at bounding box center [462, 442] width 891 height 21
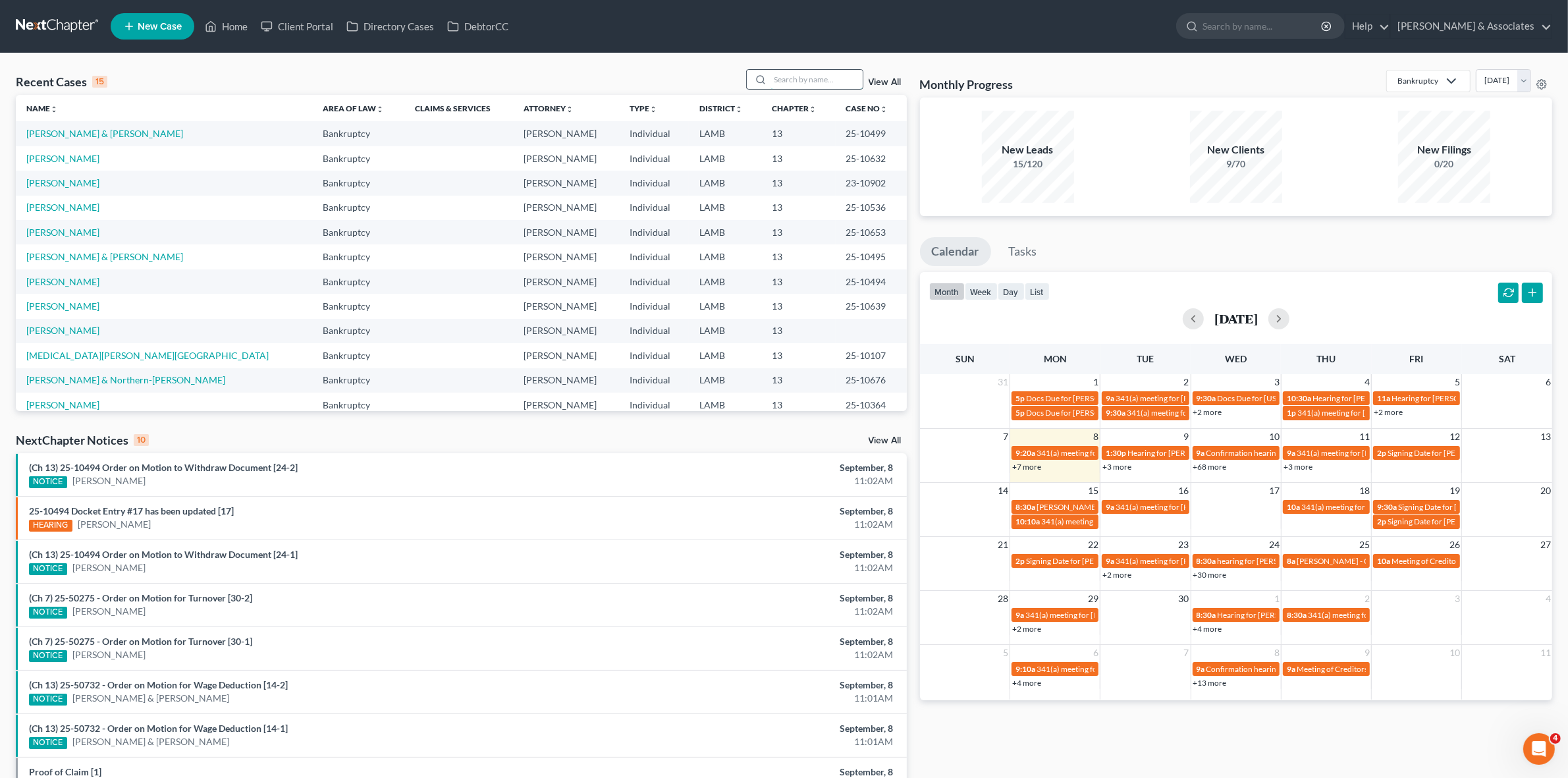
click at [787, 71] on input "search" at bounding box center [816, 79] width 92 height 19
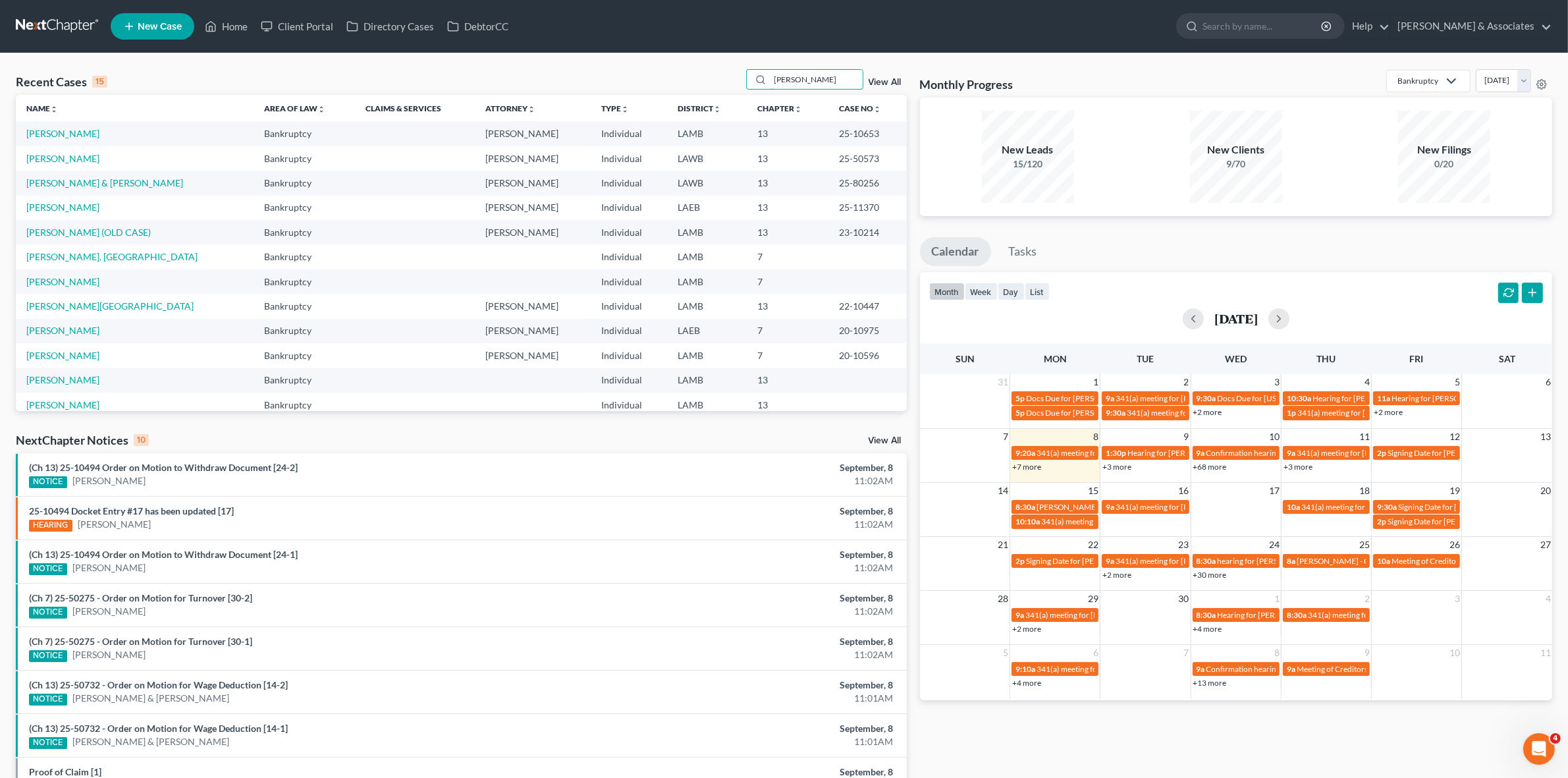
type input "davis"
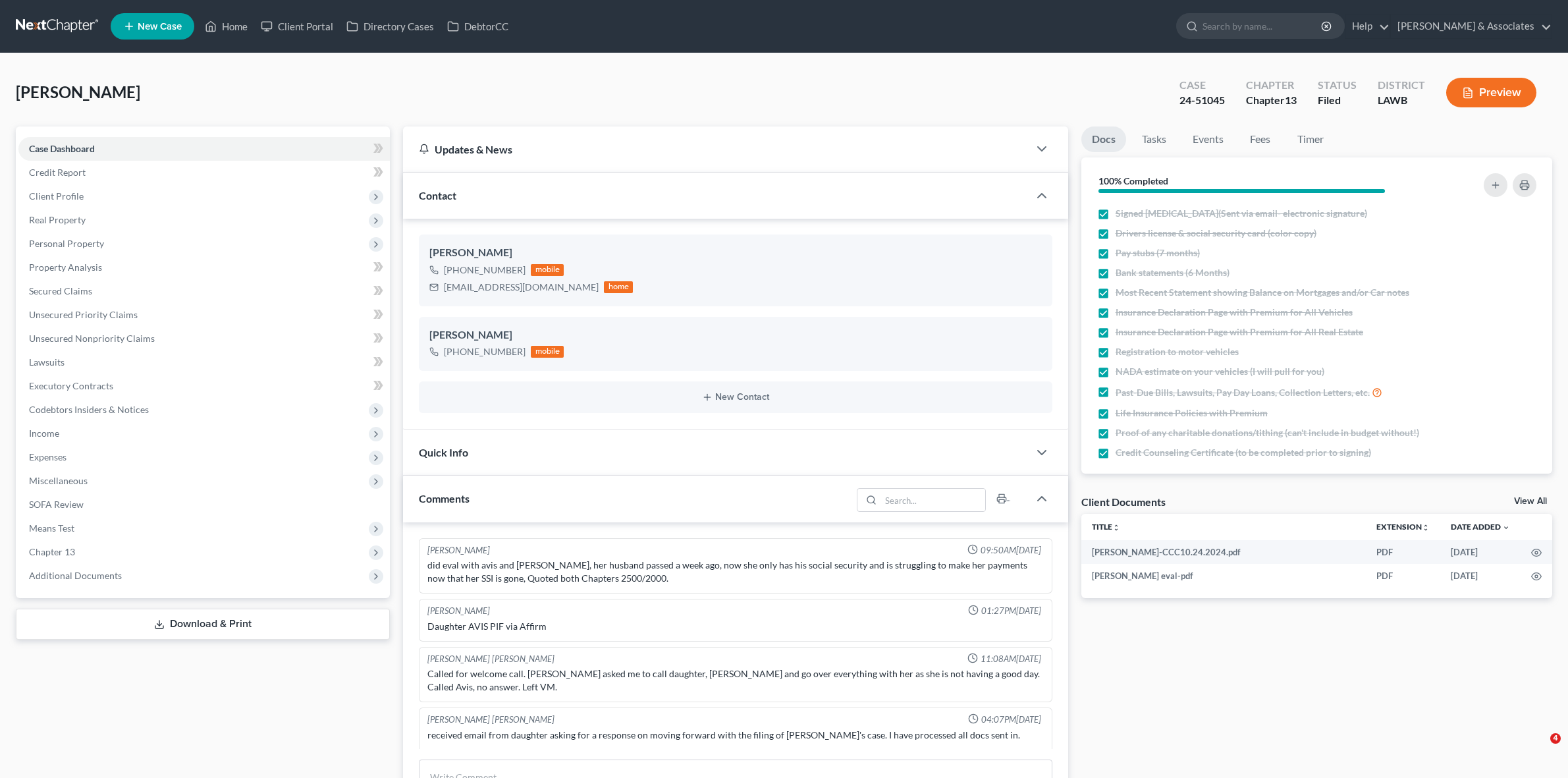
select select "0"
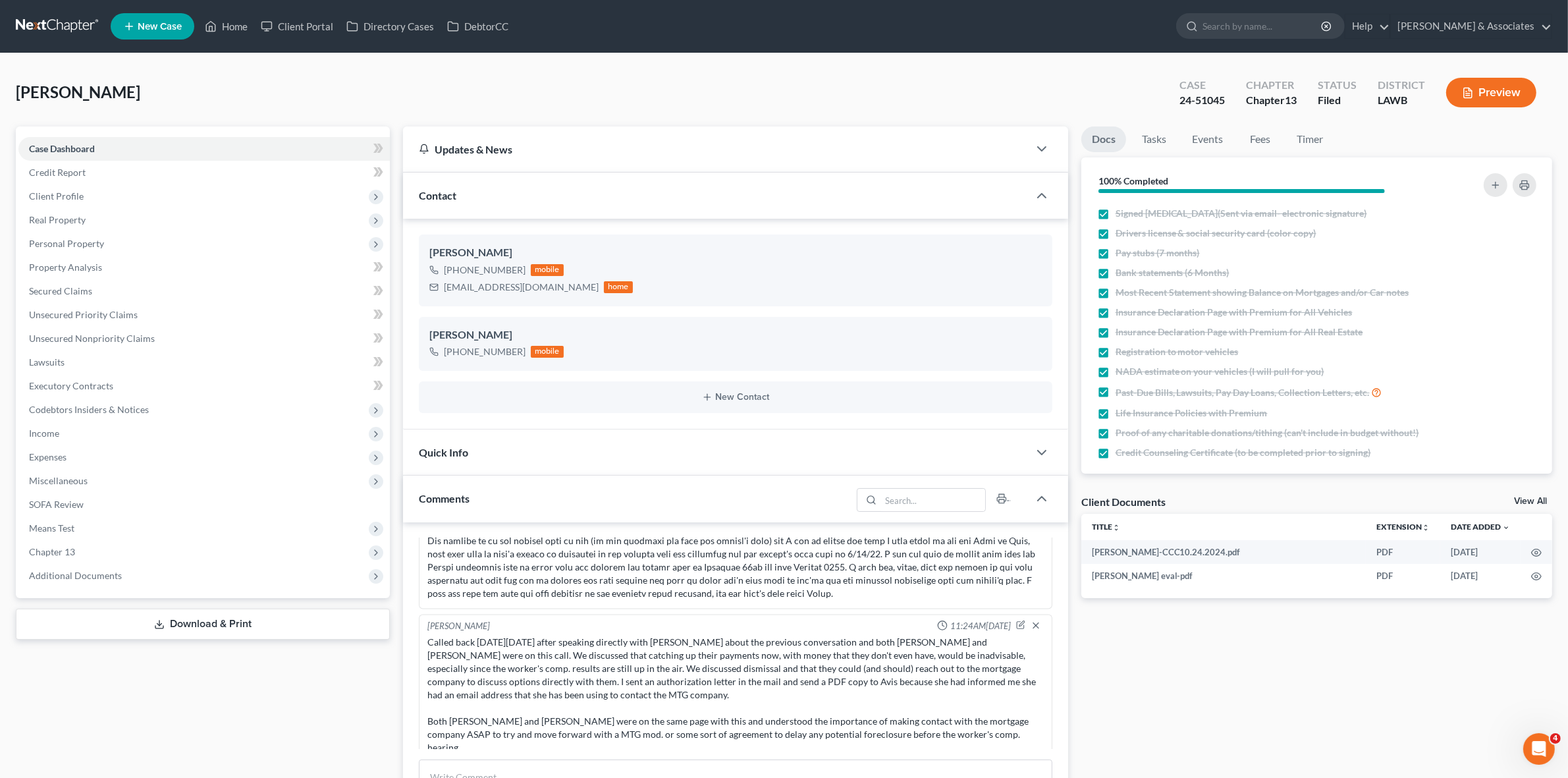
click at [76, 16] on link at bounding box center [59, 26] width 85 height 23
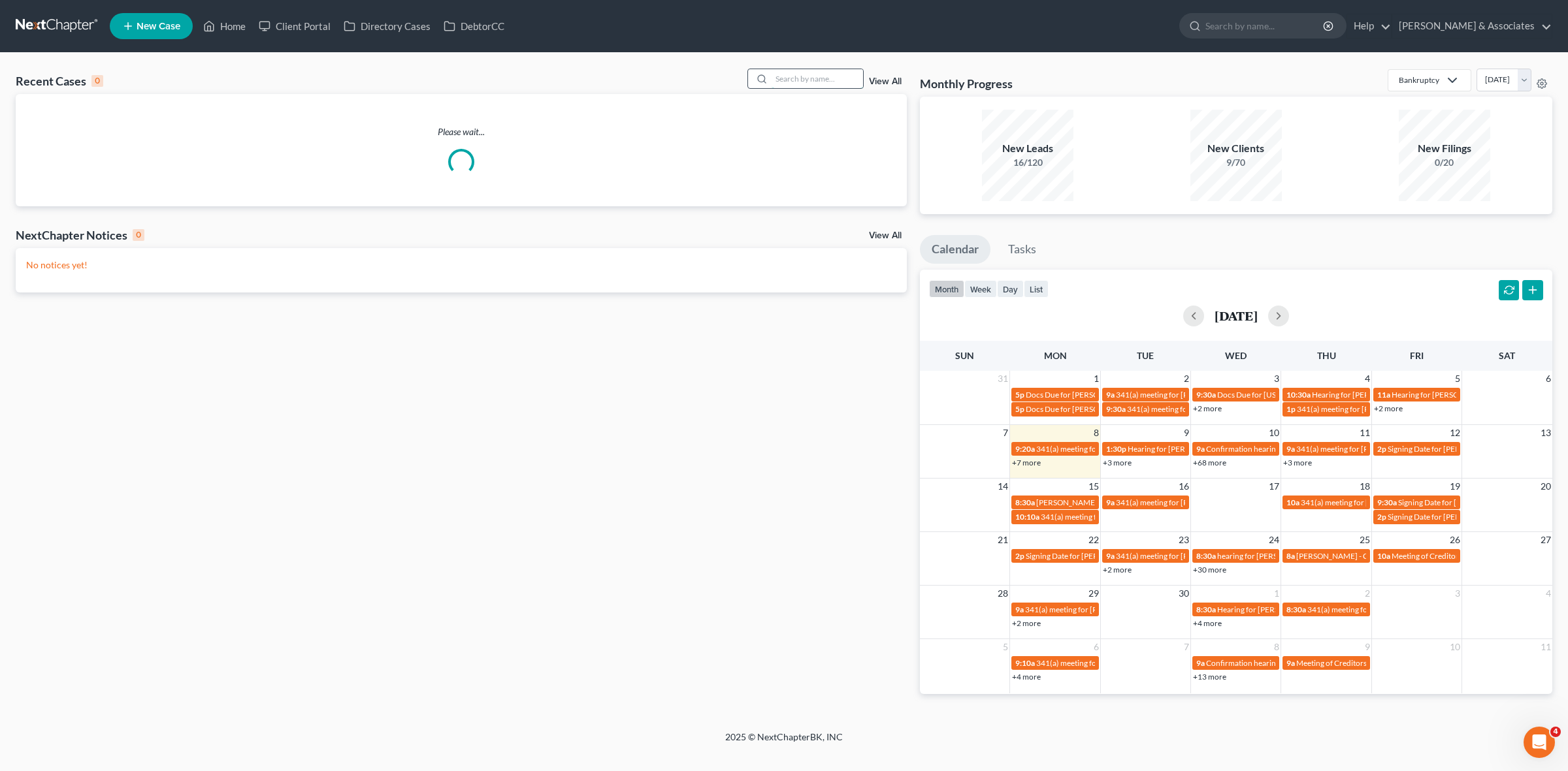
click at [844, 70] on input "search" at bounding box center [817, 79] width 91 height 19
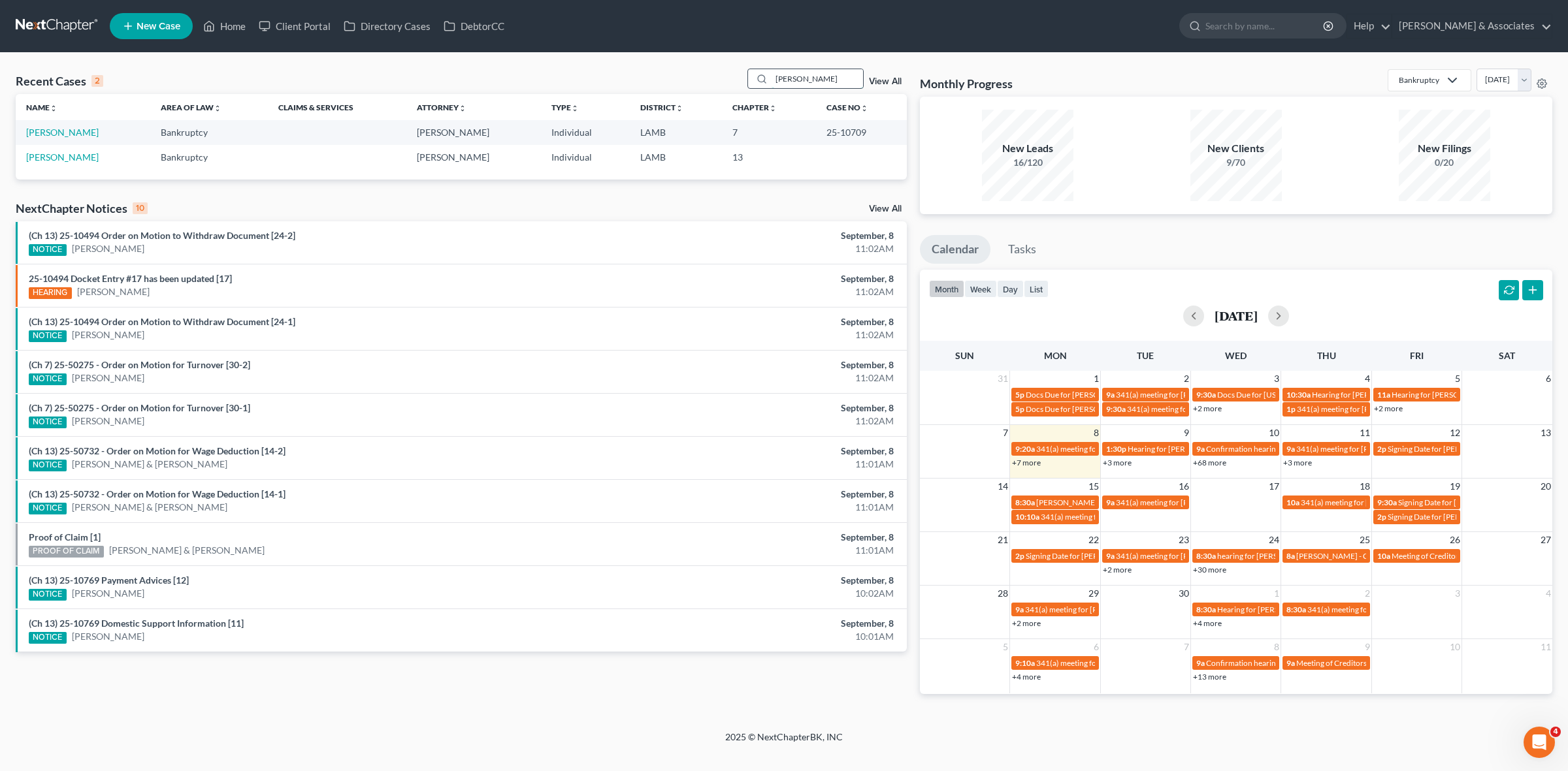
click at [779, 77] on input "[PERSON_NAME]" at bounding box center [817, 79] width 91 height 19
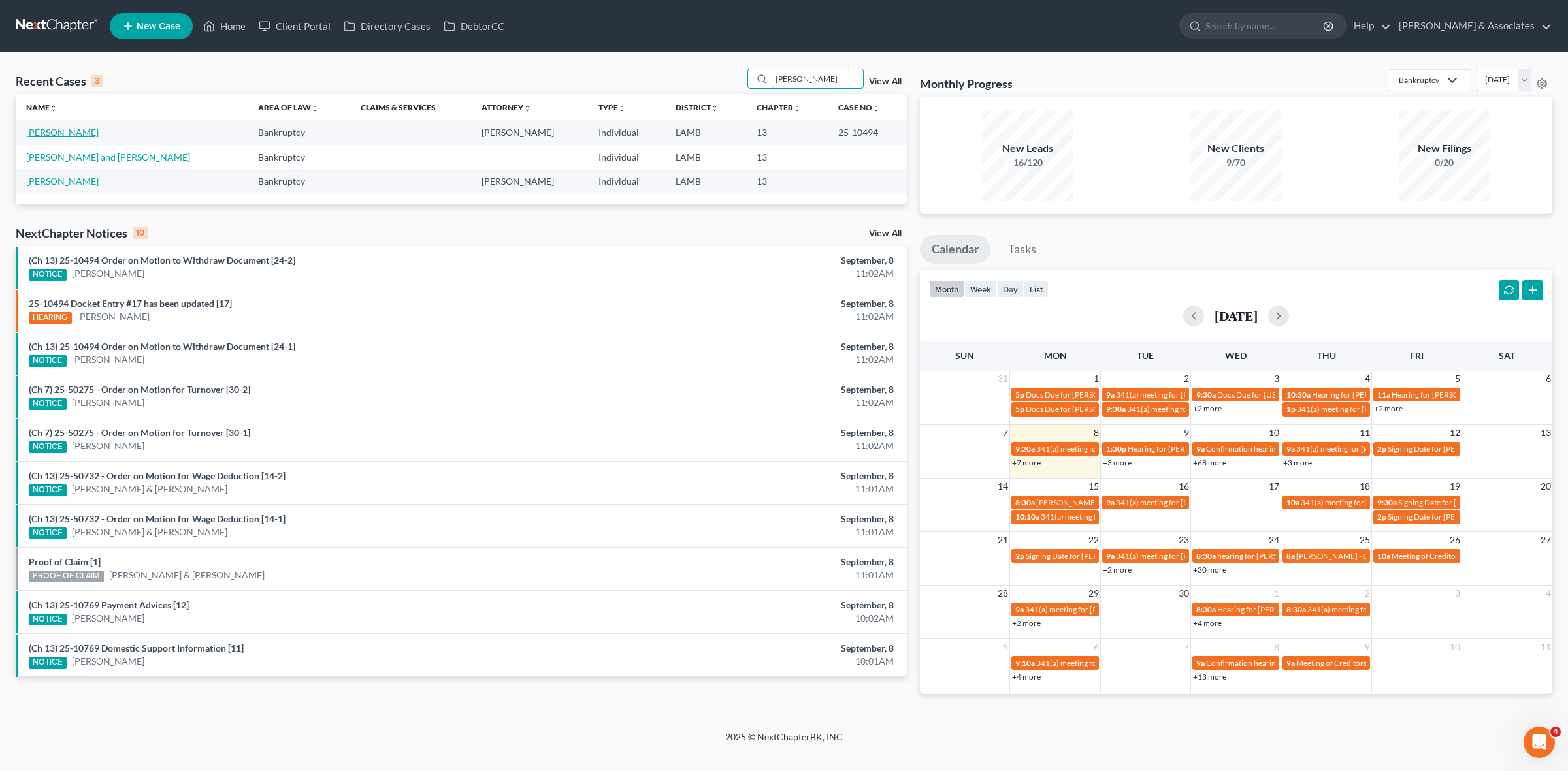
type input "[PERSON_NAME]"
click at [59, 137] on link "[PERSON_NAME]" at bounding box center [62, 132] width 72 height 11
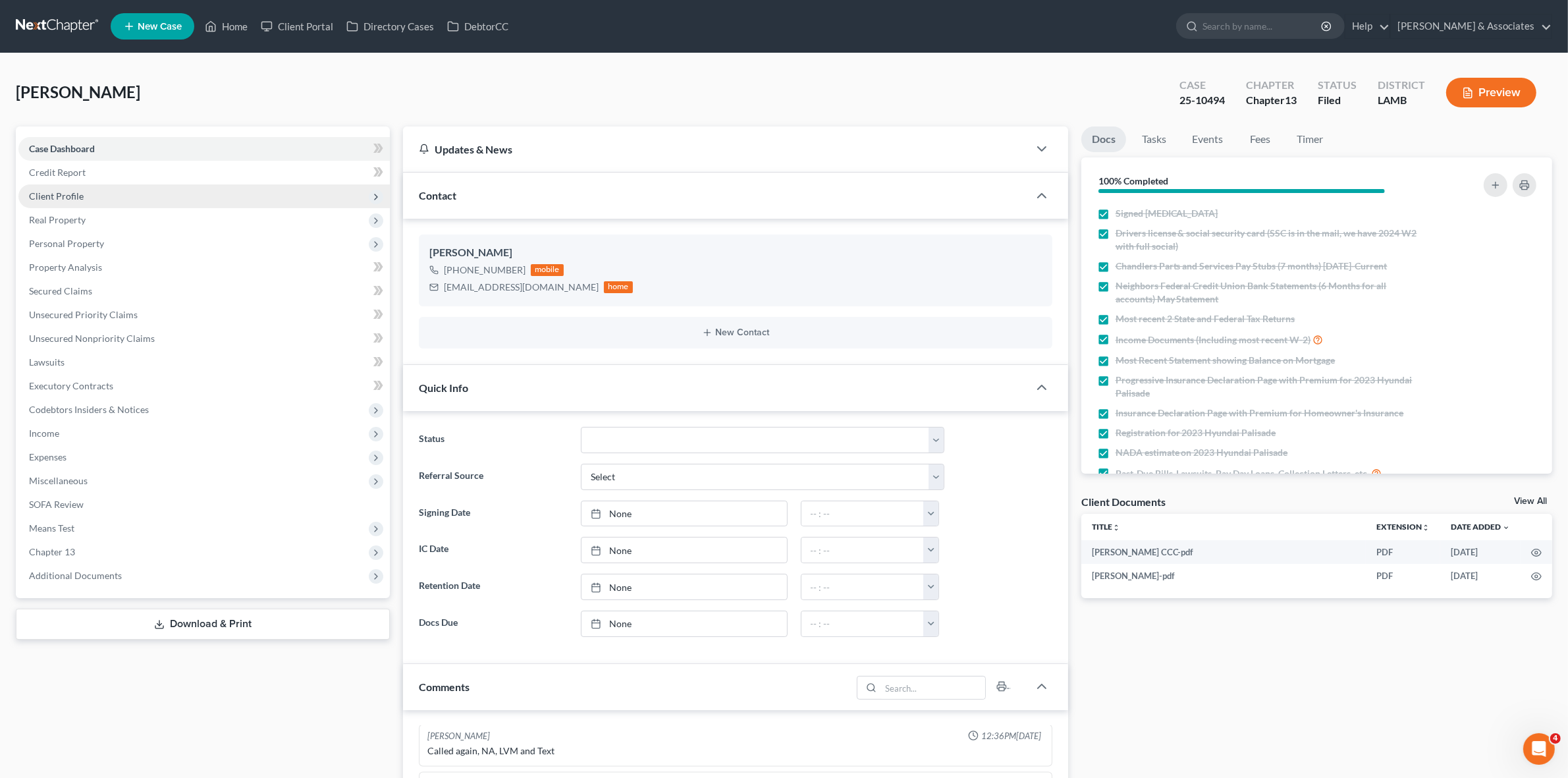
click at [248, 195] on span "Client Profile" at bounding box center [203, 196] width 372 height 23
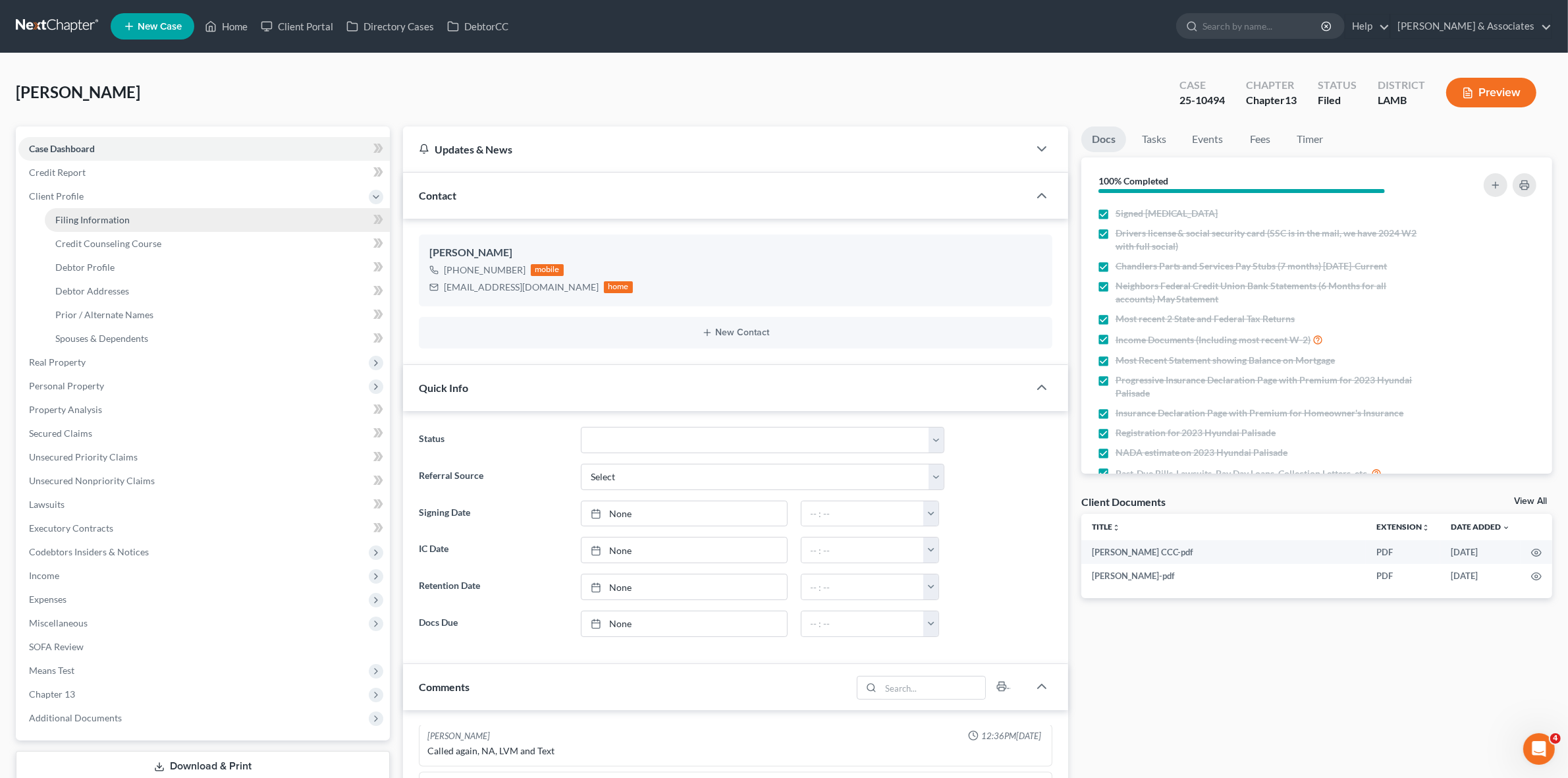
click at [248, 224] on link "Filing Information" at bounding box center [217, 220] width 345 height 23
select select "1"
select select "0"
select select "3"
select select "19"
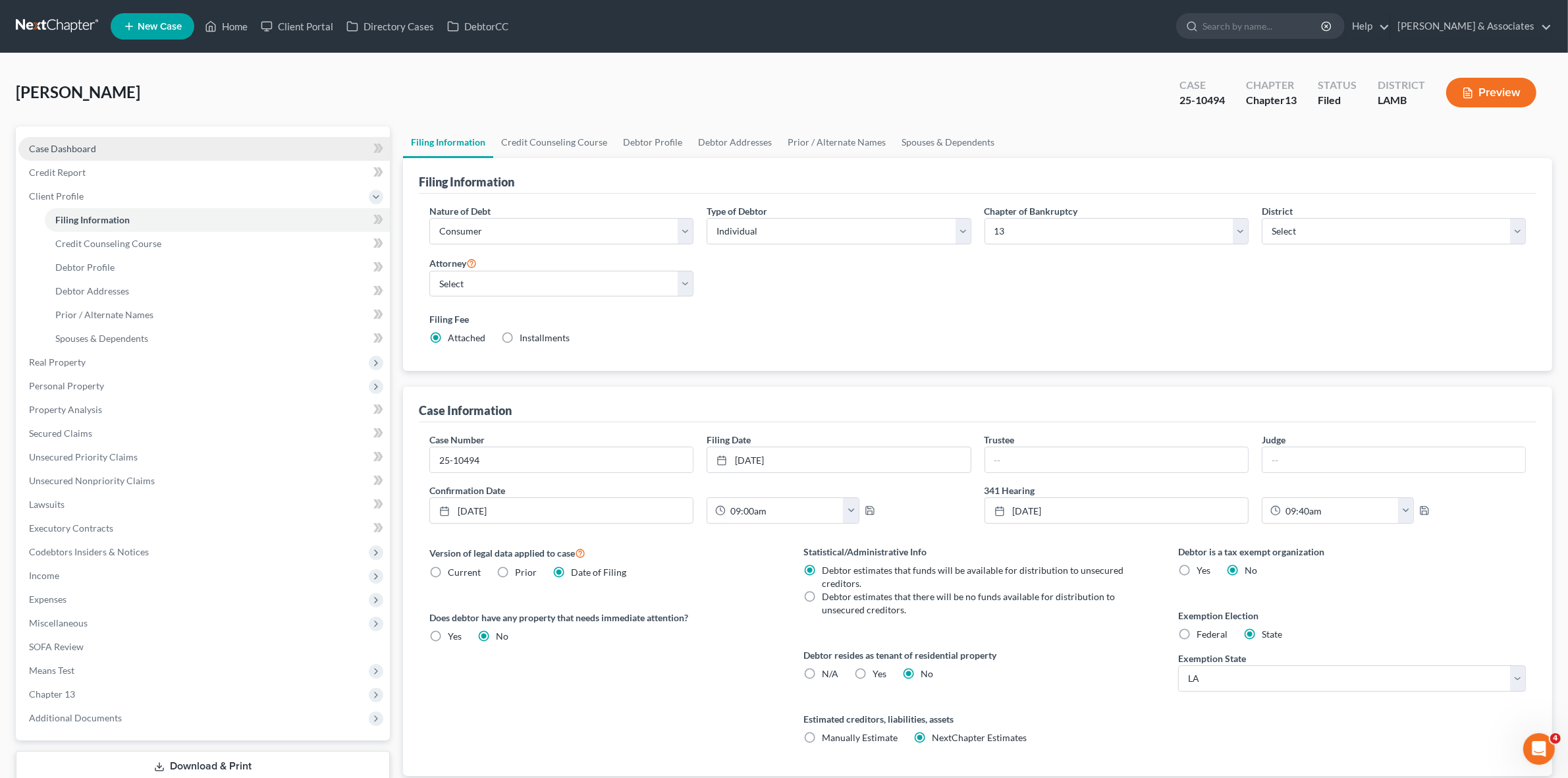
click at [313, 149] on link "Case Dashboard" at bounding box center [203, 149] width 372 height 23
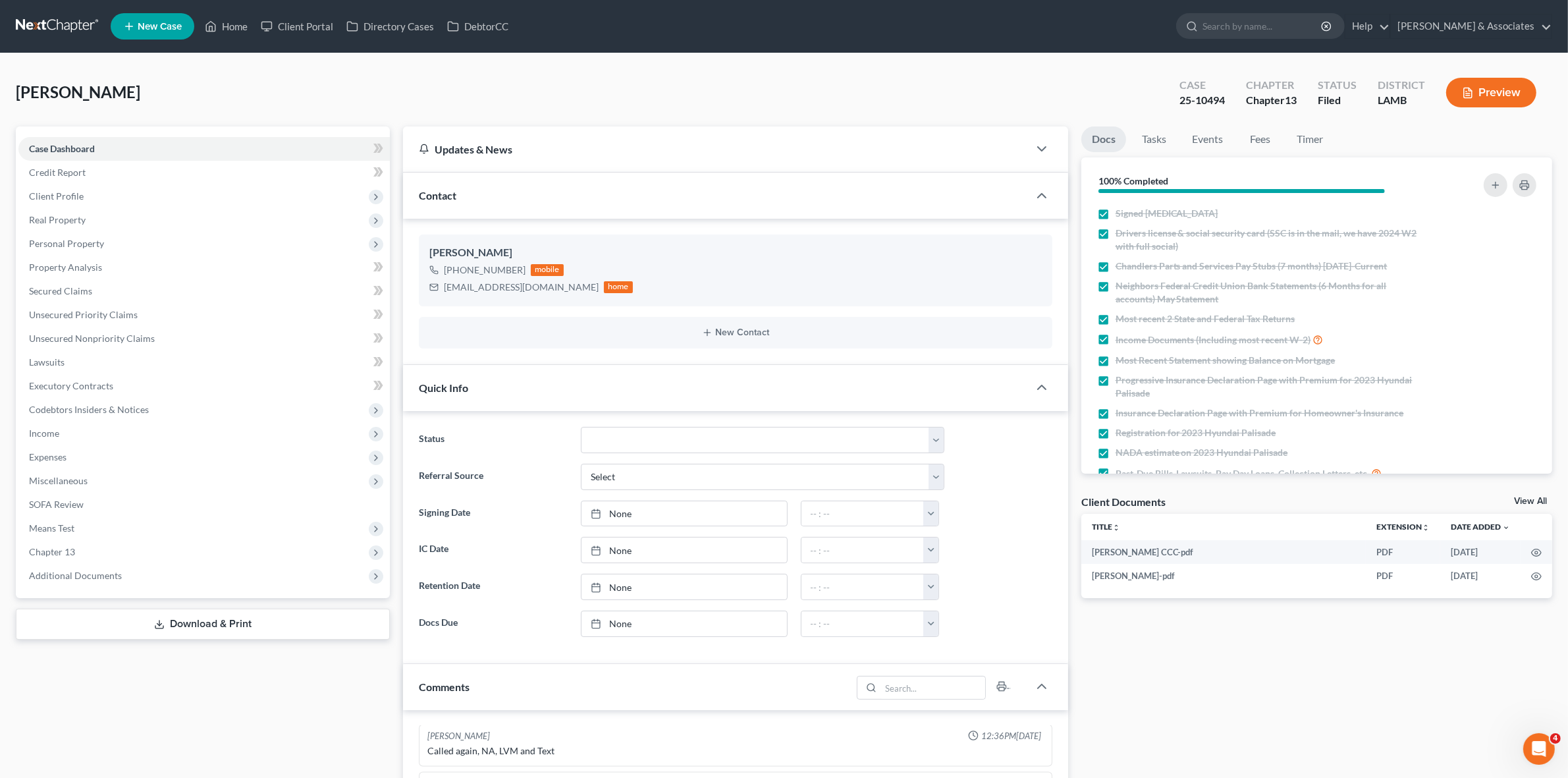
scroll to position [616, 0]
click at [679, 97] on div "[PERSON_NAME] Upgraded Case 25-10494 Chapter Chapter 13 Status Filed District […" at bounding box center [784, 98] width 1536 height 58
click at [248, 195] on span "Client Profile" at bounding box center [203, 196] width 372 height 23
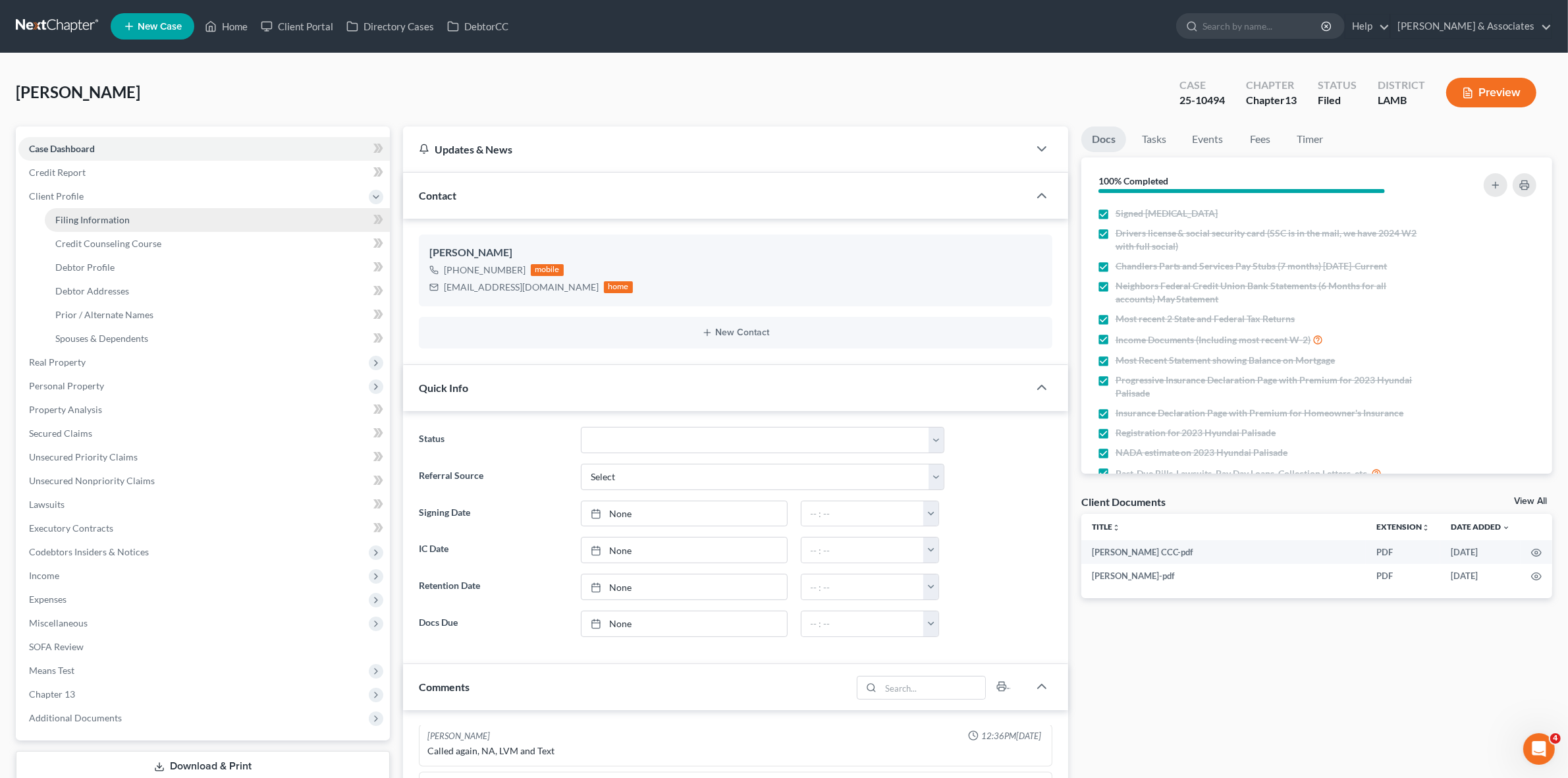
click at [257, 224] on link "Filing Information" at bounding box center [217, 220] width 345 height 23
select select "1"
select select "0"
select select "3"
select select "35"
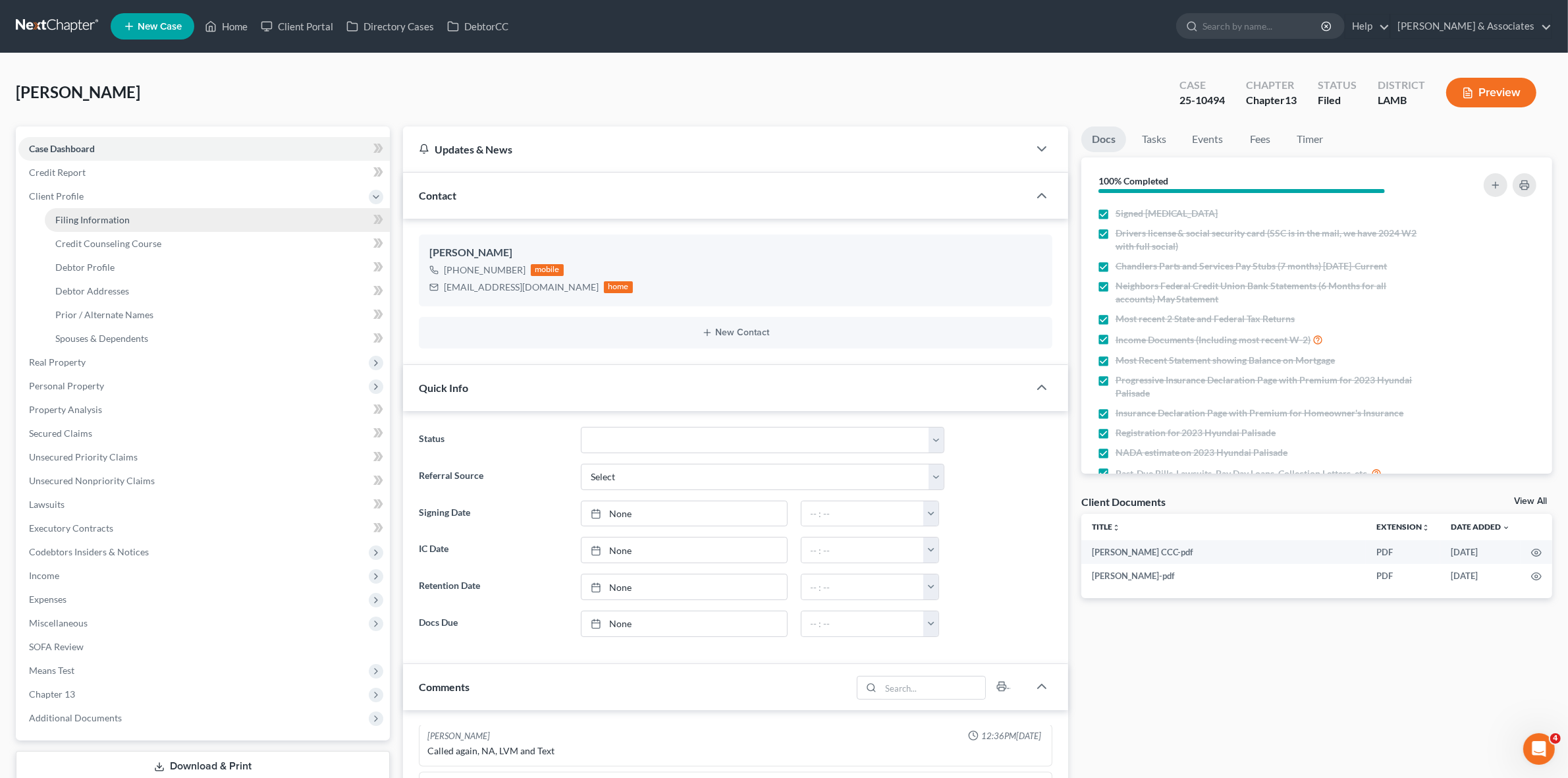
select select "0"
select select "19"
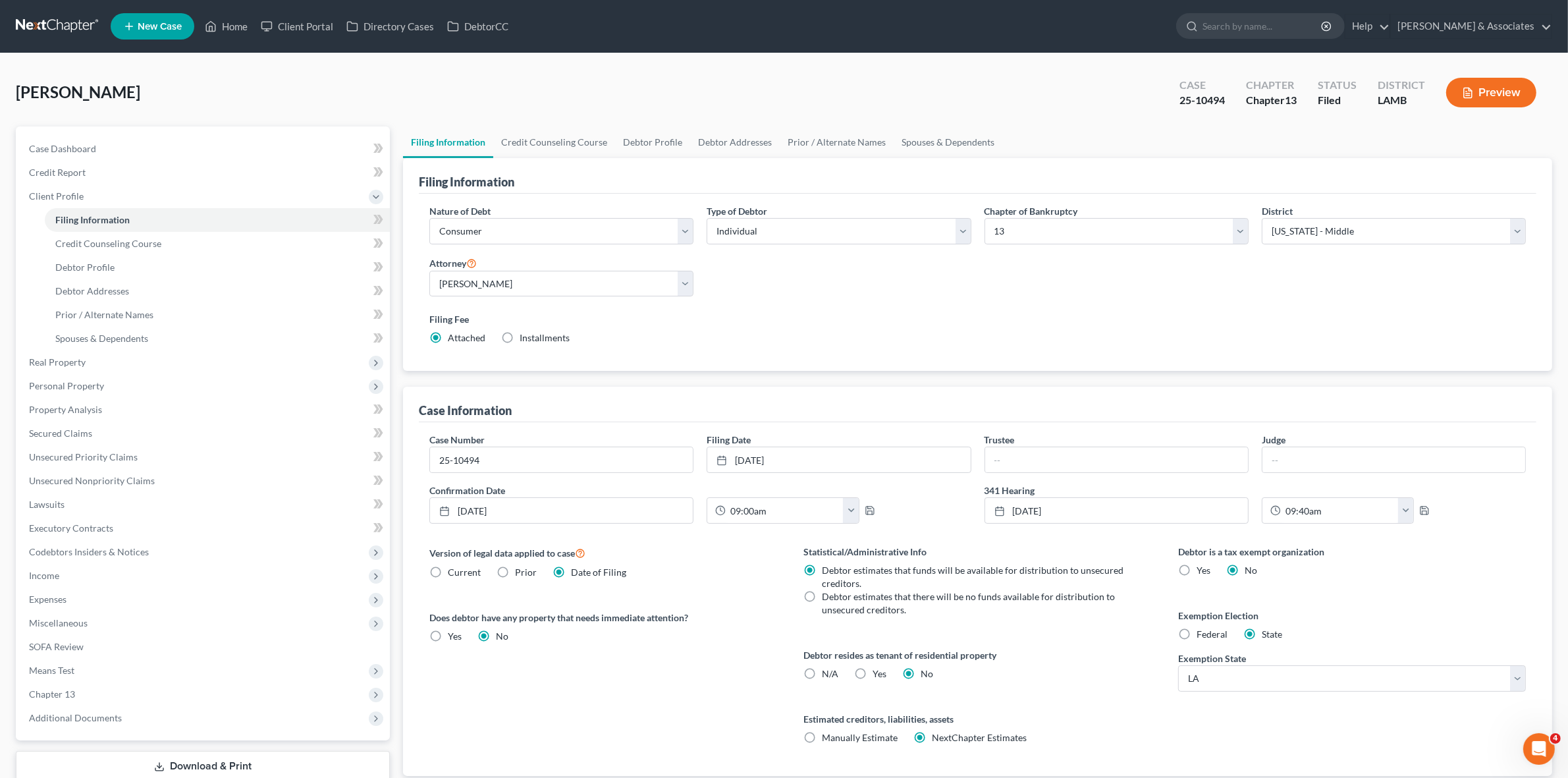
click at [85, 20] on link at bounding box center [59, 26] width 85 height 23
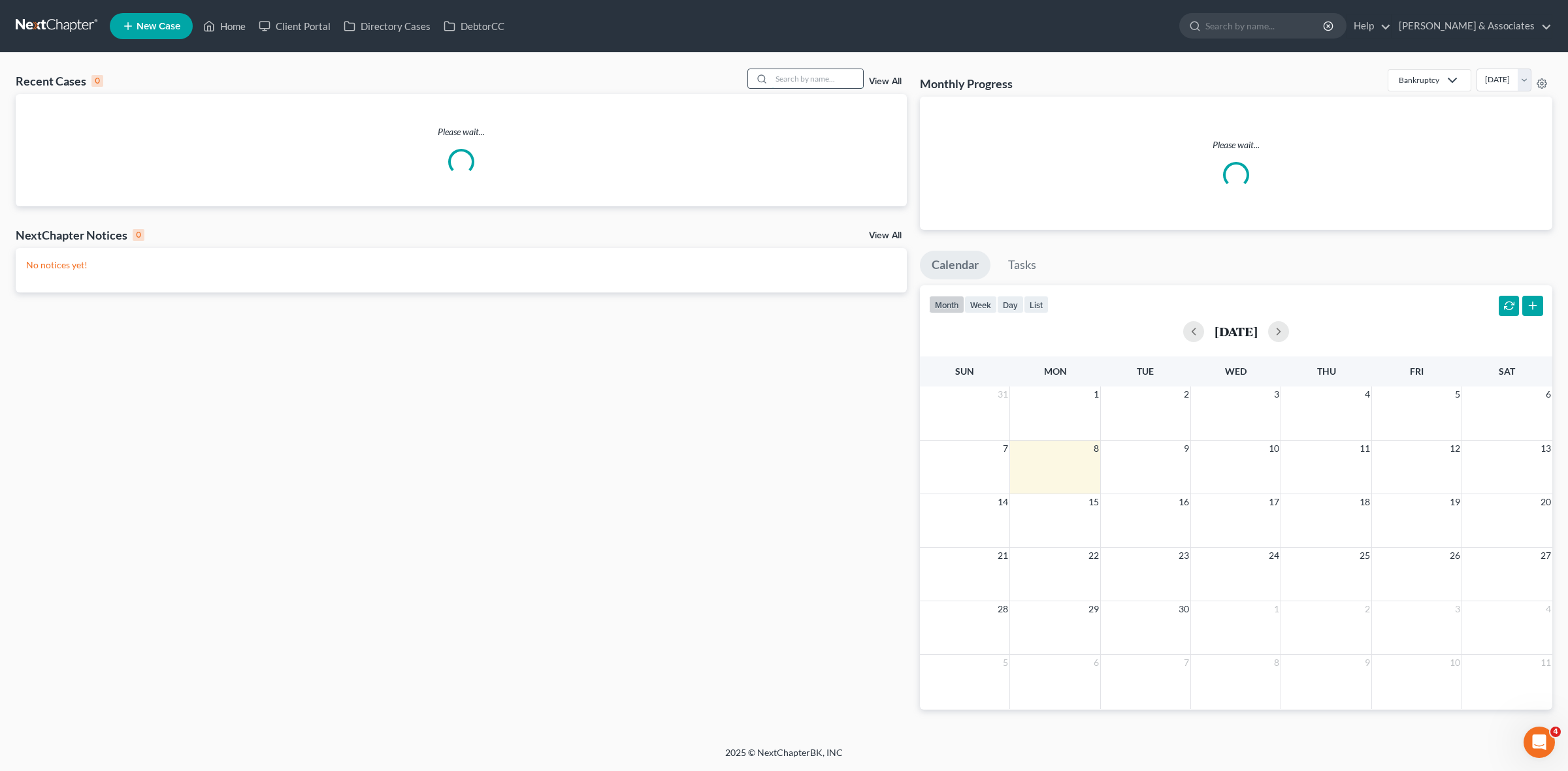
click at [843, 88] on div at bounding box center [805, 79] width 116 height 21
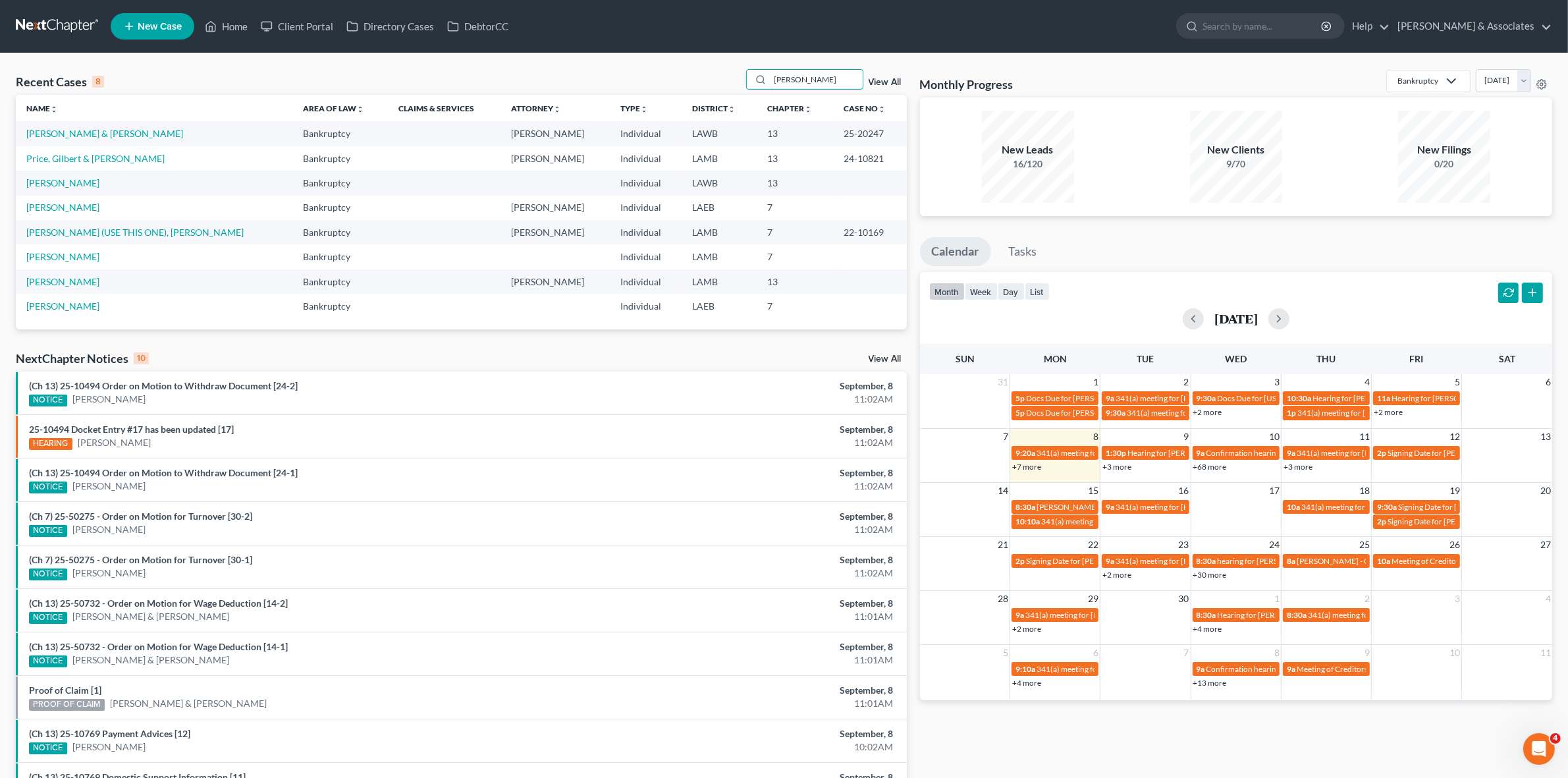
type input "gilbert"
drag, startPoint x: 826, startPoint y: 81, endPoint x: 729, endPoint y: 96, distance: 98.2
click at [732, 96] on div "Recent Cases 8 gilbert View All Name unfold_more expand_more expand_less Area o…" at bounding box center [462, 199] width 891 height 260
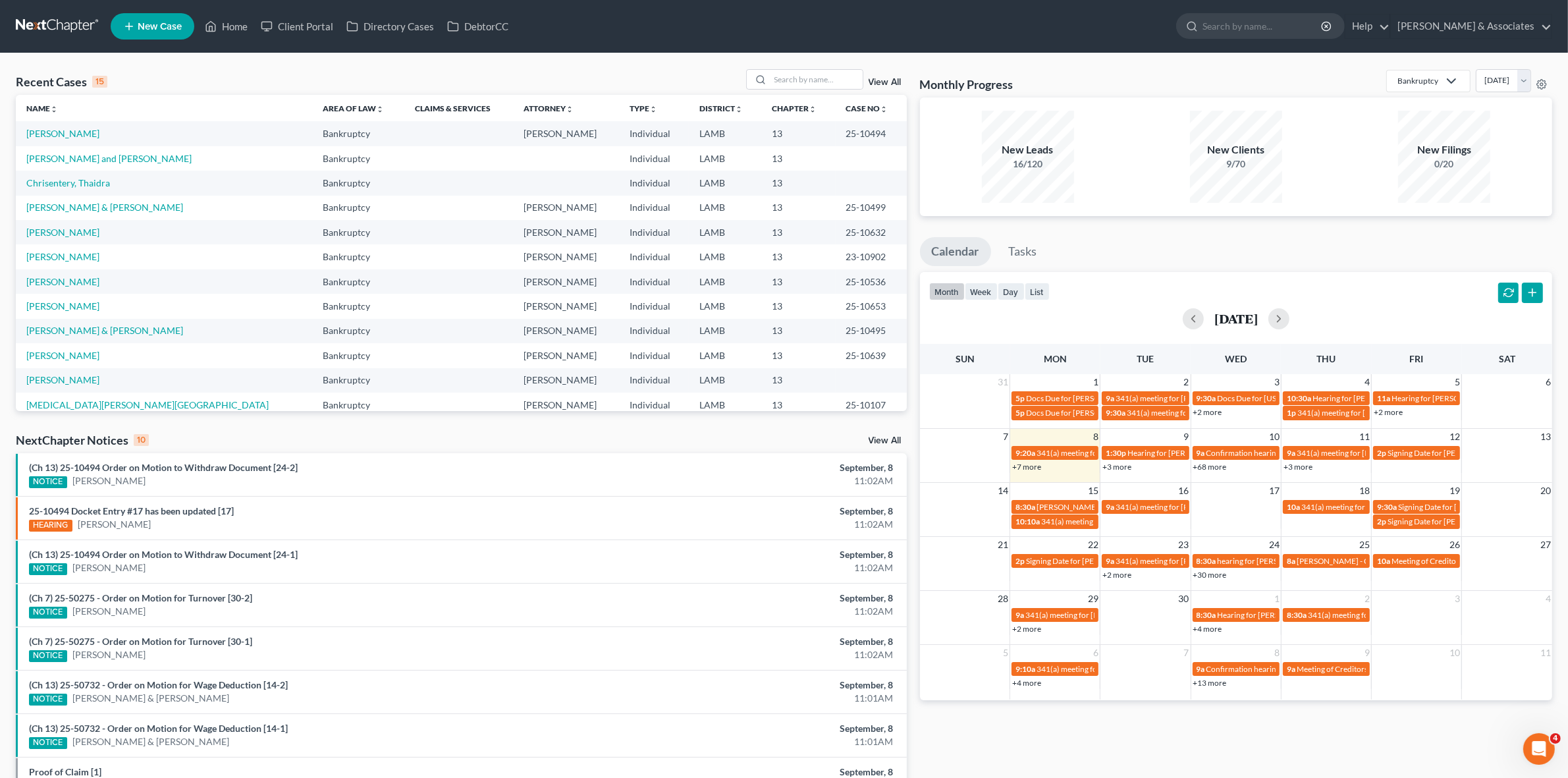
click at [627, 437] on div "NextChapter Notices 10 View All" at bounding box center [462, 442] width 891 height 21
click at [548, 453] on li "(Ch 13) 25-10494 Order on Motion to Withdraw Document [24-2] NOTICE Daryl Jarre…" at bounding box center [462, 475] width 891 height 43
click at [1116, 465] on link "+3 more" at bounding box center [1116, 466] width 29 height 10
click at [1161, 723] on div "Monthly Progress Bankruptcy Bankruptcy Business Formation and Planning Collecti…" at bounding box center [1236, 489] width 645 height 839
click at [1215, 466] on link "+68 more" at bounding box center [1209, 466] width 33 height 10
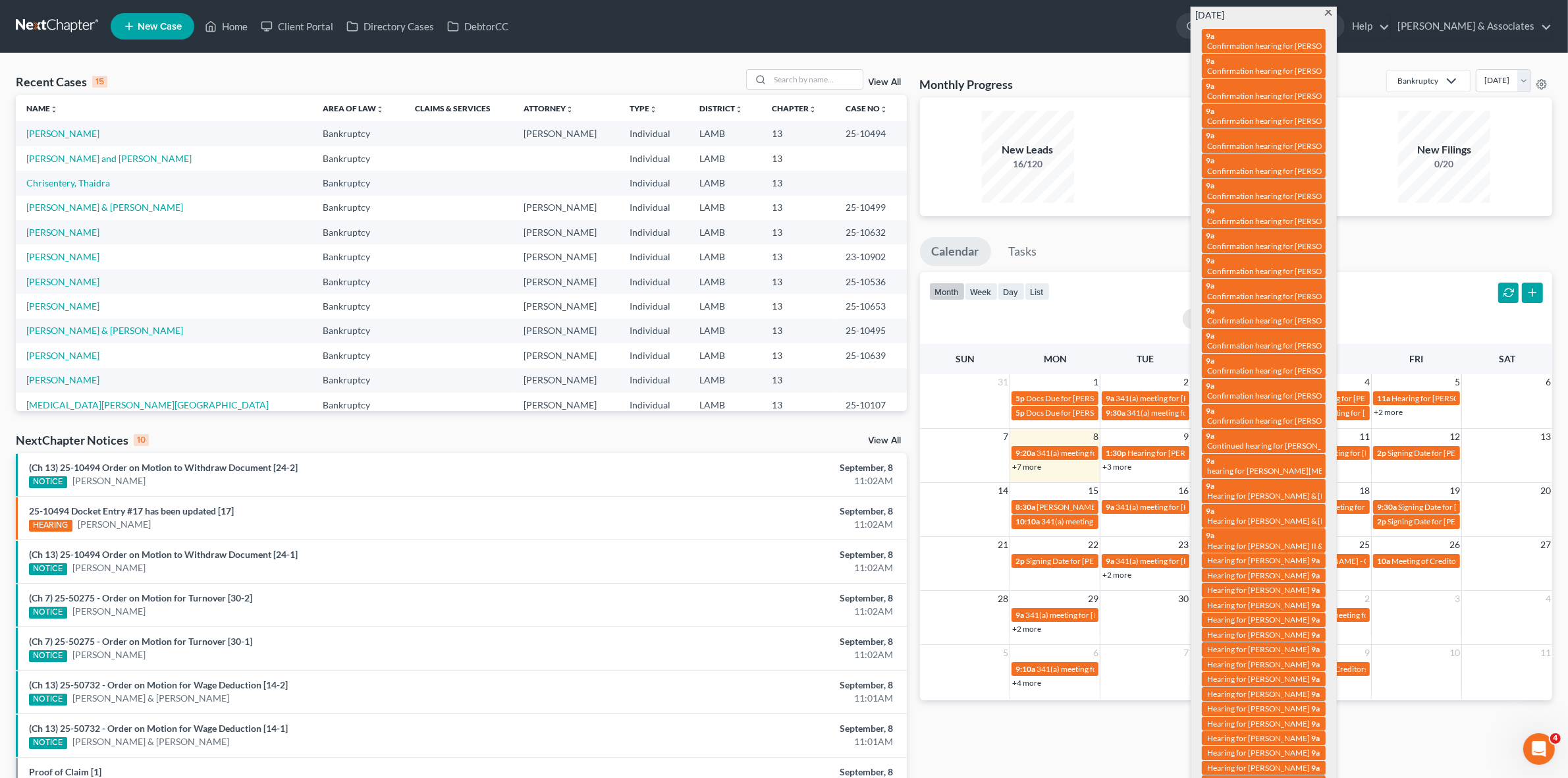
click at [507, 47] on nav "Home New Case Client Portal Directory Cases DebtorCC Diment & Associates jjo@di…" at bounding box center [784, 26] width 1568 height 53
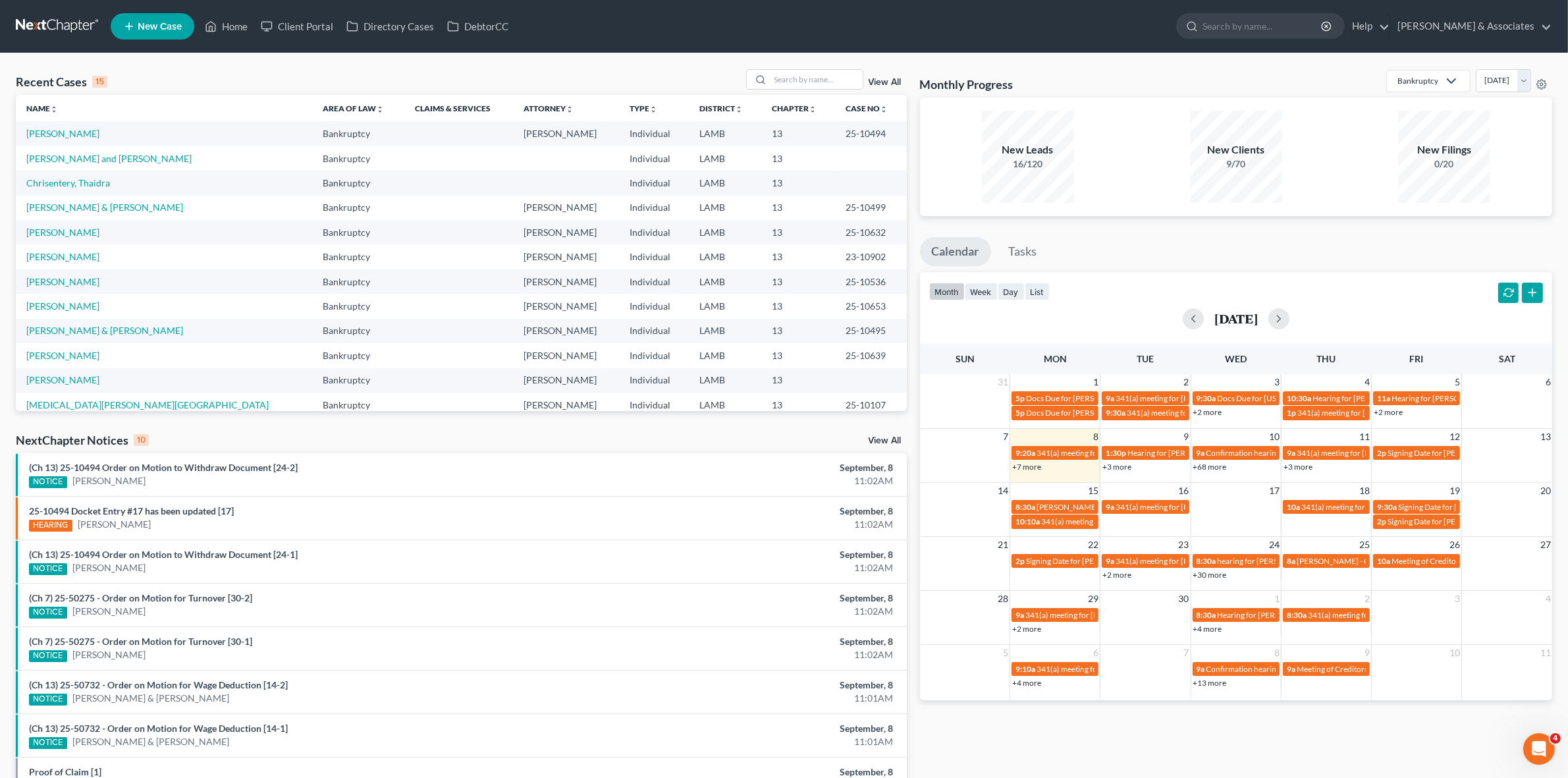
click at [451, 449] on div "NextChapter Notices 10 View All" at bounding box center [462, 442] width 891 height 21
click at [1022, 466] on link "+7 more" at bounding box center [1026, 466] width 29 height 10
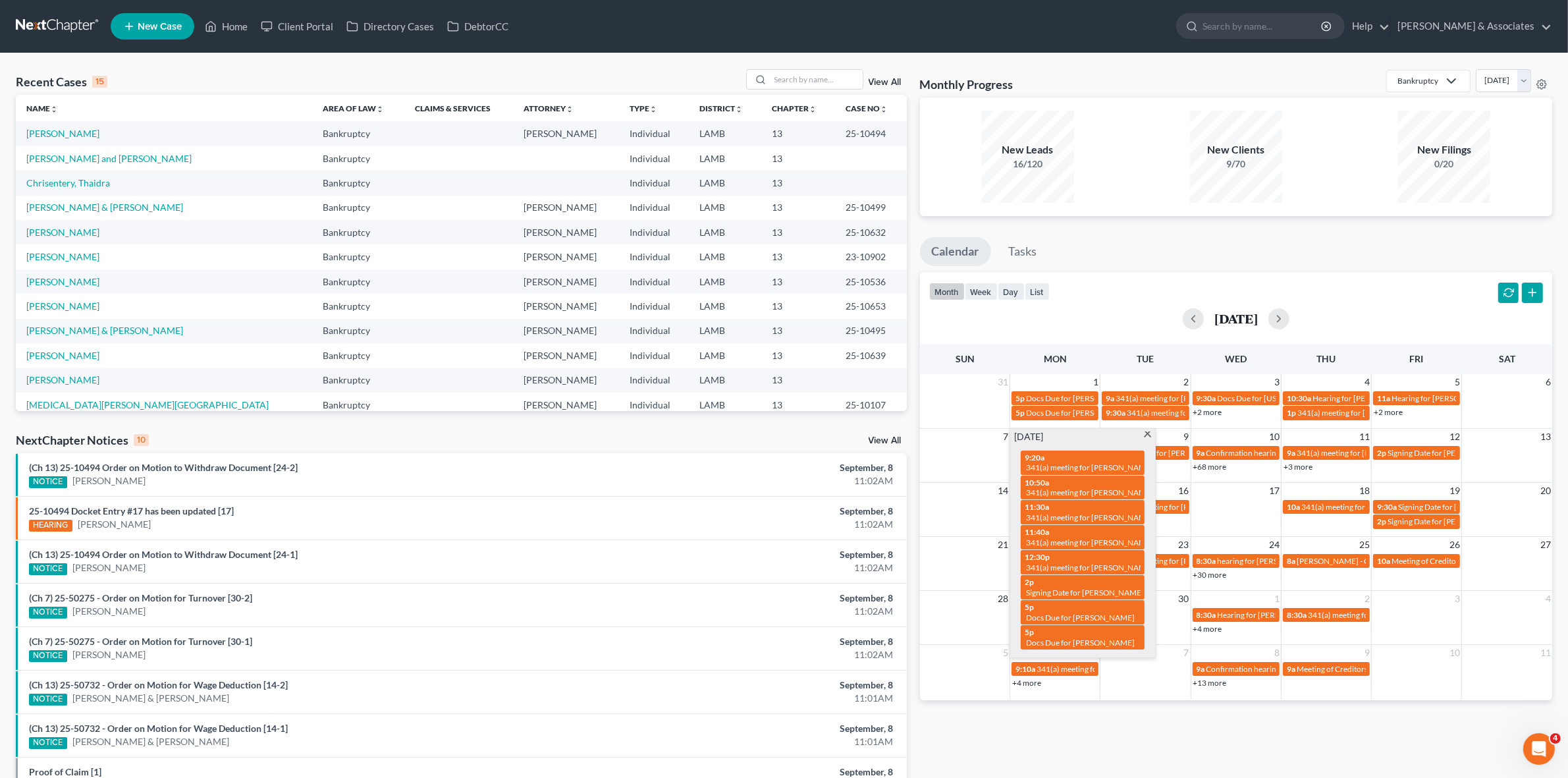
click at [1158, 743] on div "Monthly Progress Bankruptcy Bankruptcy Business Formation and Planning Collecti…" at bounding box center [1236, 489] width 645 height 839
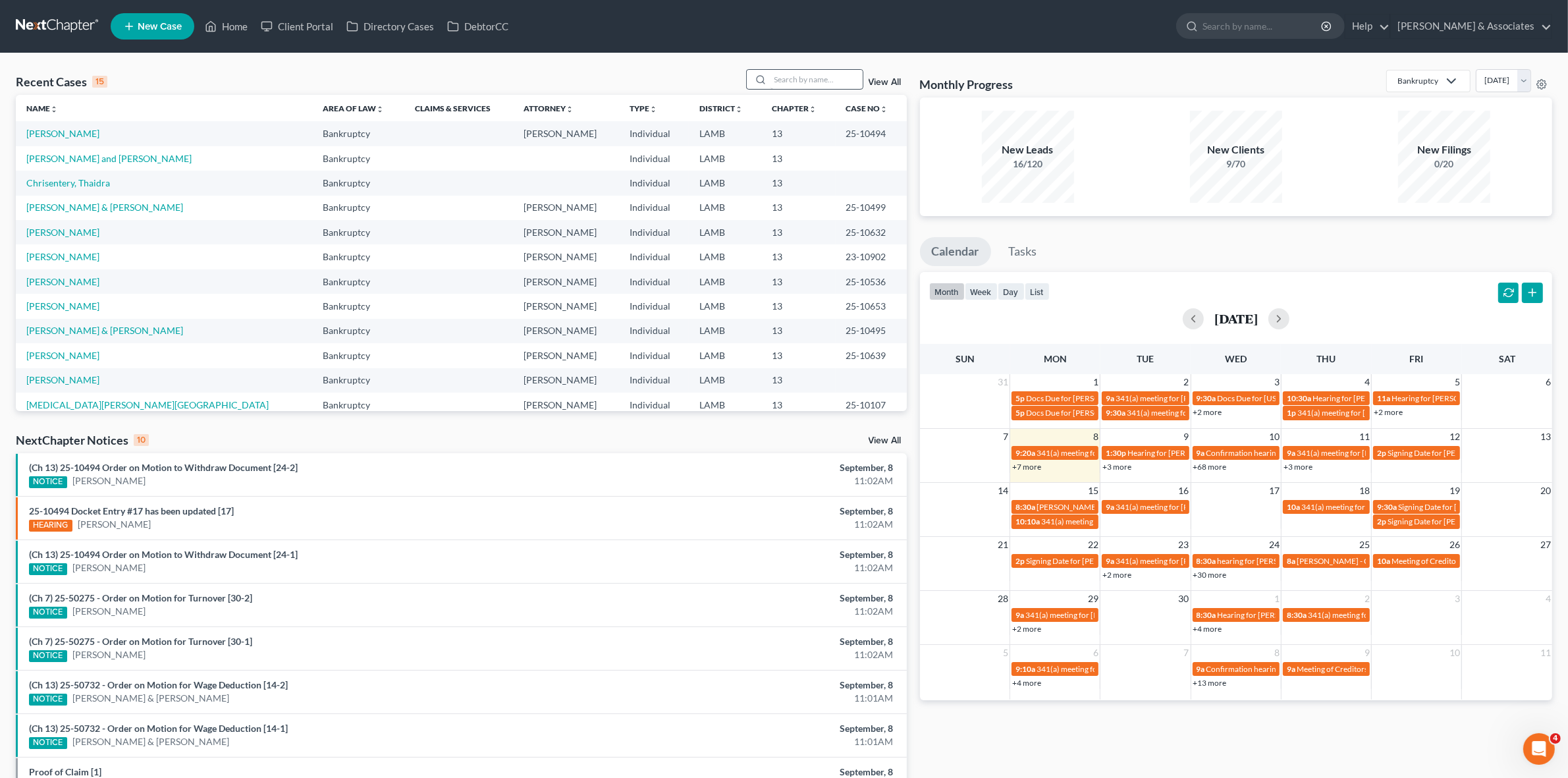
drag, startPoint x: 784, startPoint y: 93, endPoint x: 798, endPoint y: 83, distance: 17.2
click at [786, 90] on div "Recent Cases 15 View All" at bounding box center [462, 82] width 891 height 26
click at [798, 83] on input "search" at bounding box center [816, 79] width 92 height 19
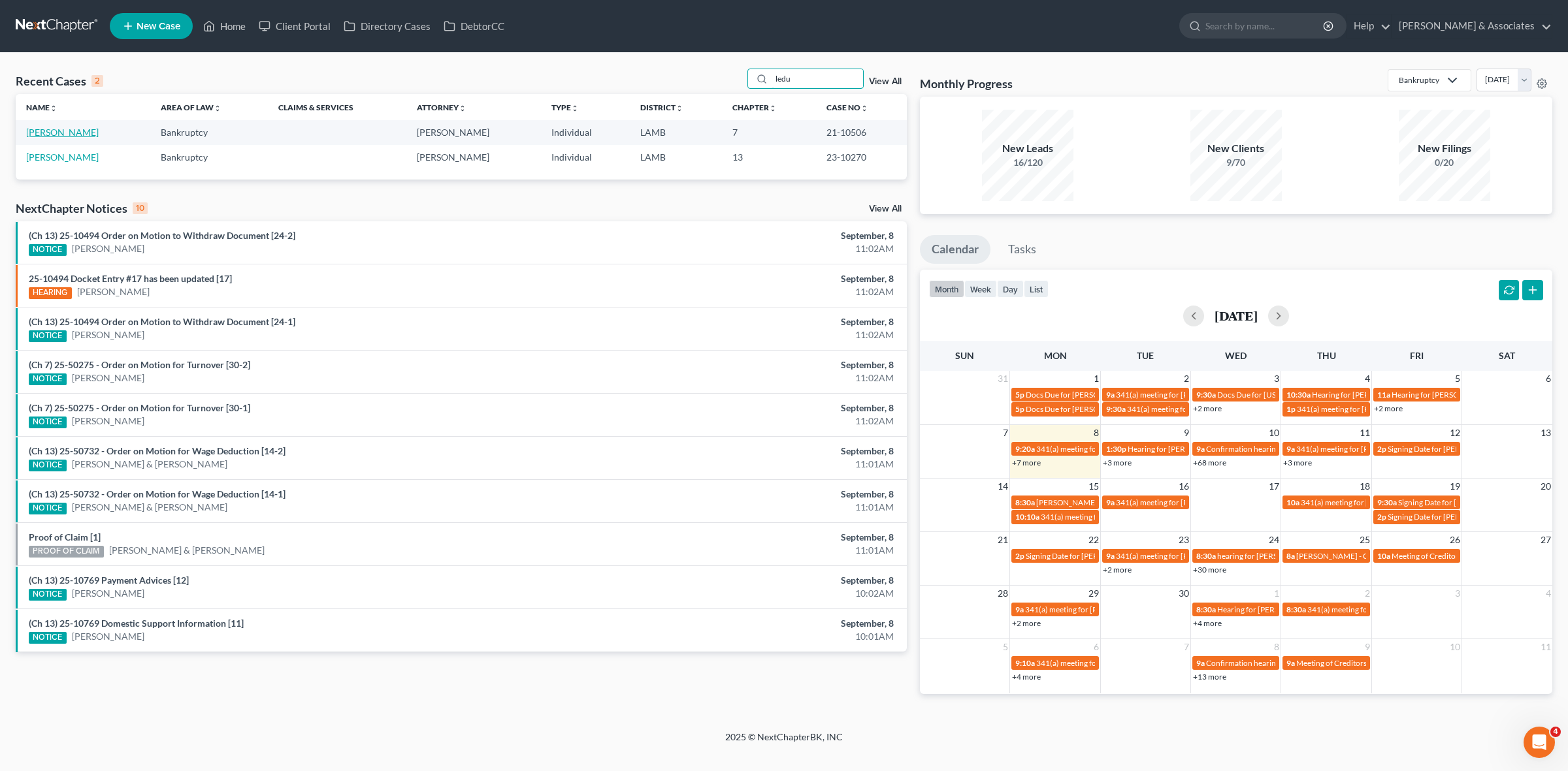
type input "ledu"
click at [57, 132] on link "[PERSON_NAME]" at bounding box center [62, 132] width 72 height 11
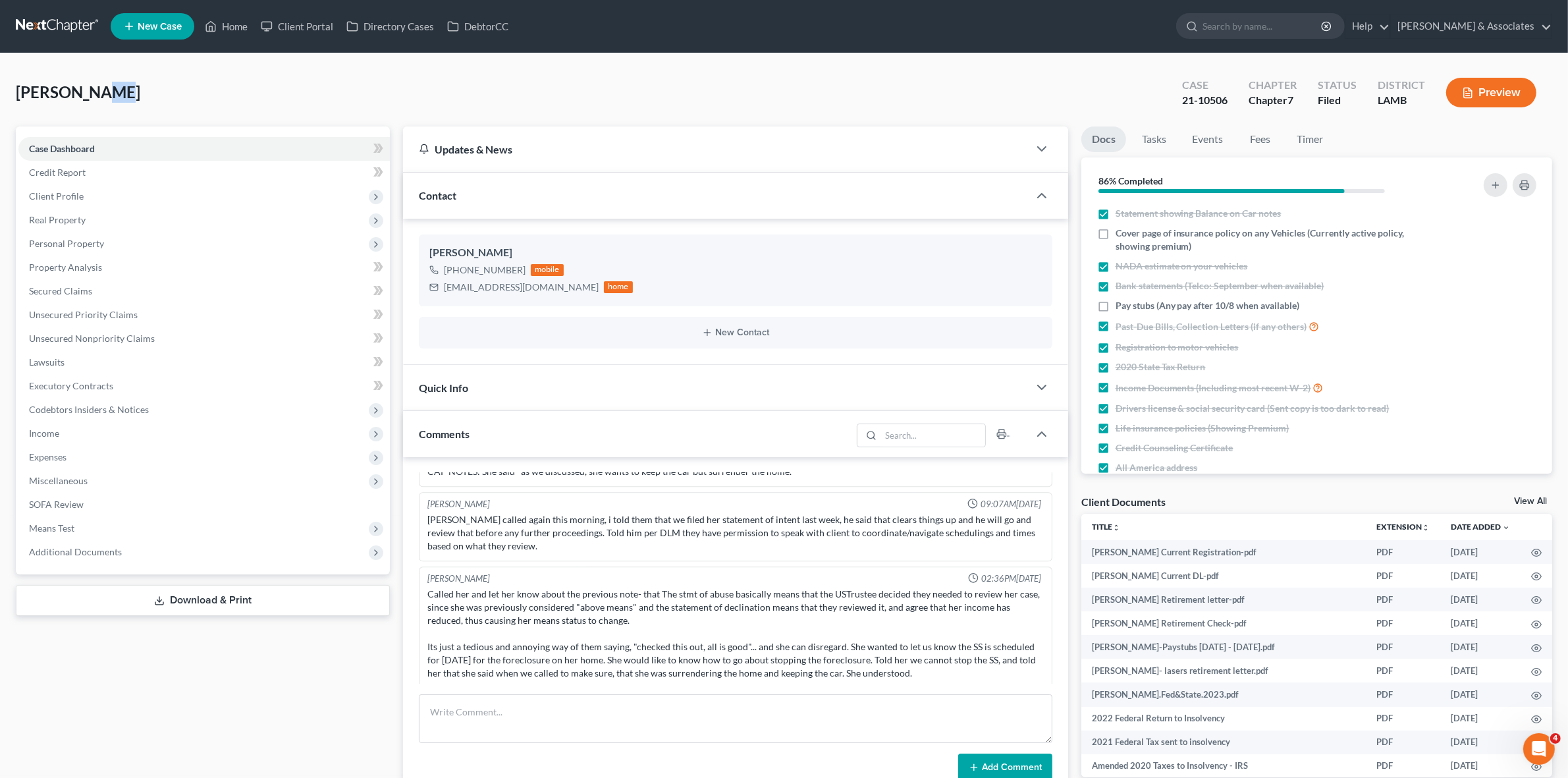
scroll to position [2000, 0]
drag, startPoint x: 119, startPoint y: 103, endPoint x: 15, endPoint y: 95, distance: 104.3
click at [16, 95] on div "Leduff, Ella Upgraded Case 21-10506 Chapter Chapter 7 Status Filed District LAM…" at bounding box center [784, 98] width 1536 height 58
copy span "[PERSON_NAME]"
click at [1185, 95] on div "21-10506" at bounding box center [1204, 100] width 45 height 15
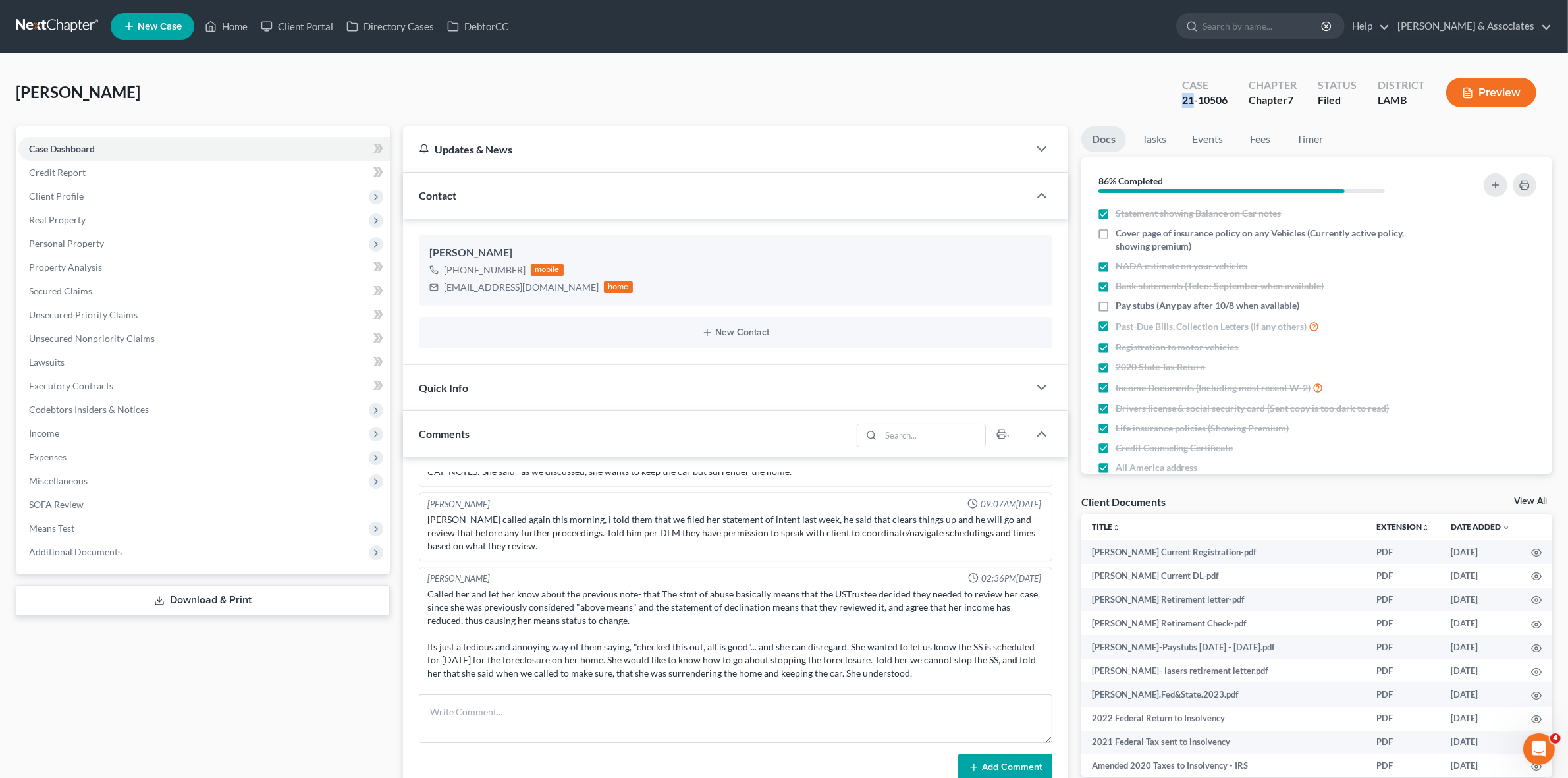
click at [1185, 95] on div "21-10506" at bounding box center [1204, 100] width 45 height 15
copy div "21-10506"
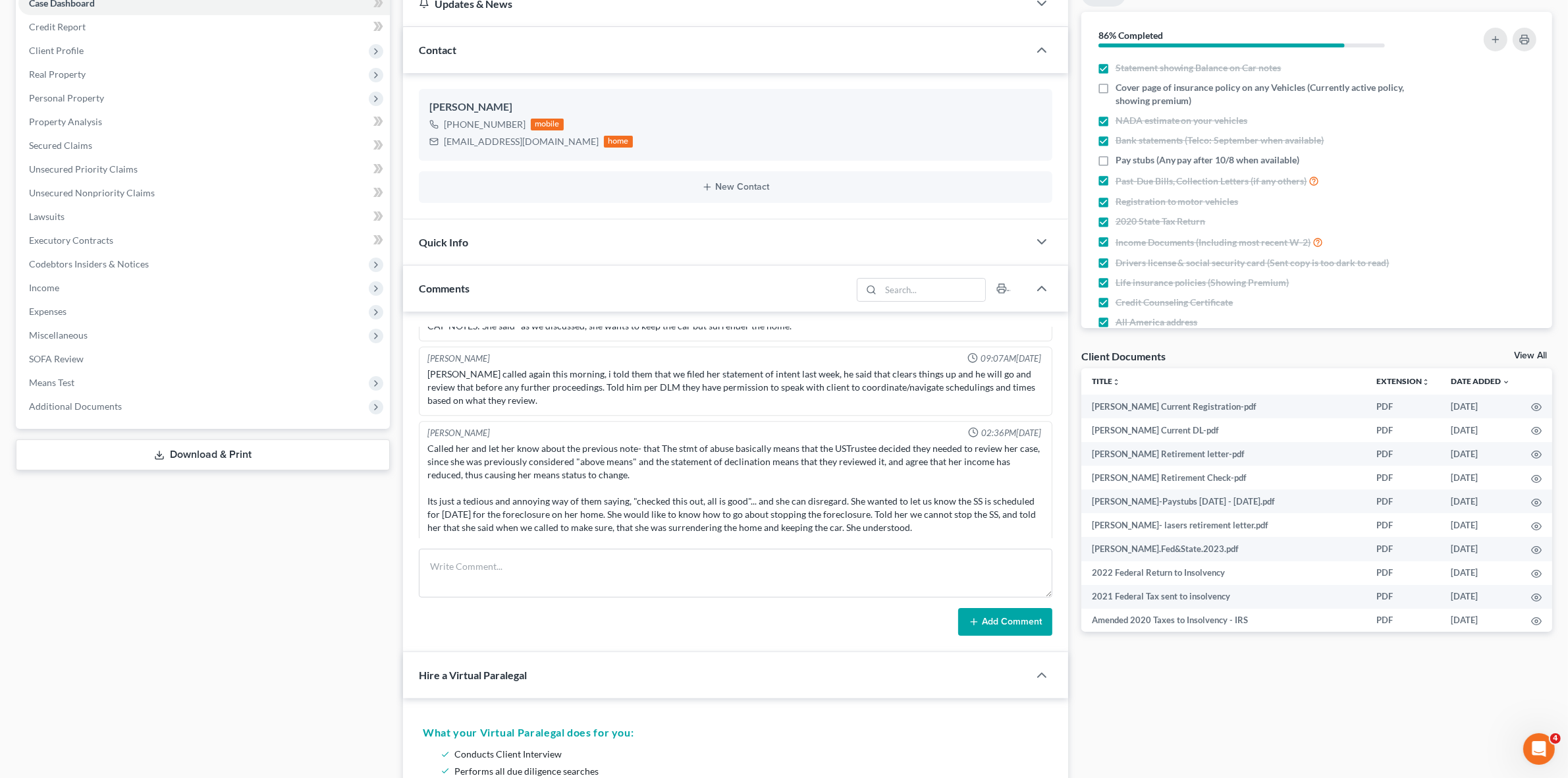
scroll to position [330, 0]
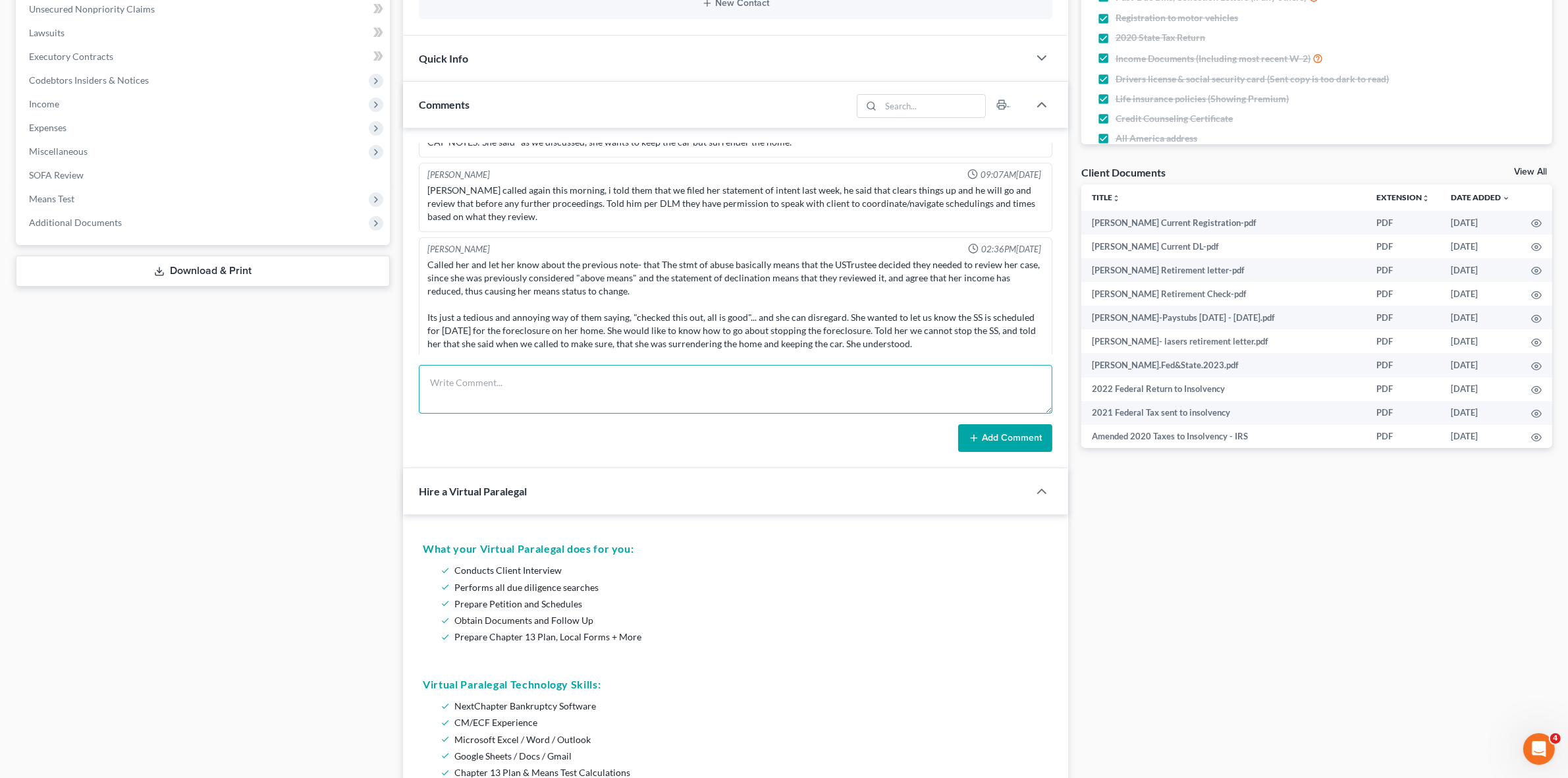
click at [541, 390] on textarea at bounding box center [734, 389] width 633 height 49
click at [691, 381] on textarea "Needs change of address (Residential and Mailing) - 814 Bohne rd, Port Allen, L…" at bounding box center [734, 389] width 633 height 49
type textarea "Needs change of address (Residential and Mailing) - 814 Bohne rd., Port Allen, …"
click at [999, 443] on button "Add Comment" at bounding box center [1005, 438] width 95 height 28
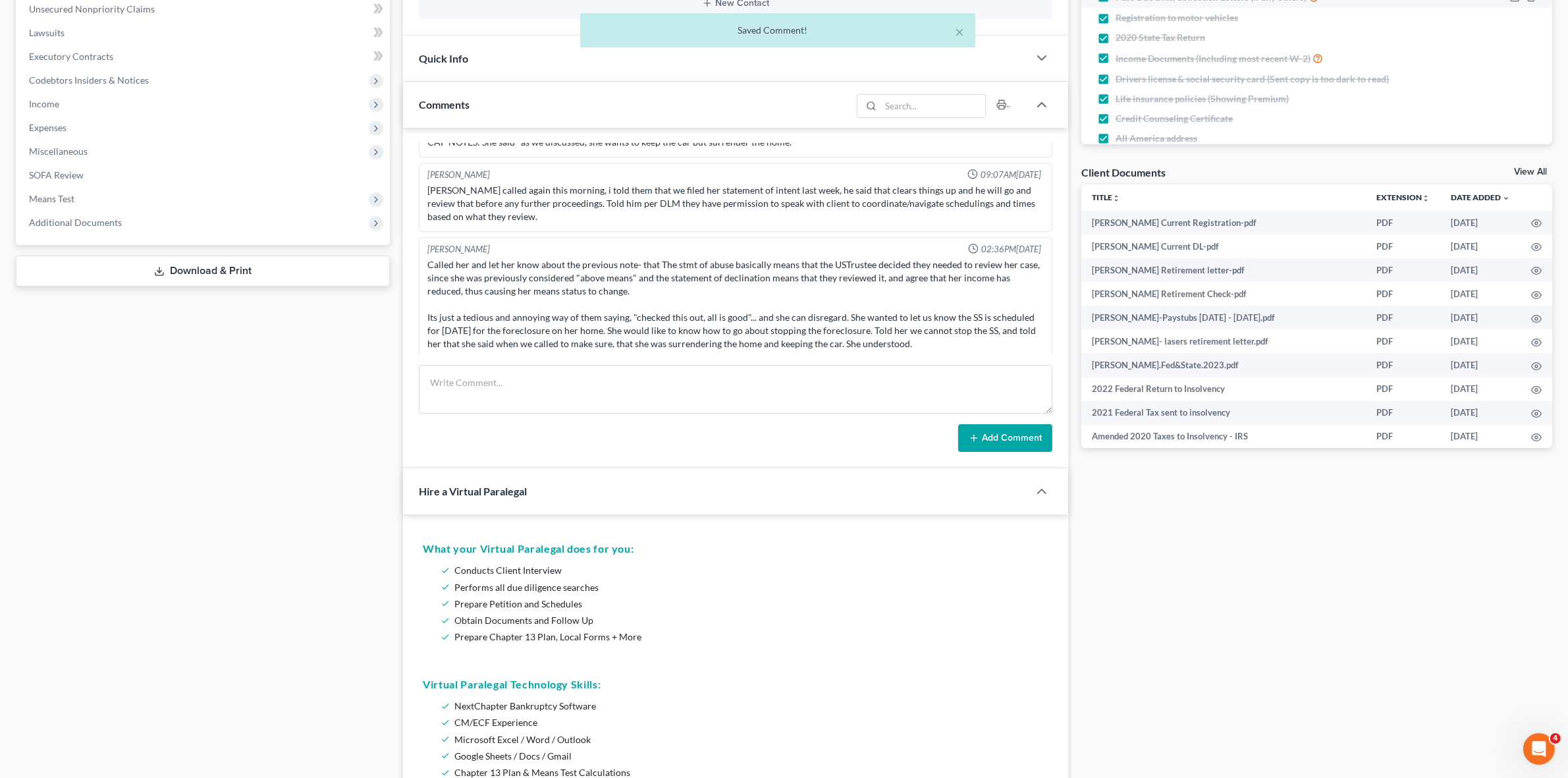
scroll to position [10272, 0]
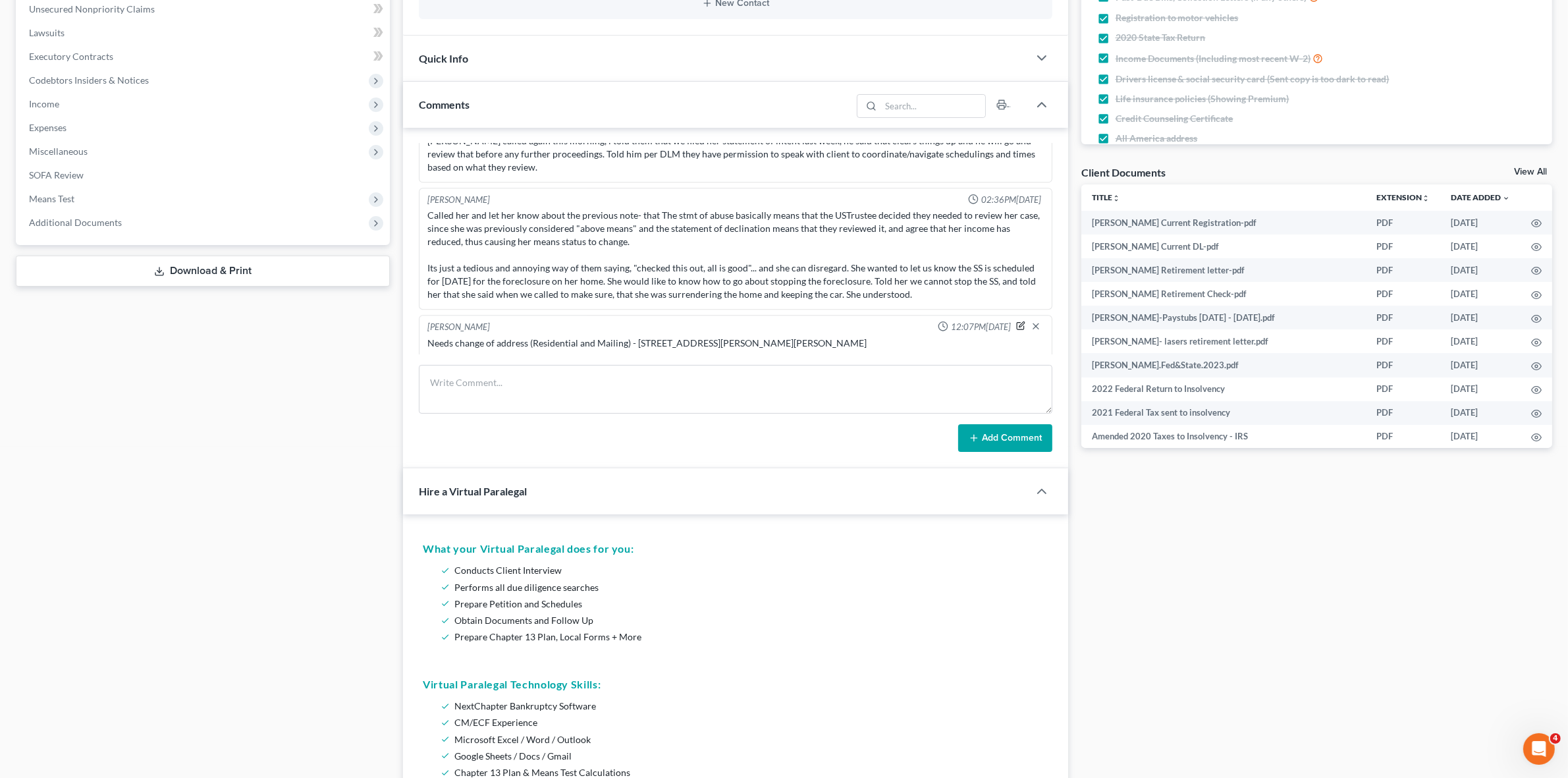
click at [1016, 321] on icon "button" at bounding box center [1021, 325] width 9 height 9
click at [442, 351] on textarea "Needs change of address (Residential and Mailing) - 814 Bohne rd., Port Allen, …" at bounding box center [735, 361] width 616 height 49
click at [767, 344] on textarea "Client is moving this week and needs a change of address (Residential and Maili…" at bounding box center [735, 361] width 616 height 49
type textarea "Client is moving this week and needs a change of address (Residential and Maili…"
click at [1031, 322] on icon "button" at bounding box center [1036, 326] width 11 height 11
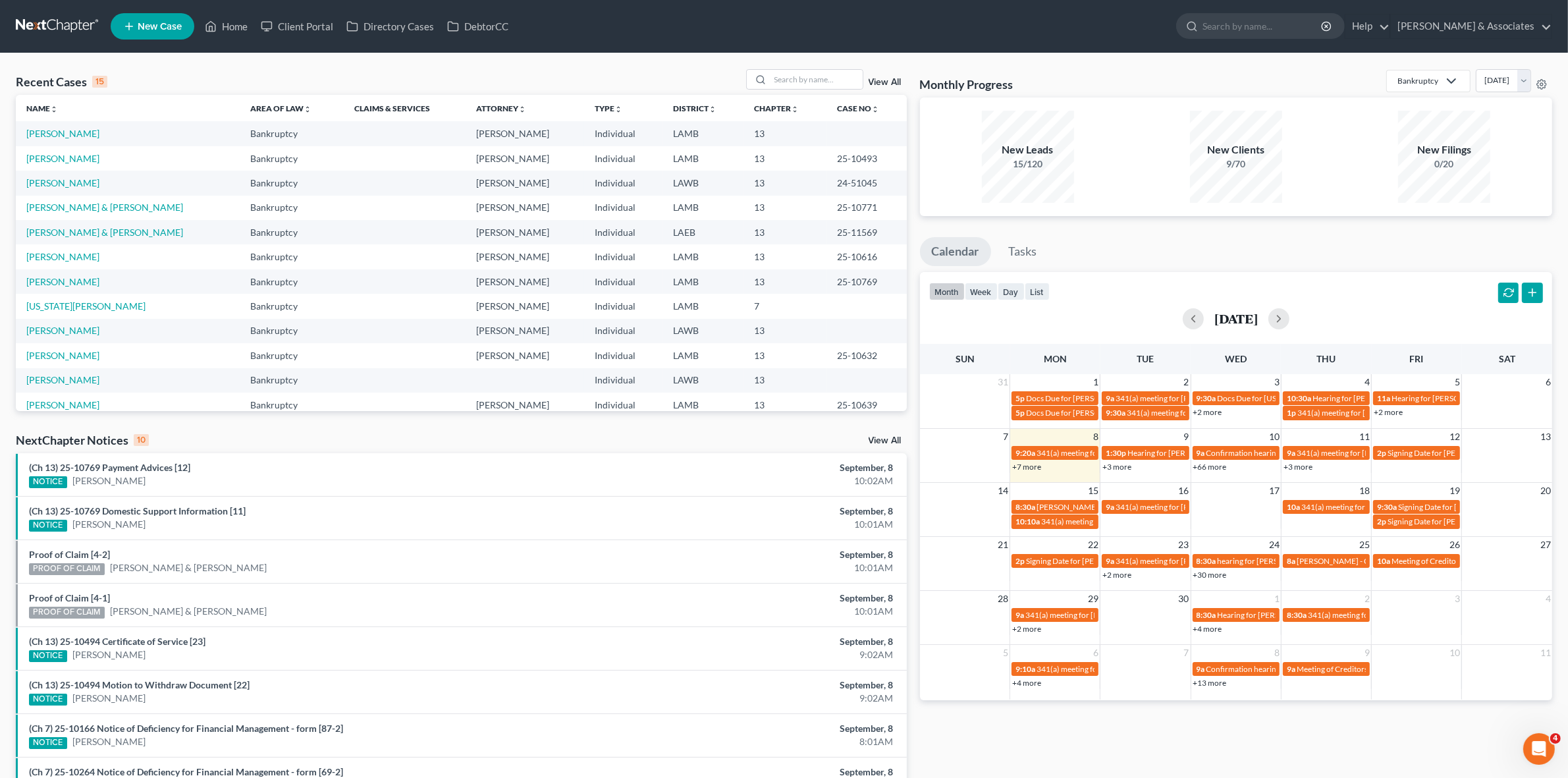
click at [496, 445] on div "NextChapter Notices 10 View All" at bounding box center [462, 442] width 891 height 21
click at [843, 68] on div "Recent Cases 15 View All Name unfold_more expand_more expand_less Area of Law u…" at bounding box center [784, 488] width 1568 height 871
click at [843, 77] on input "search" at bounding box center [816, 79] width 92 height 19
type input "[PERSON_NAME]"
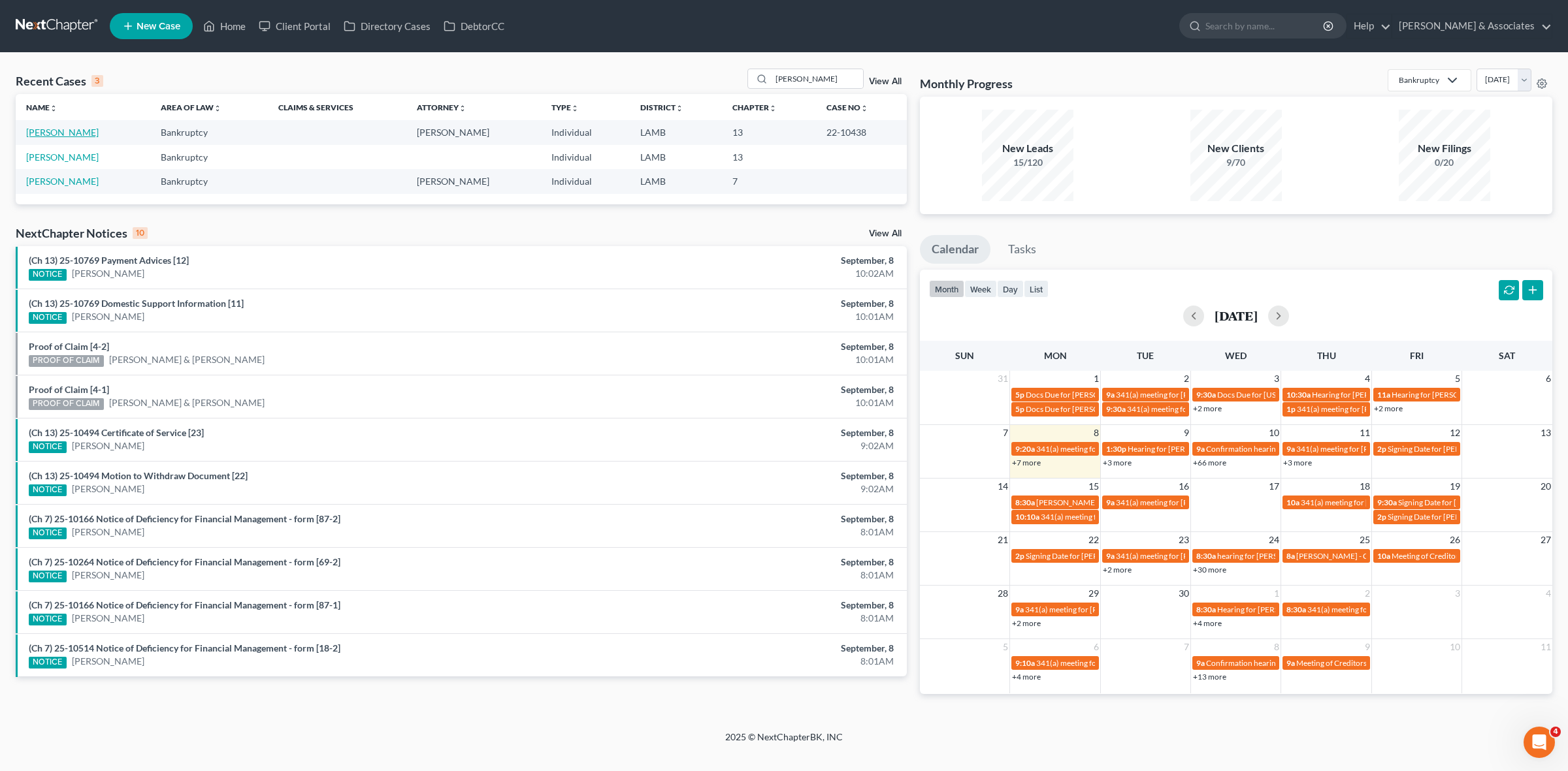
click at [86, 132] on link "[PERSON_NAME]" at bounding box center [62, 132] width 72 height 11
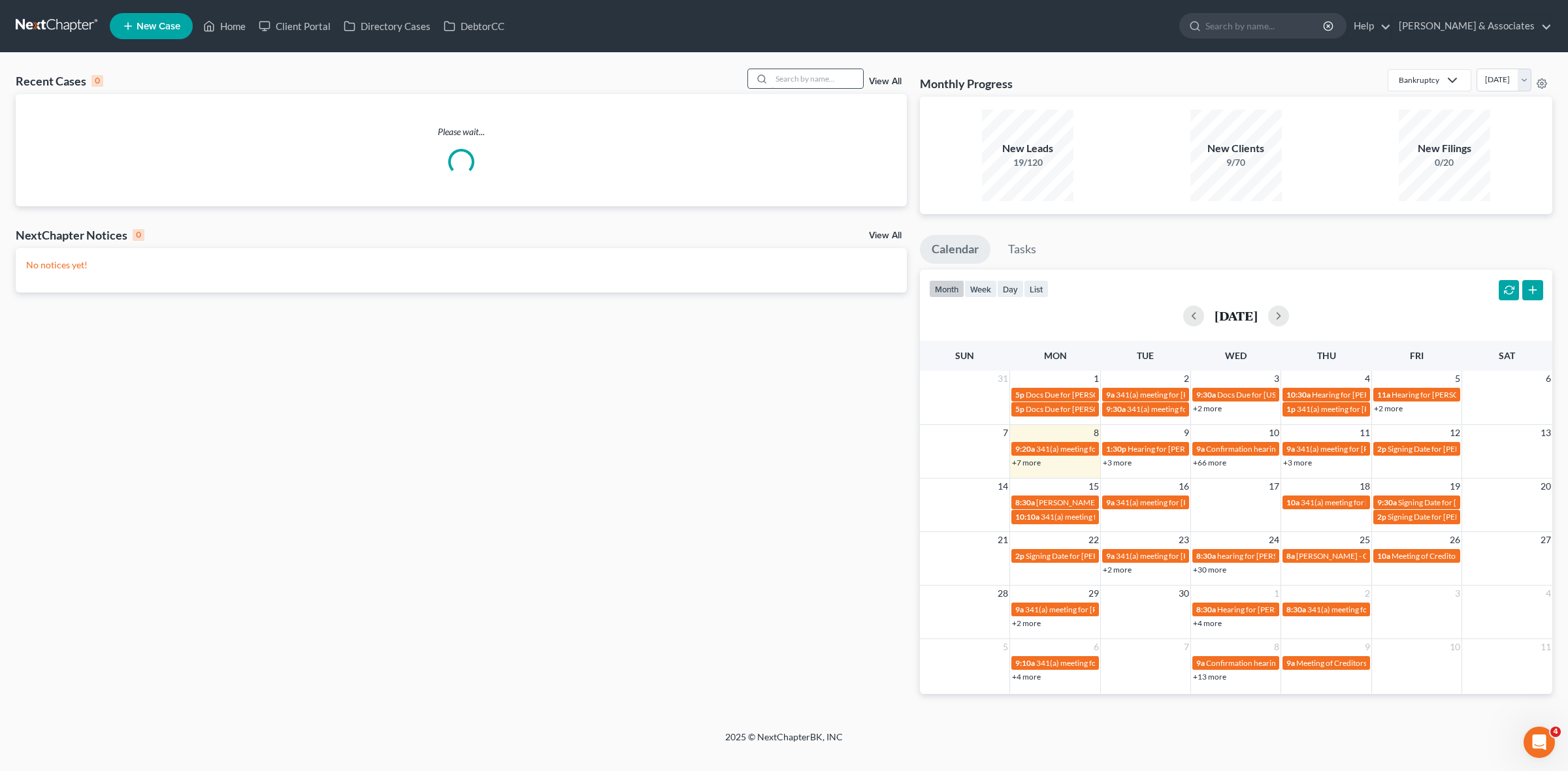
click at [824, 79] on input "search" at bounding box center [817, 79] width 91 height 19
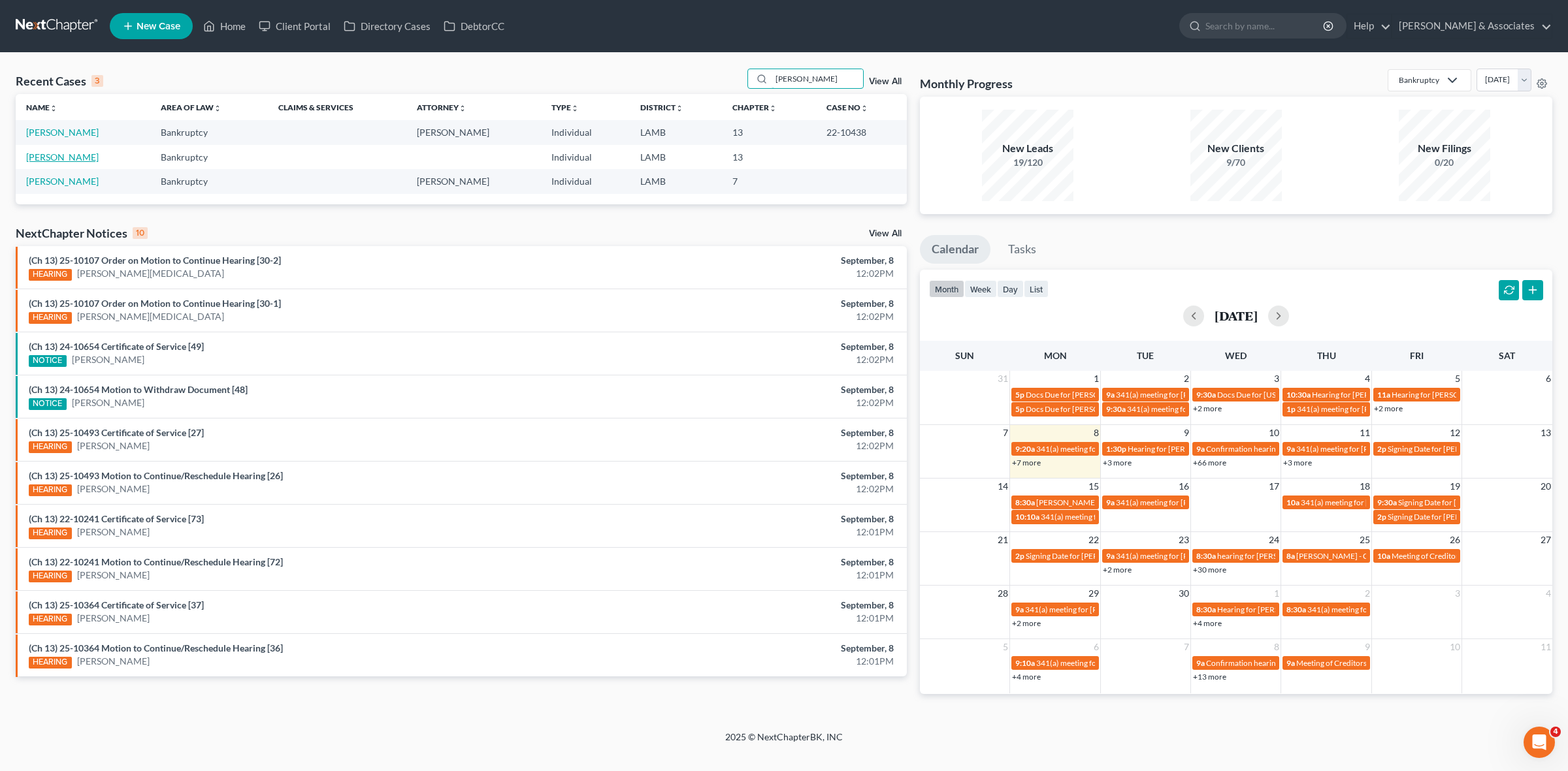
type input "[PERSON_NAME]"
click at [88, 155] on link "[PERSON_NAME]" at bounding box center [62, 157] width 72 height 11
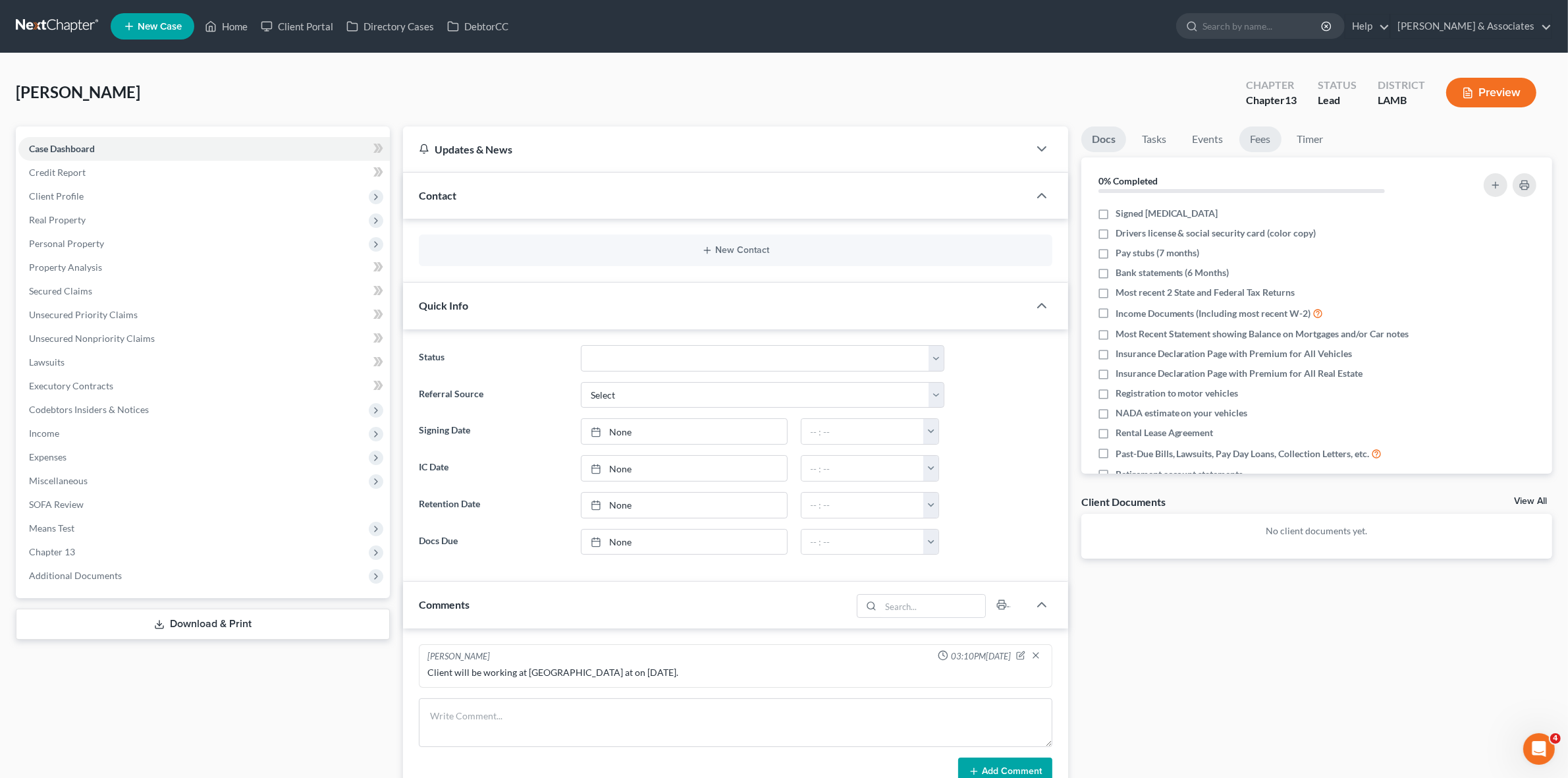
click at [1249, 140] on link "Fees" at bounding box center [1260, 139] width 42 height 26
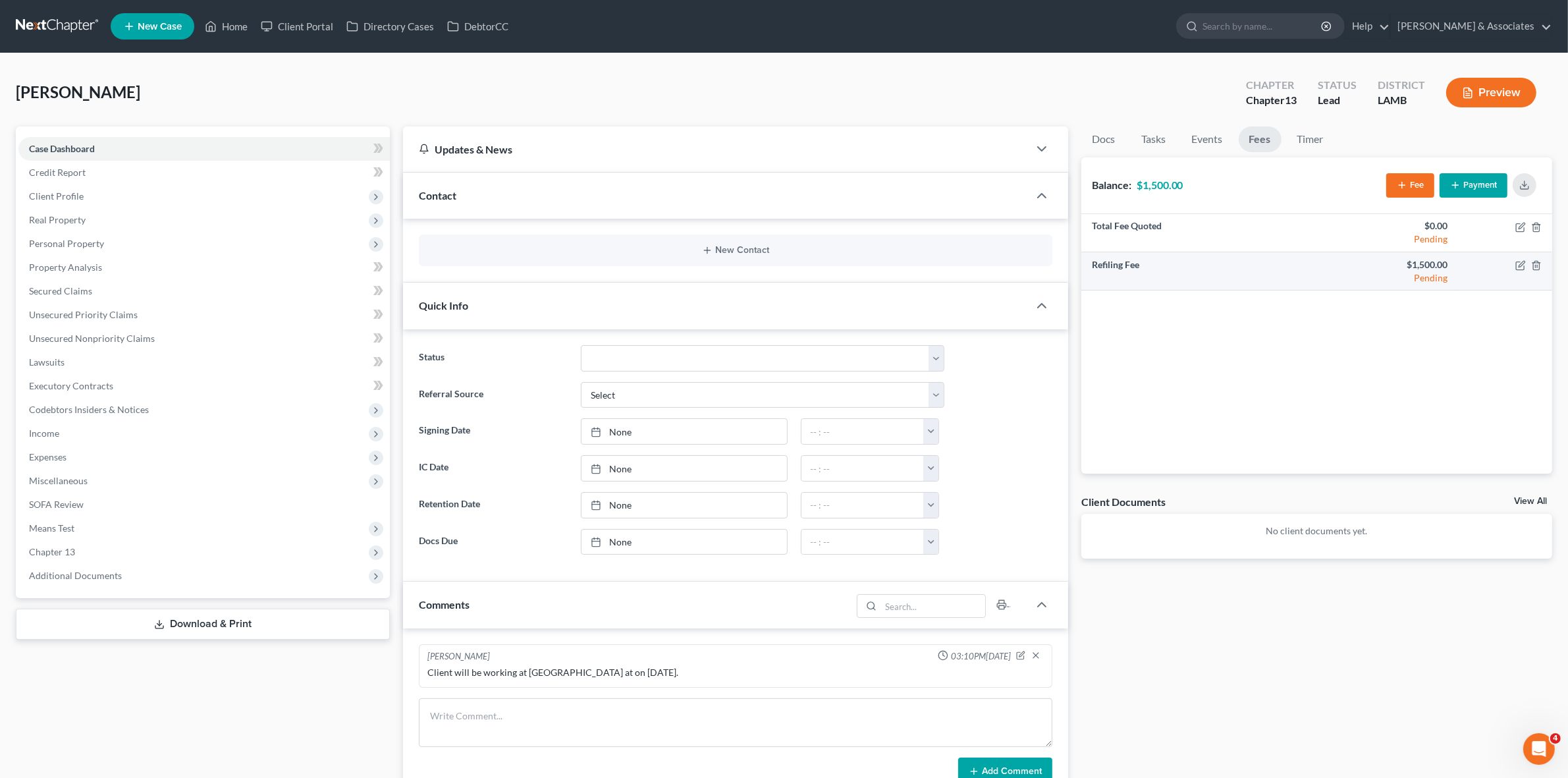
click at [1215, 271] on td "Refiling Fee" at bounding box center [1199, 271] width 236 height 38
click at [297, 567] on span "Additional Documents" at bounding box center [203, 575] width 372 height 23
